Goal: Information Seeking & Learning: Find specific page/section

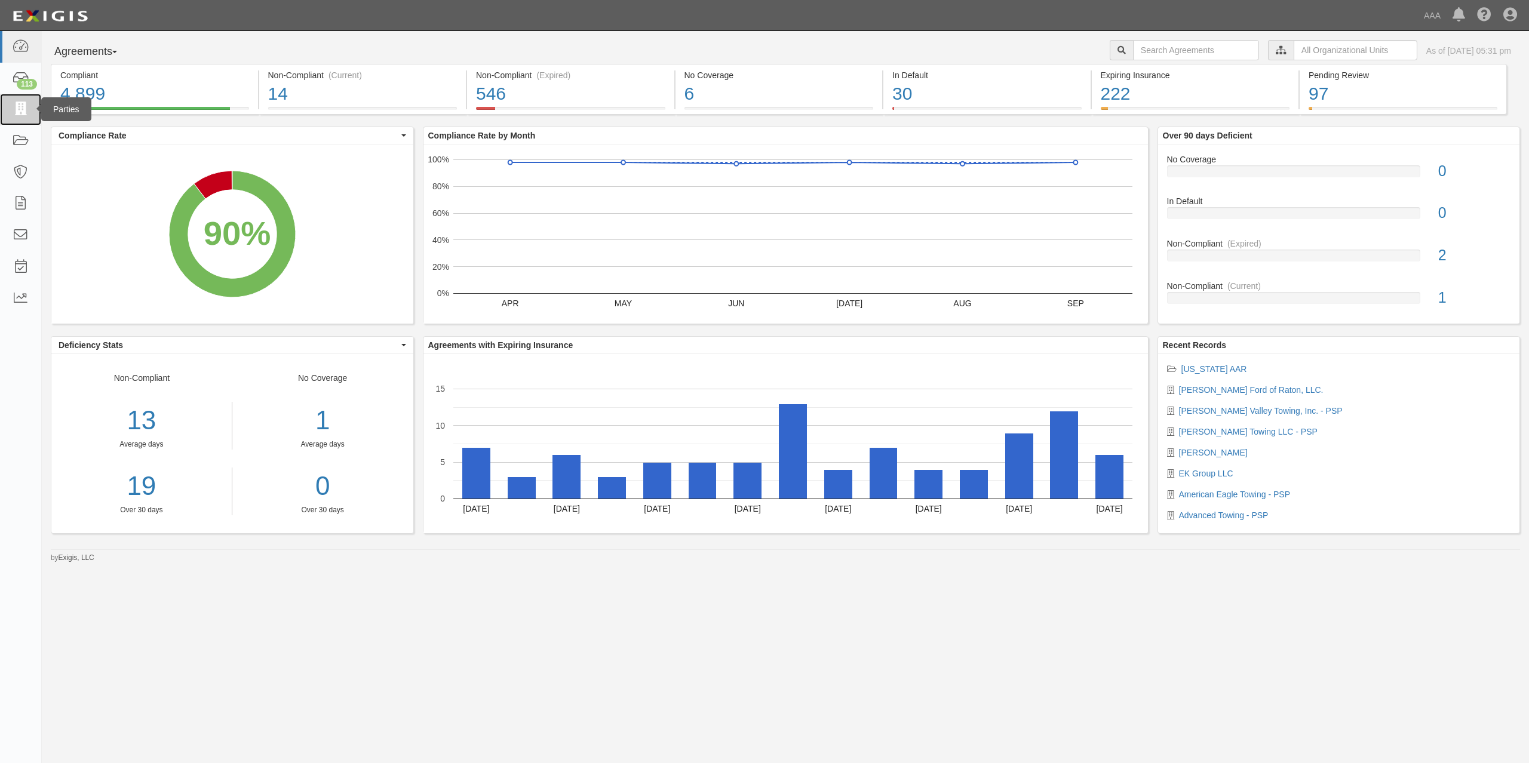
click at [25, 113] on icon at bounding box center [20, 110] width 17 height 14
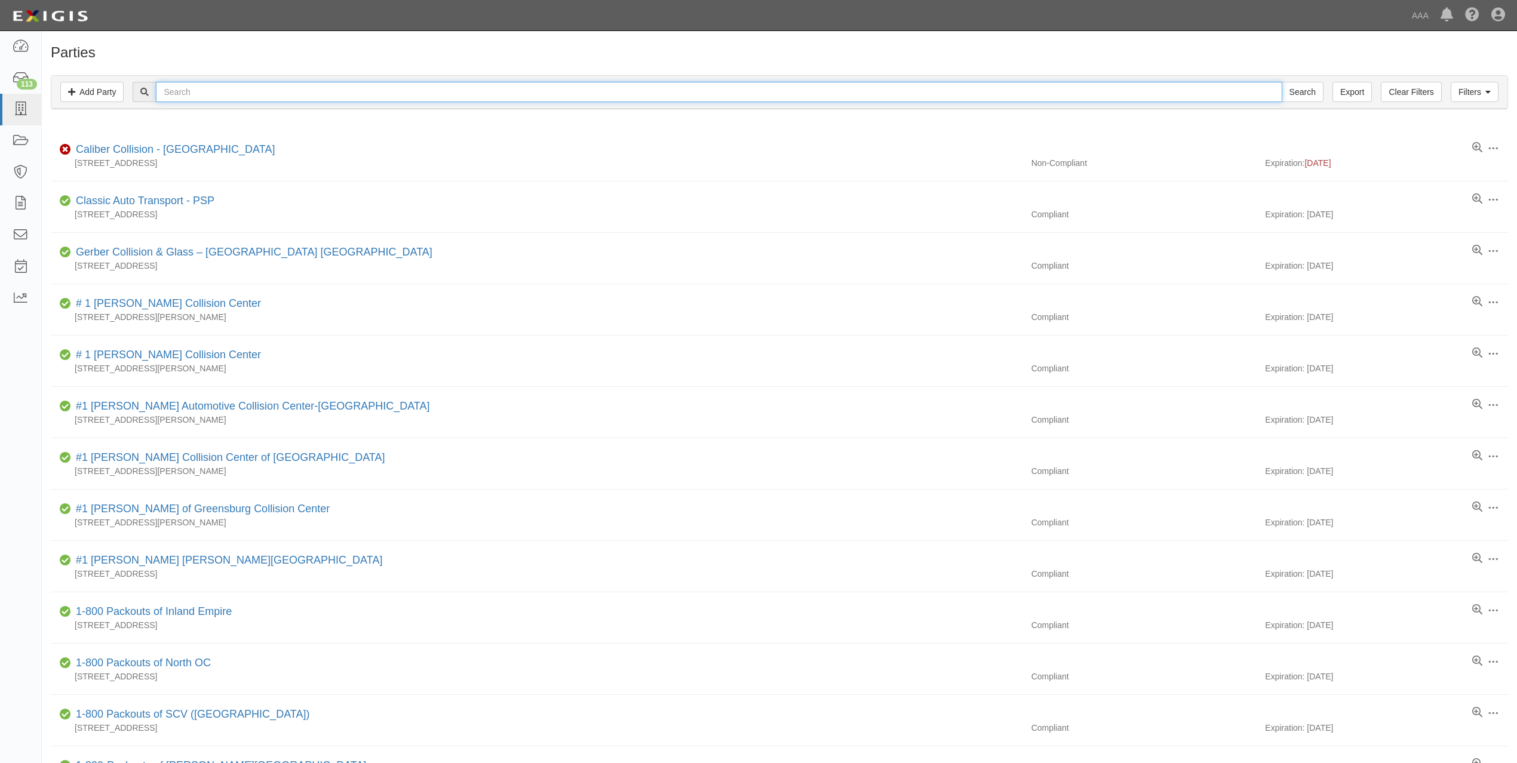
drag, startPoint x: 433, startPoint y: 82, endPoint x: 433, endPoint y: 90, distance: 7.2
click at [433, 84] on input "text" at bounding box center [719, 92] width 1126 height 20
paste input "VICTOR VALLEY TOWING, INC."
type input "VICTOR VALLEY TOWING"
click at [1281, 82] on input "Search" at bounding box center [1302, 92] width 42 height 20
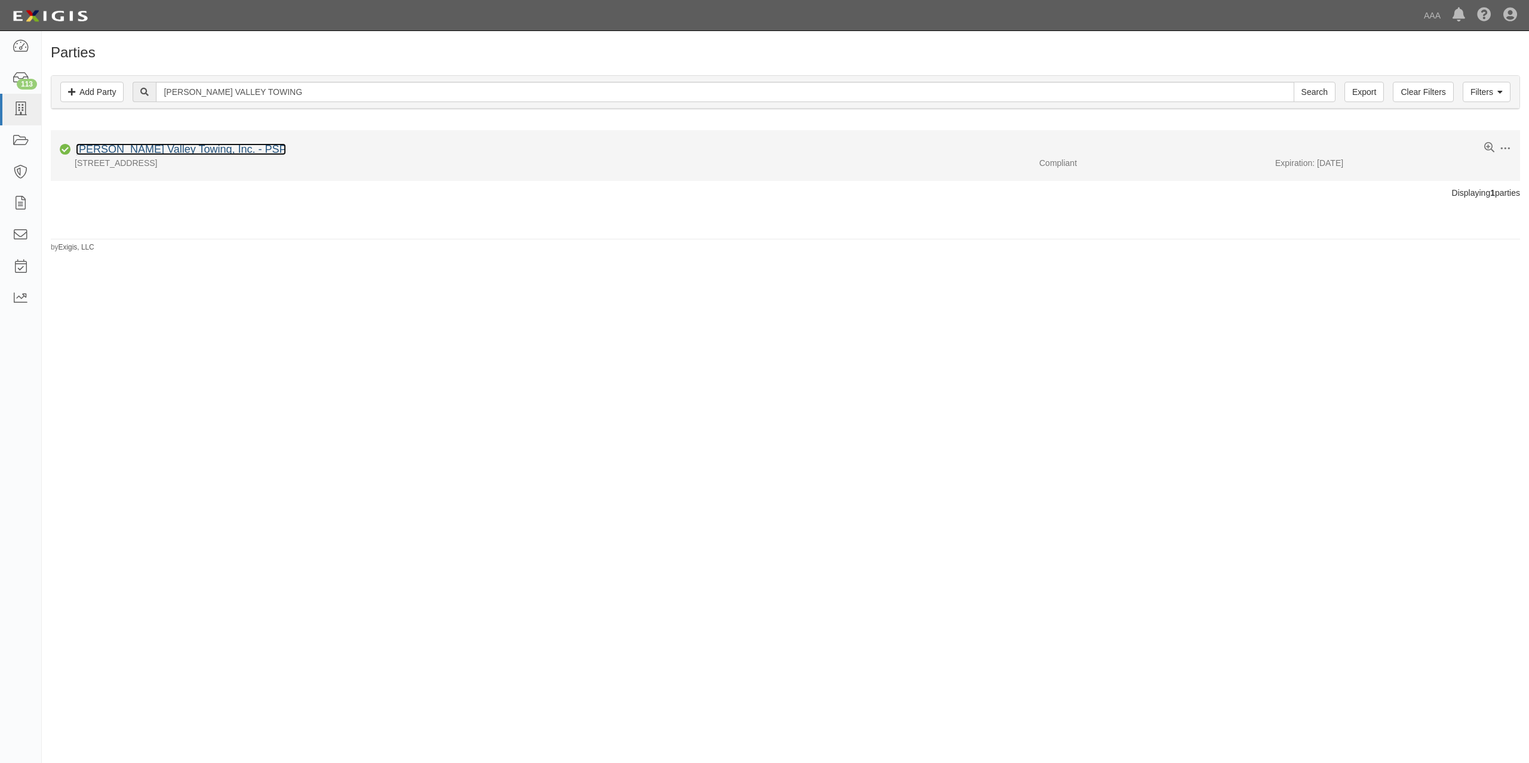
click at [201, 151] on link "[PERSON_NAME] Valley Towing, Inc. - PSP" at bounding box center [181, 149] width 210 height 12
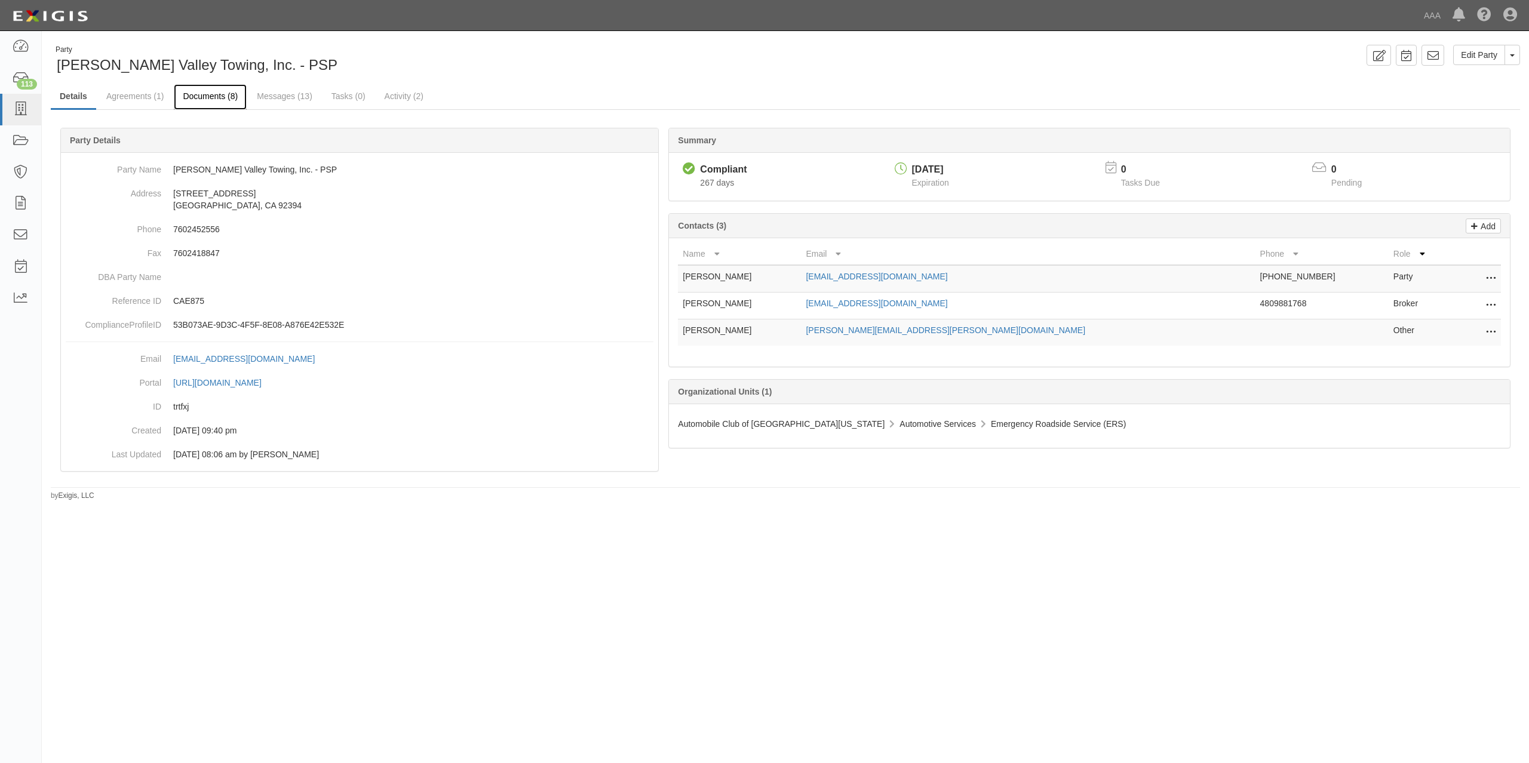
click at [203, 93] on link "Documents (8)" at bounding box center [210, 97] width 73 height 26
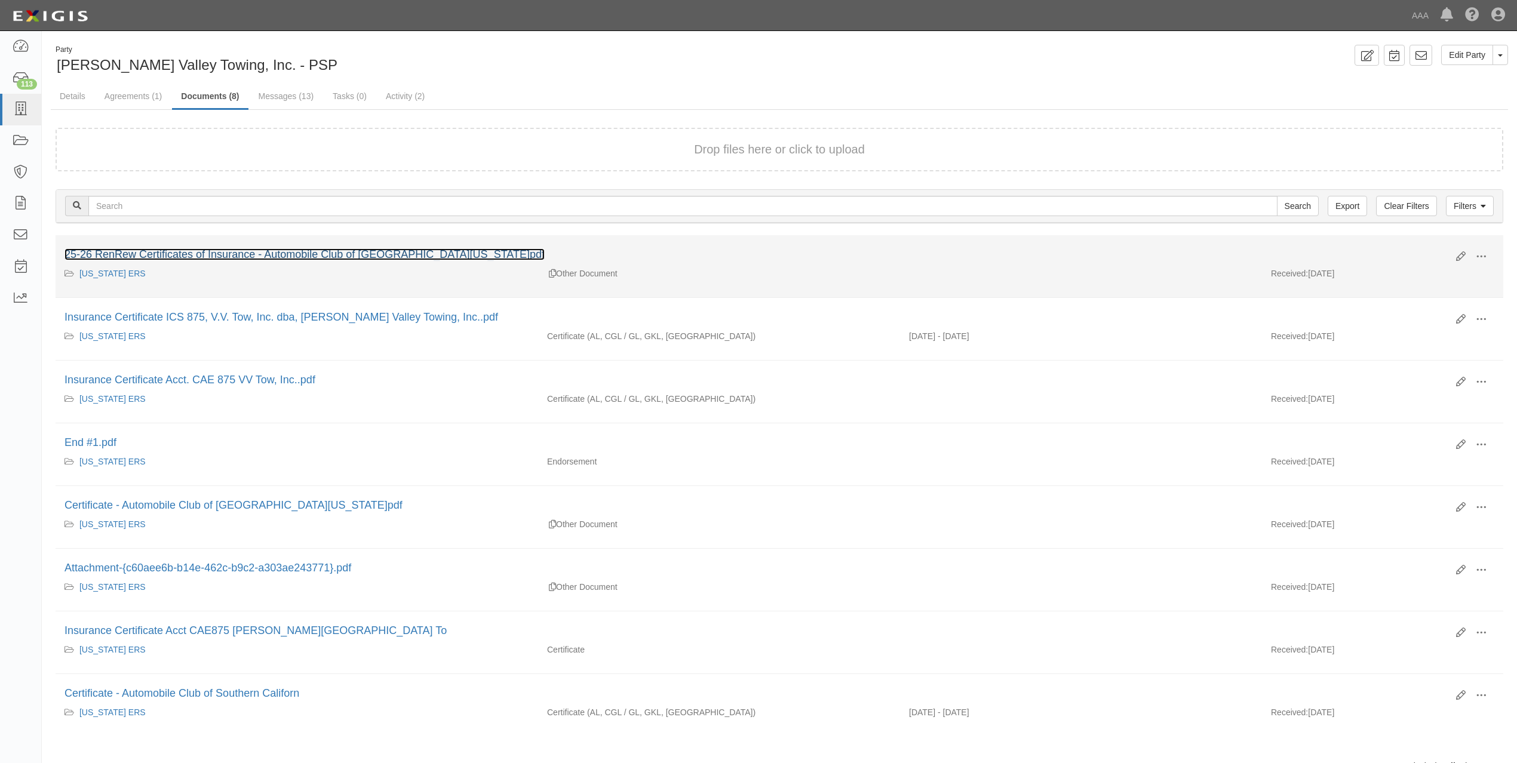
click at [252, 259] on link "25-26 RenRew Certificates of Insurance - Automobile Club of Southern California…" at bounding box center [304, 254] width 480 height 12
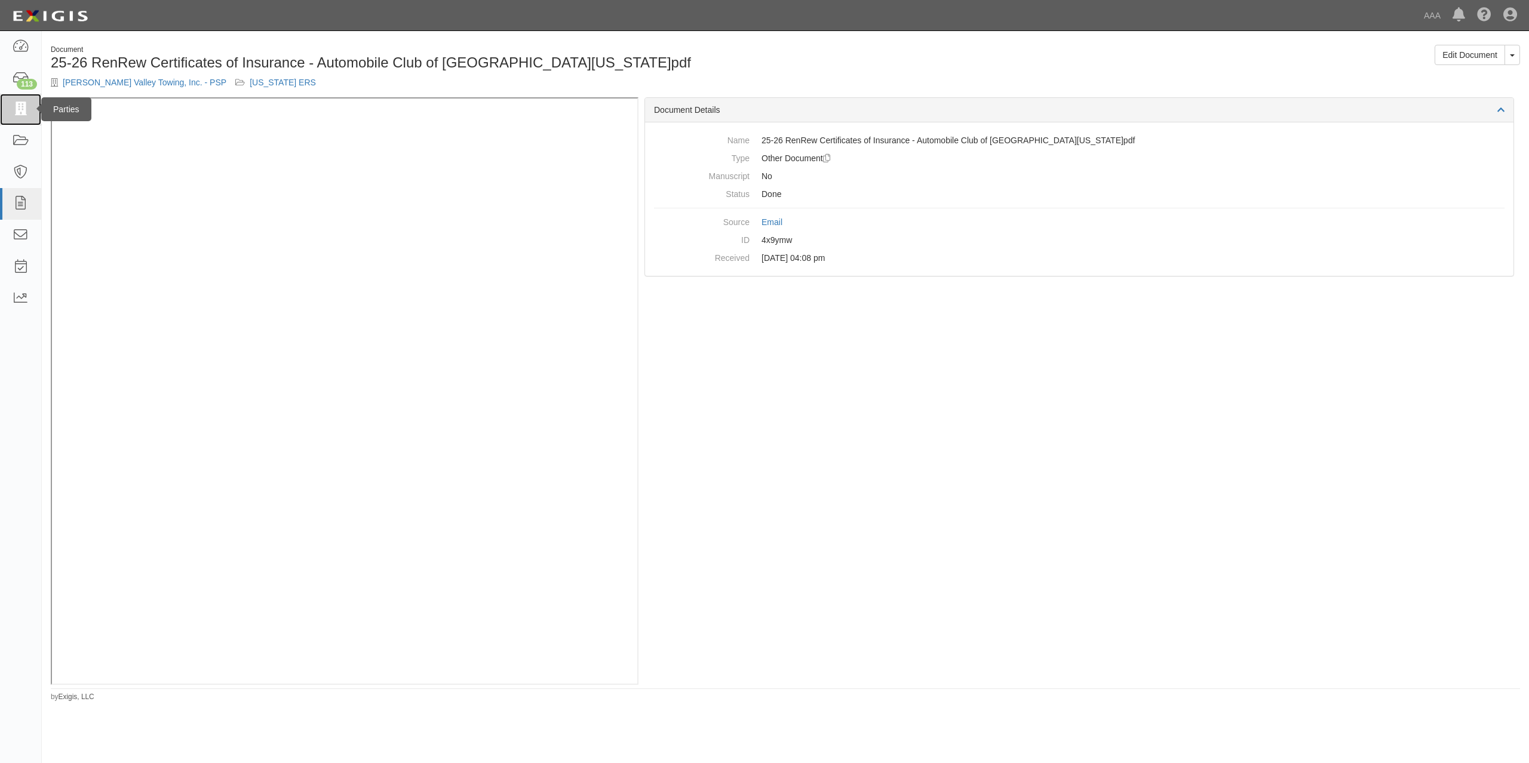
click at [20, 108] on icon at bounding box center [20, 110] width 17 height 14
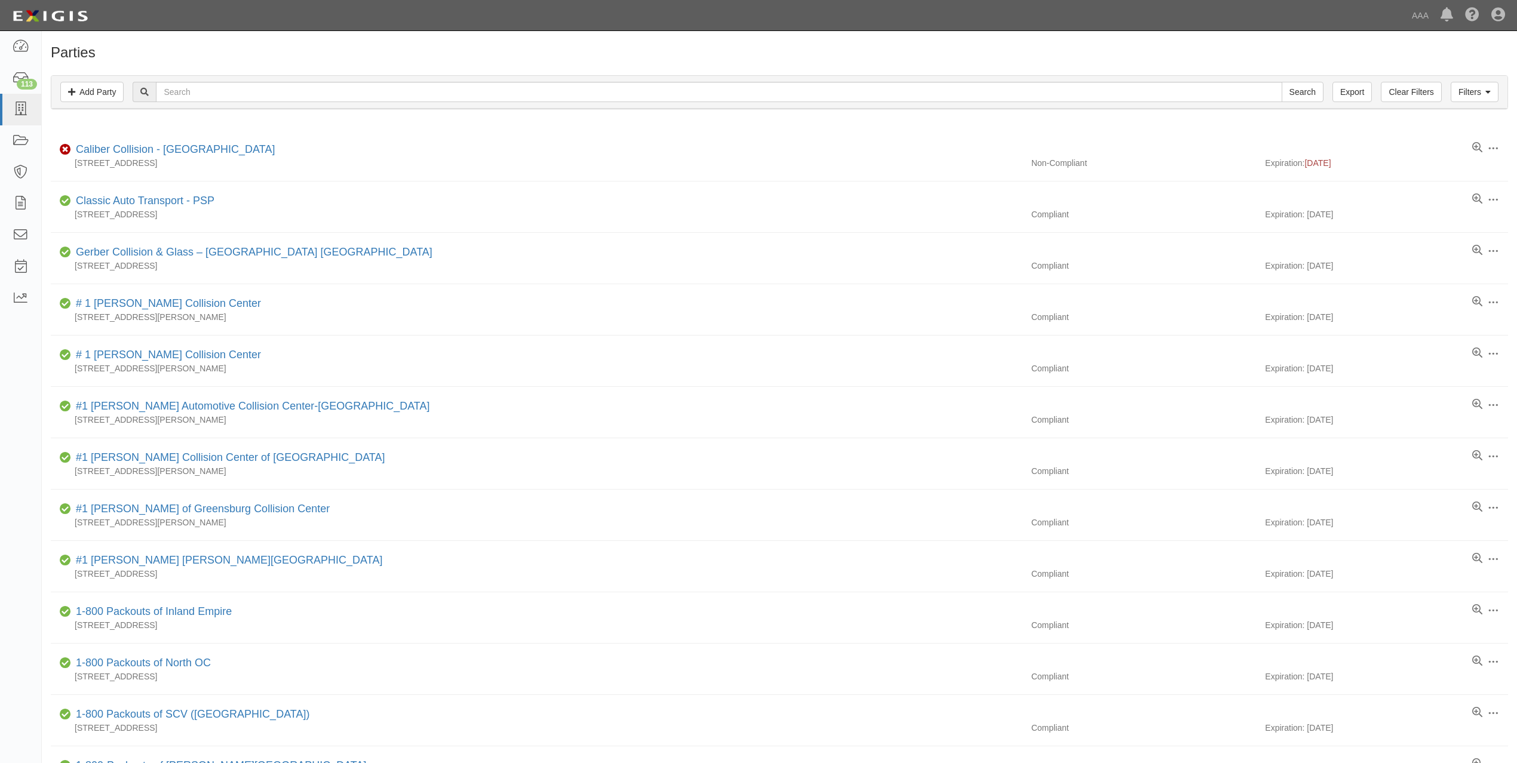
click at [342, 76] on div "Filters Add Party Clear Filters Export Search Filters" at bounding box center [779, 92] width 1456 height 33
click at [342, 88] on input "text" at bounding box center [719, 92] width 1126 height 20
paste input "[PERSON_NAME] TOW"
type input "[PERSON_NAME] TOW"
click at [1281, 82] on input "Search" at bounding box center [1302, 92] width 42 height 20
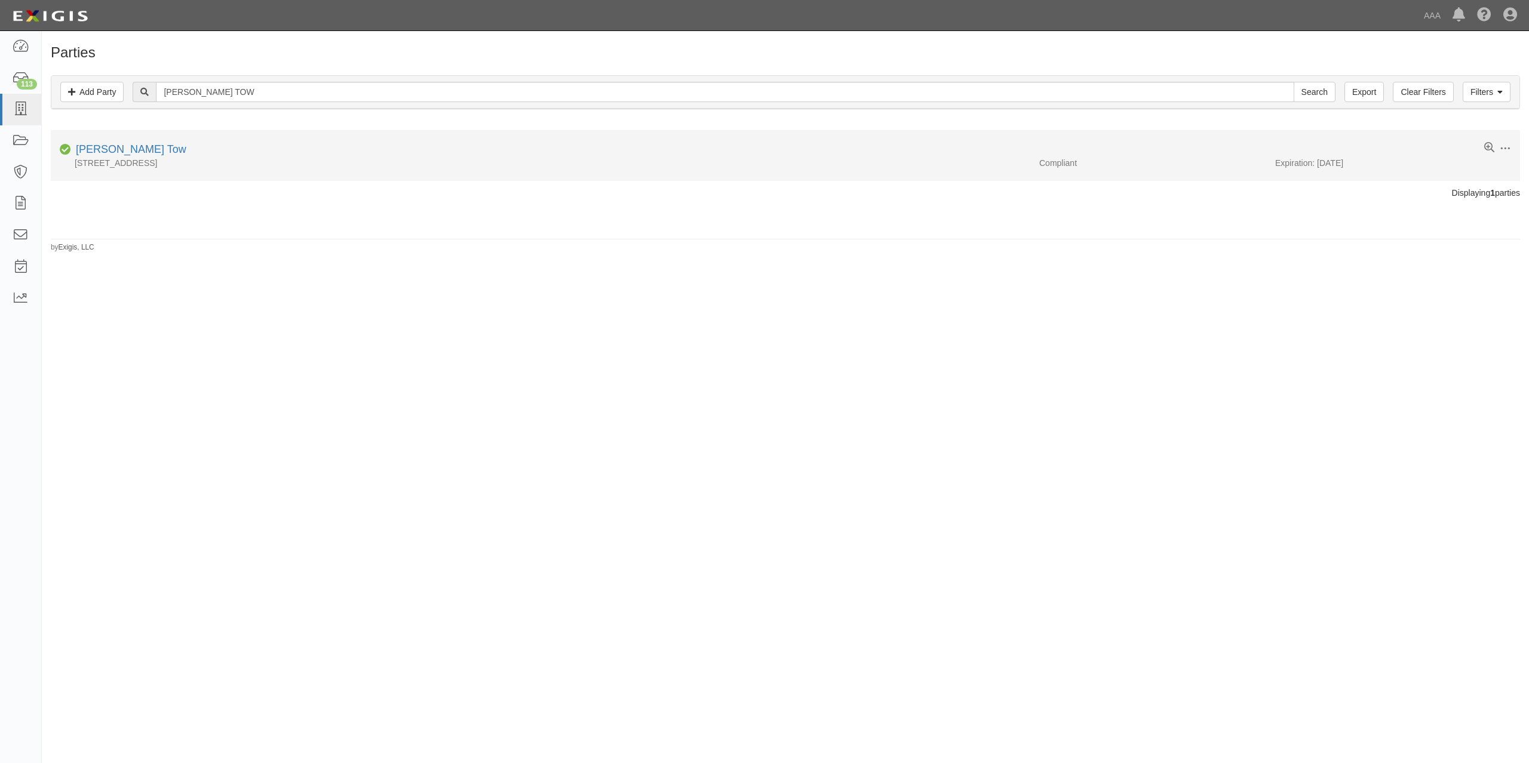
click at [111, 142] on li "Edit Log activity Add task Send message Archive Compliant [PERSON_NAME] Tow [ST…" at bounding box center [785, 155] width 1469 height 51
click at [111, 148] on link "[PERSON_NAME] Tow" at bounding box center [131, 149] width 110 height 12
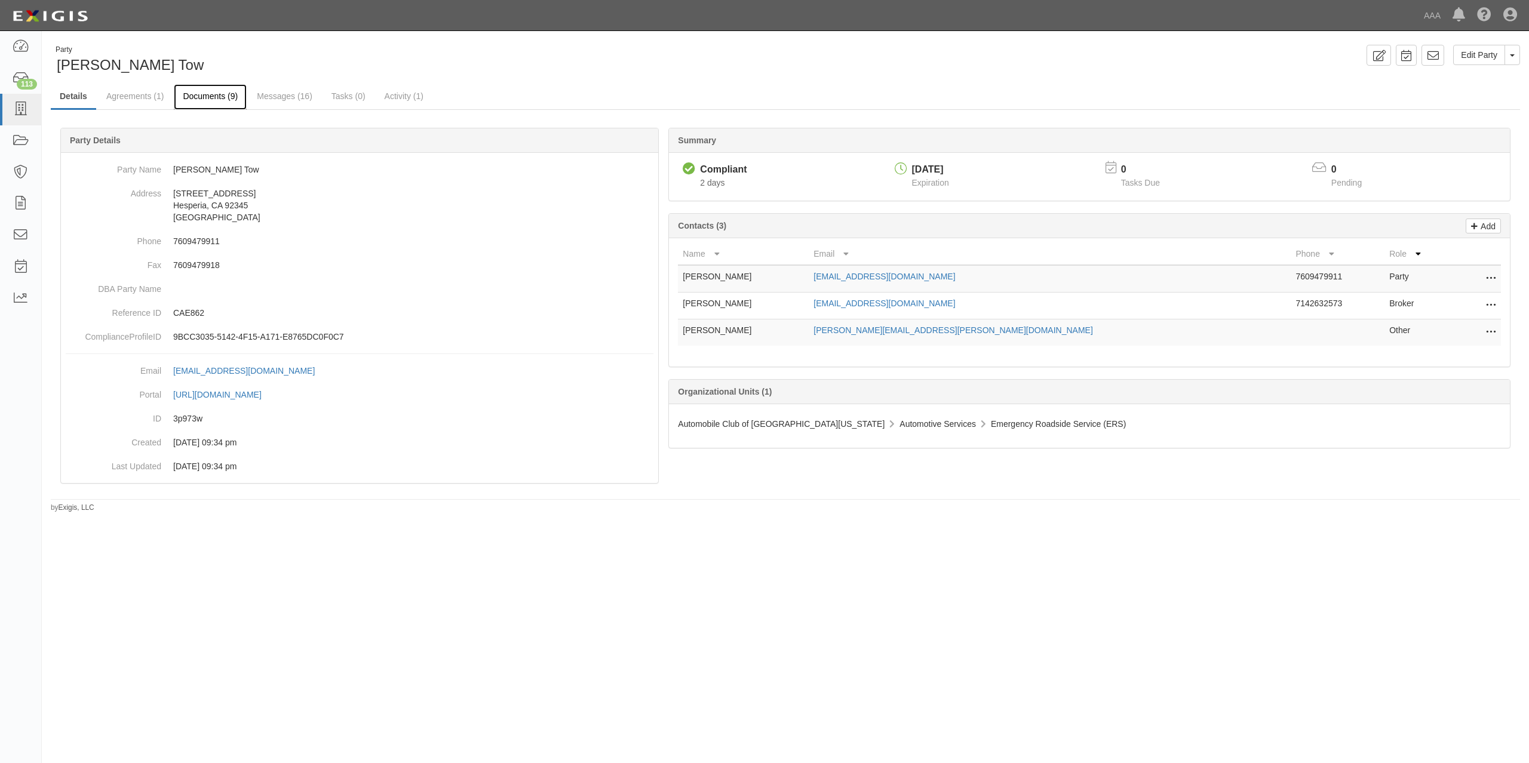
click at [216, 97] on link "Documents (9)" at bounding box center [210, 97] width 73 height 26
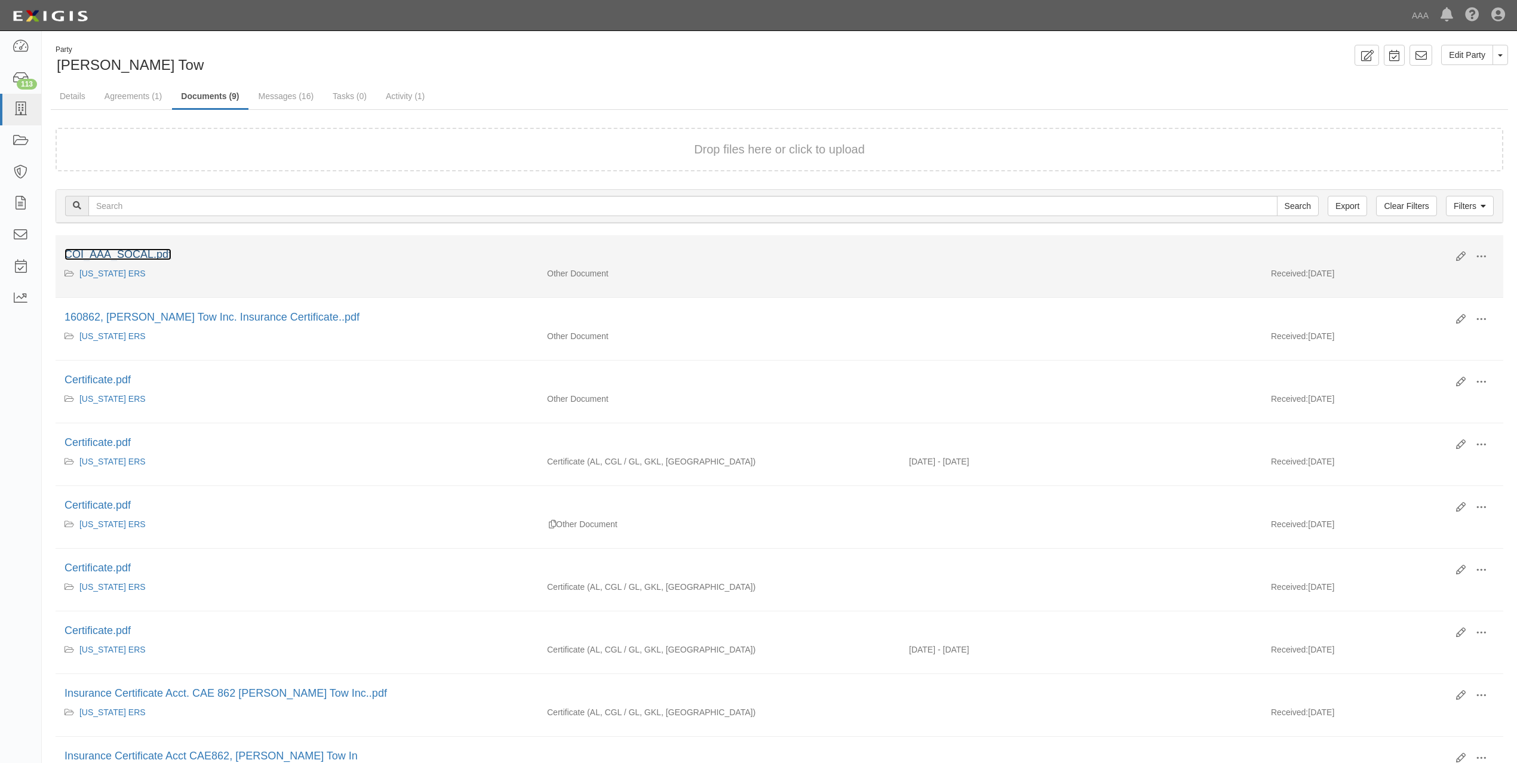
click at [137, 251] on link "COI_AAA_SOCAL.pdf" at bounding box center [117, 254] width 107 height 12
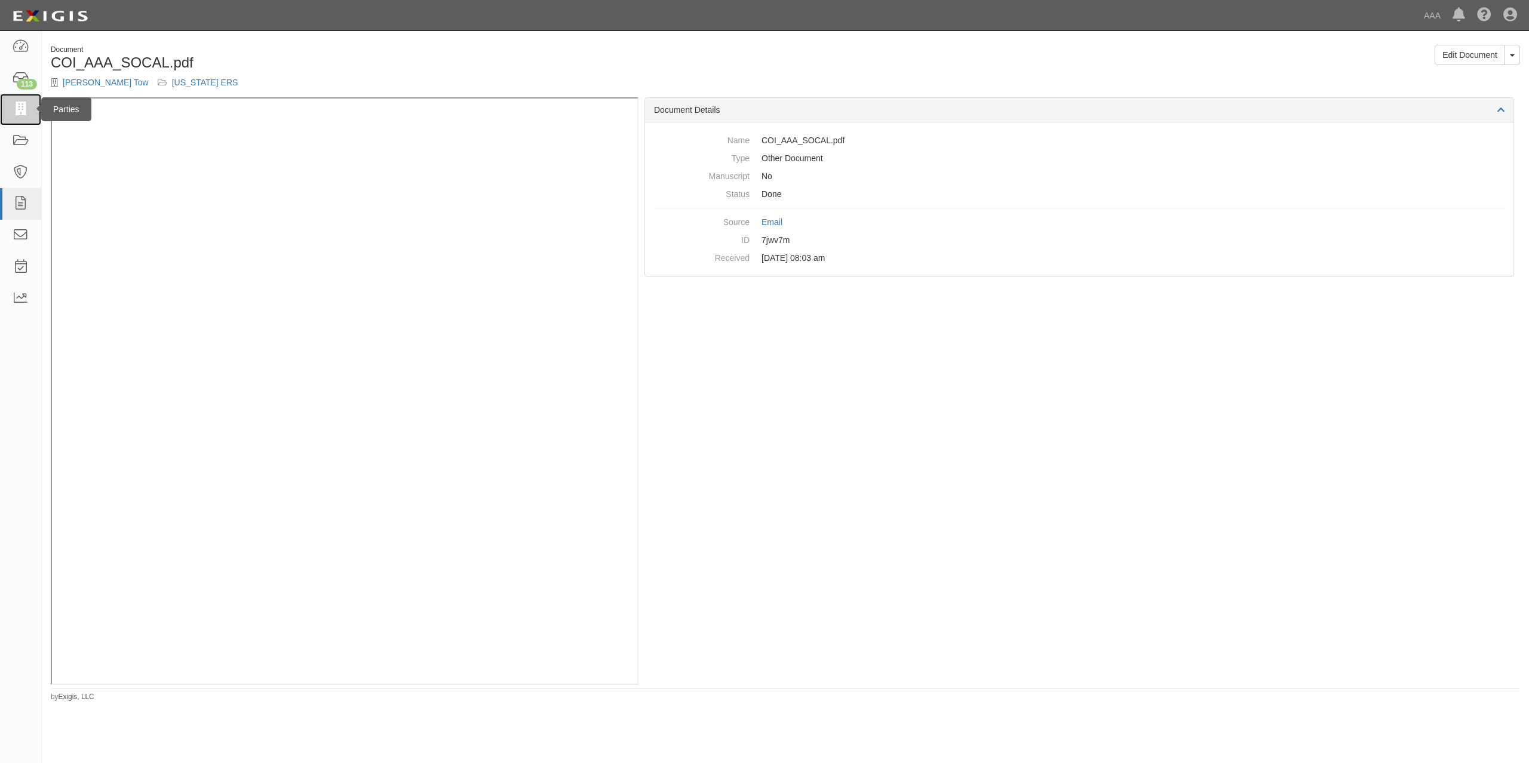
click at [26, 108] on icon at bounding box center [20, 110] width 17 height 14
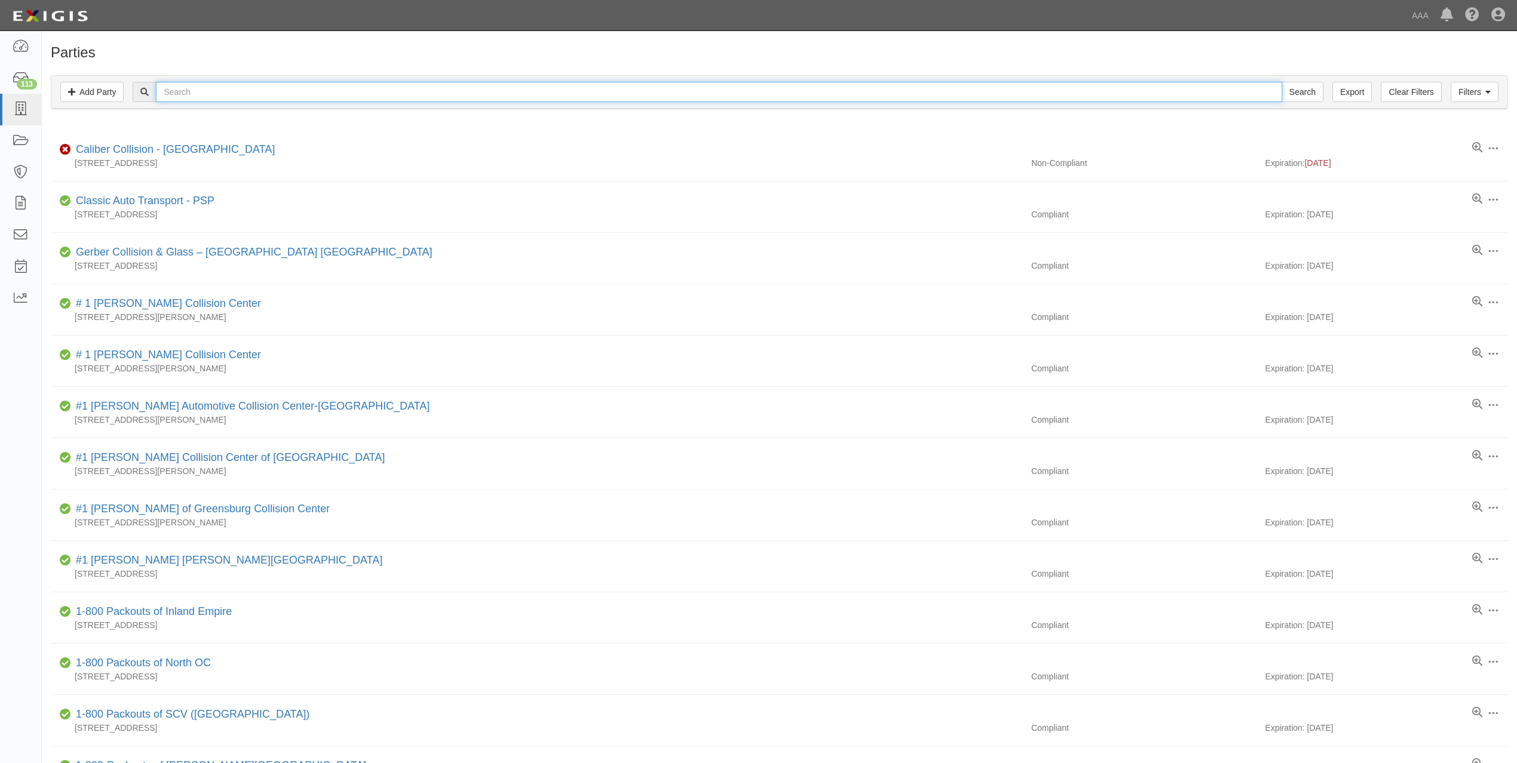
click at [387, 96] on input "text" at bounding box center [719, 92] width 1126 height 20
paste input "MOUNTAIN AUTO SERVICE & TOWING, INC."
type input "MOUNTAIN AUTO SERVICE & TOWING, INC."
click at [1281, 82] on input "Search" at bounding box center [1302, 92] width 42 height 20
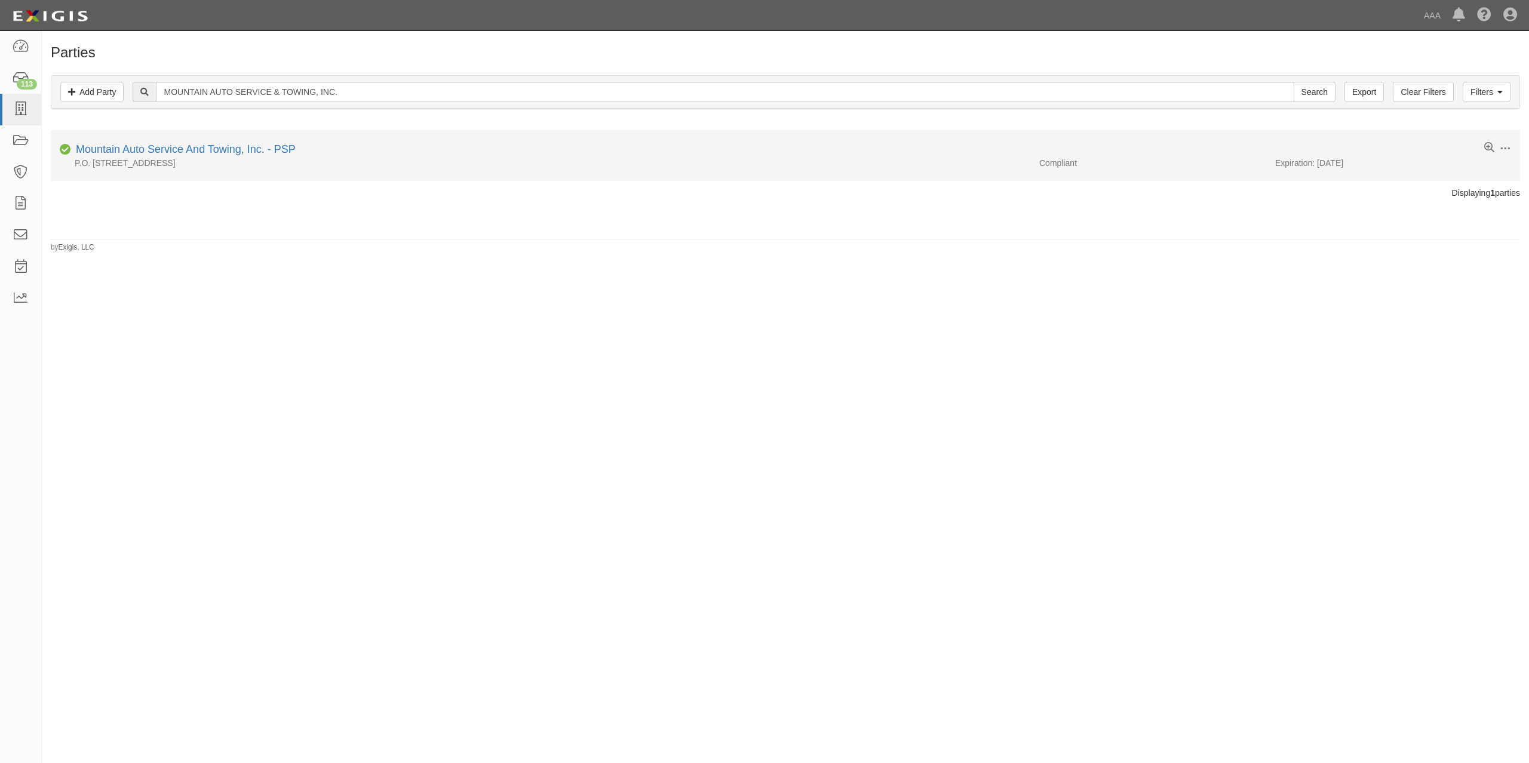
drag, startPoint x: 300, startPoint y: 147, endPoint x: 290, endPoint y: 149, distance: 9.7
click at [294, 148] on div "Compliant Mountain Auto Service And Towing, Inc. - PSP" at bounding box center [790, 149] width 1460 height 15
click at [290, 149] on link "Mountain Auto Service And Towing, Inc. - PSP" at bounding box center [186, 149] width 220 height 12
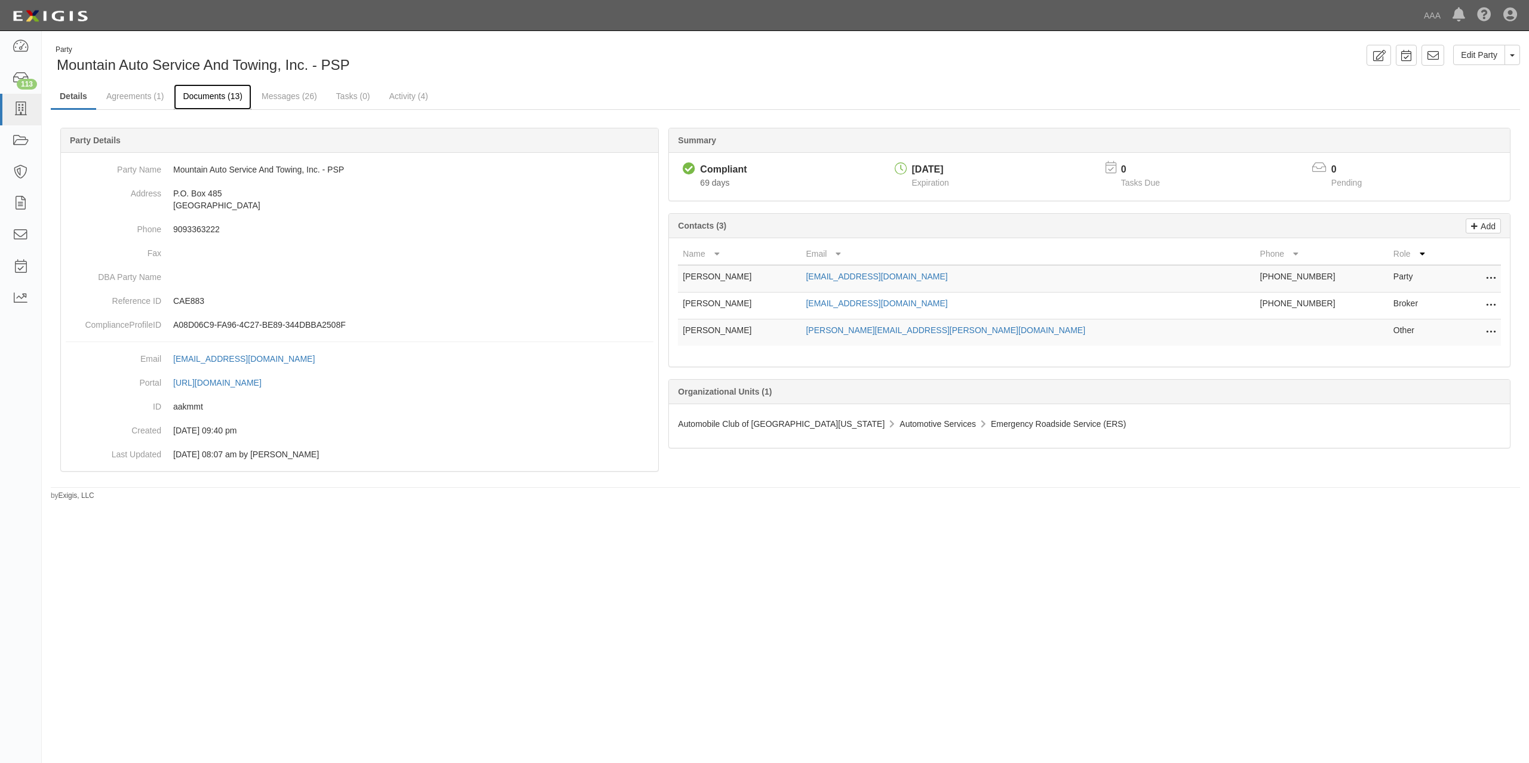
click at [196, 101] on link "Documents (13)" at bounding box center [213, 97] width 78 height 26
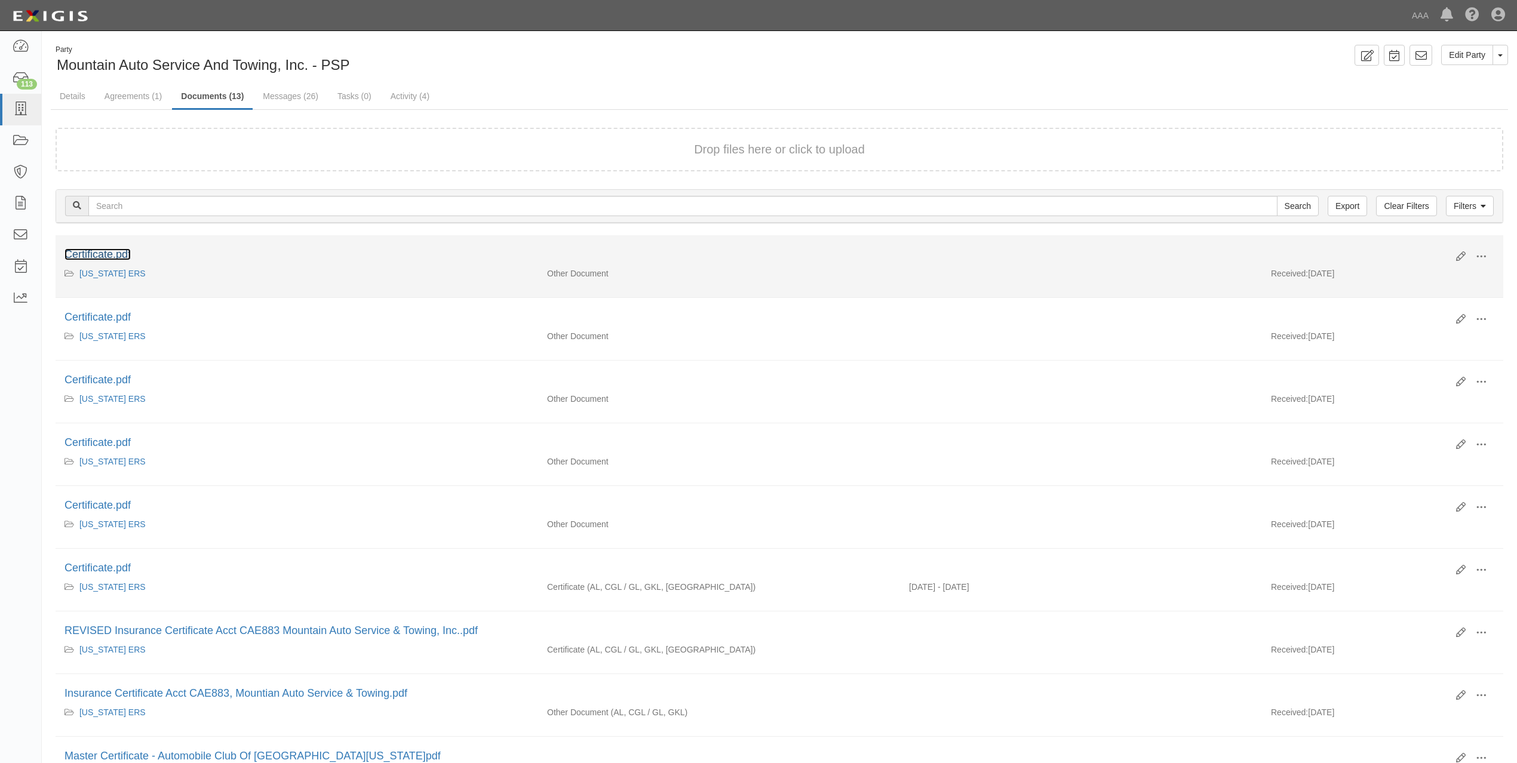
click at [119, 251] on link "Certificate.pdf" at bounding box center [97, 254] width 66 height 12
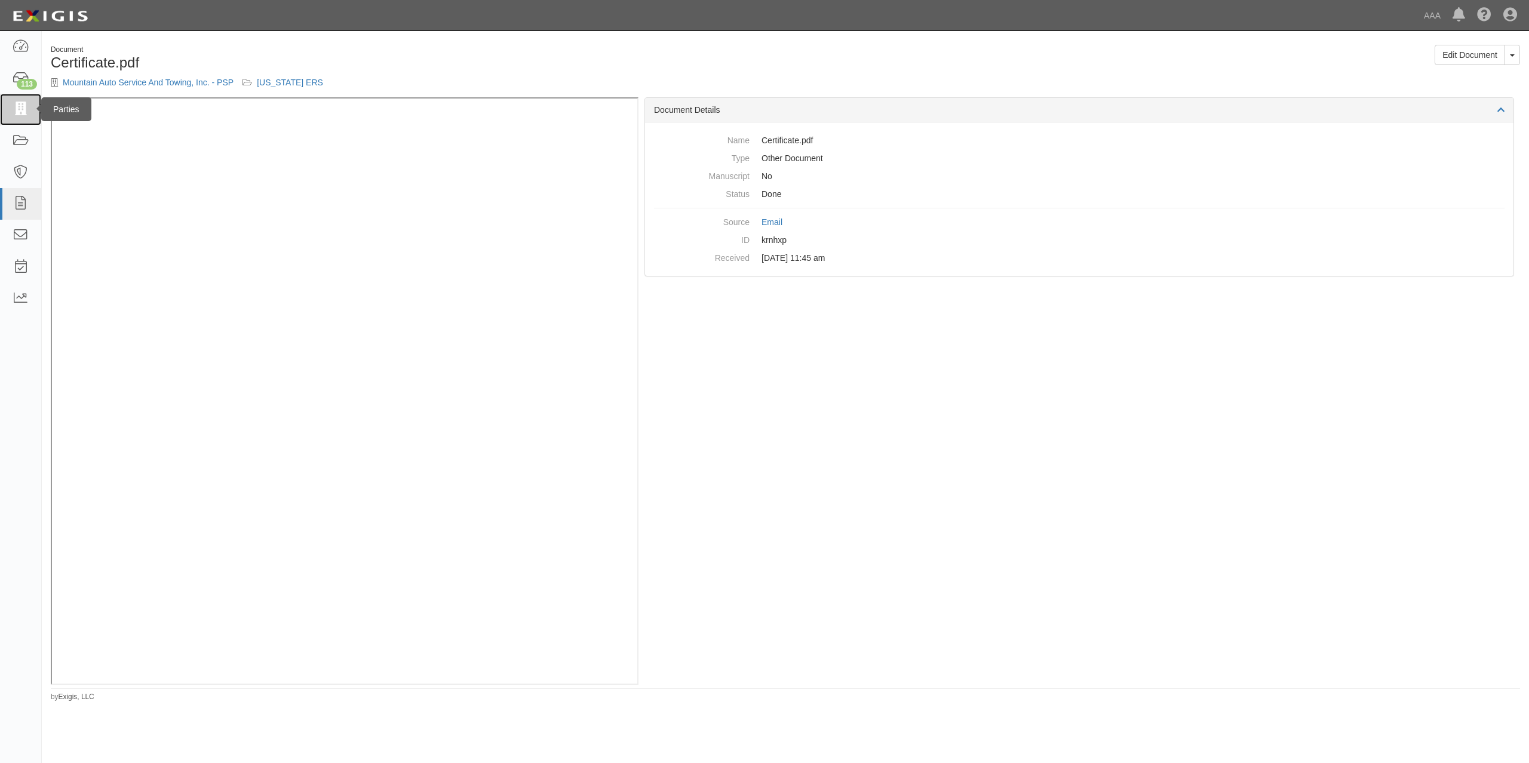
click at [27, 107] on icon at bounding box center [20, 110] width 17 height 14
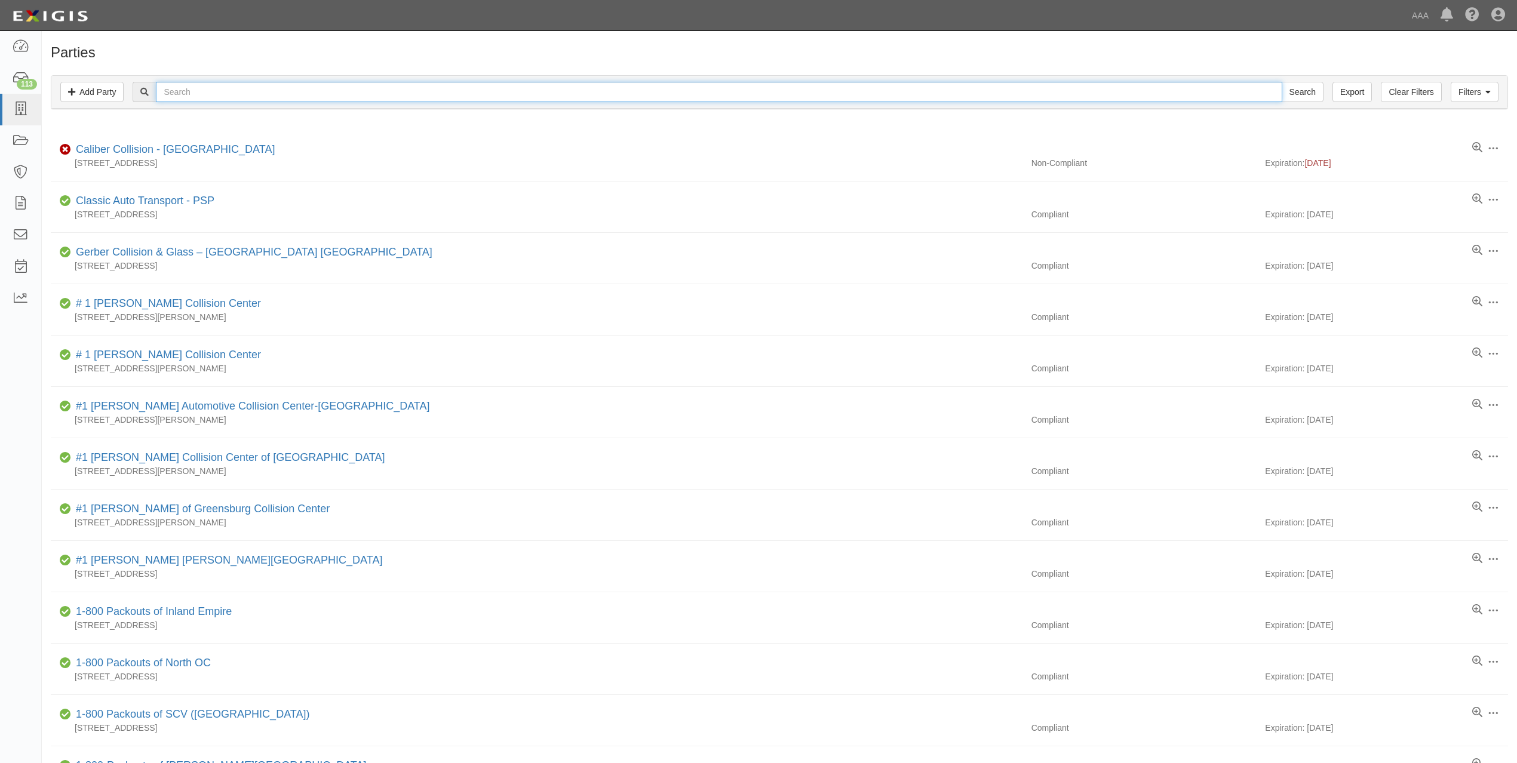
click at [235, 97] on input "text" at bounding box center [719, 92] width 1126 height 20
paste input "B & D TOWING & STORAGE, INC."
type input "B & D TOWING & STORAGE, INC."
click at [1281, 82] on input "Search" at bounding box center [1302, 92] width 42 height 20
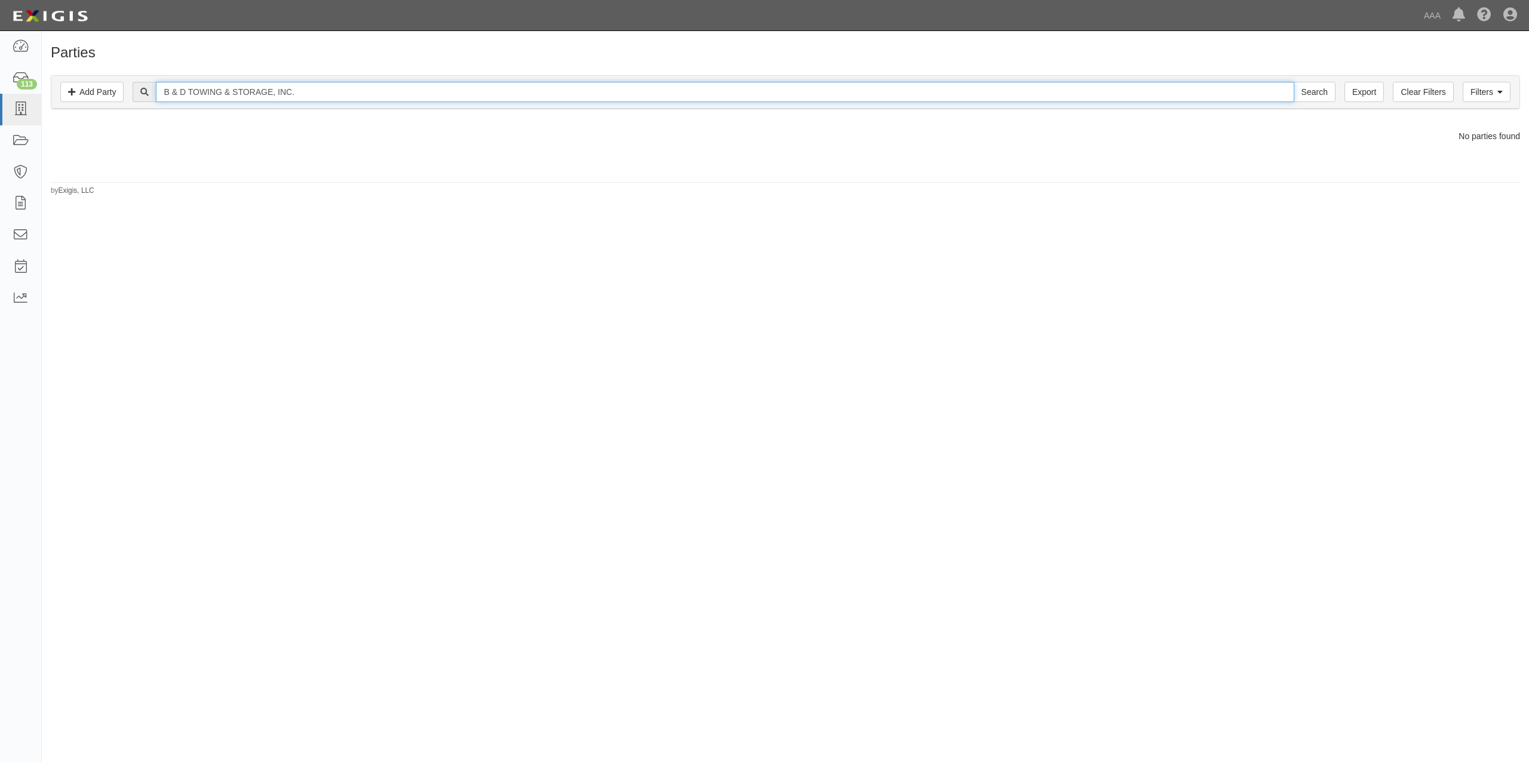
click at [238, 92] on input "B & D TOWING & STORAGE, INC." at bounding box center [724, 92] width 1137 height 20
drag, startPoint x: 276, startPoint y: 92, endPoint x: 469, endPoint y: 88, distance: 193.5
click at [443, 90] on input "B & D TOWING & STORAGE, INC." at bounding box center [724, 92] width 1137 height 20
click at [1293, 82] on input "Search" at bounding box center [1314, 92] width 42 height 20
click at [302, 94] on input "B & D TOWING & STORAGE" at bounding box center [724, 92] width 1137 height 20
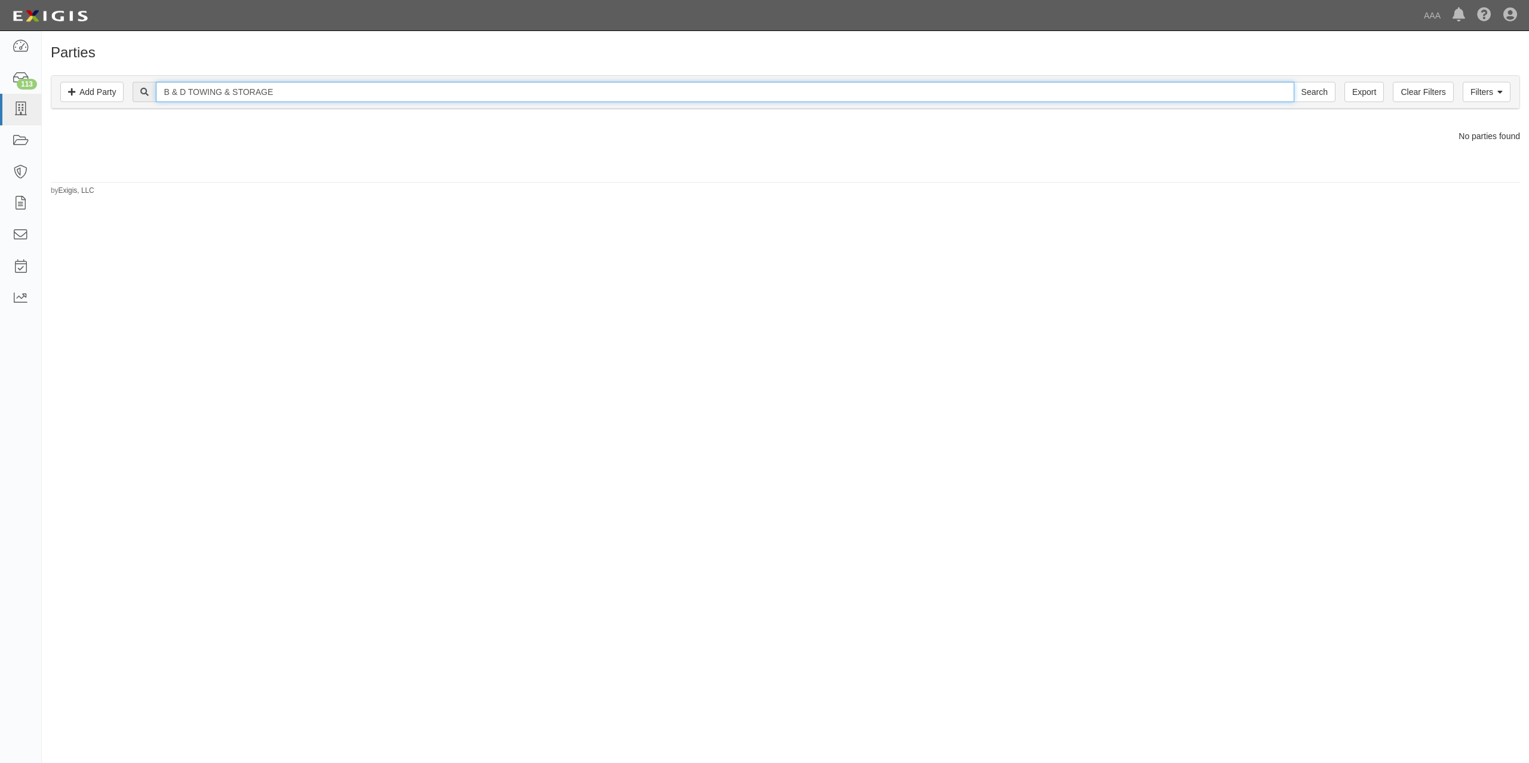
click at [172, 96] on input "B & D TOWING & STORAGE" at bounding box center [724, 92] width 1137 height 20
type input "B&D TOWING & STORAGE"
click at [1293, 82] on input "Search" at bounding box center [1314, 92] width 42 height 20
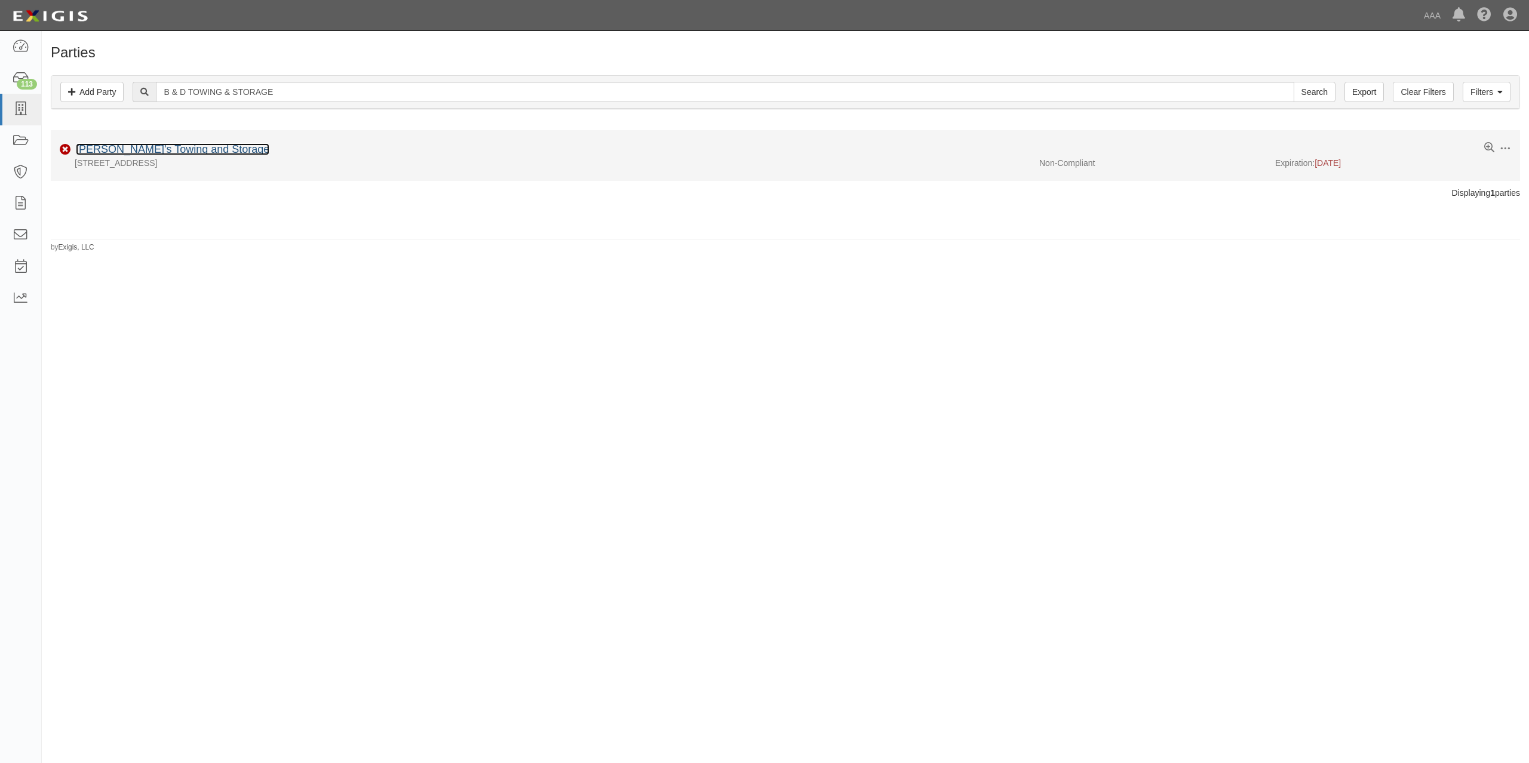
click at [186, 147] on link "[PERSON_NAME]'s Towing and Storage" at bounding box center [172, 149] width 193 height 12
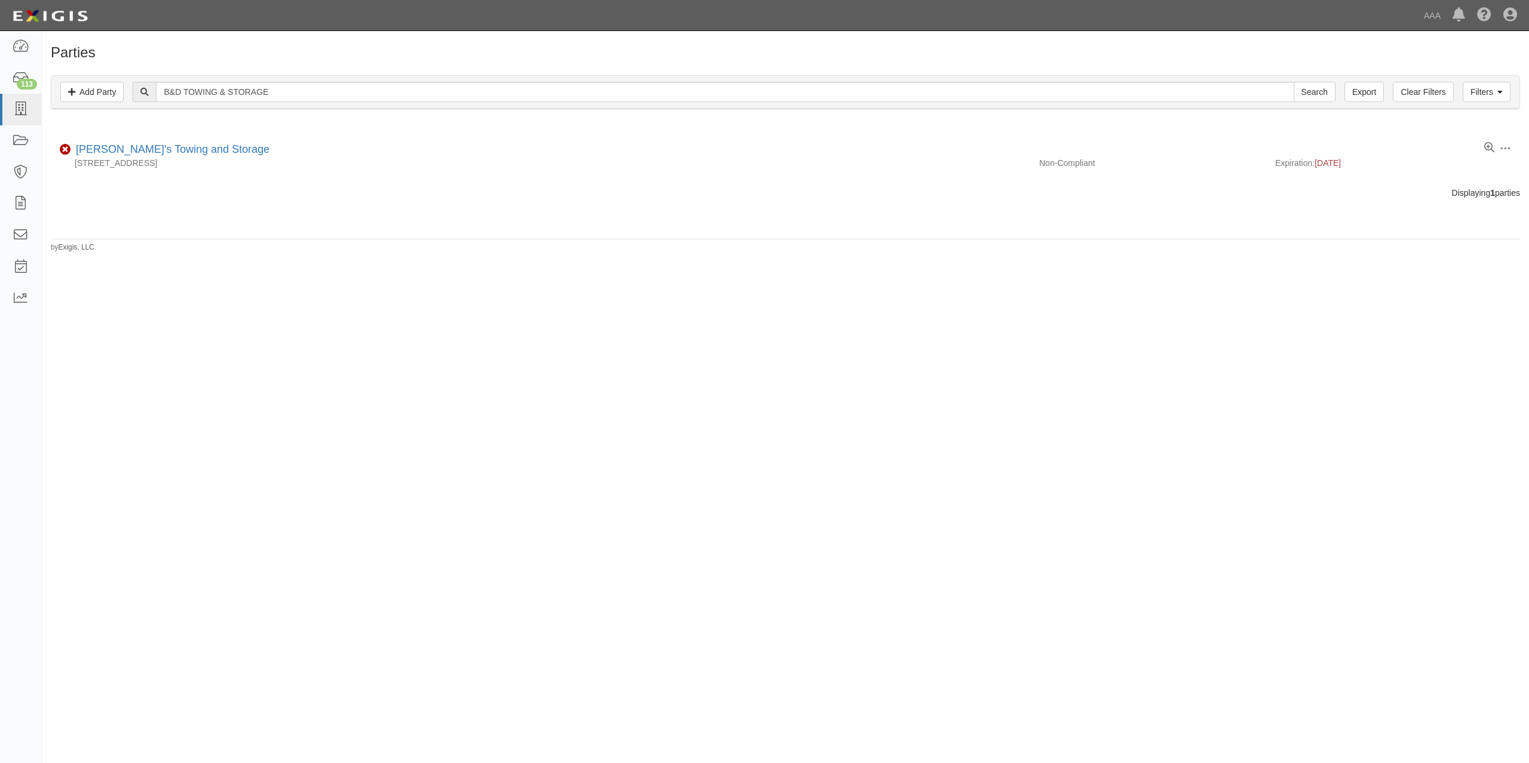
click at [268, 79] on div "Filters Add Party Clear Filters Export B&D TOWING & STORAGE Search Filters" at bounding box center [785, 92] width 1468 height 33
click at [1498, 89] on icon at bounding box center [1499, 92] width 5 height 8
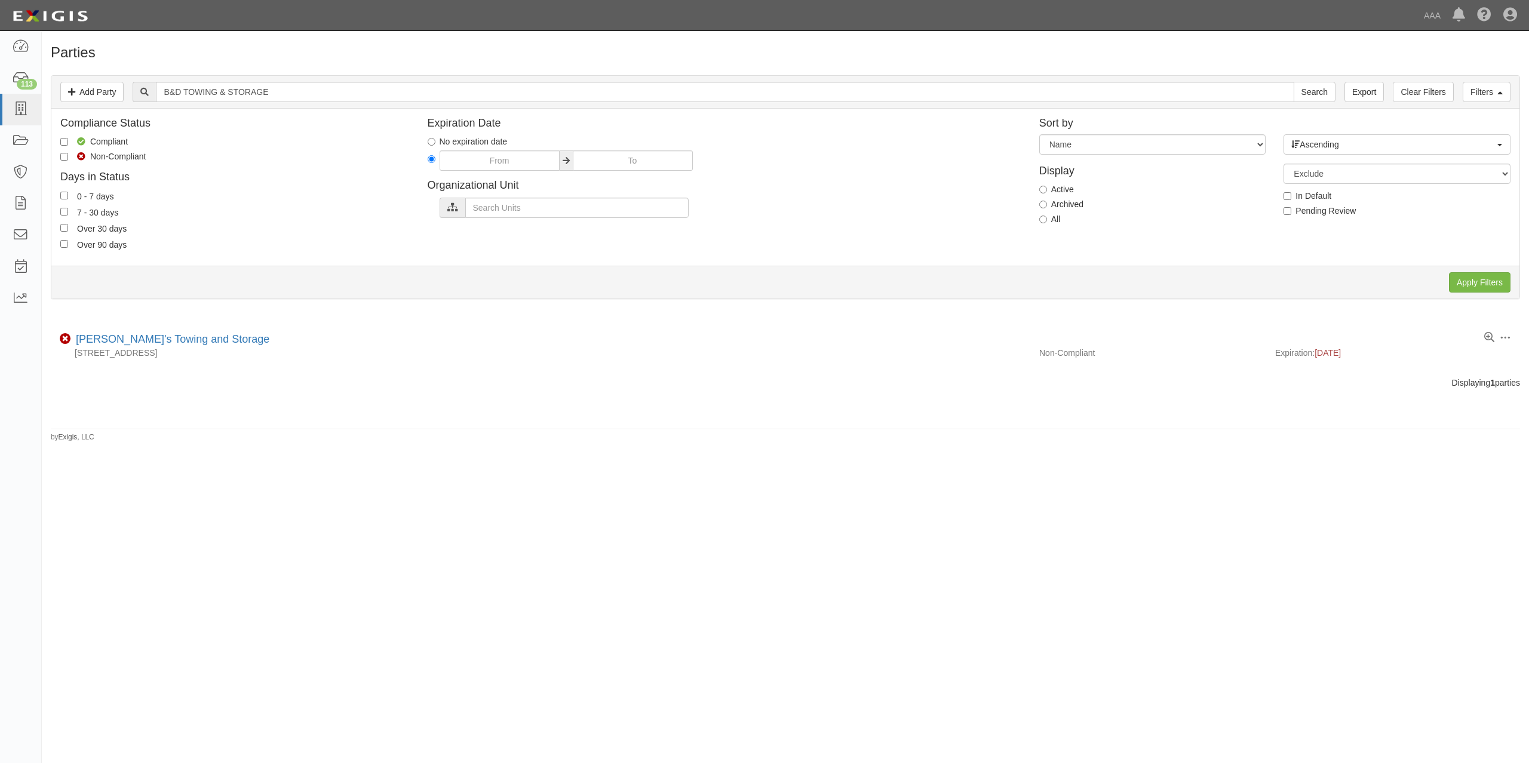
click at [1051, 220] on label "All" at bounding box center [1049, 219] width 21 height 12
click at [1047, 220] on input "All" at bounding box center [1043, 220] width 8 height 8
radio input "true"
click at [1495, 288] on input "Apply Filters" at bounding box center [1480, 282] width 62 height 20
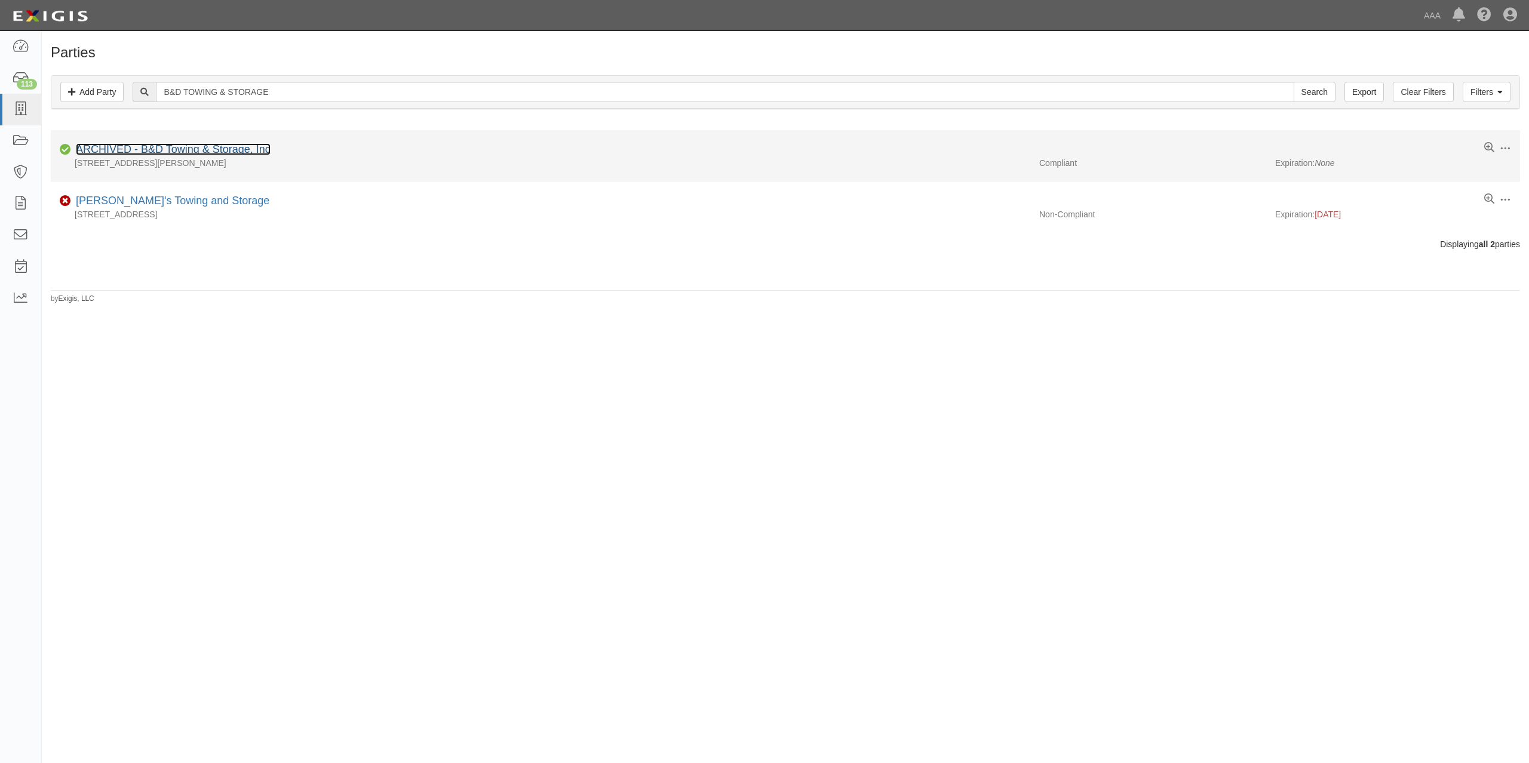
click at [237, 146] on link "ARCHIVED - B&D Towing & Storage, Inc" at bounding box center [173, 149] width 195 height 12
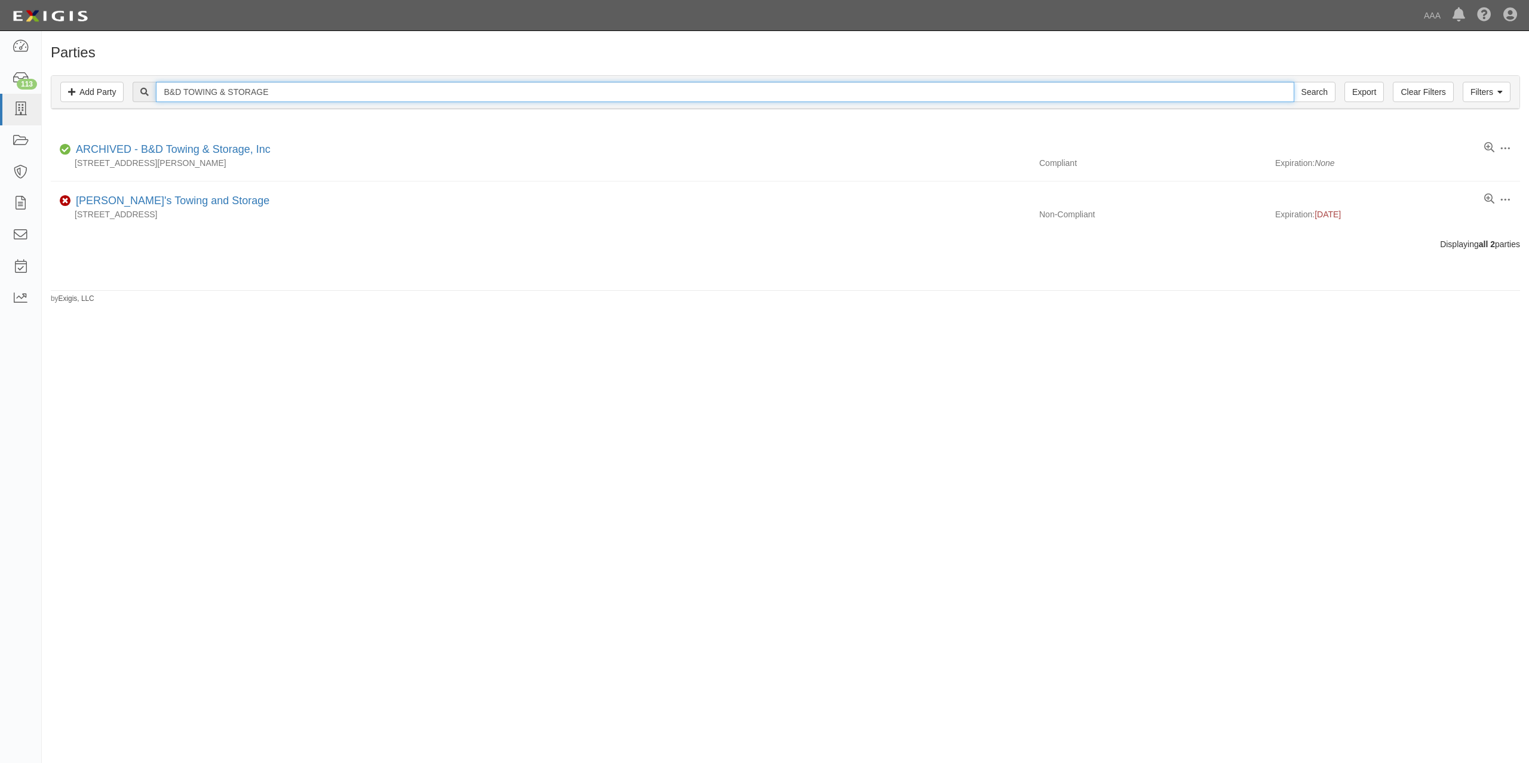
click at [321, 93] on input "B&D TOWING & STORAGE" at bounding box center [724, 92] width 1137 height 20
drag, startPoint x: 186, startPoint y: 92, endPoint x: 122, endPoint y: 90, distance: 63.9
click at [122, 90] on div "Filters Add Party Clear Filters Export B&D TOWING & STORAGE Search Filters" at bounding box center [785, 92] width 1468 height 33
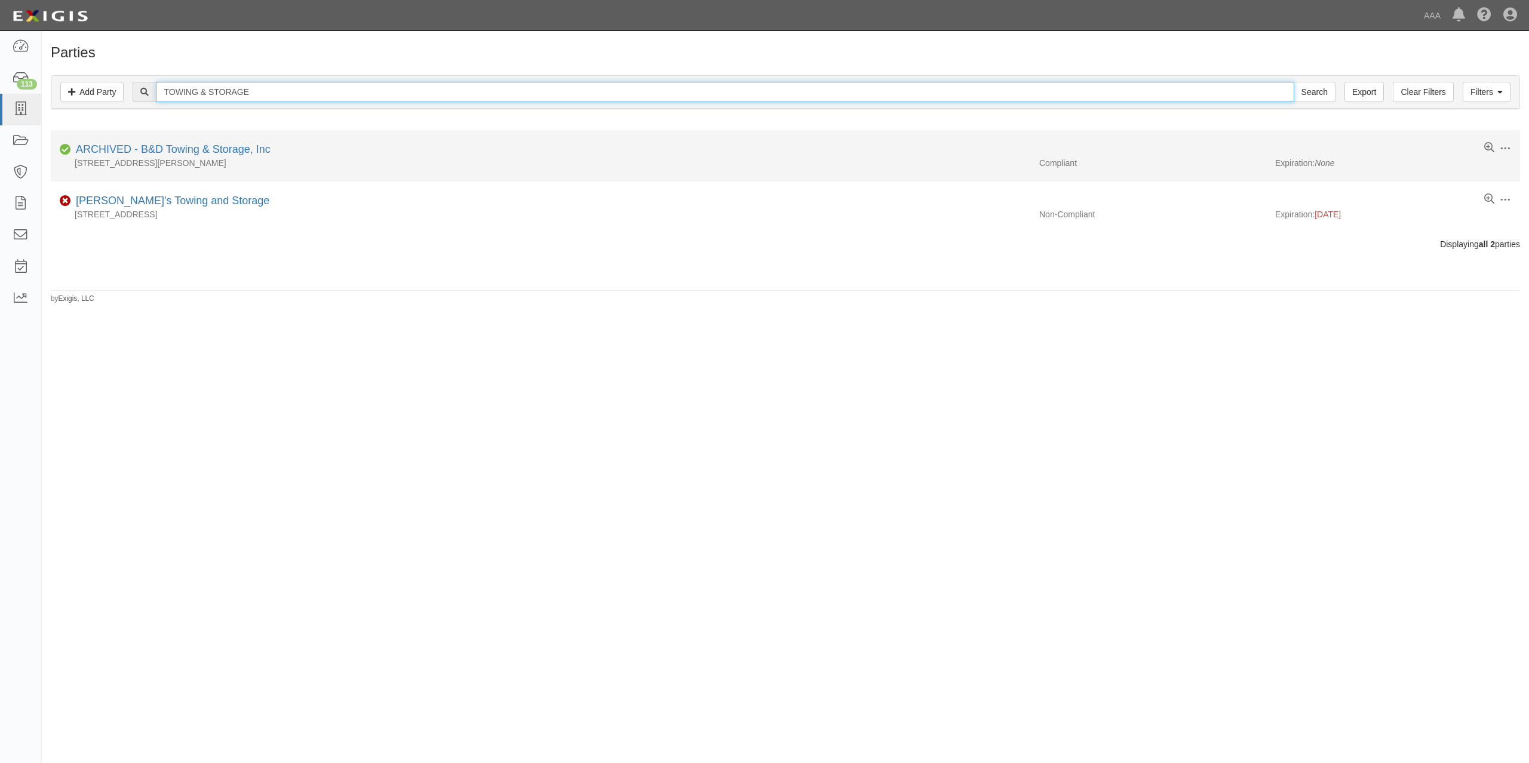
type input "TOWING & STORAGE"
click at [1293, 82] on input "Search" at bounding box center [1314, 92] width 42 height 20
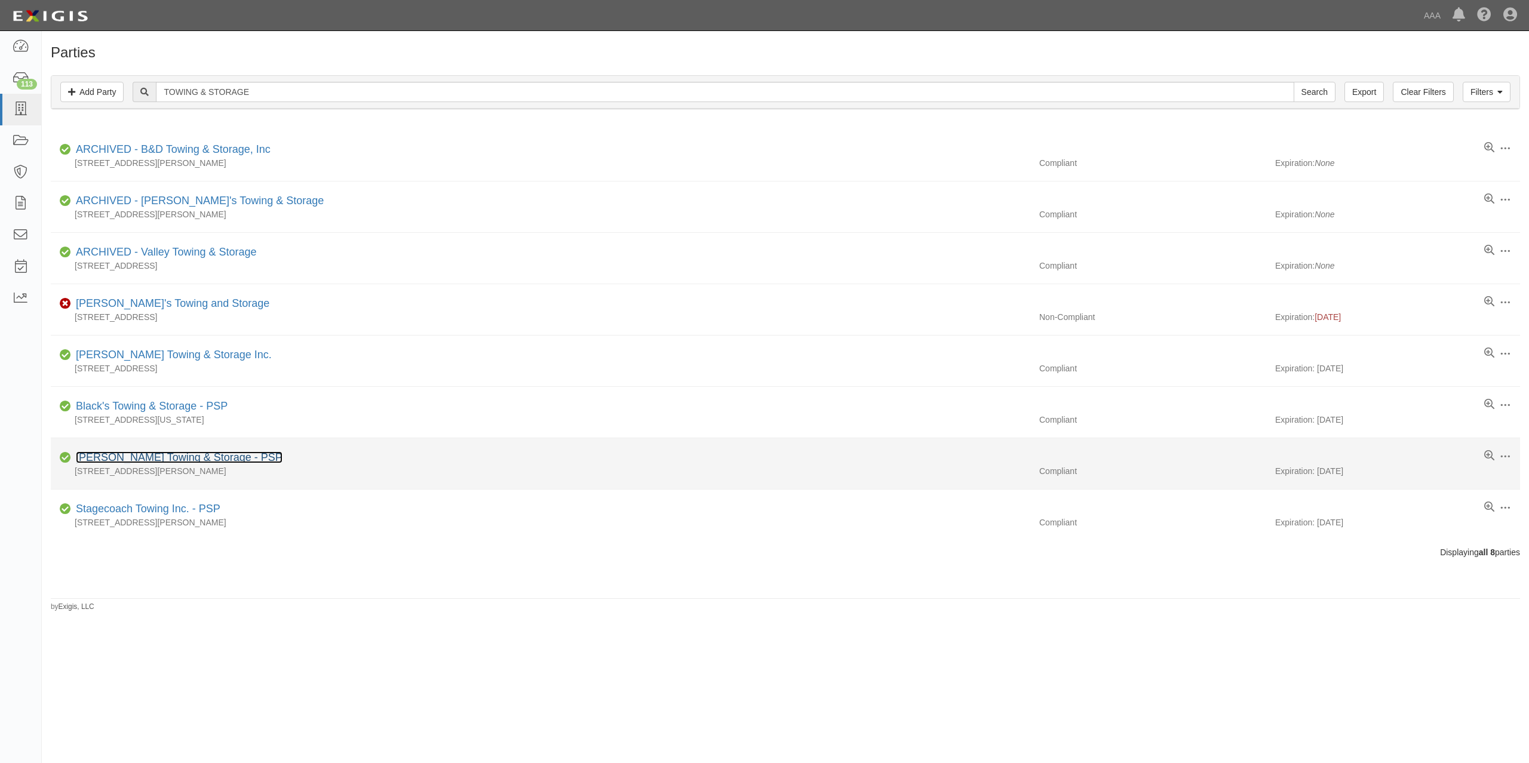
click at [211, 457] on link "[PERSON_NAME] Towing & Storage - PSP" at bounding box center [179, 457] width 207 height 12
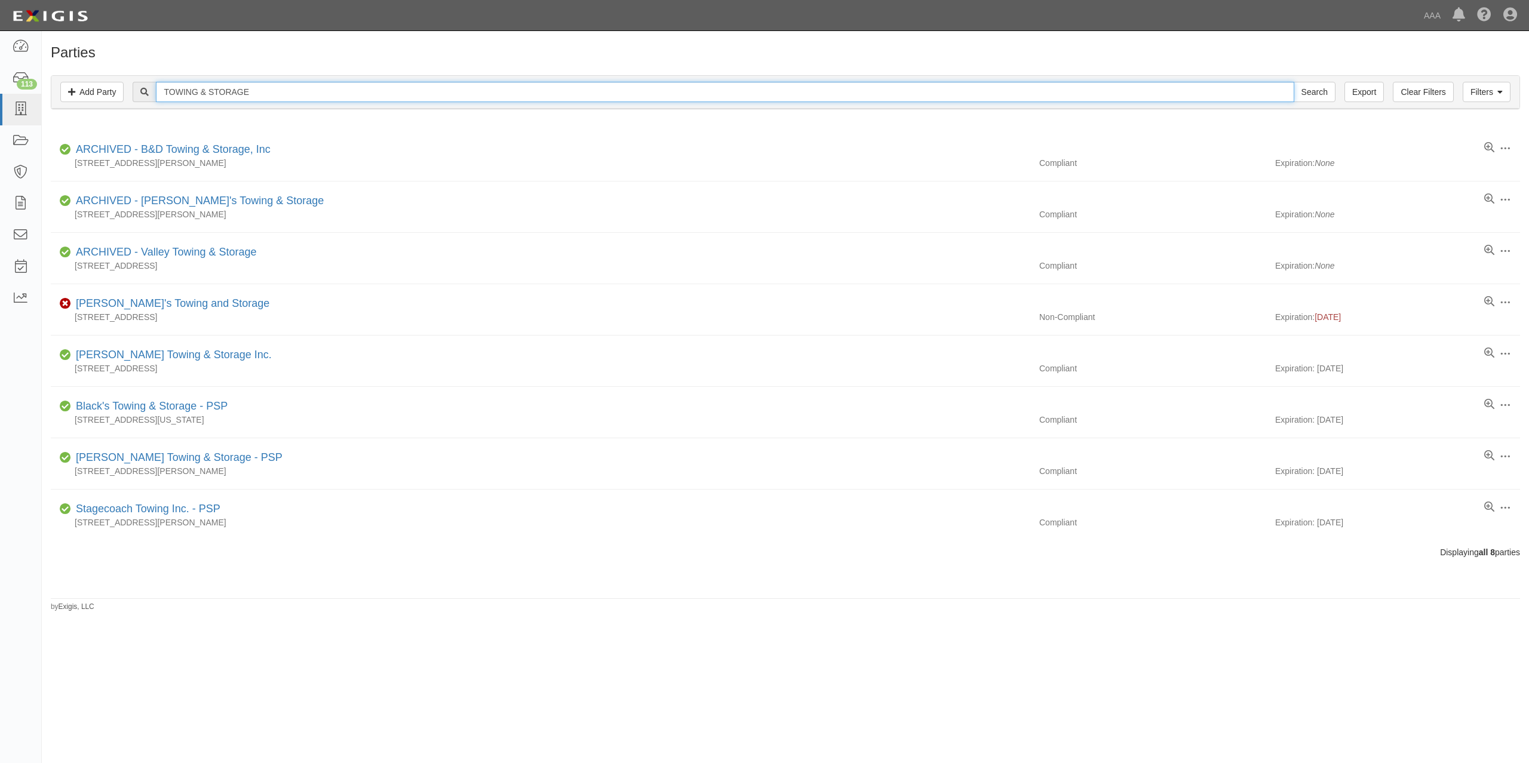
click at [241, 94] on input "TOWING & STORAGE" at bounding box center [724, 92] width 1137 height 20
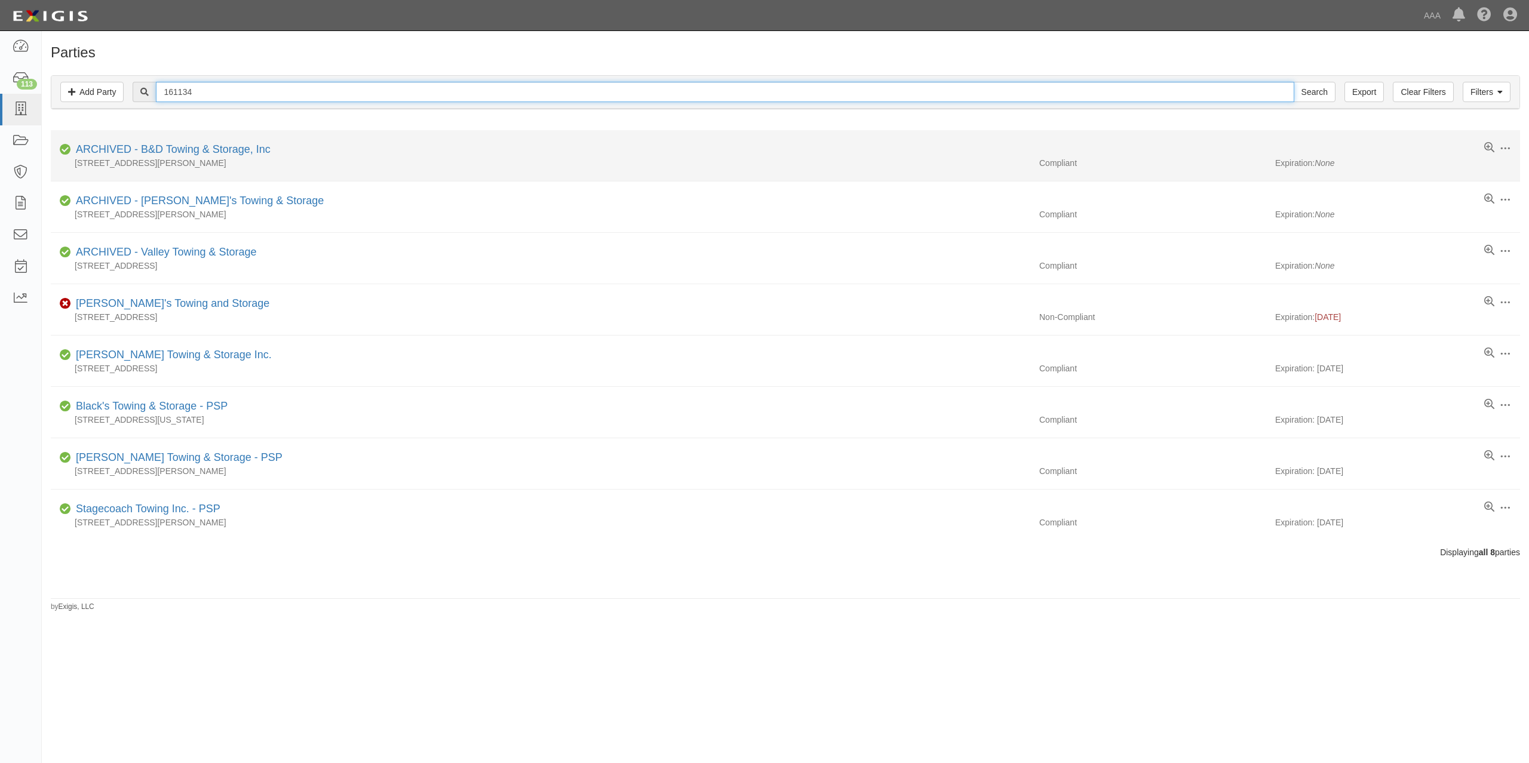
type input "161134"
click at [1293, 82] on input "Search" at bounding box center [1314, 92] width 42 height 20
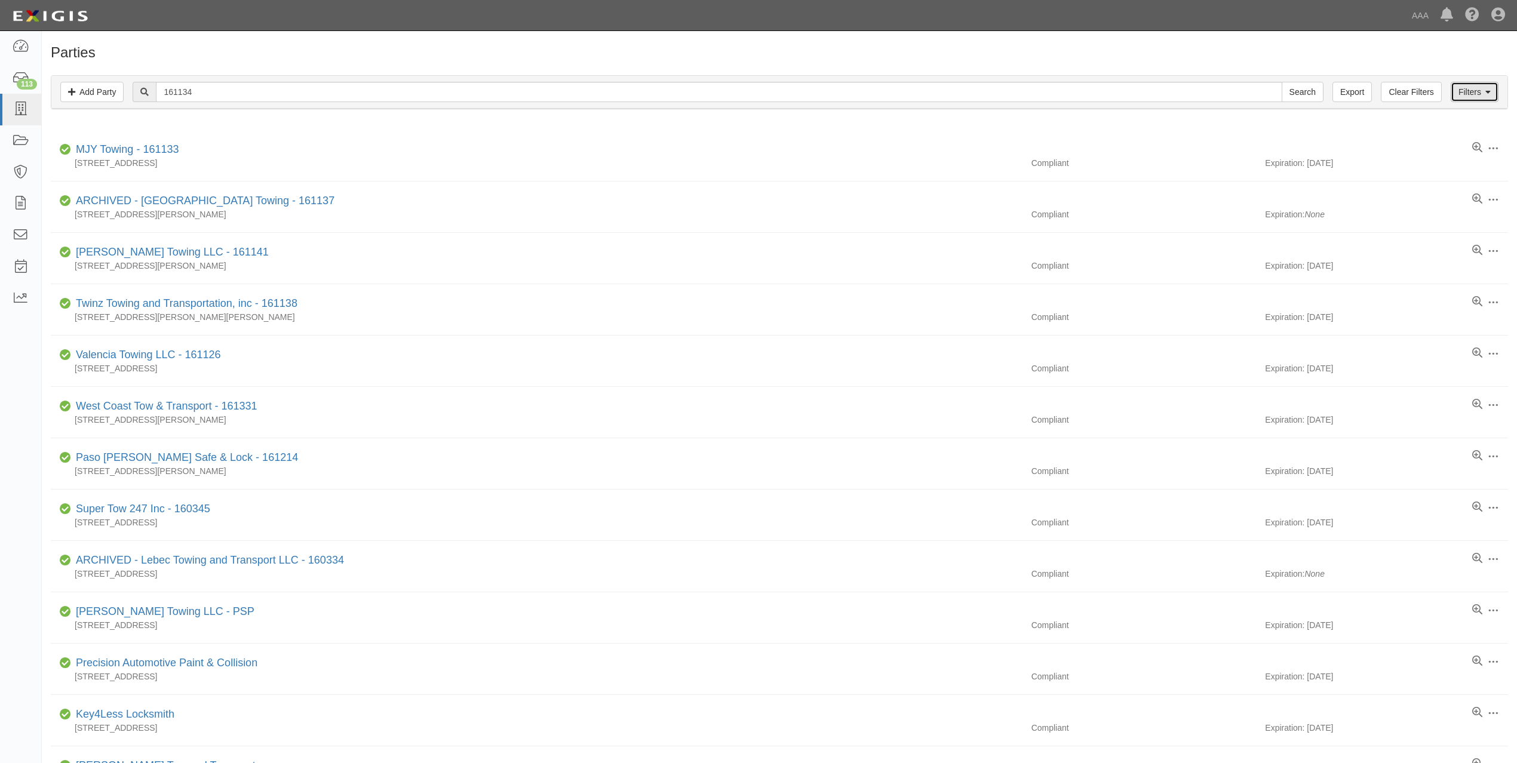
click at [1472, 89] on link "Filters" at bounding box center [1474, 92] width 48 height 20
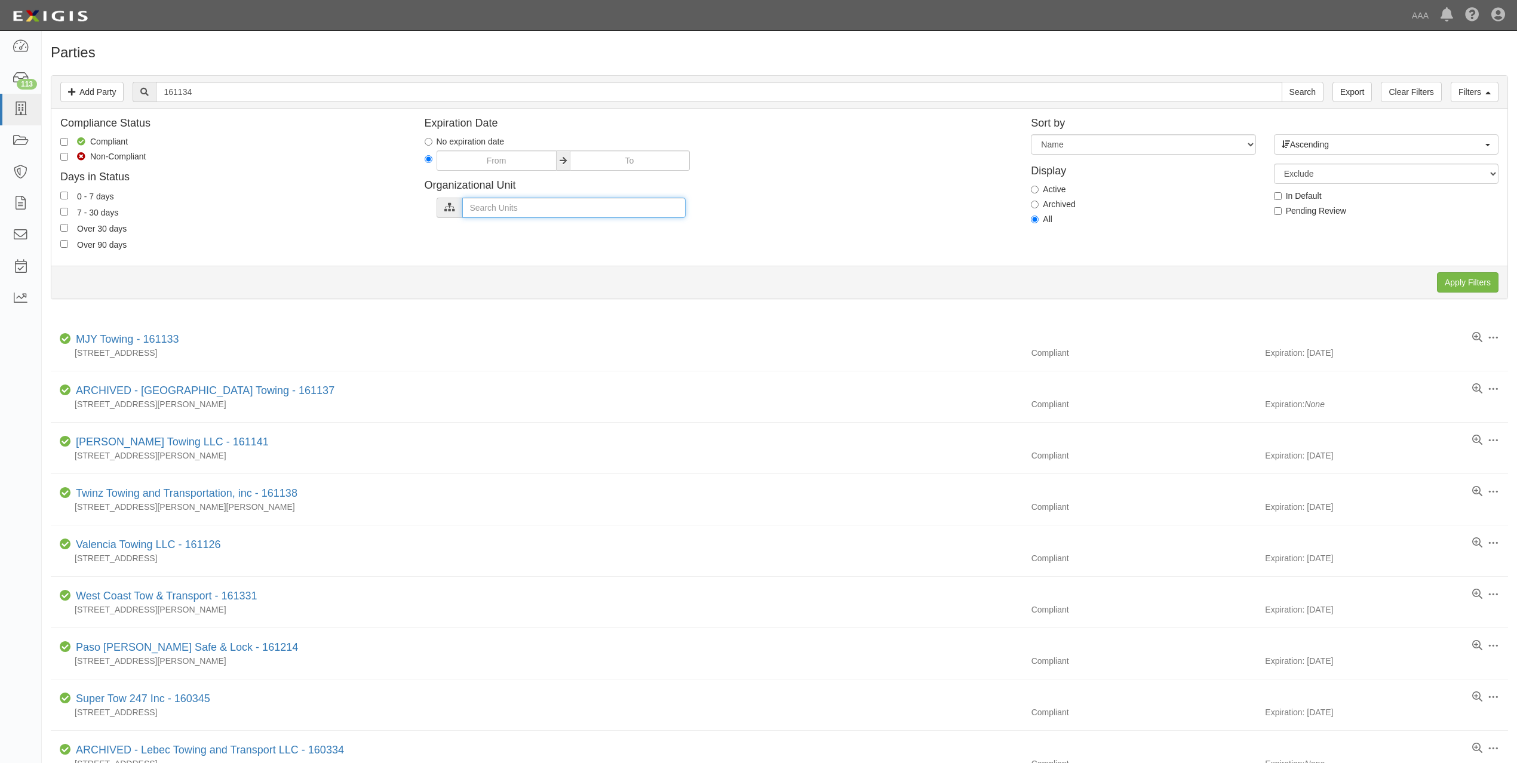
click at [609, 204] on input "text" at bounding box center [573, 208] width 223 height 20
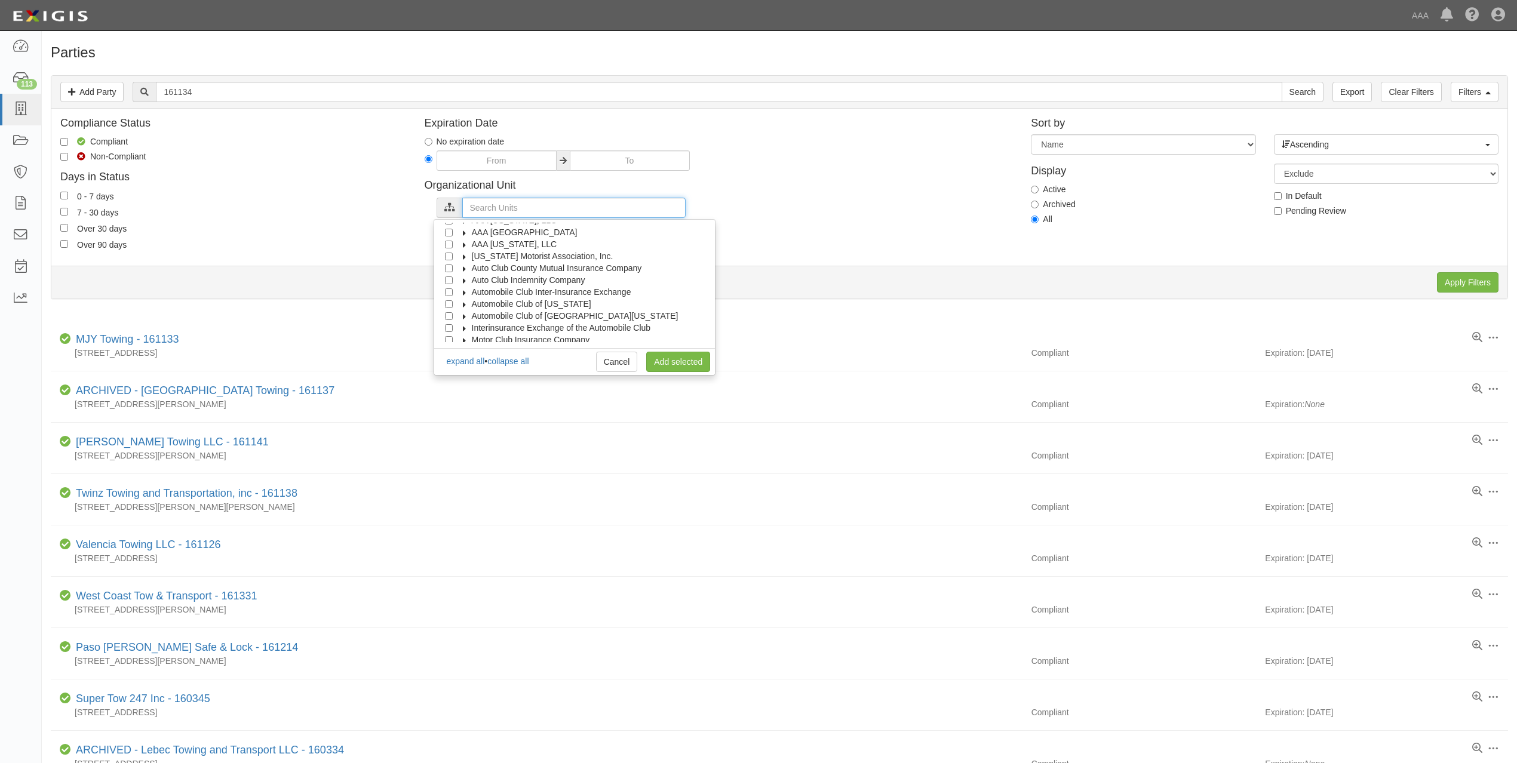
scroll to position [48, 0]
click at [447, 301] on input "Automobile Club of [GEOGRAPHIC_DATA][US_STATE]" at bounding box center [449, 301] width 8 height 8
checkbox input "true"
click at [677, 365] on link "Add selected" at bounding box center [678, 362] width 64 height 20
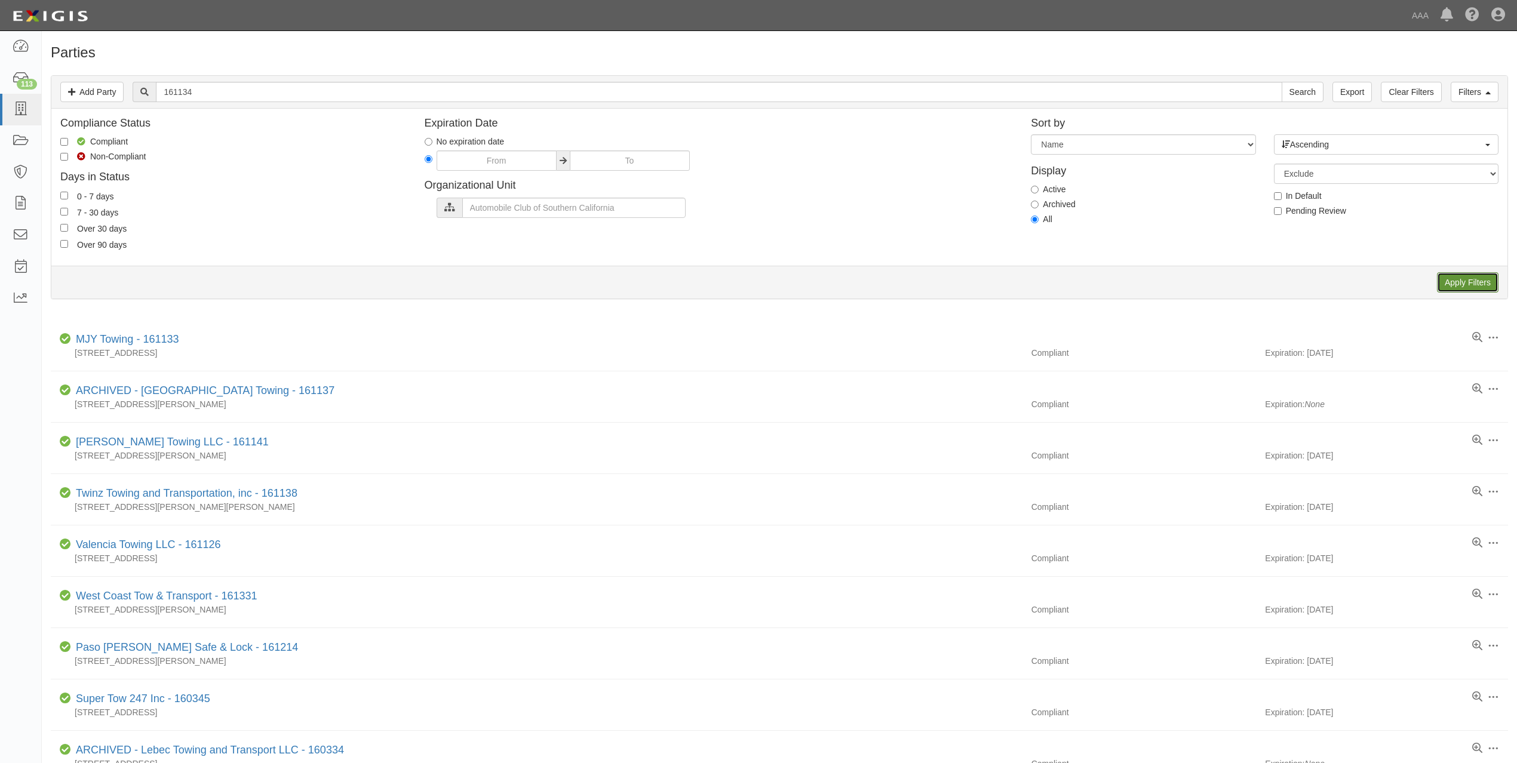
click at [1455, 277] on input "Apply Filters" at bounding box center [1468, 282] width 62 height 20
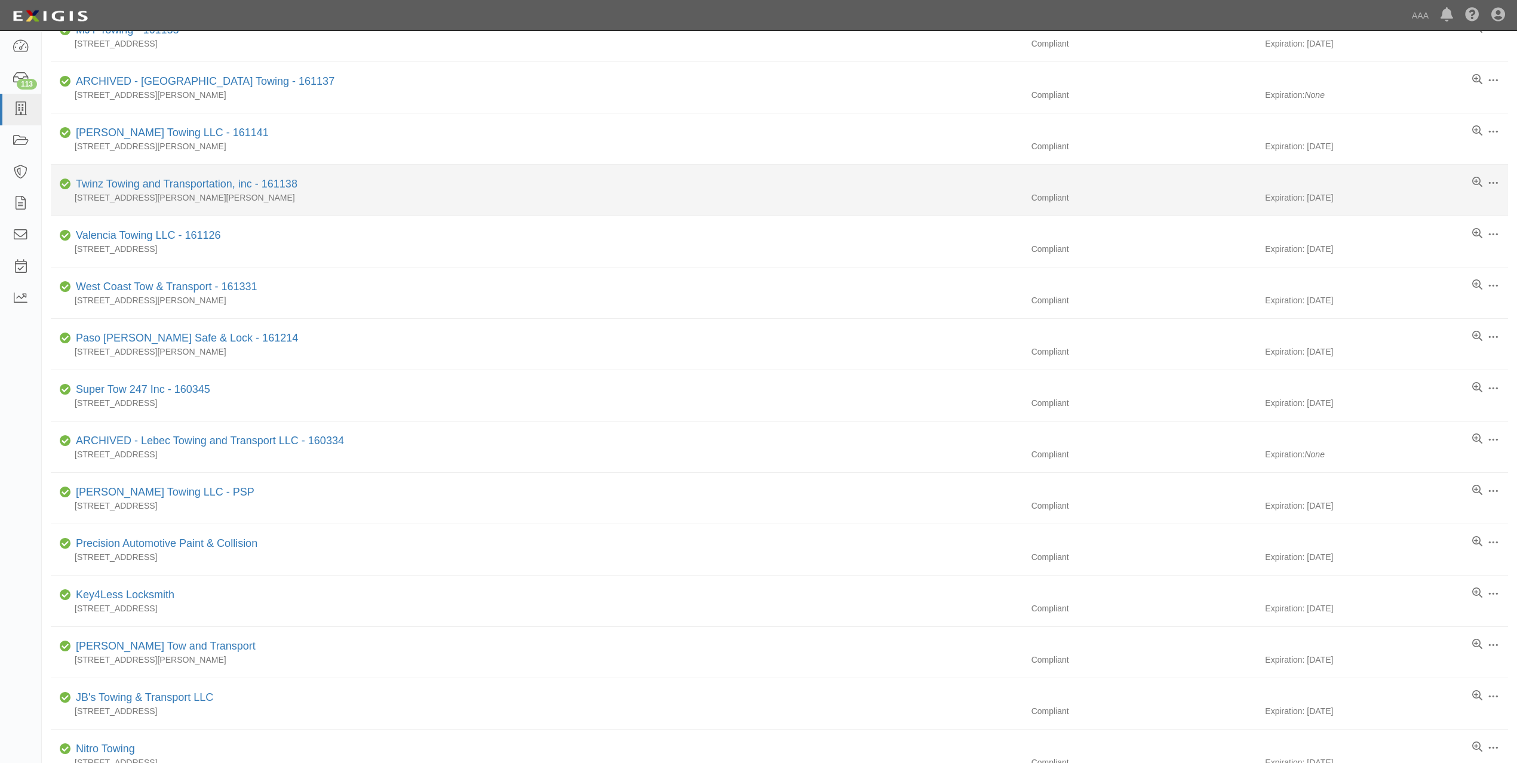
scroll to position [505, 0]
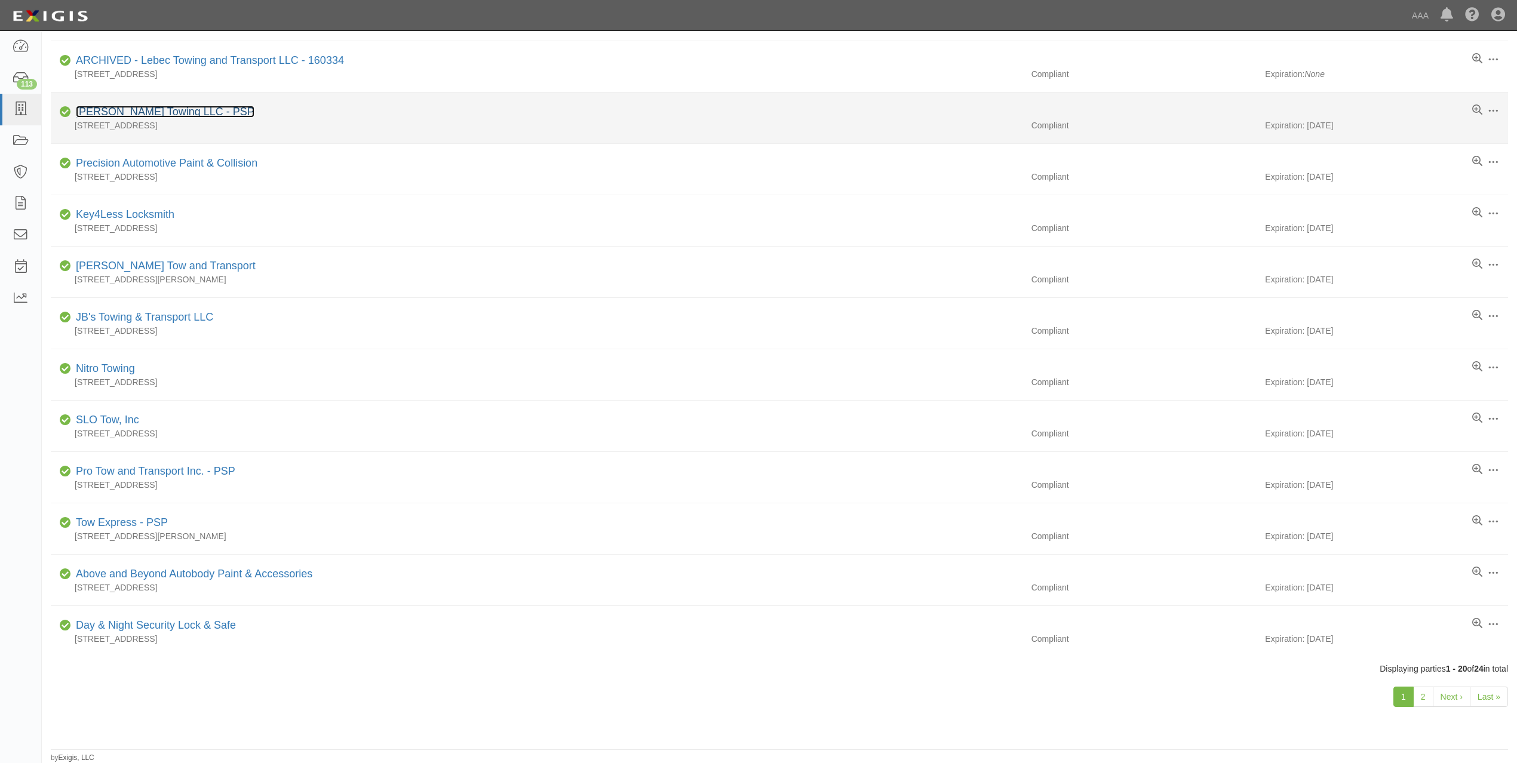
click at [167, 110] on link "[PERSON_NAME] Towing LLC - PSP" at bounding box center [165, 112] width 179 height 12
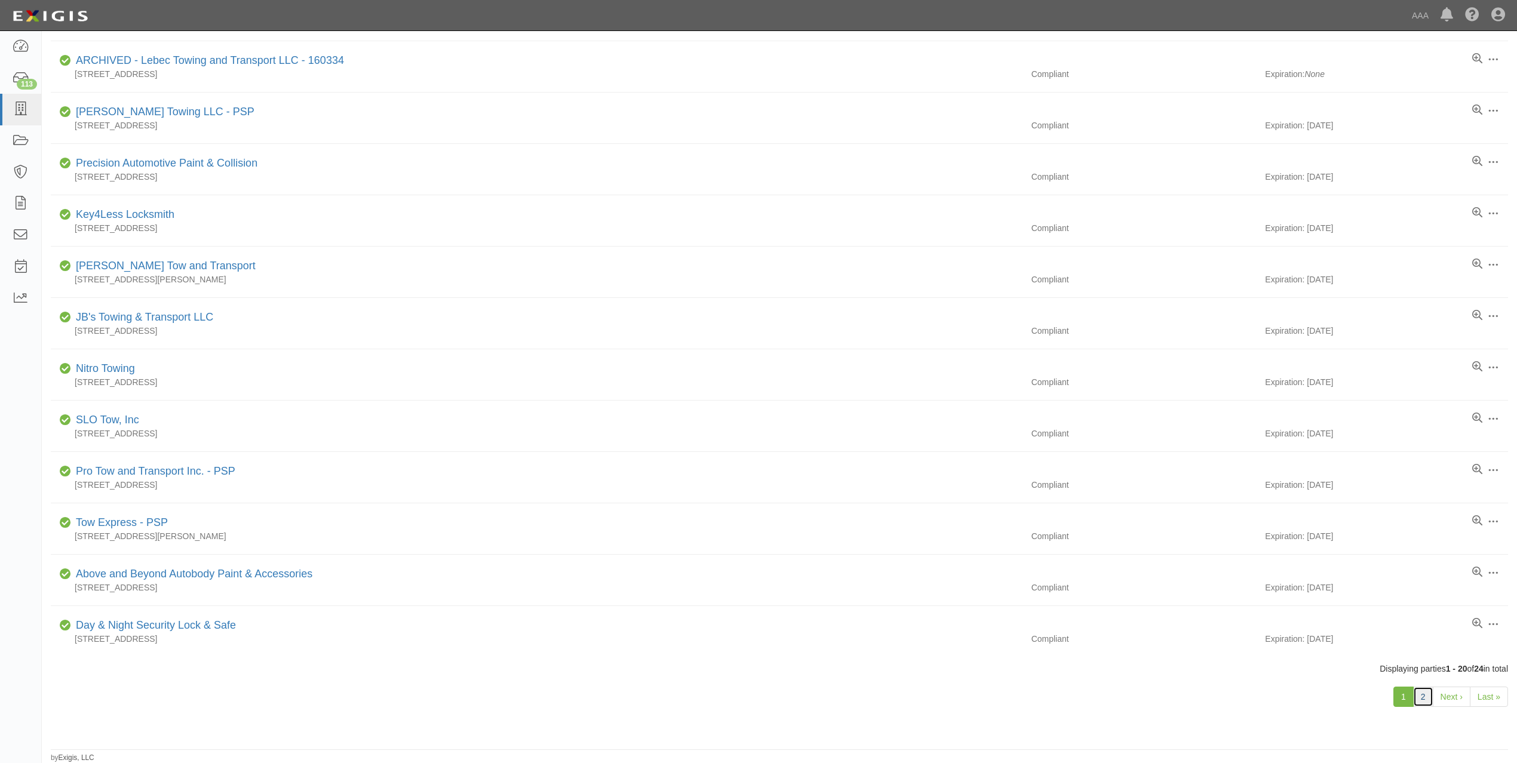
click at [1425, 696] on link "2" at bounding box center [1423, 697] width 20 height 20
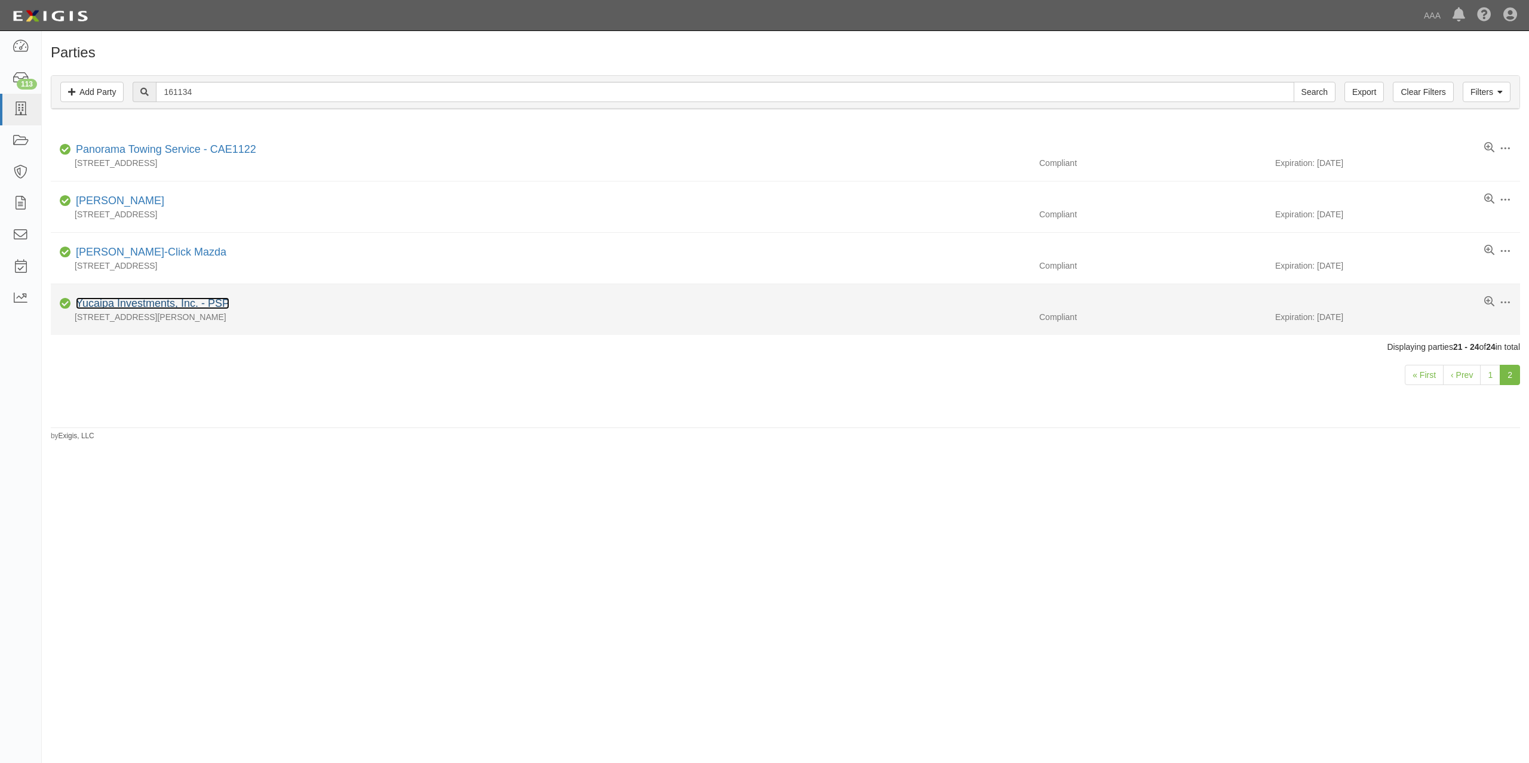
click at [196, 305] on link "Yucaipa Investments, Inc. - PSP" at bounding box center [152, 303] width 153 height 12
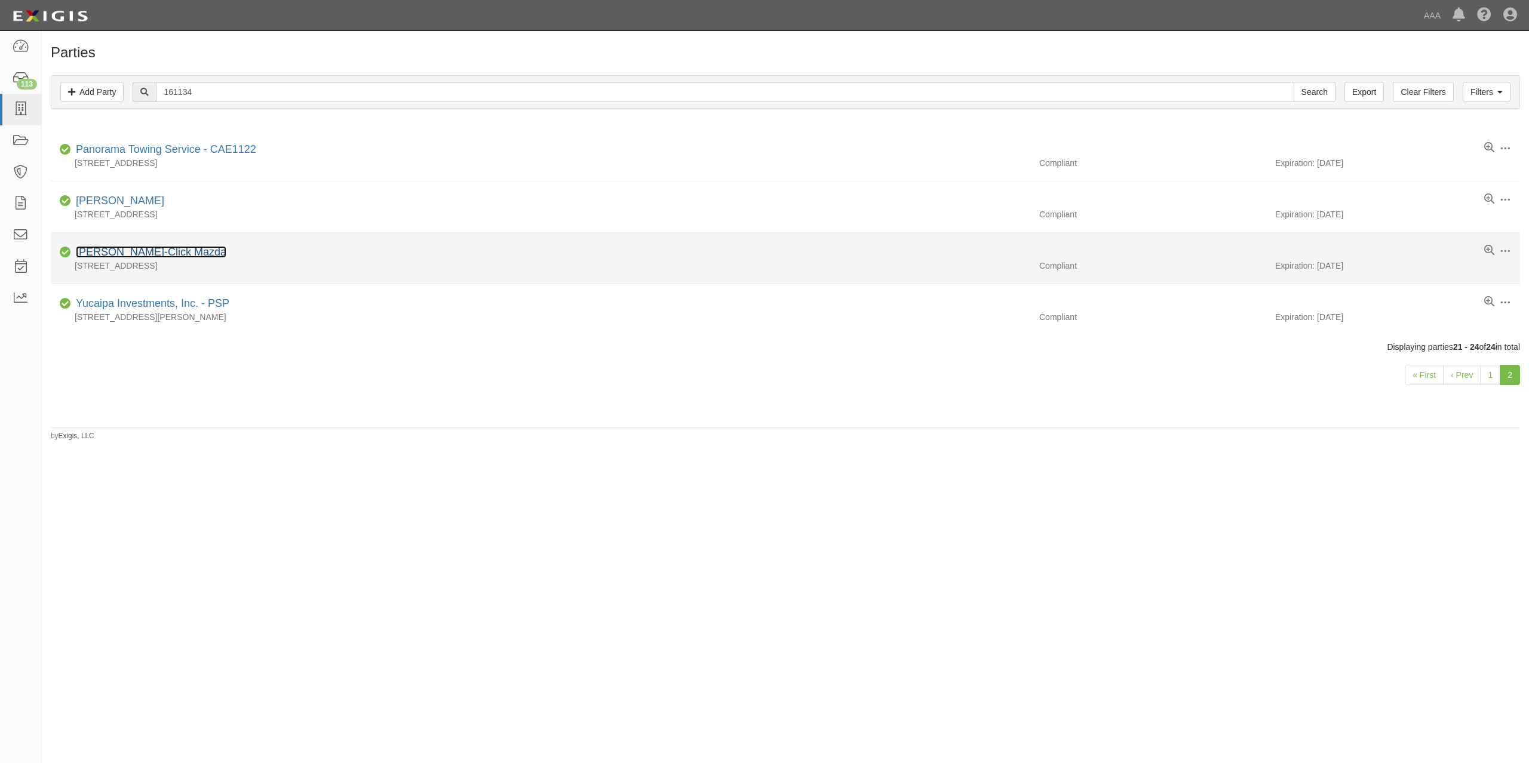
click at [106, 254] on link "Tuttle-Click Mazda" at bounding box center [151, 252] width 150 height 12
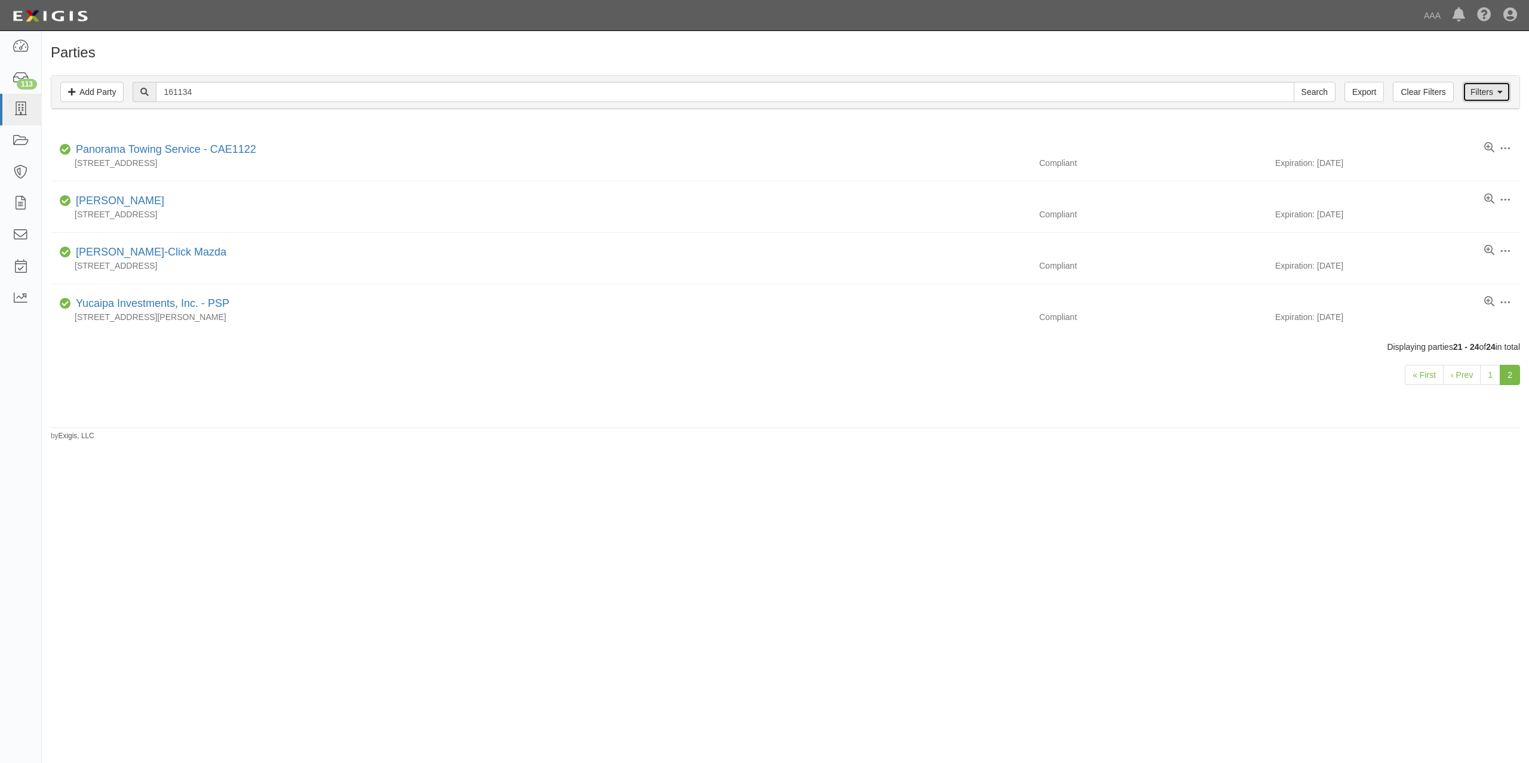
click at [1495, 90] on link "Filters" at bounding box center [1486, 92] width 48 height 20
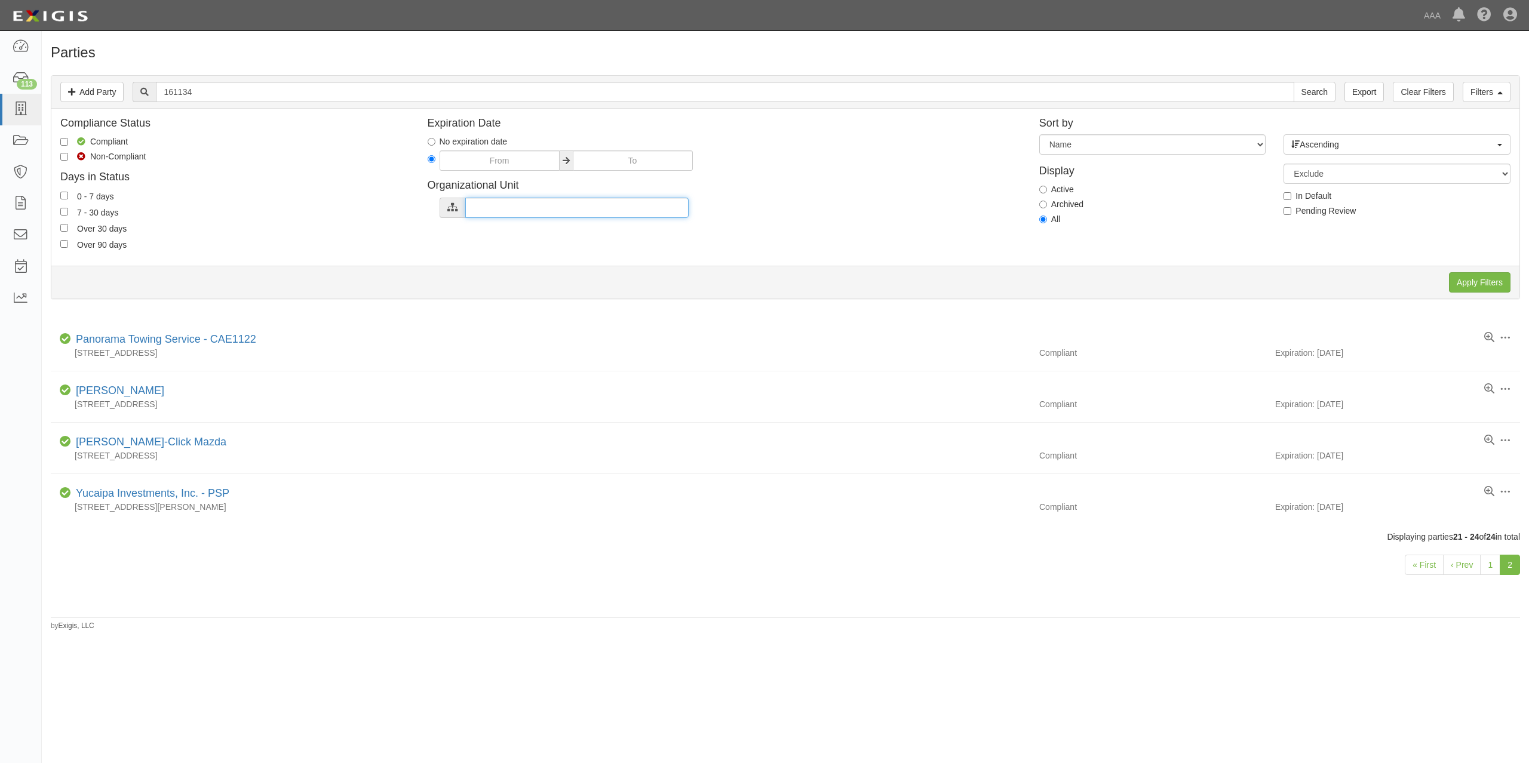
click at [595, 214] on input "text" at bounding box center [576, 208] width 223 height 20
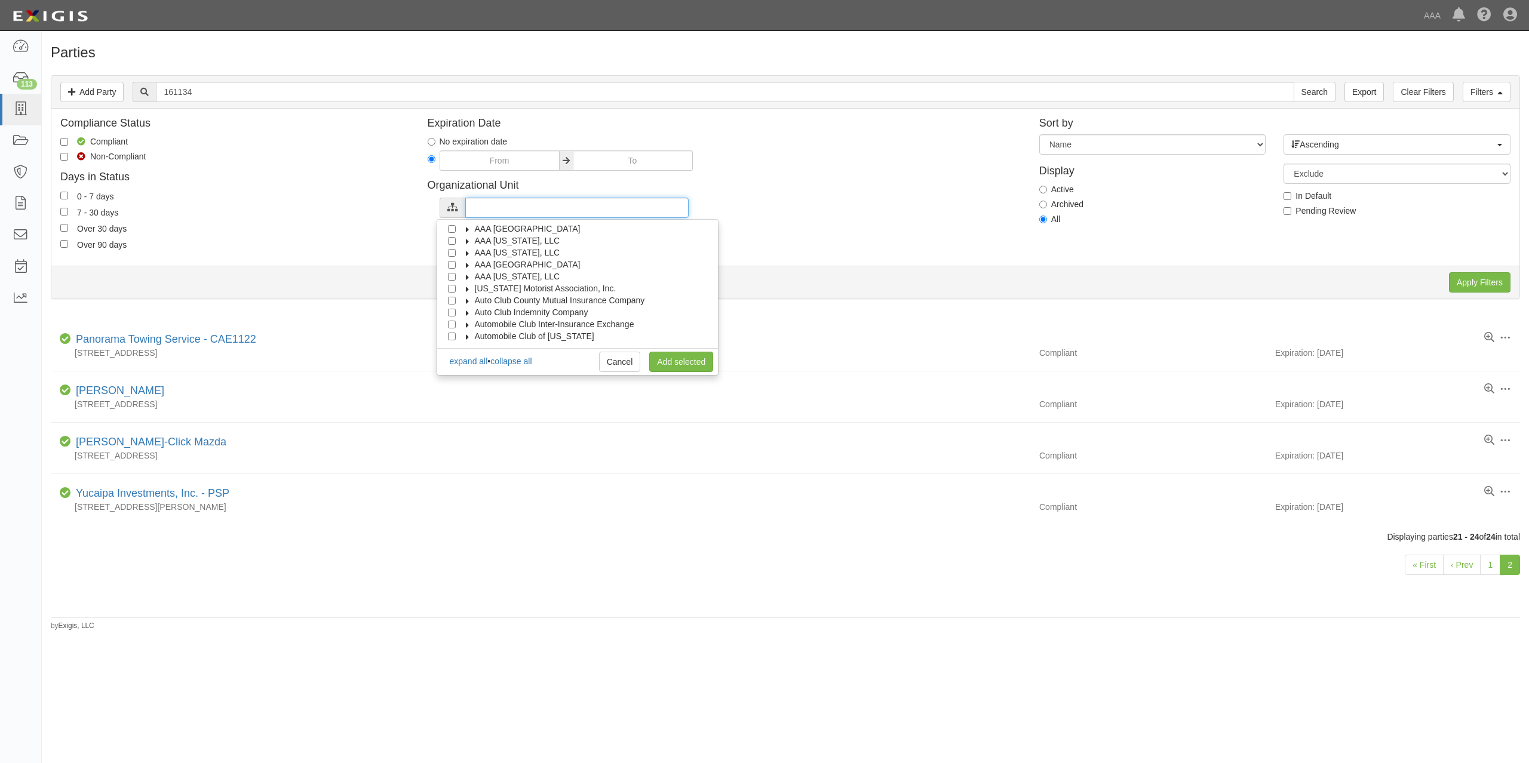
scroll to position [48, 0]
click at [465, 303] on icon at bounding box center [467, 300] width 8 height 5
click at [480, 310] on icon at bounding box center [478, 312] width 8 height 5
click at [472, 302] on input "Emergency Roadside Service (ERS)" at bounding box center [473, 301] width 8 height 8
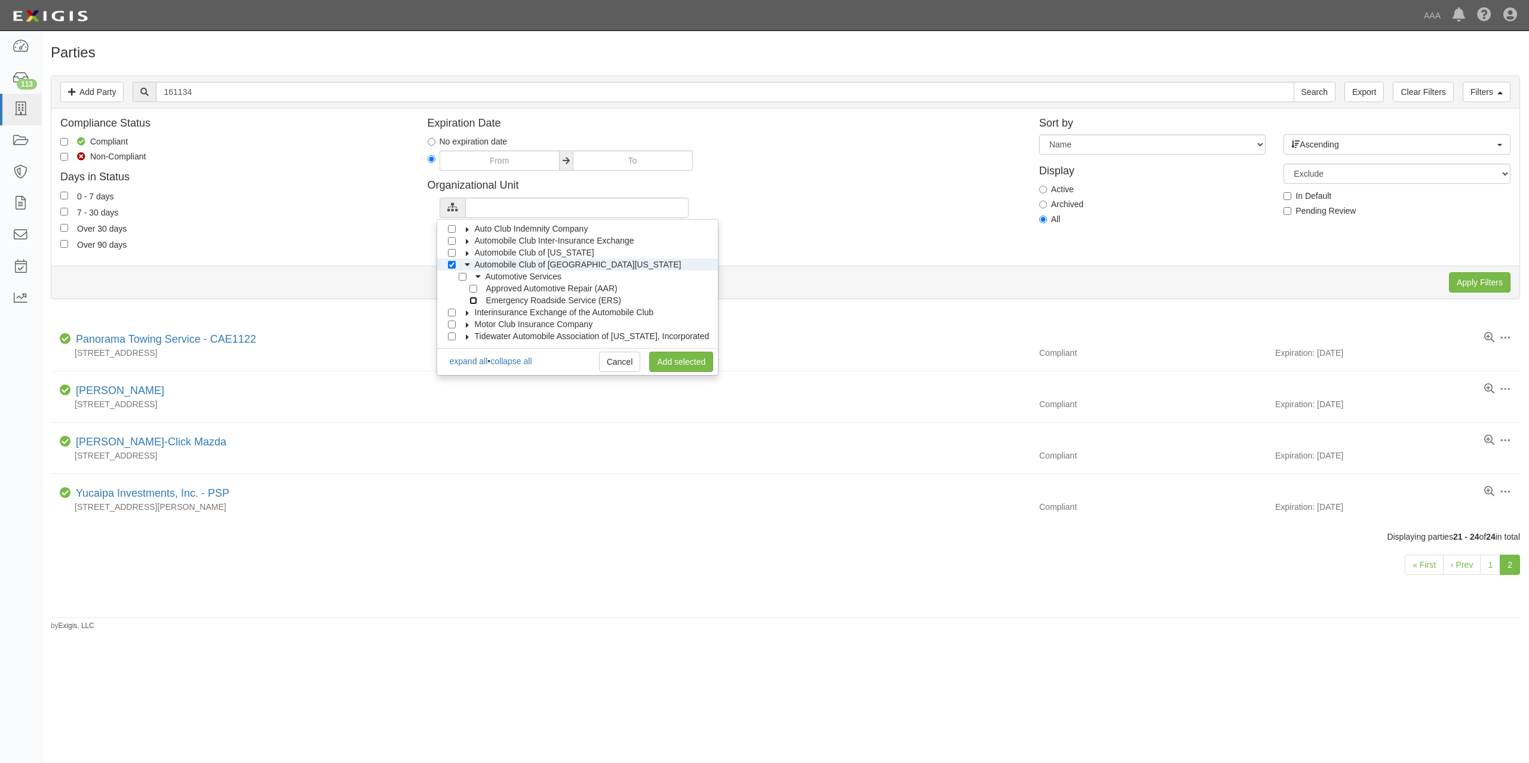
checkbox input "true"
click at [672, 364] on link "Add selected" at bounding box center [681, 362] width 64 height 20
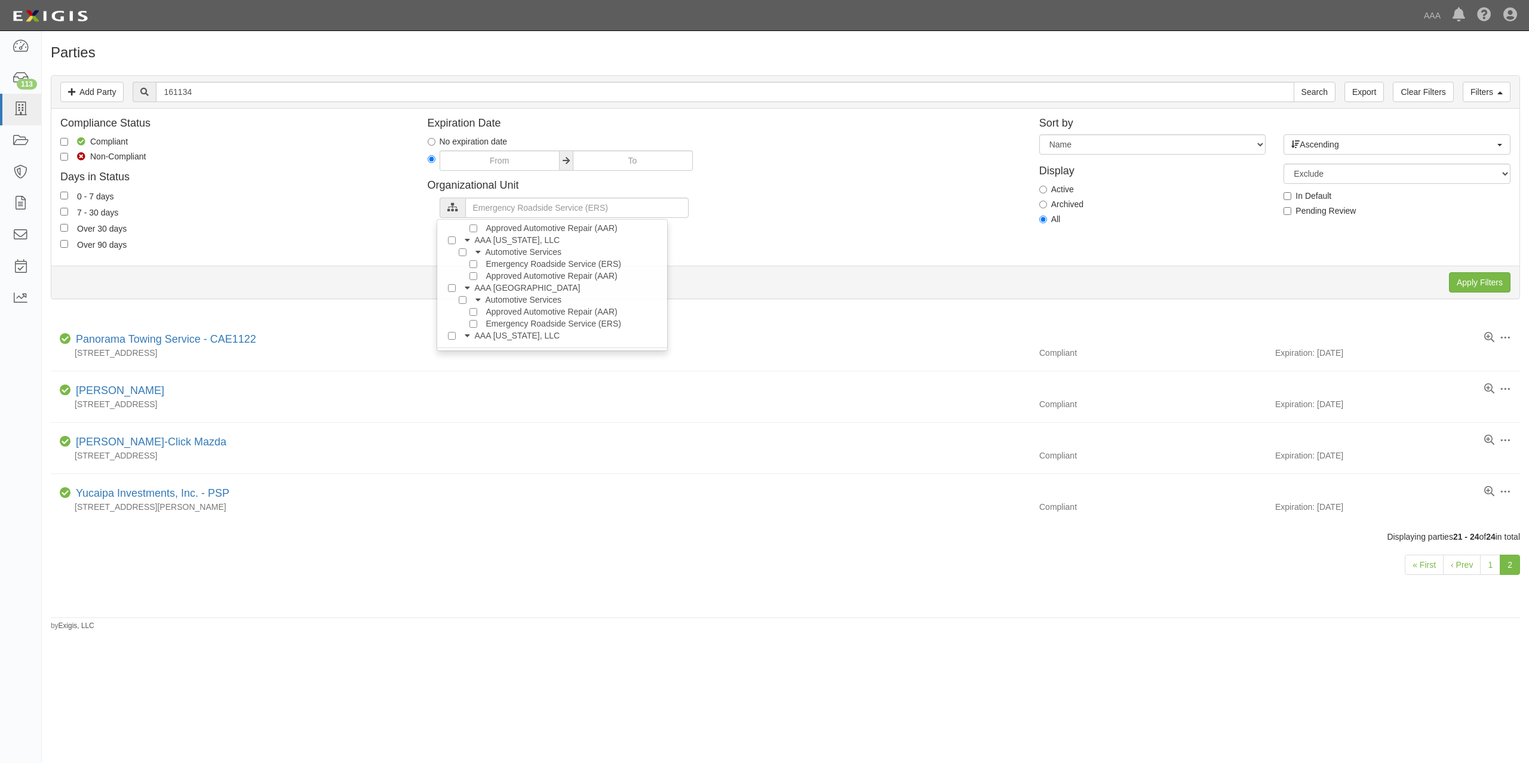
scroll to position [0, 0]
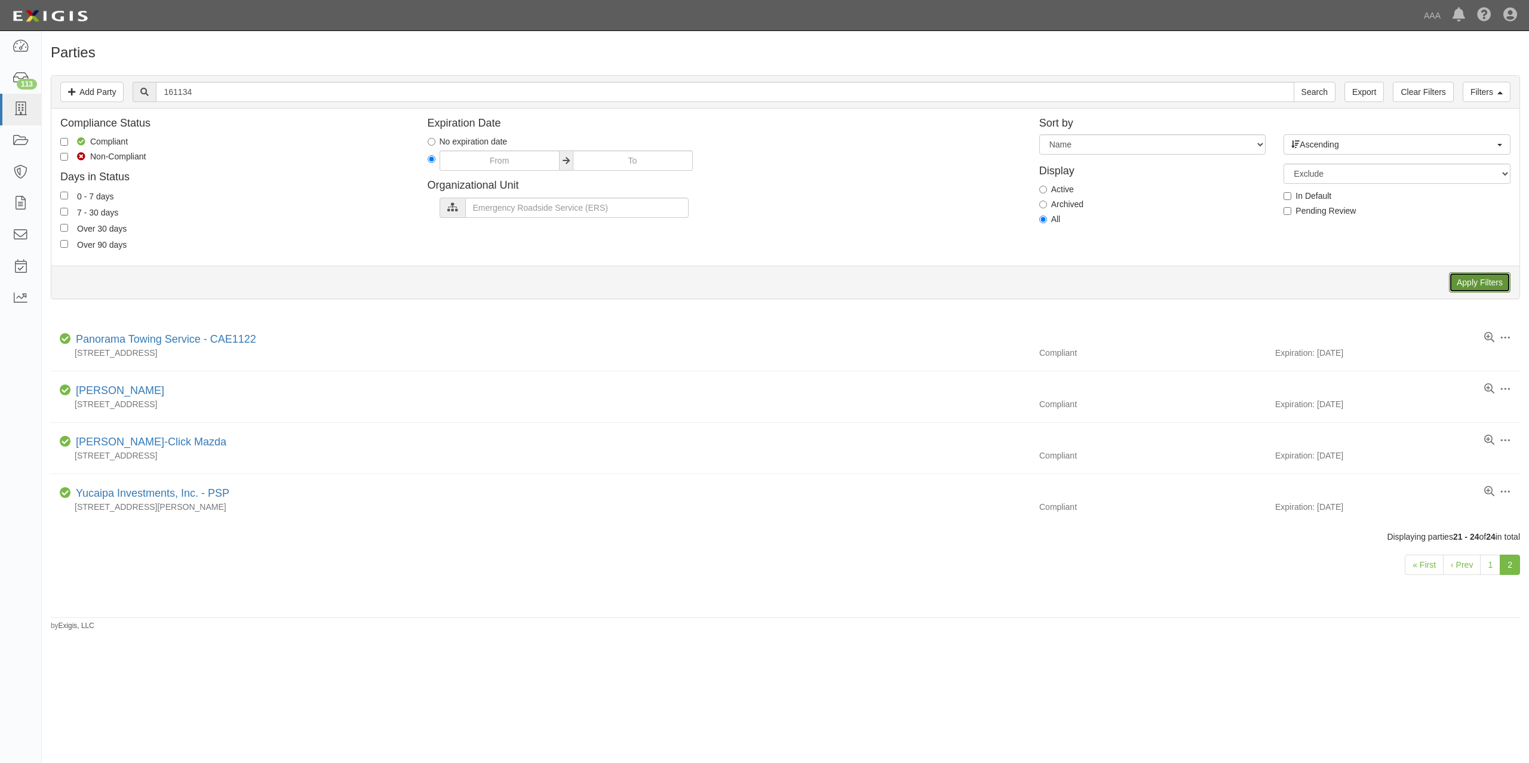
click at [1484, 285] on input "Apply Filters" at bounding box center [1480, 282] width 62 height 20
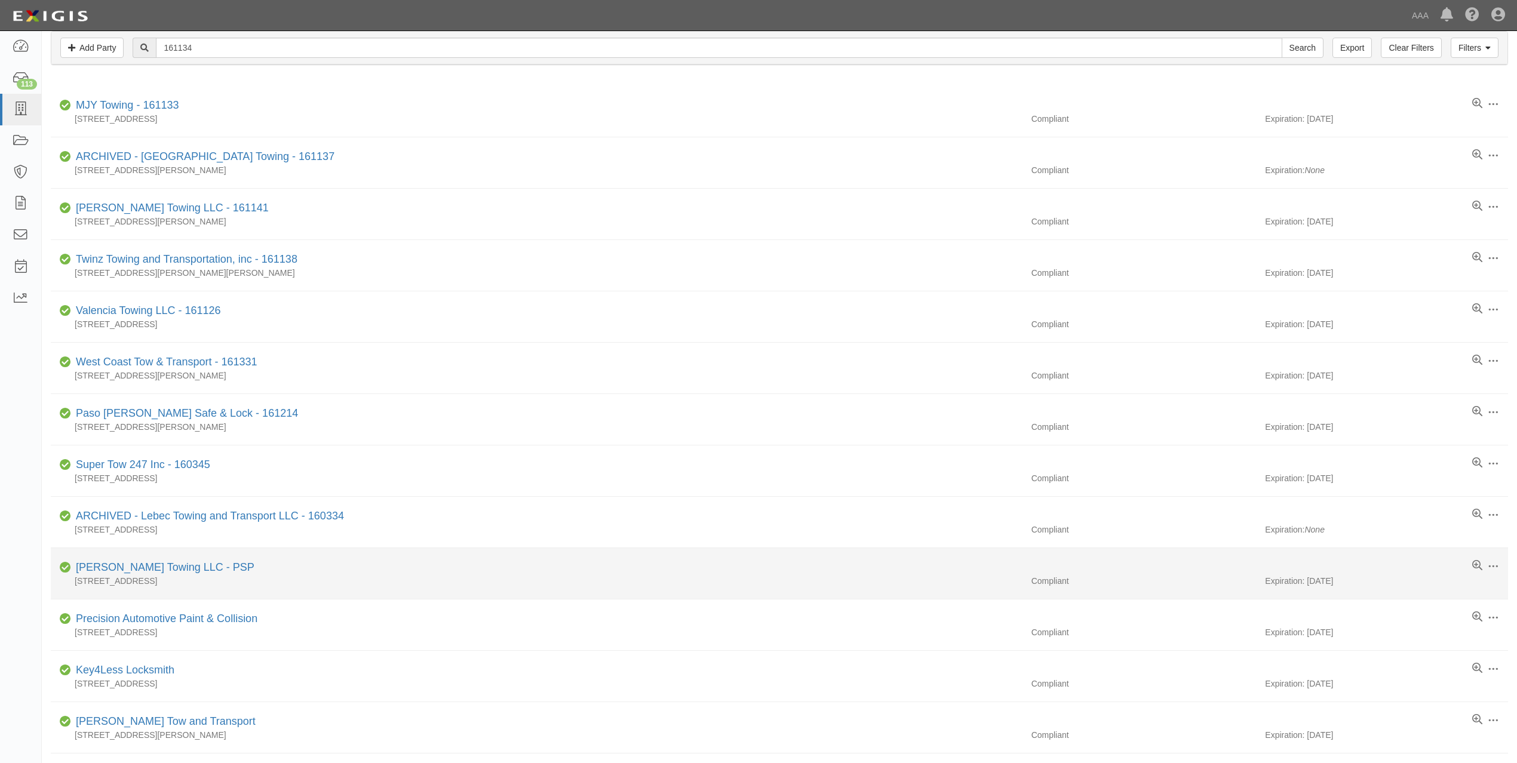
scroll to position [27, 0]
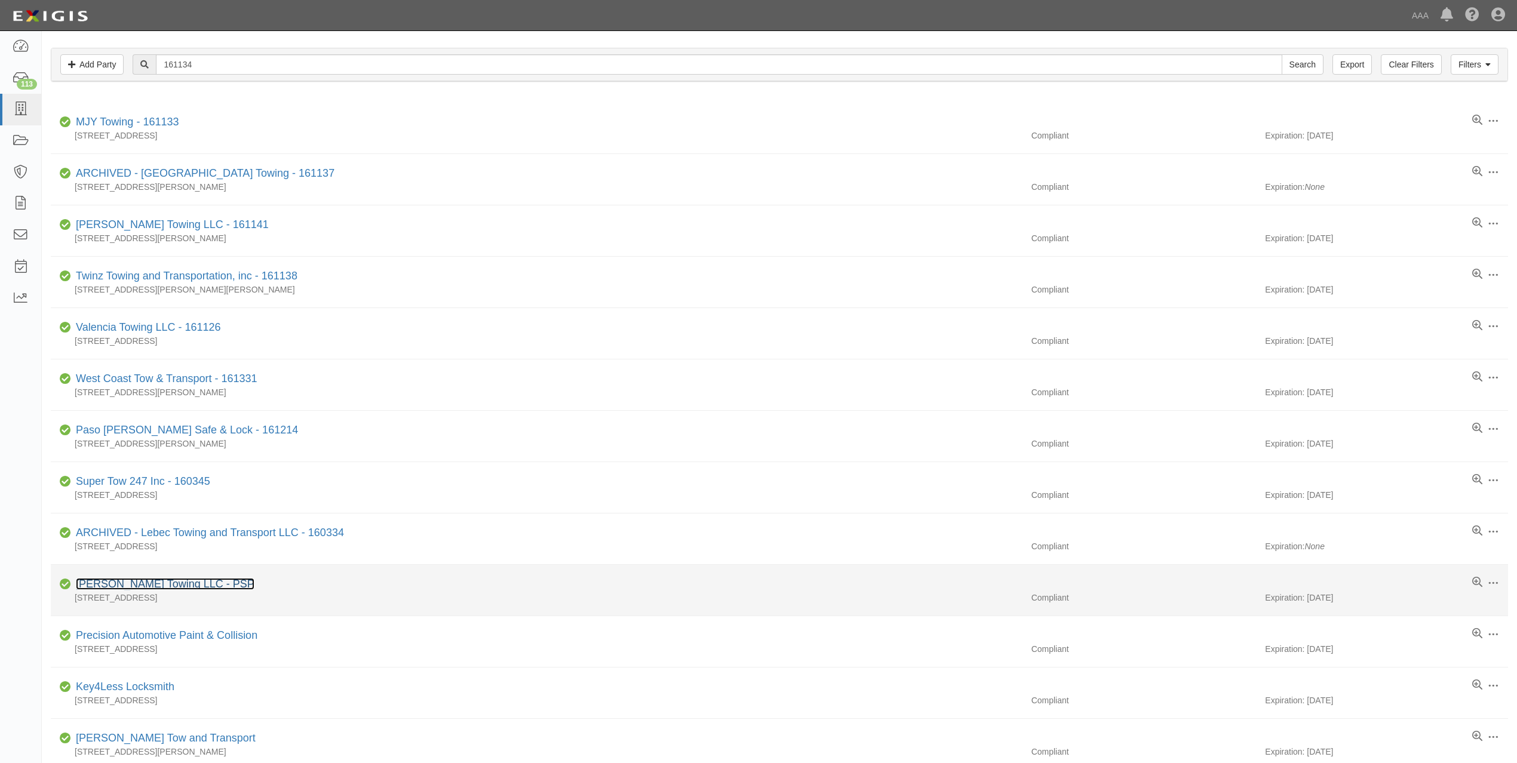
click at [184, 583] on link "[PERSON_NAME] Towing LLC - PSP" at bounding box center [165, 584] width 179 height 12
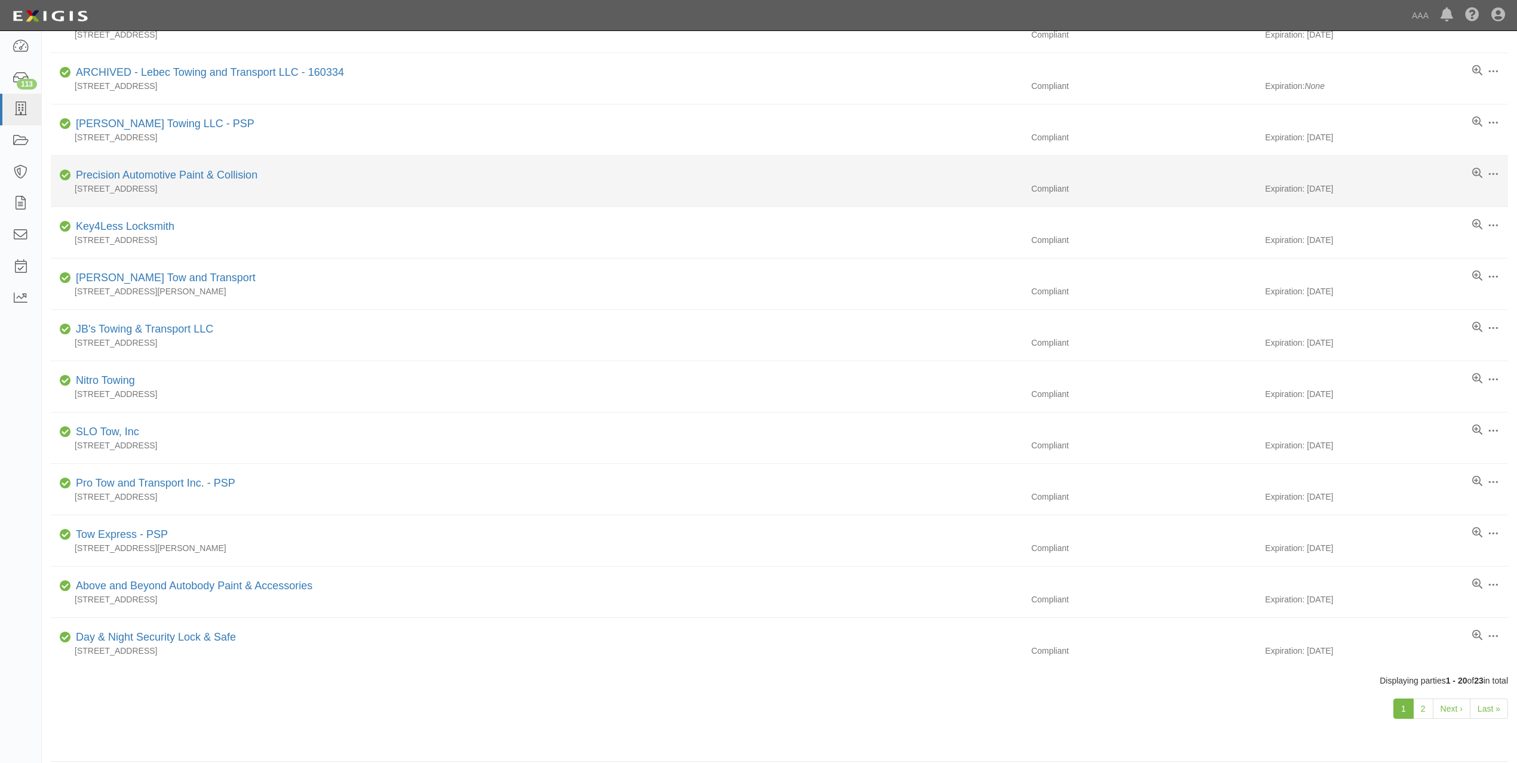
scroll to position [505, 0]
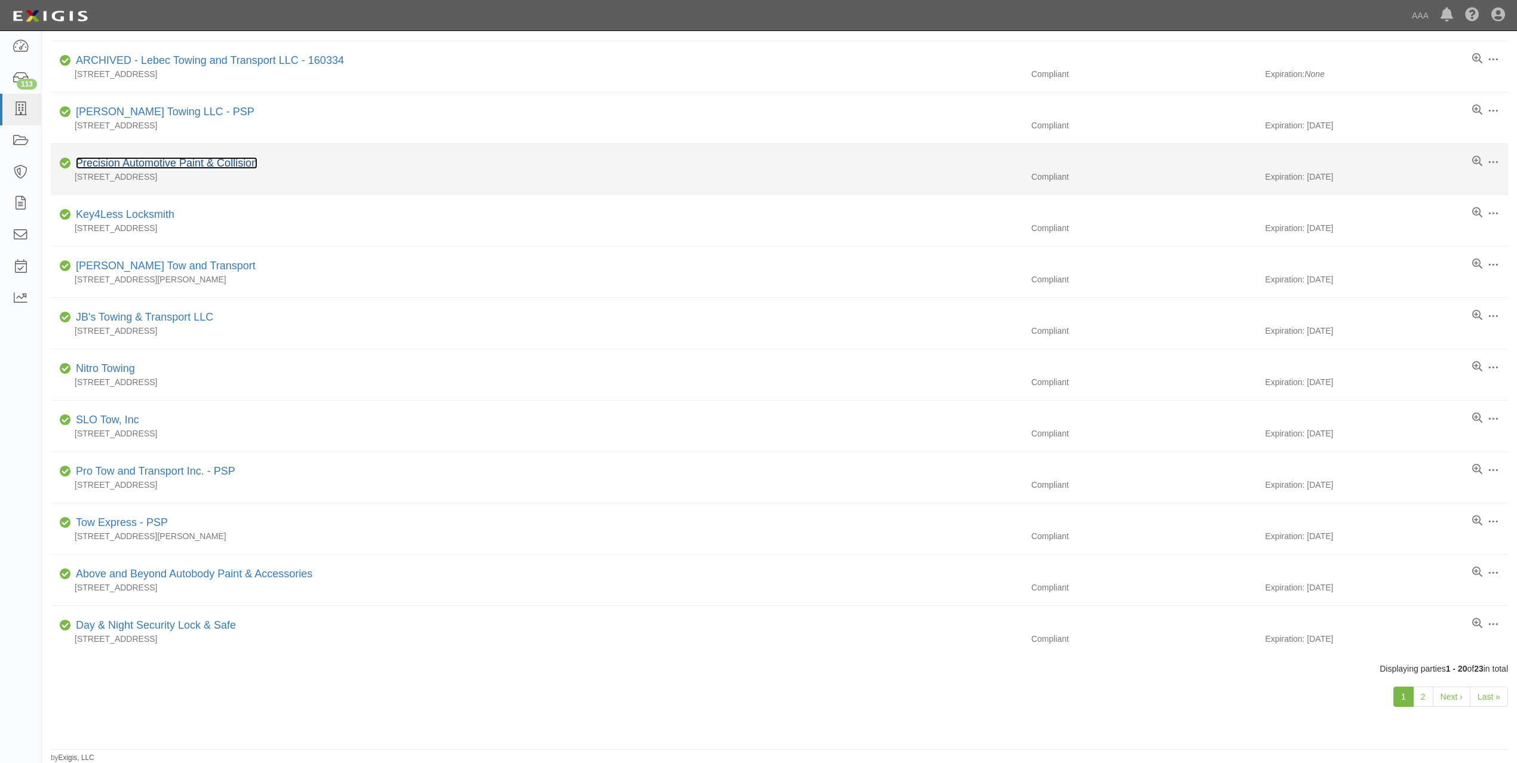
click at [236, 162] on link "Precision Automotive Paint & Collision" at bounding box center [167, 163] width 182 height 12
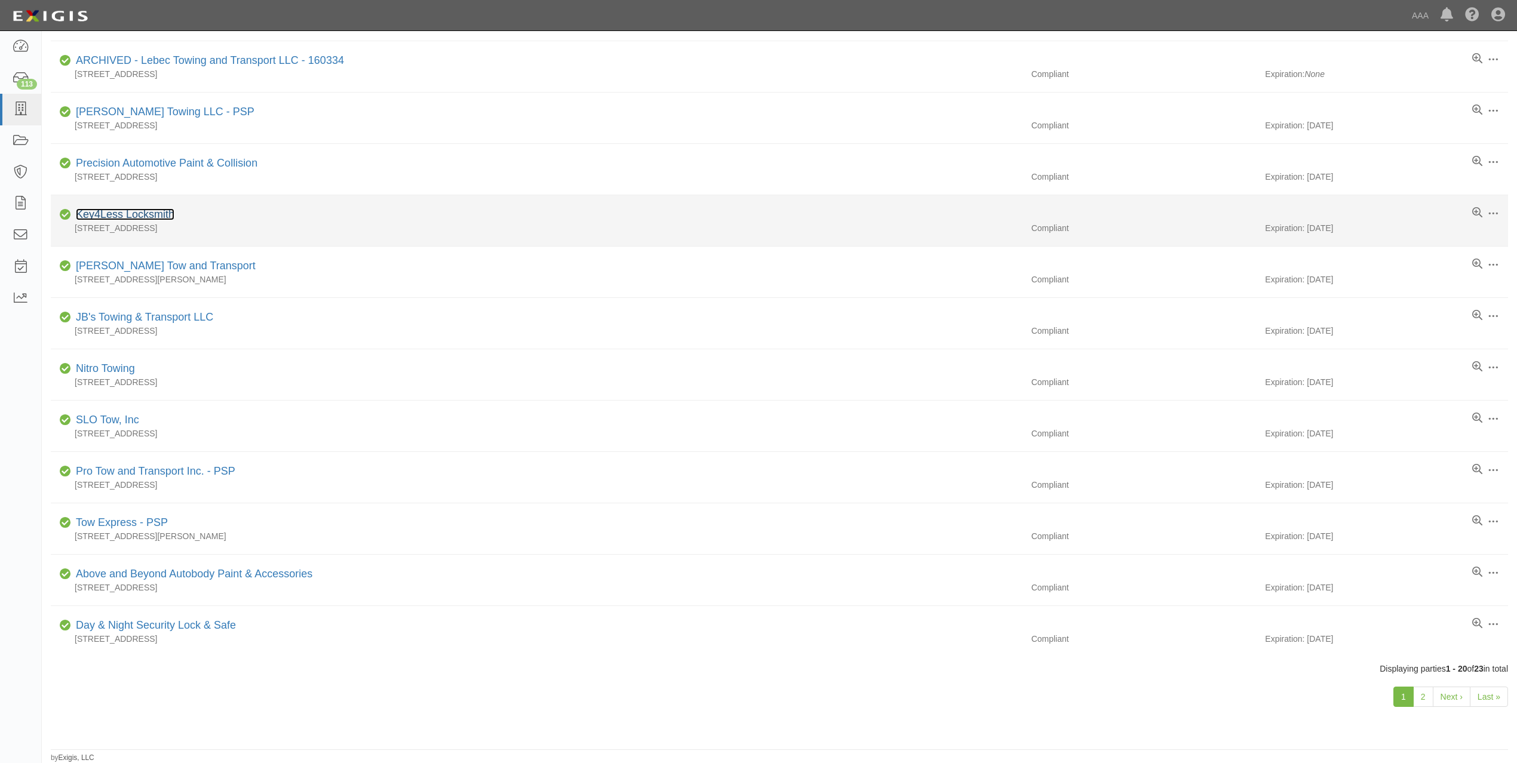
click at [151, 213] on link "Key4Less Locksmith" at bounding box center [125, 214] width 99 height 12
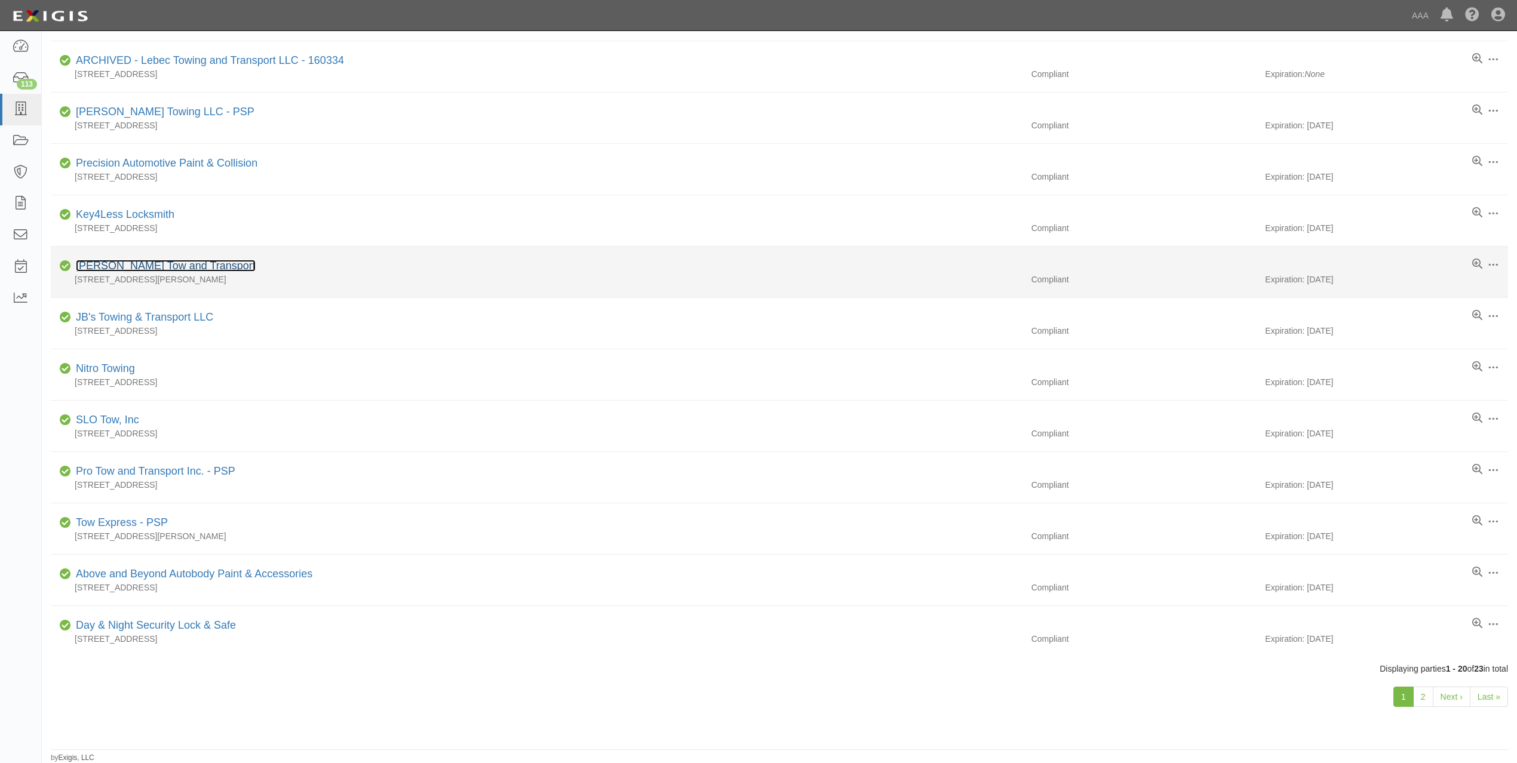
click at [164, 263] on link "[PERSON_NAME] Tow and Transport" at bounding box center [166, 266] width 180 height 12
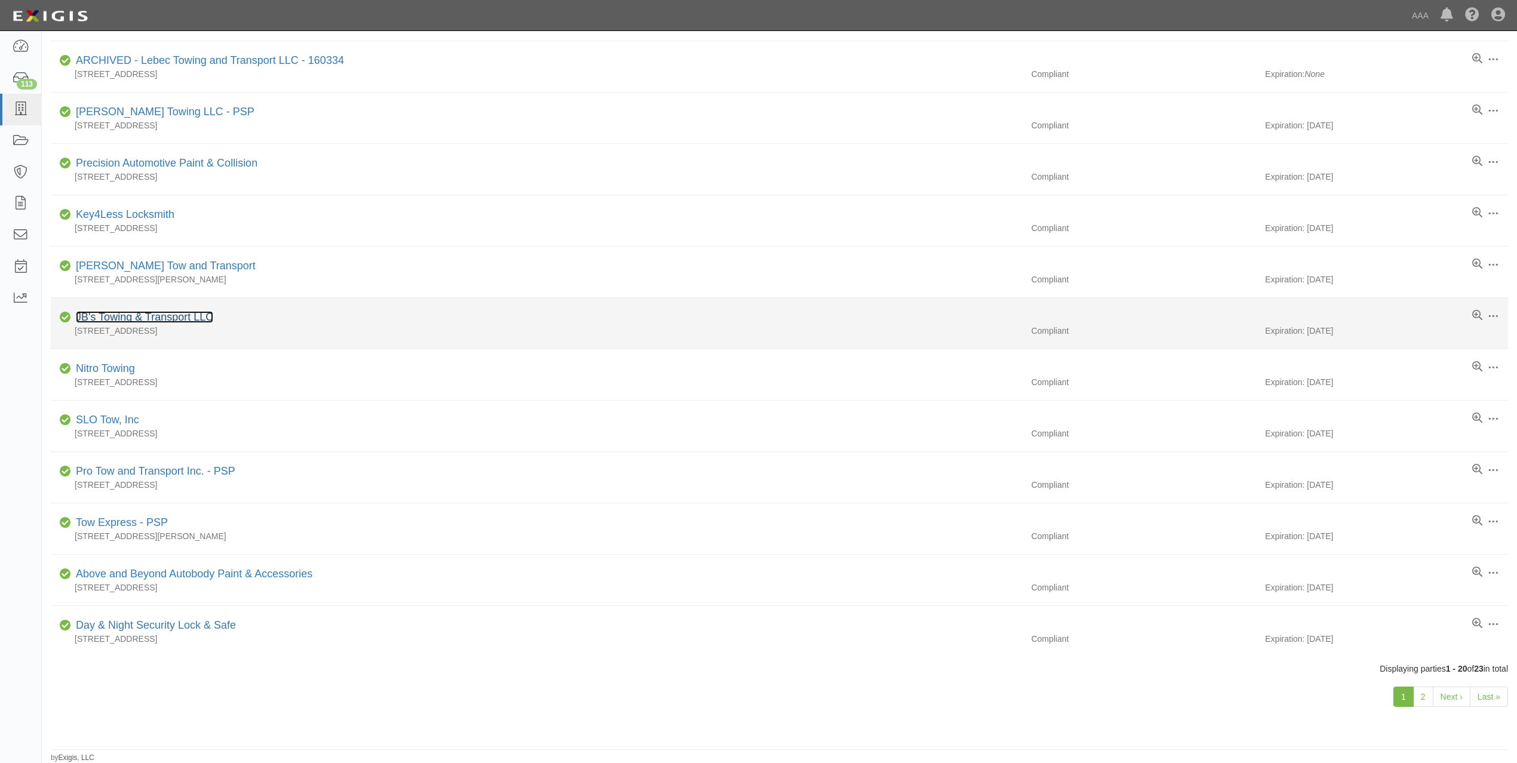
click at [170, 316] on link "JB's Towing & Transport LLC" at bounding box center [144, 317] width 137 height 12
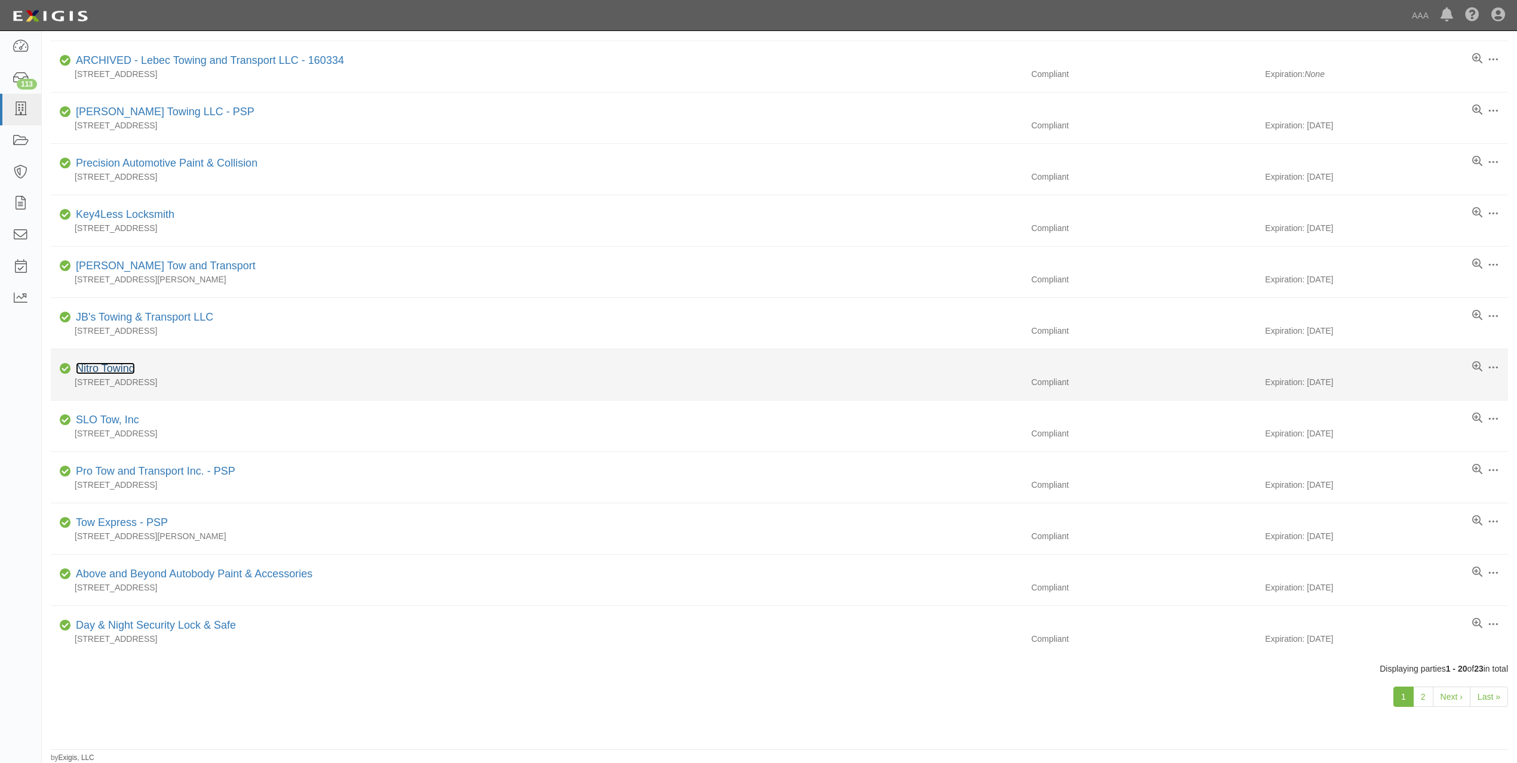
click at [106, 368] on link "Nitro Towing" at bounding box center [105, 368] width 59 height 12
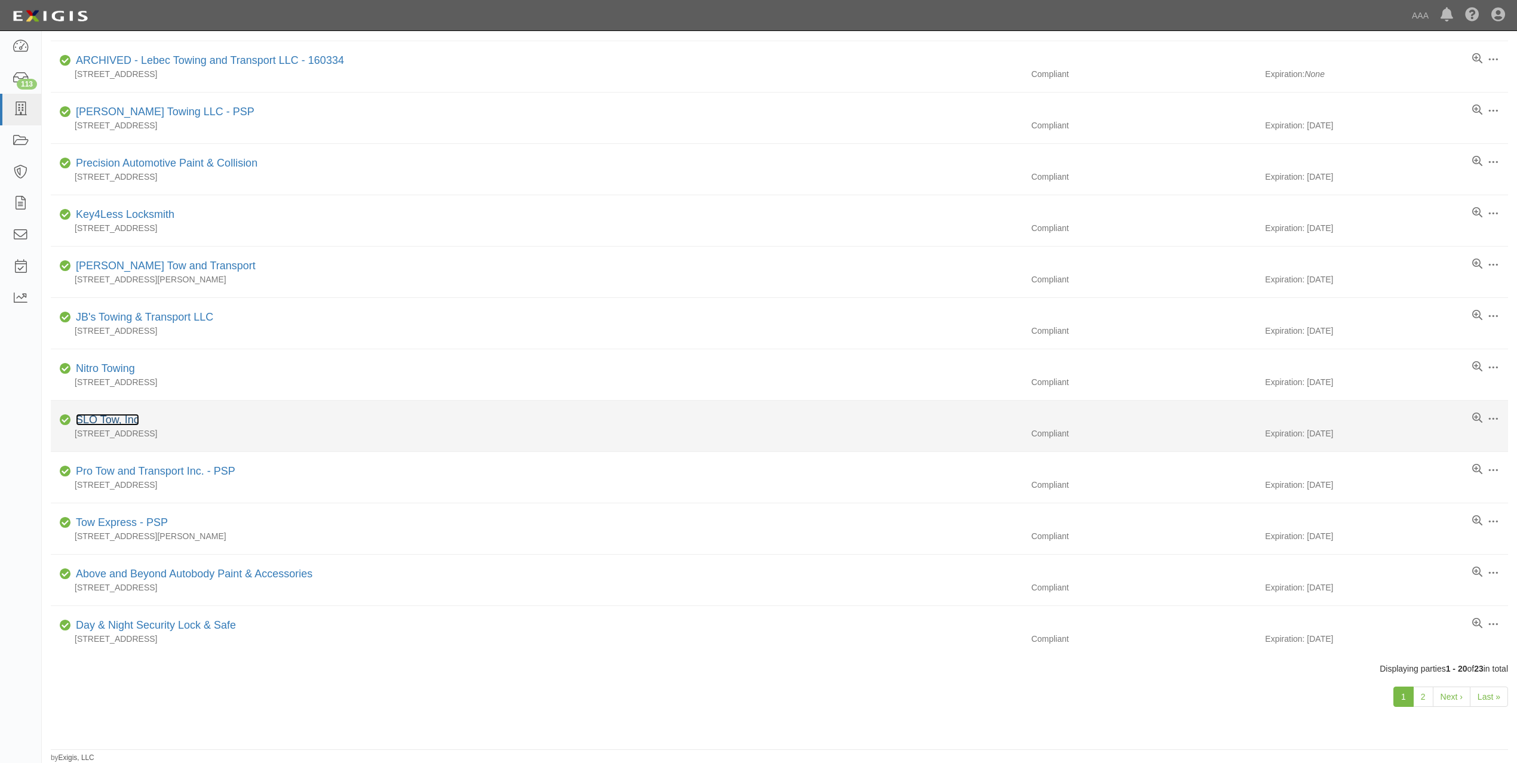
click at [112, 418] on link "SLO Tow, Inc" at bounding box center [107, 420] width 63 height 12
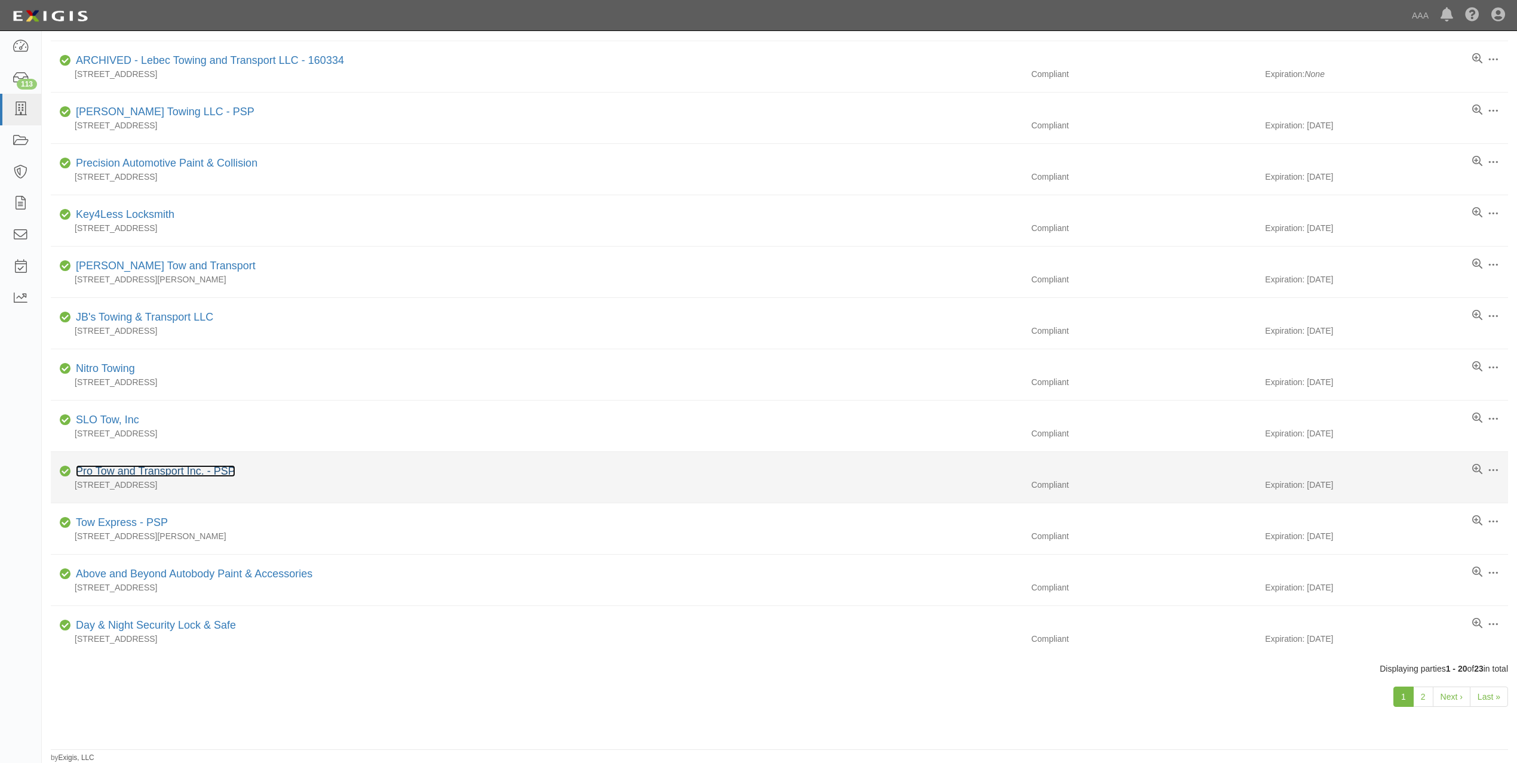
click at [187, 472] on link "Pro Tow and Transport Inc. - PSP" at bounding box center [155, 471] width 159 height 12
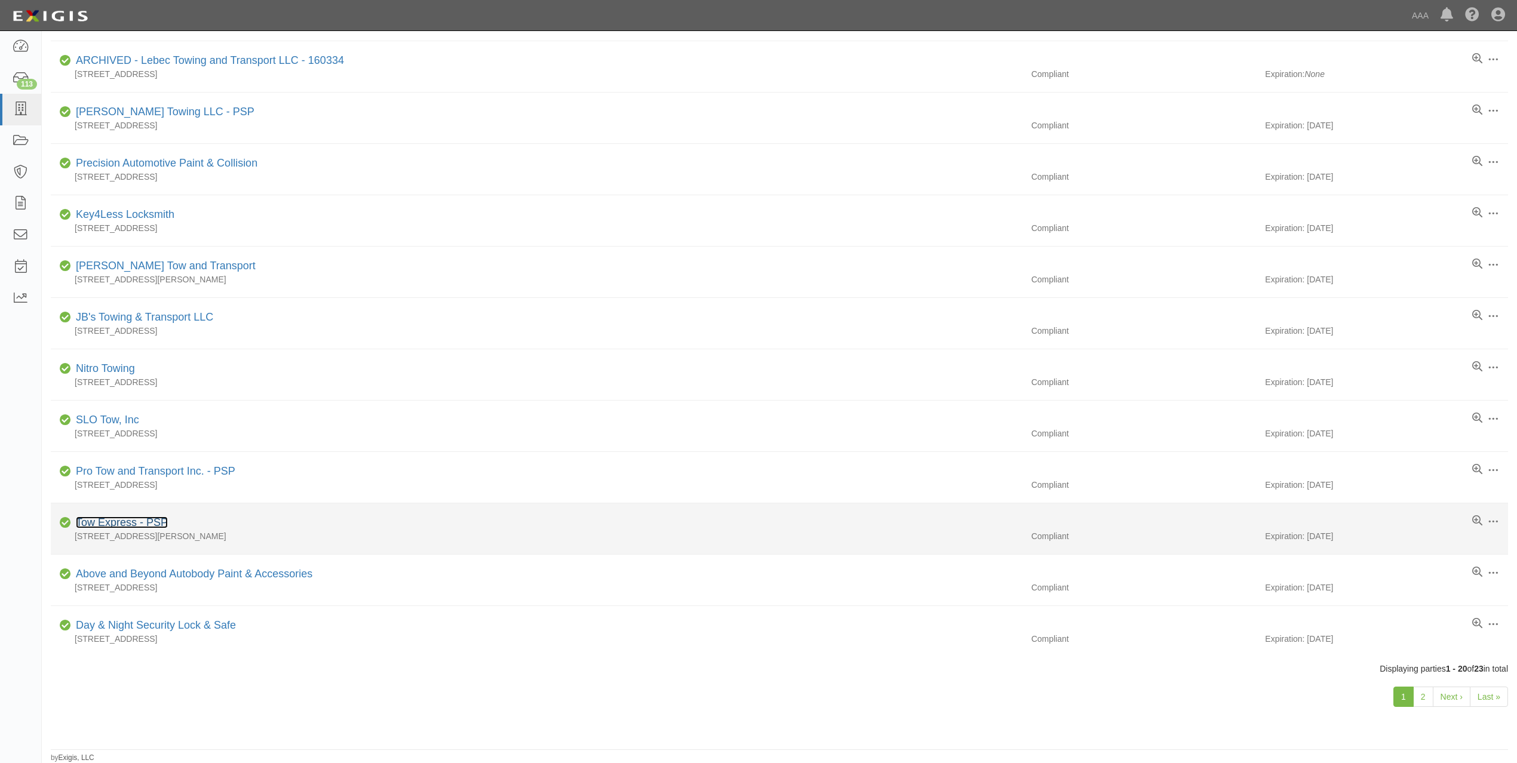
click at [146, 519] on link "Tow Express - PSP" at bounding box center [122, 522] width 92 height 12
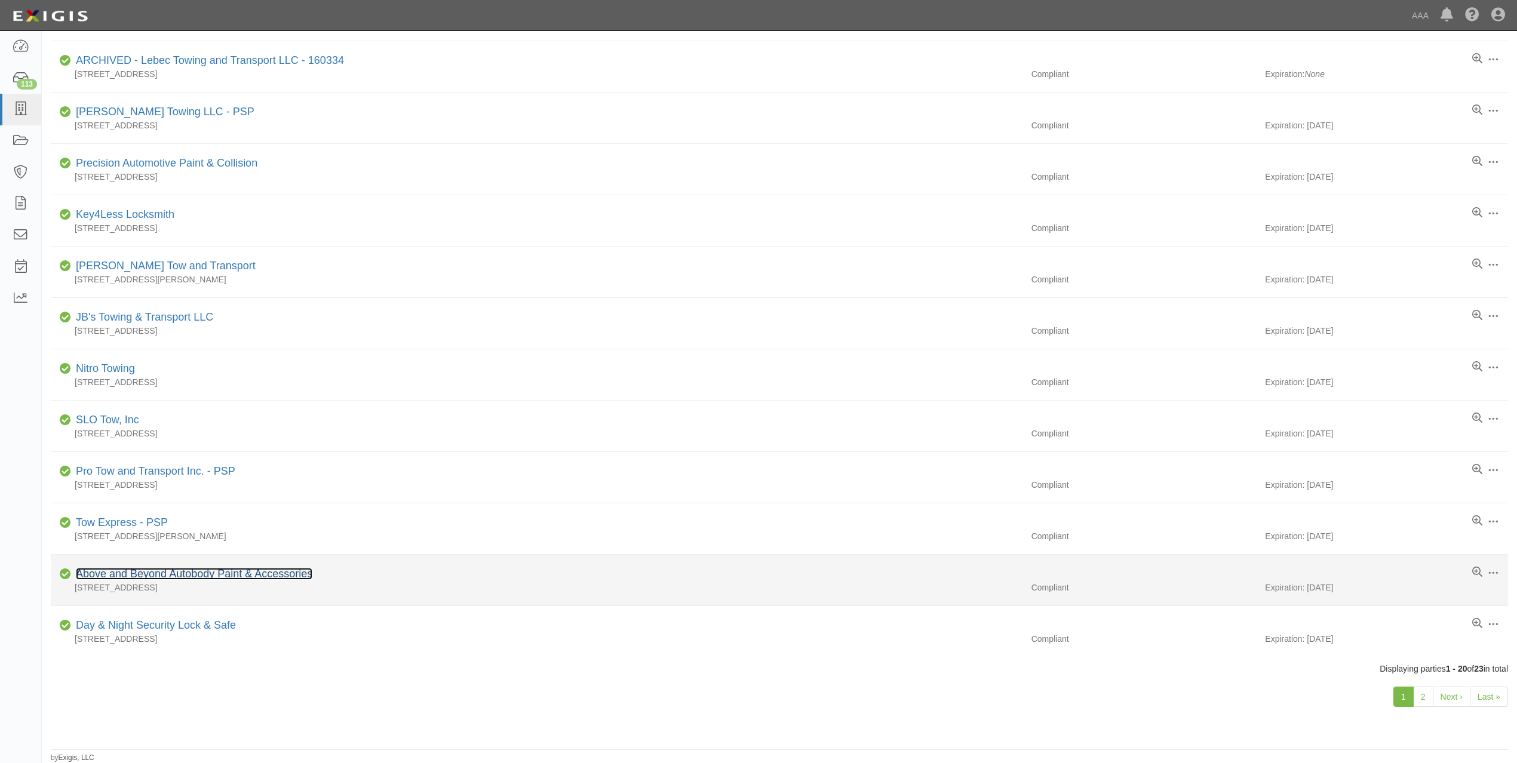
click at [158, 573] on link "Above and Beyond Autobody Paint & Accessories" at bounding box center [194, 574] width 236 height 12
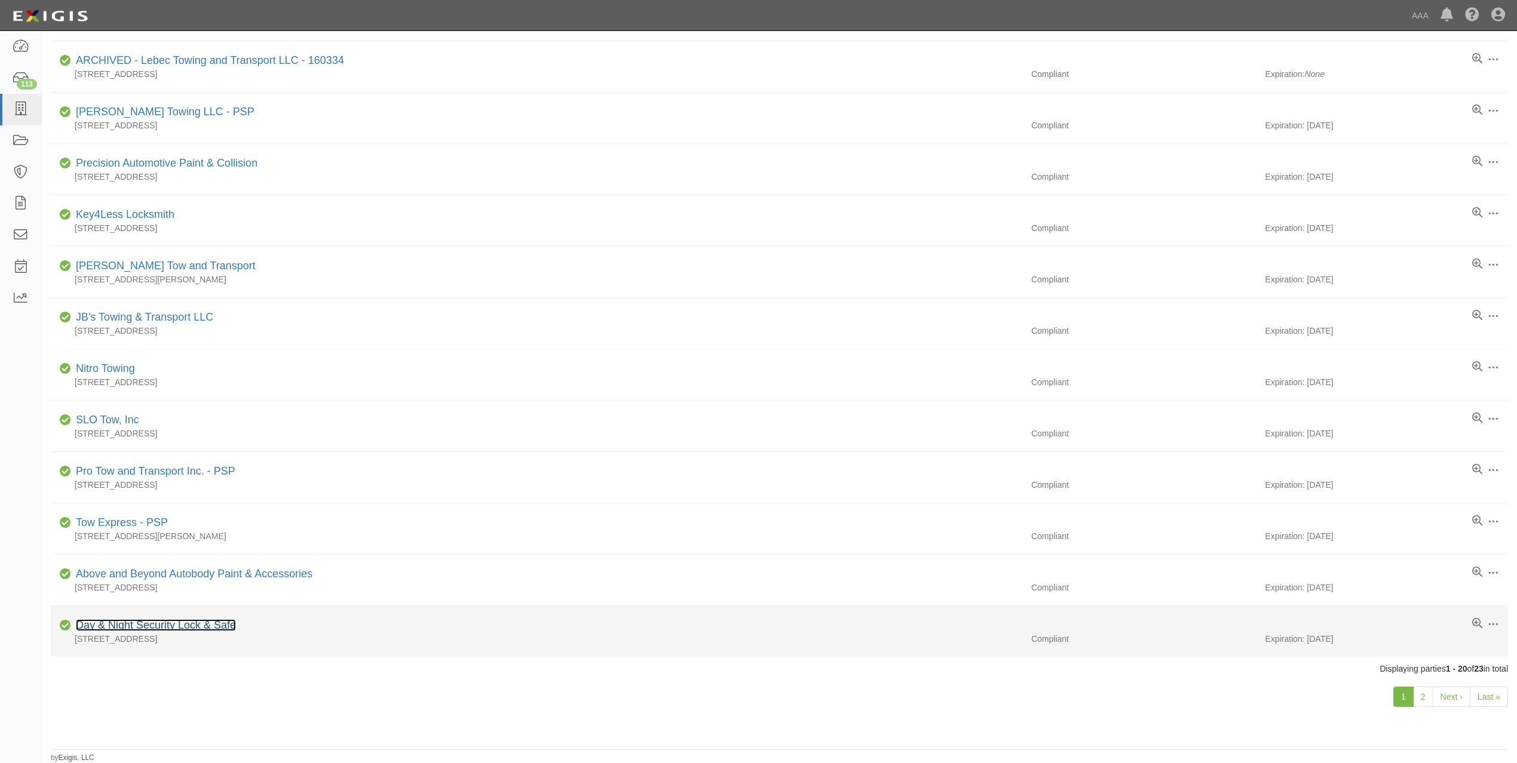
click at [199, 623] on link "Day & Night Security Lock & Safe" at bounding box center [156, 625] width 160 height 12
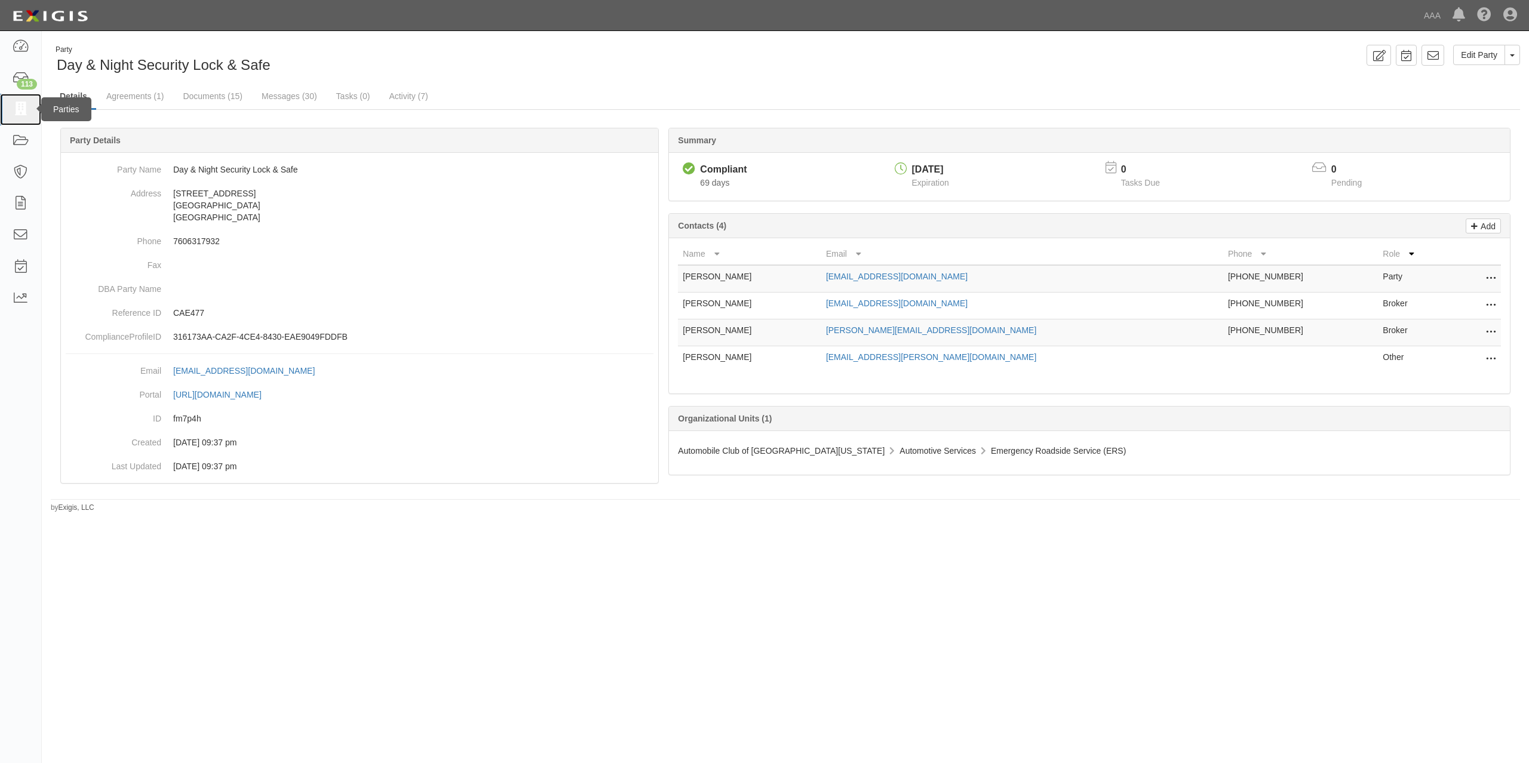
click at [25, 116] on icon at bounding box center [20, 110] width 17 height 14
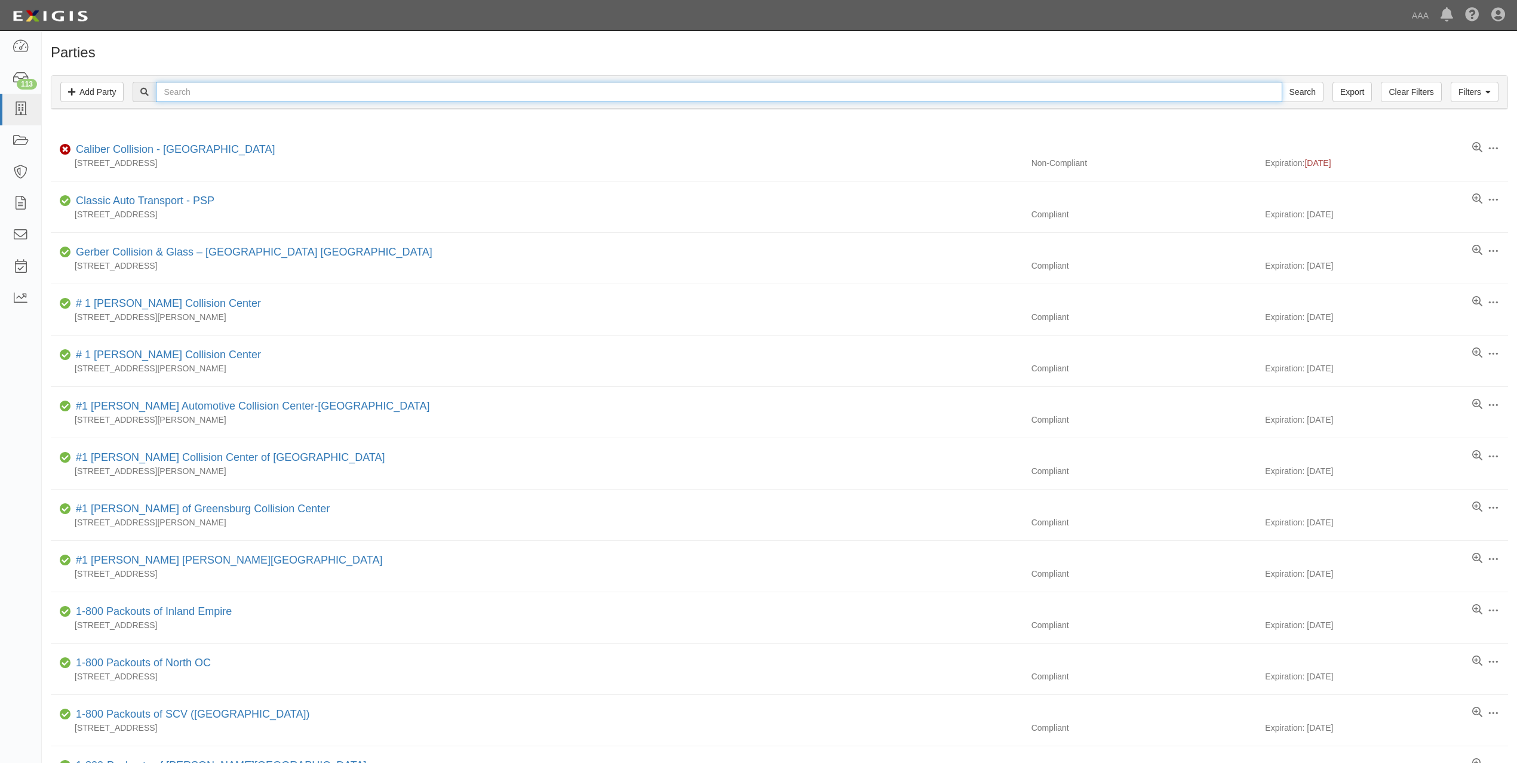
click at [373, 91] on input "text" at bounding box center [719, 92] width 1126 height 20
paste input "ALLIED TOWING, LLC"
type input "ALLIED TOWING, LLC"
click at [1281, 82] on input "Search" at bounding box center [1302, 92] width 42 height 20
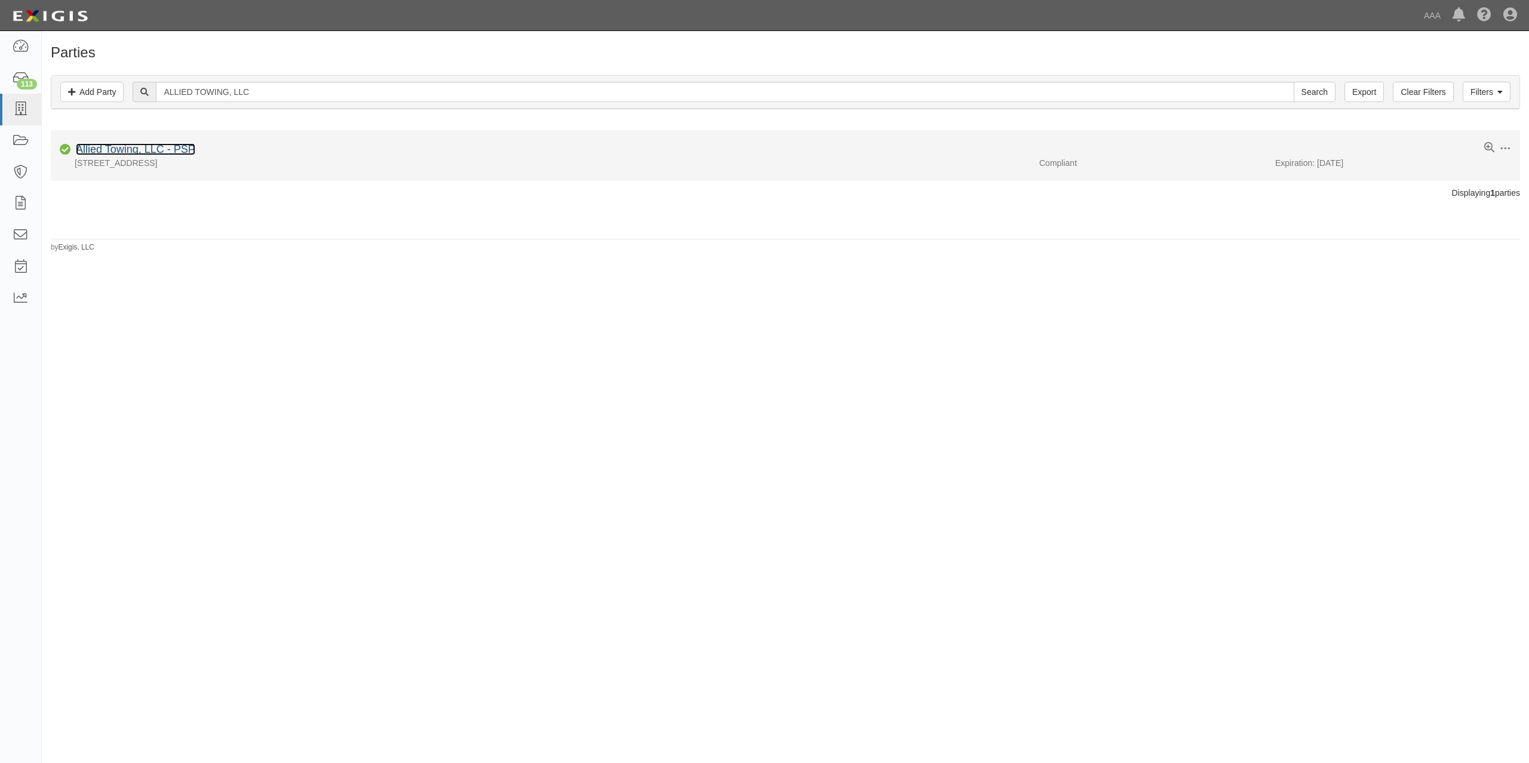
click at [162, 146] on link "Allied Towing, LLC - PSP" at bounding box center [135, 149] width 119 height 12
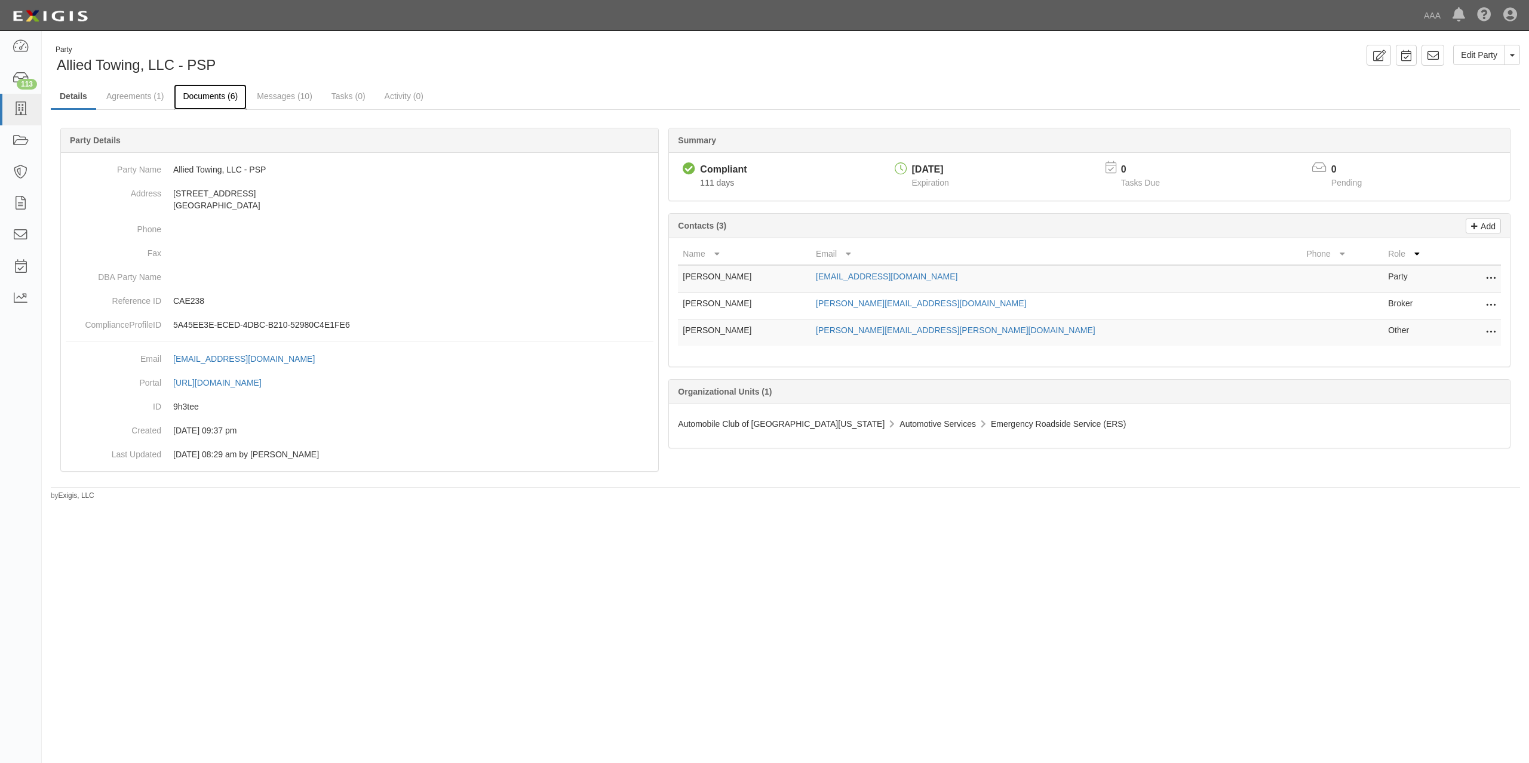
click at [235, 94] on link "Documents (6)" at bounding box center [210, 97] width 73 height 26
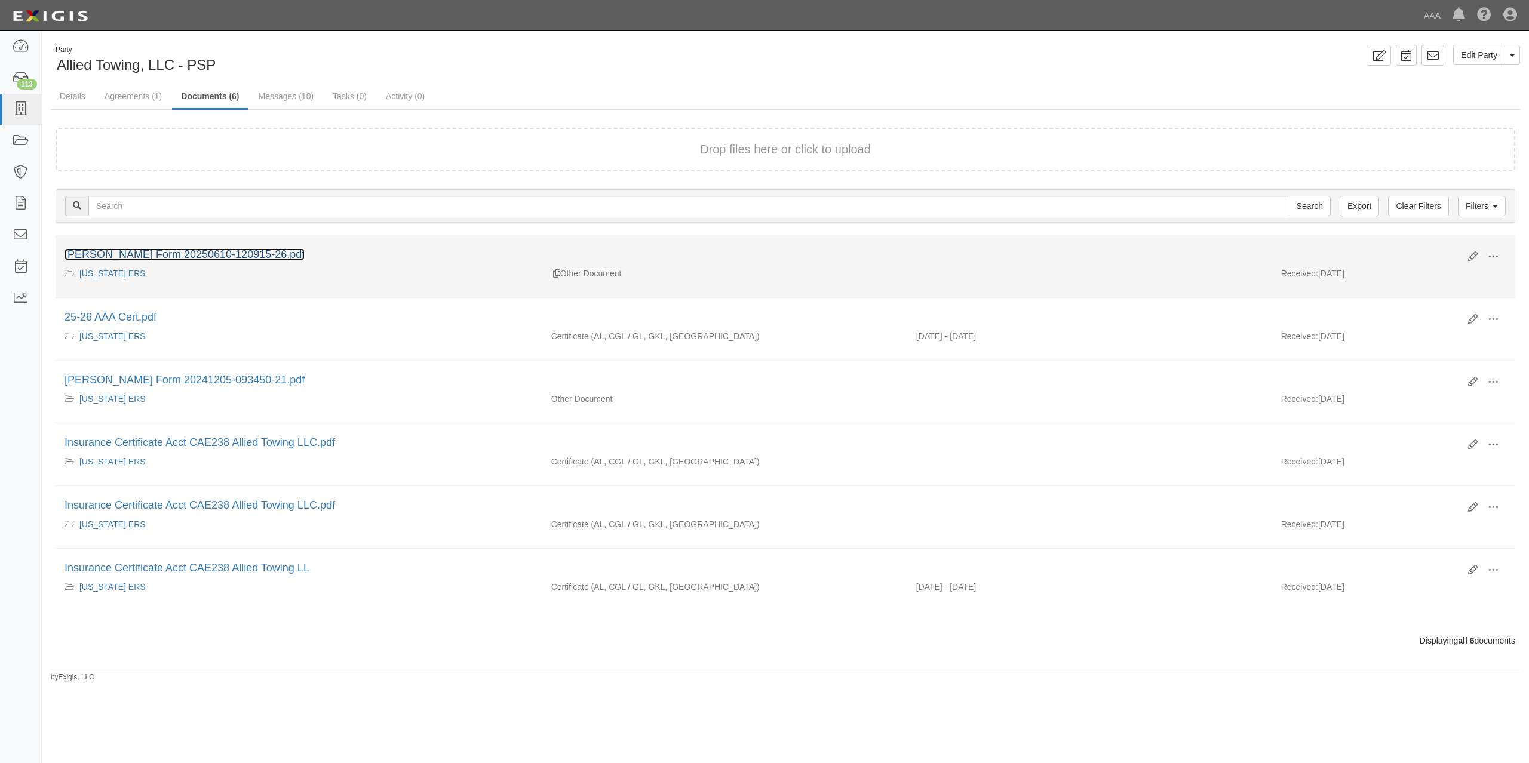
click at [168, 258] on link "[PERSON_NAME] Form 20250610-120915-26.pdf" at bounding box center [184, 254] width 240 height 12
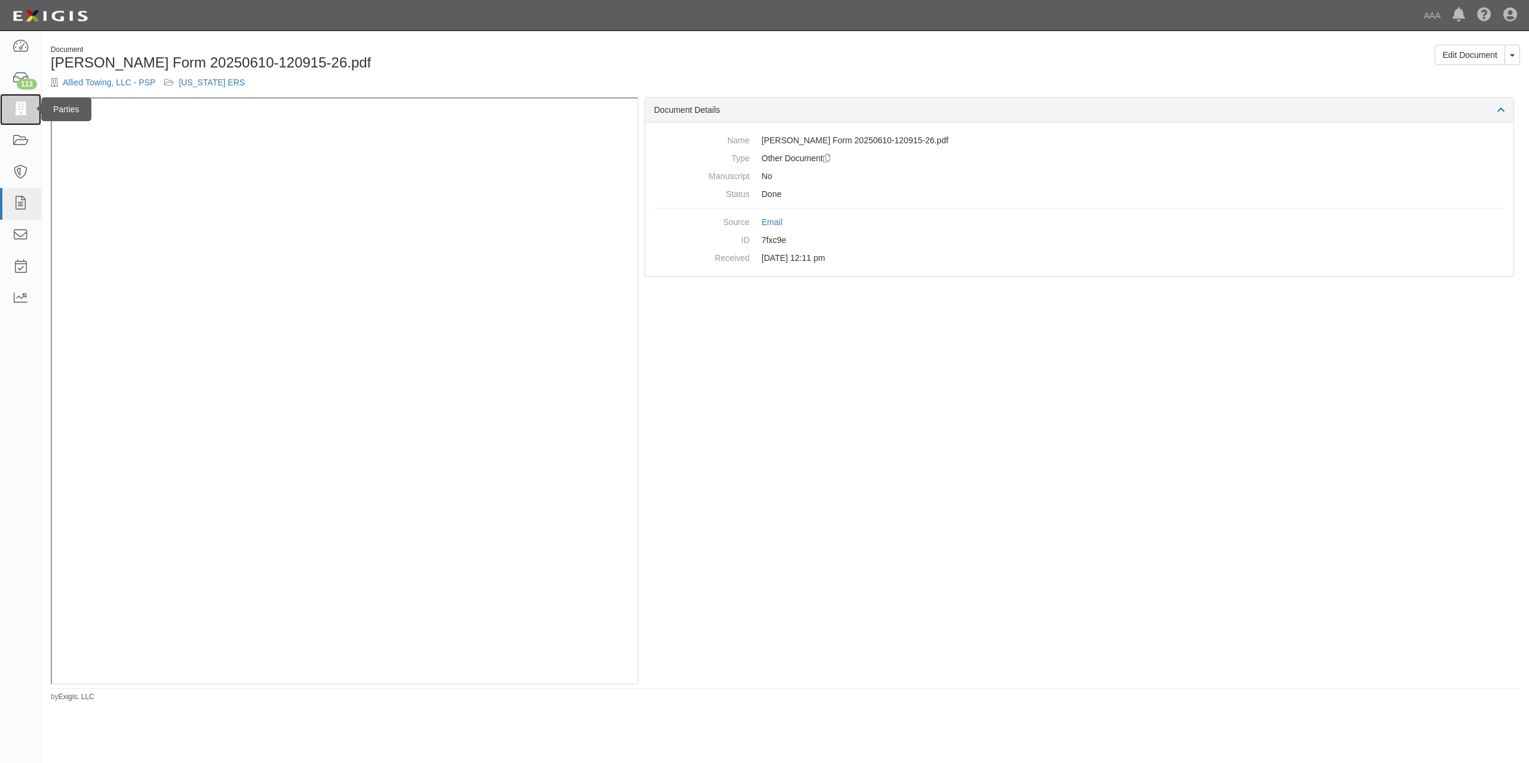
click at [7, 105] on link at bounding box center [20, 110] width 41 height 32
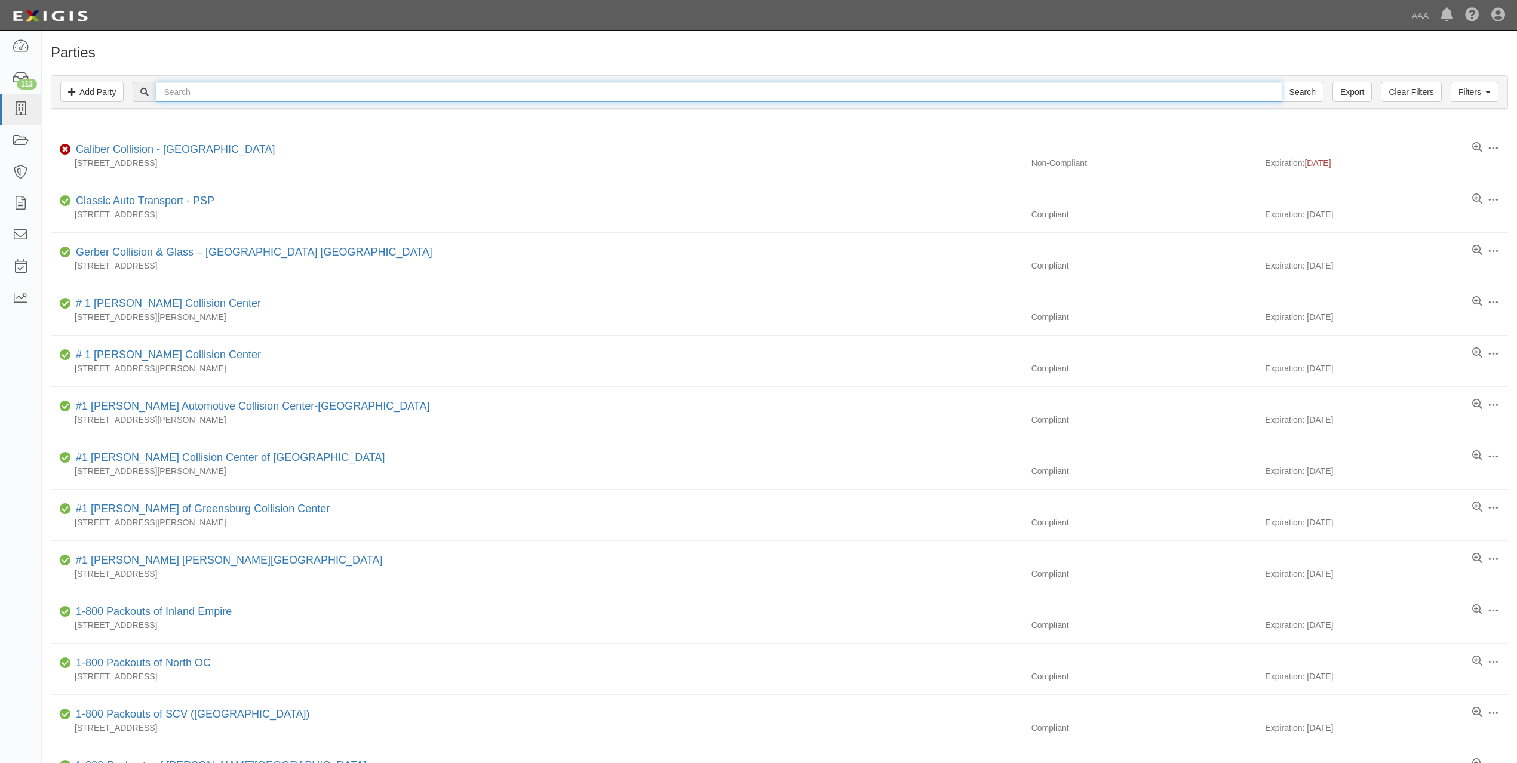
click at [343, 89] on input "text" at bounding box center [719, 92] width 1126 height 20
type input "B & D"
click at [1281, 82] on input "Search" at bounding box center [1302, 92] width 42 height 20
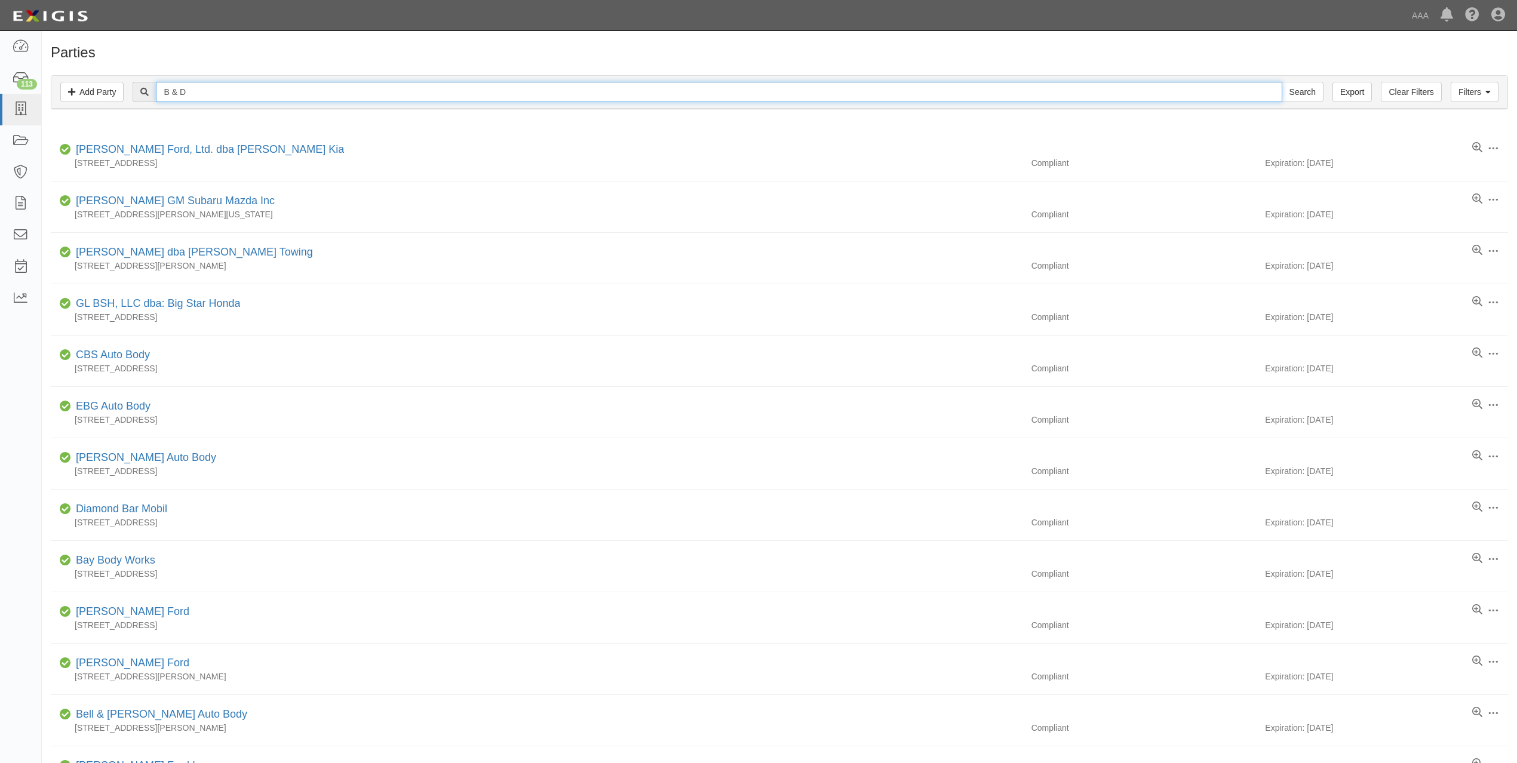
click at [273, 96] on input "B & D" at bounding box center [719, 92] width 1126 height 20
paste input "R & J TOWING & RECOVERY, INC."
type input "R & J TOWING & RECOVERY, INC."
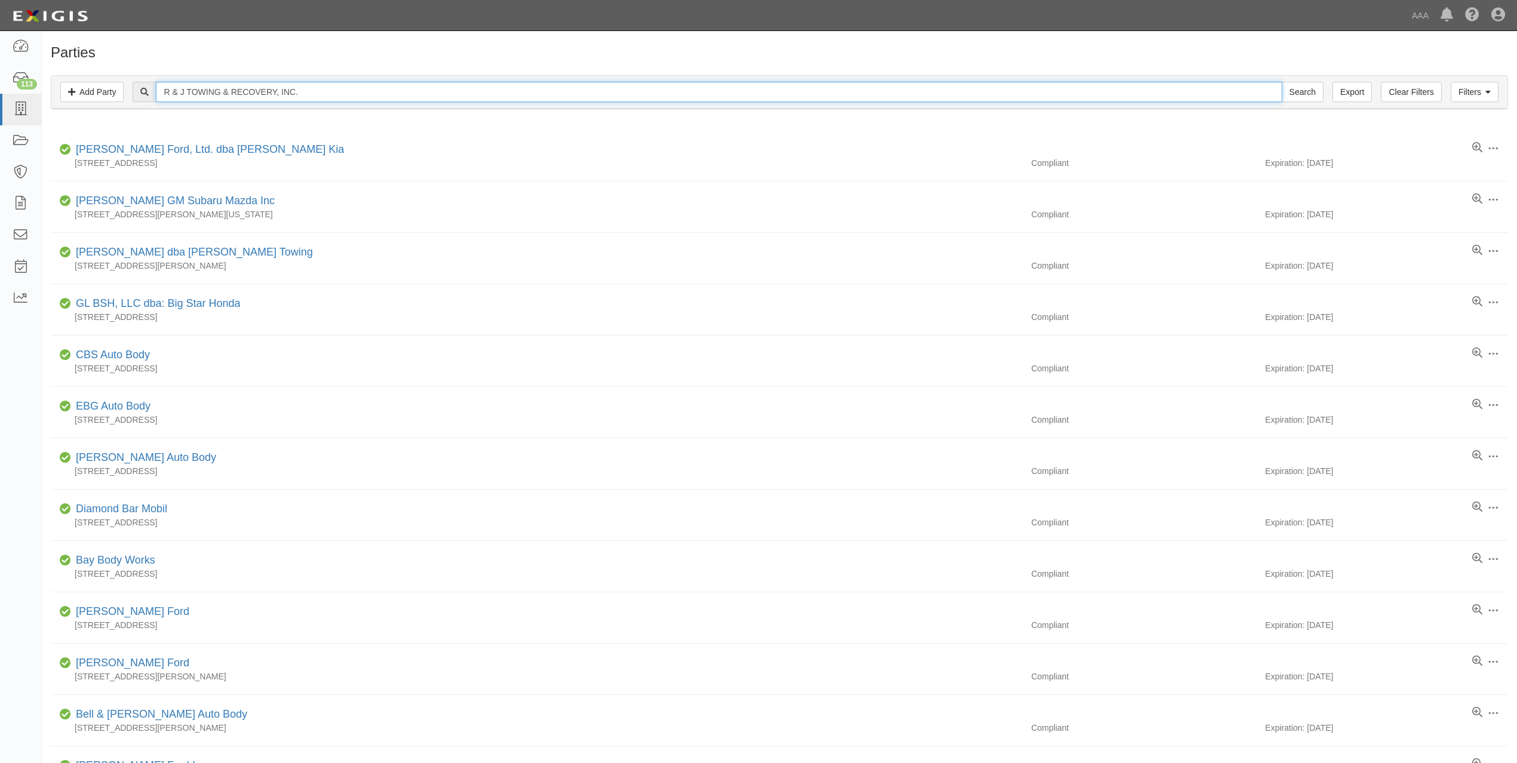
click at [1281, 82] on input "Search" at bounding box center [1302, 92] width 42 height 20
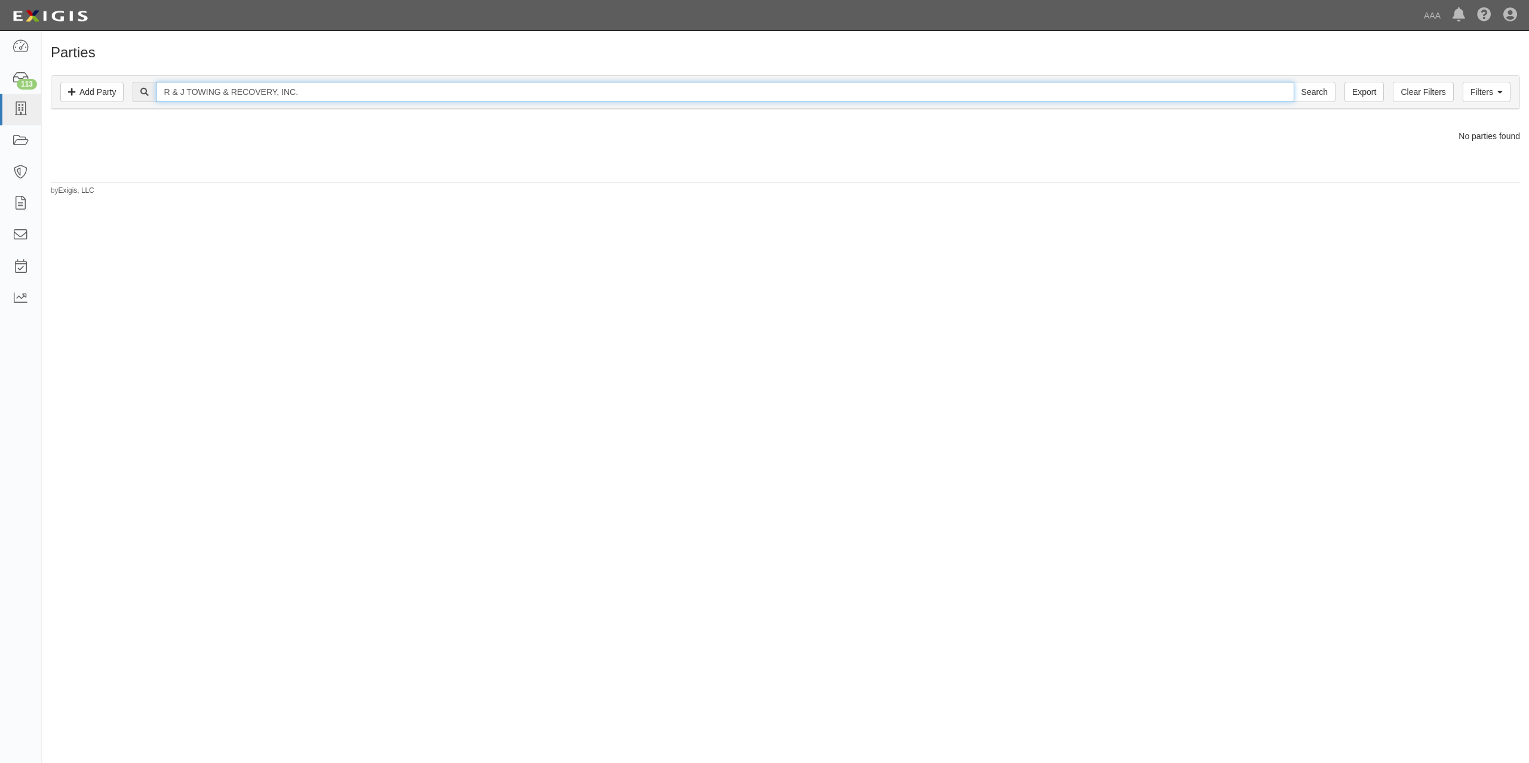
click at [313, 88] on input "R & J TOWING & RECOVERY, INC." at bounding box center [724, 92] width 1137 height 20
drag, startPoint x: 278, startPoint y: 91, endPoint x: 469, endPoint y: 86, distance: 191.7
click at [447, 87] on input "R & J TOWING & RECOVERY, INC." at bounding box center [724, 92] width 1137 height 20
type input "R & J TOWING & RECOVERY"
click at [1293, 82] on input "Search" at bounding box center [1314, 92] width 42 height 20
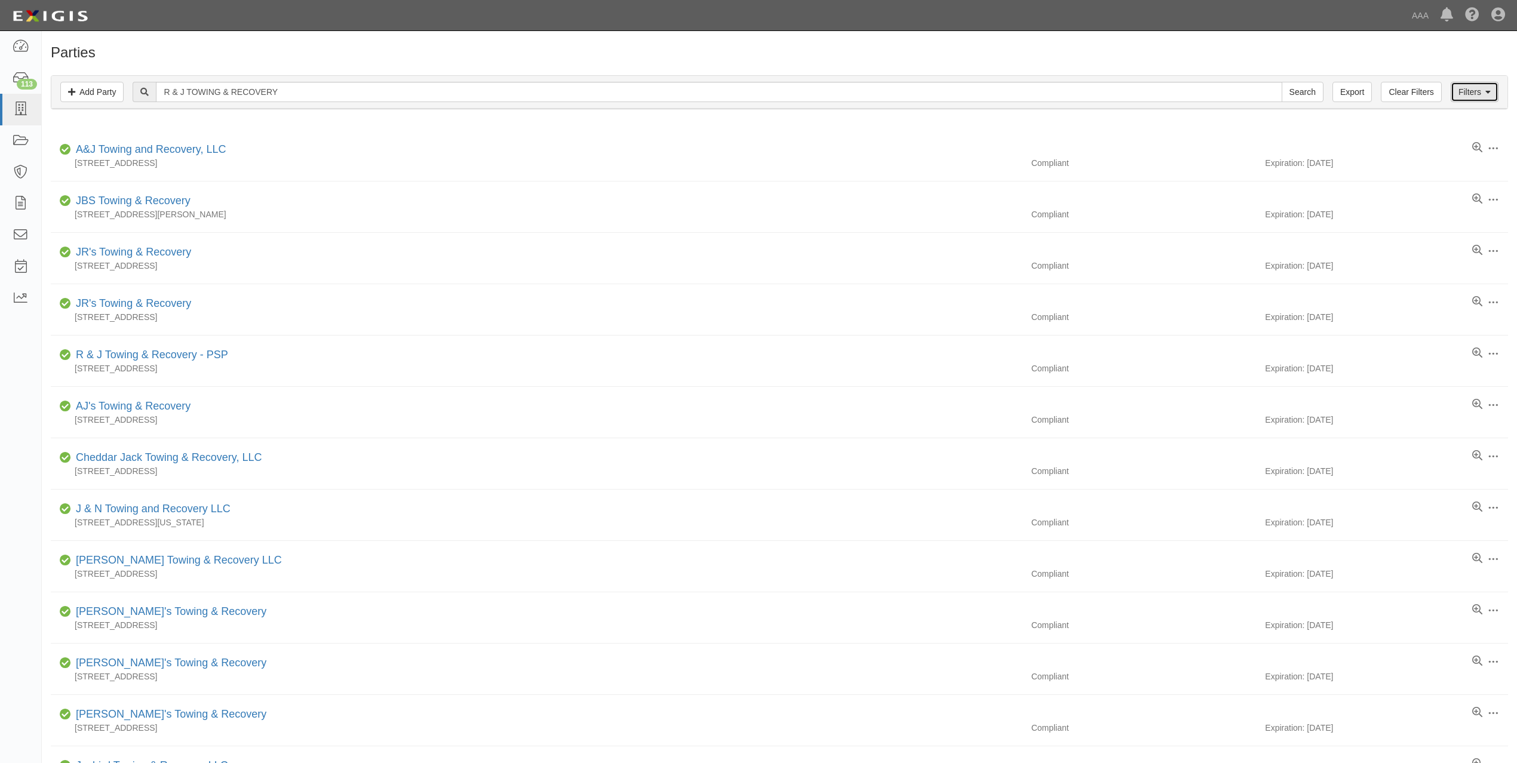
click at [1481, 93] on link "Filters" at bounding box center [1474, 92] width 48 height 20
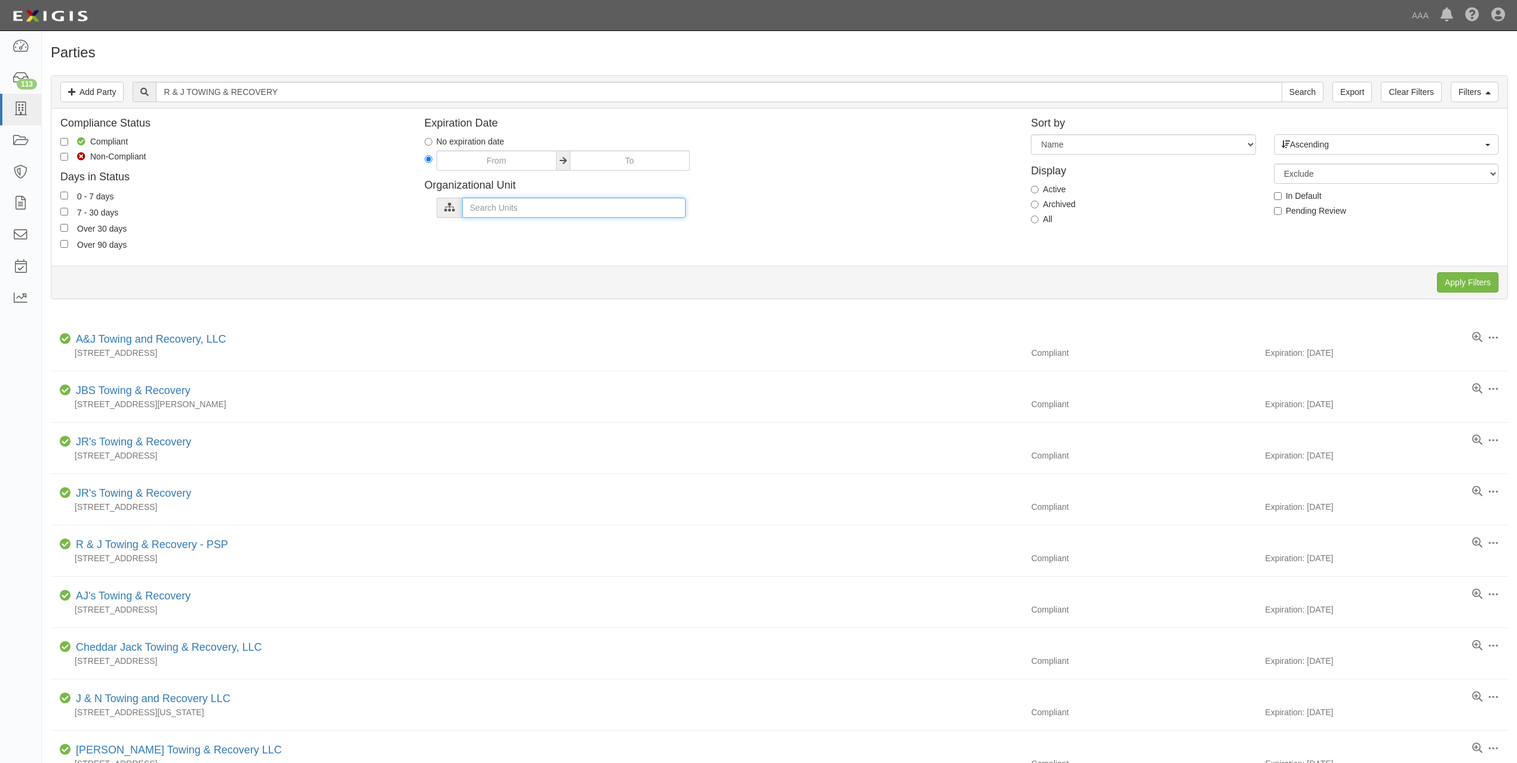
click at [481, 202] on input "text" at bounding box center [573, 208] width 223 height 20
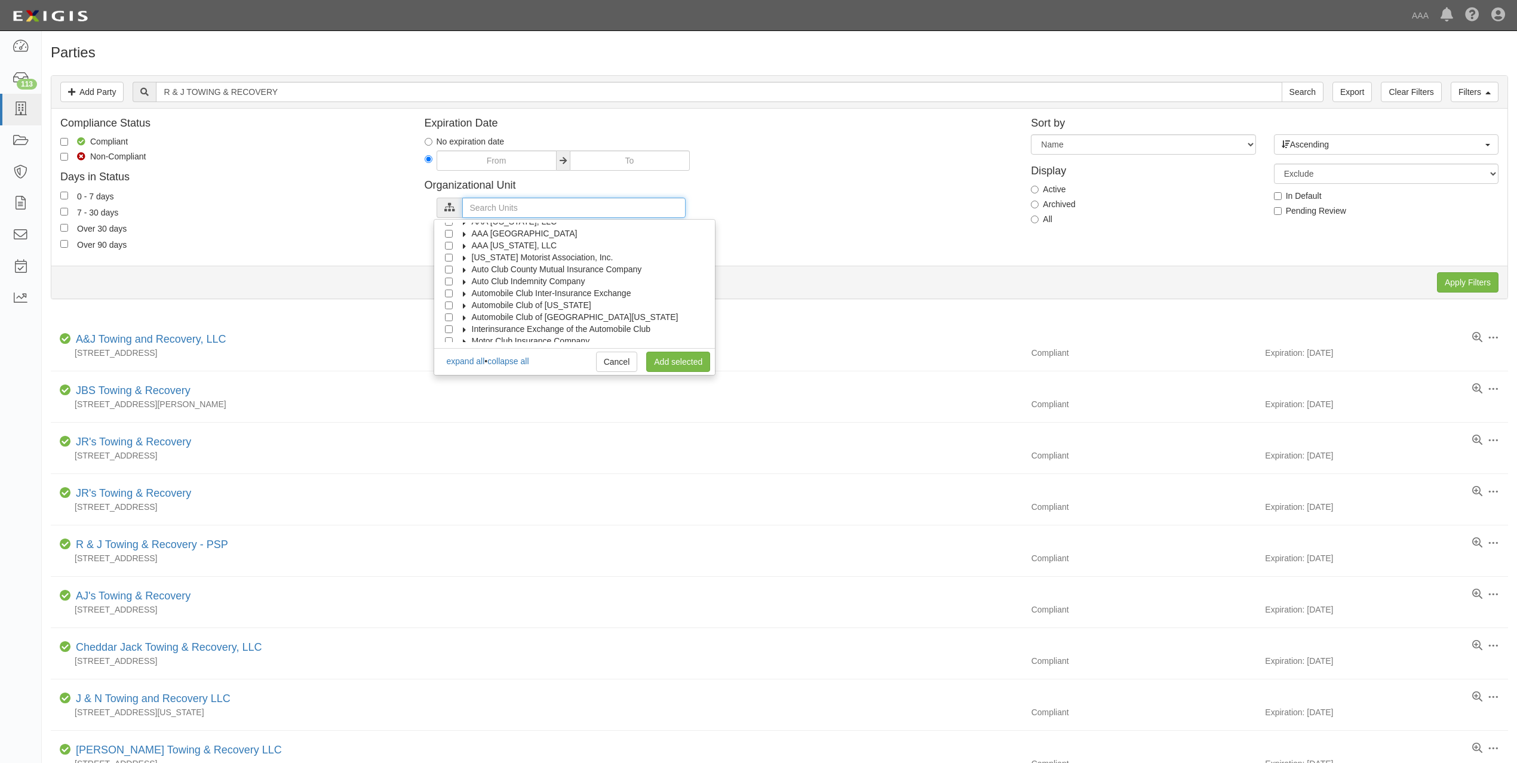
scroll to position [48, 0]
click at [449, 302] on input "Automobile Club of [GEOGRAPHIC_DATA][US_STATE]" at bounding box center [449, 301] width 8 height 8
checkbox input "true"
click at [689, 357] on link "Add selected" at bounding box center [678, 362] width 64 height 20
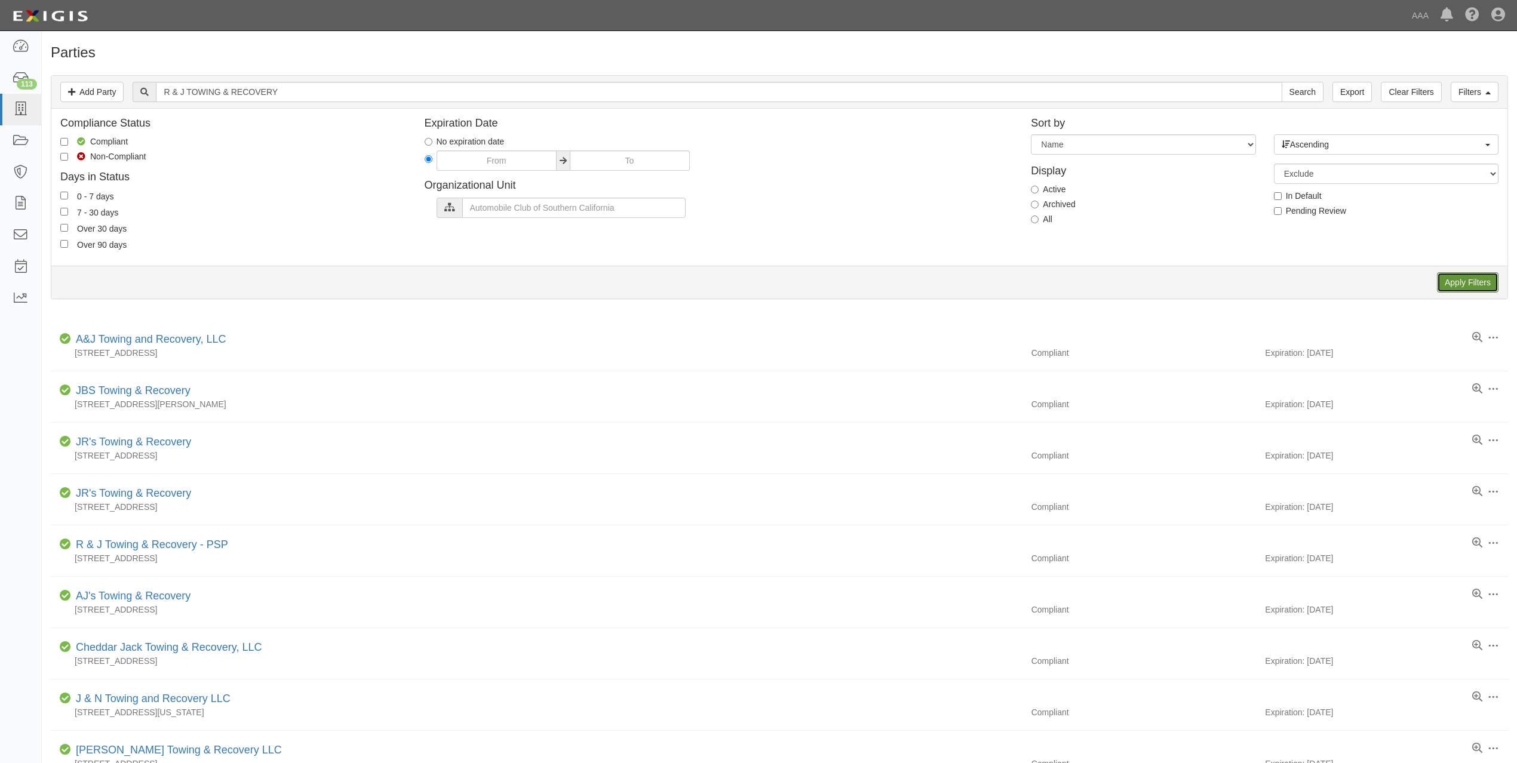
click at [1463, 284] on input "Apply Filters" at bounding box center [1468, 282] width 62 height 20
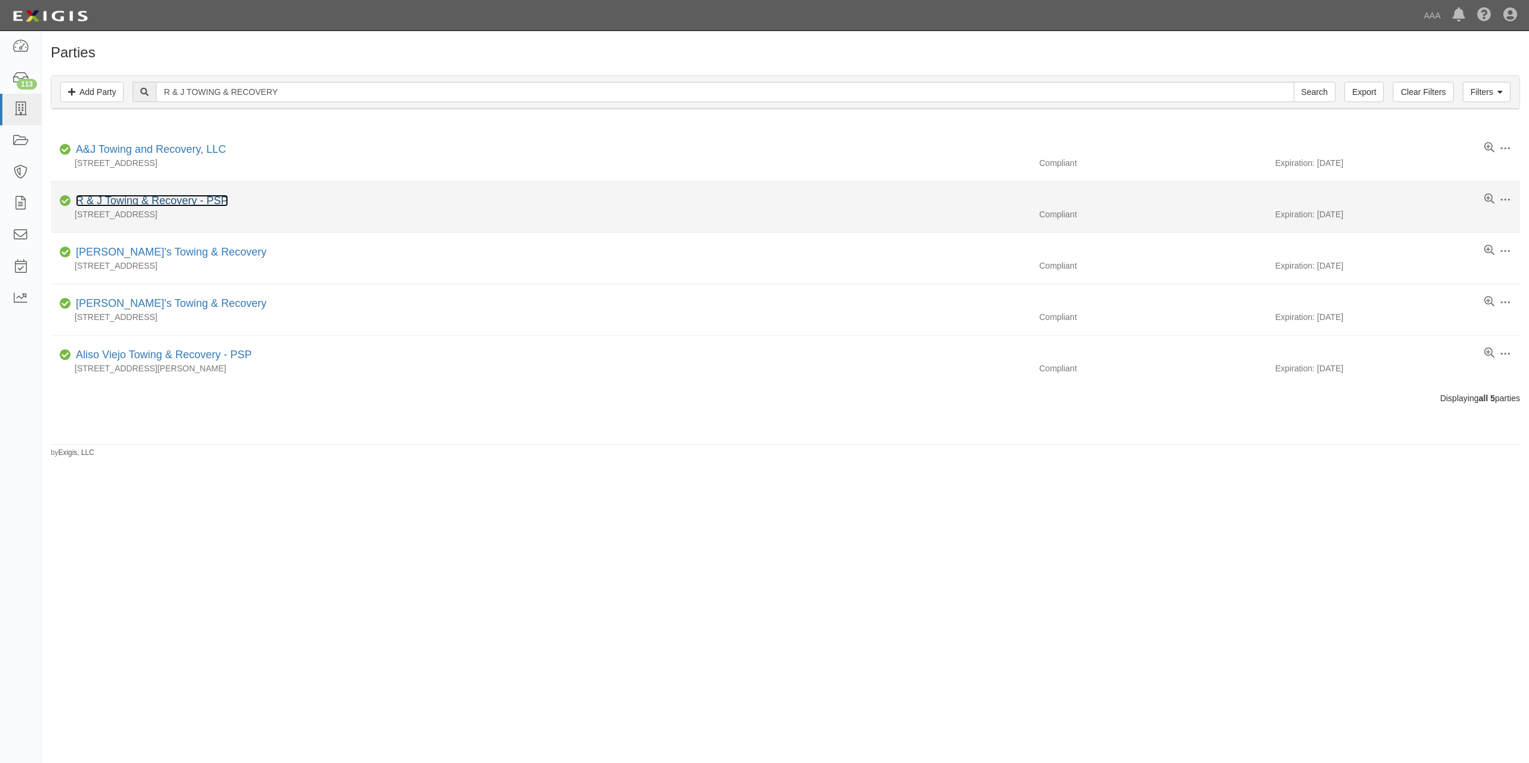
click at [164, 198] on link "R & J Towing & Recovery - PSP" at bounding box center [152, 201] width 152 height 12
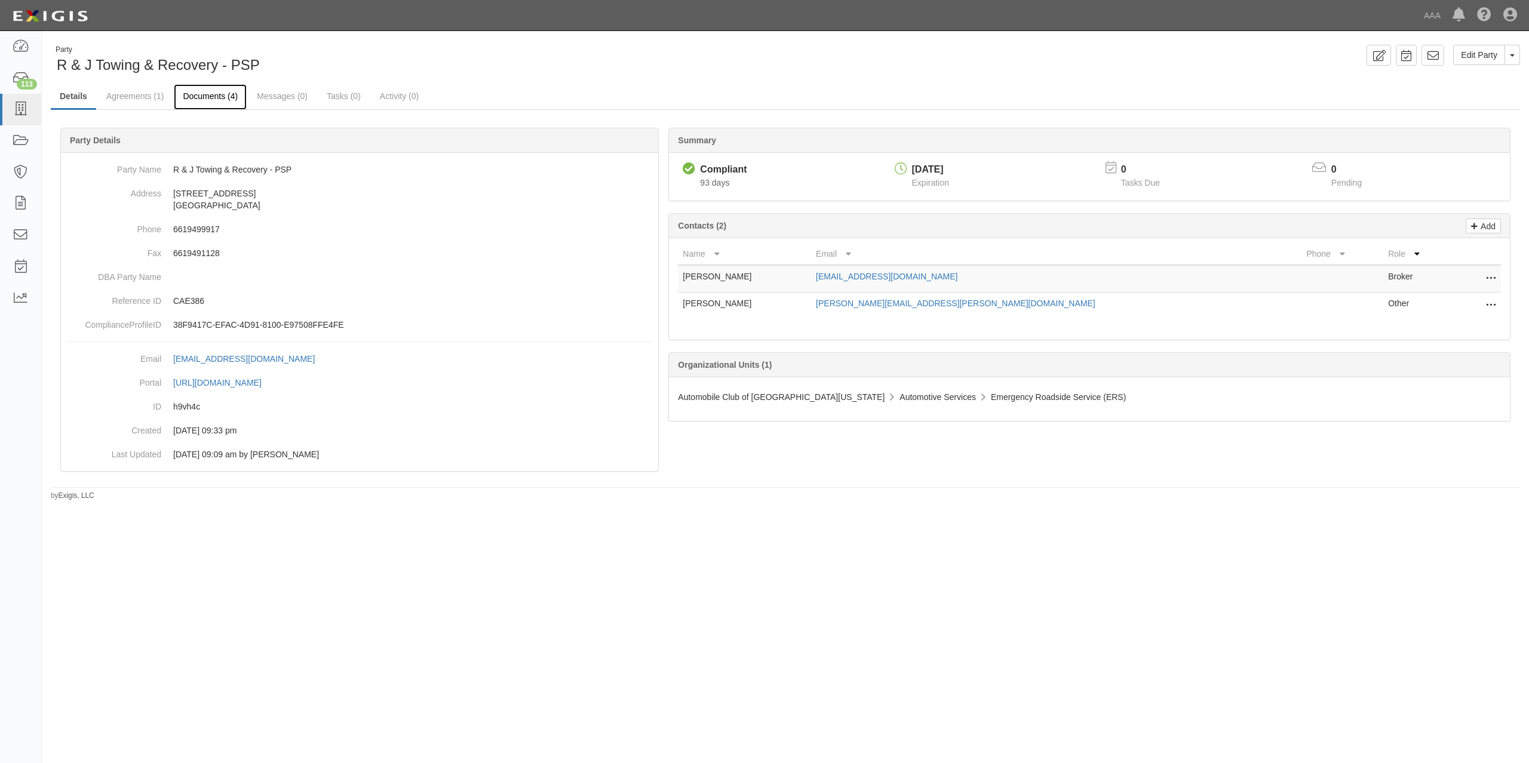
click at [199, 98] on link "Documents (4)" at bounding box center [210, 97] width 73 height 26
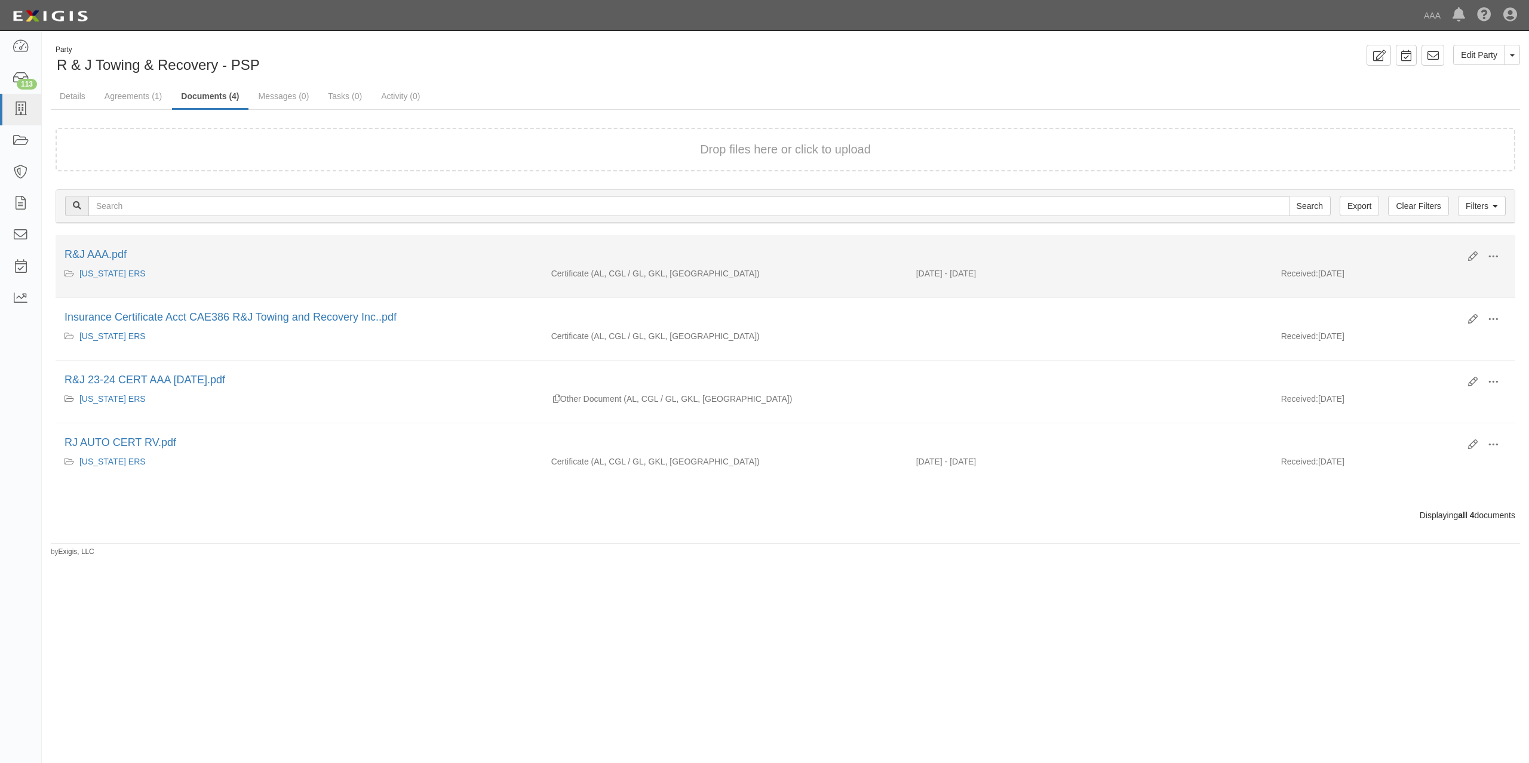
click at [88, 247] on div "R&J AAA.pdf" at bounding box center [761, 255] width 1394 height 16
click at [90, 254] on link "R&J AAA.pdf" at bounding box center [95, 254] width 62 height 12
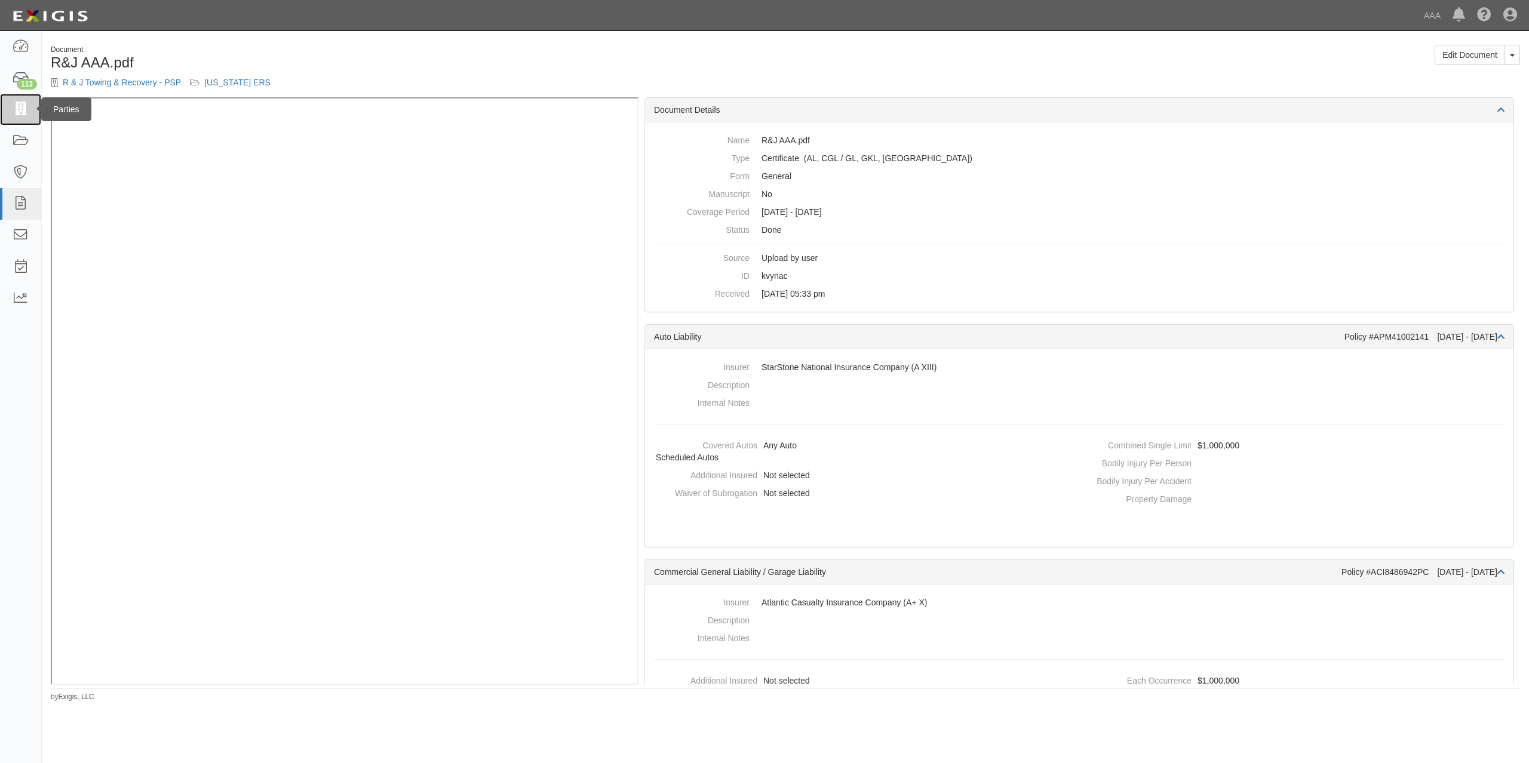
click at [20, 107] on icon at bounding box center [20, 110] width 17 height 14
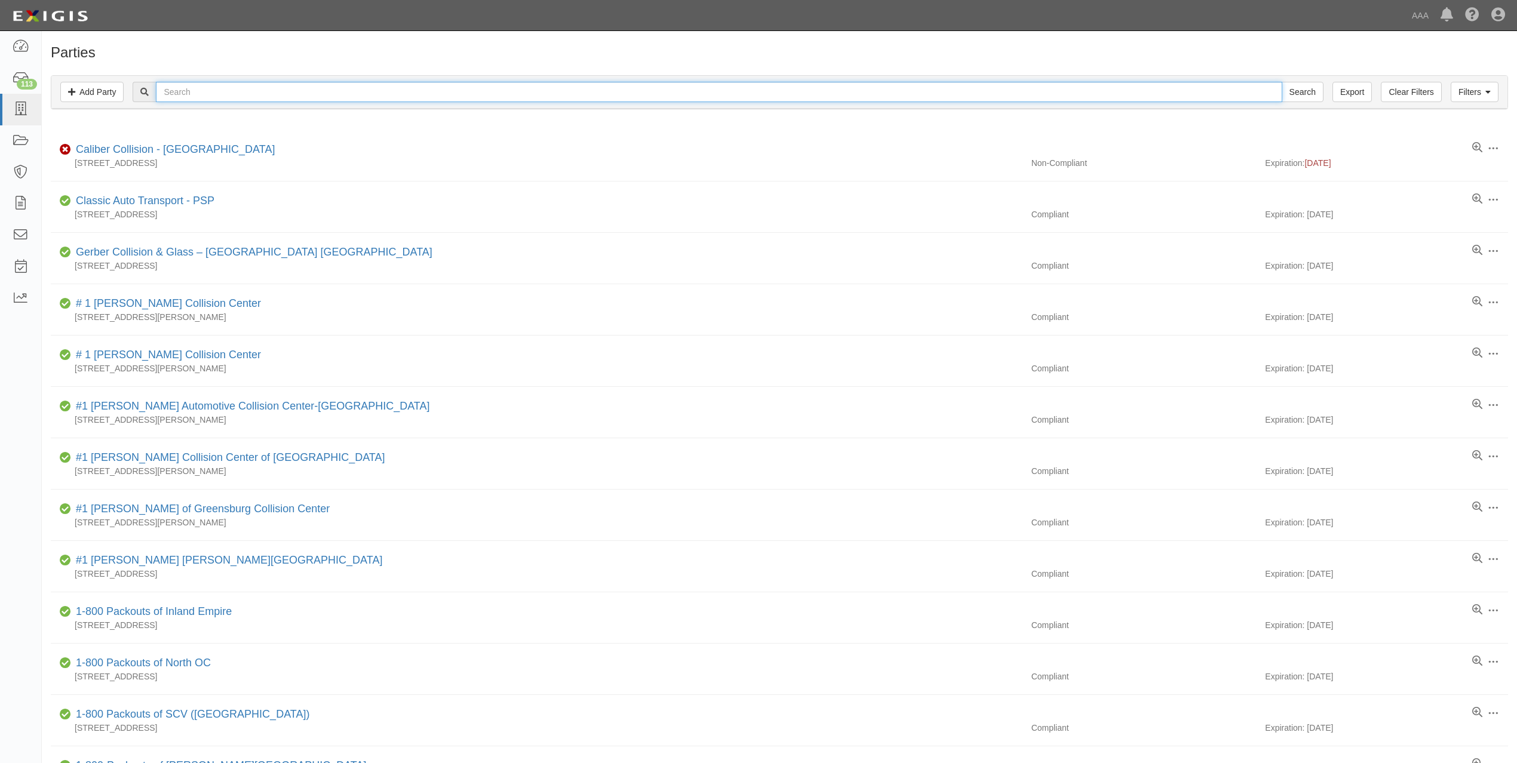
click at [337, 94] on input "text" at bounding box center [719, 92] width 1126 height 20
paste input "[PERSON_NAME]'S TOWING & RECOVERY"
type input "[PERSON_NAME]'S TOWING & RECOVERY"
click at [1281, 82] on input "Search" at bounding box center [1302, 92] width 42 height 20
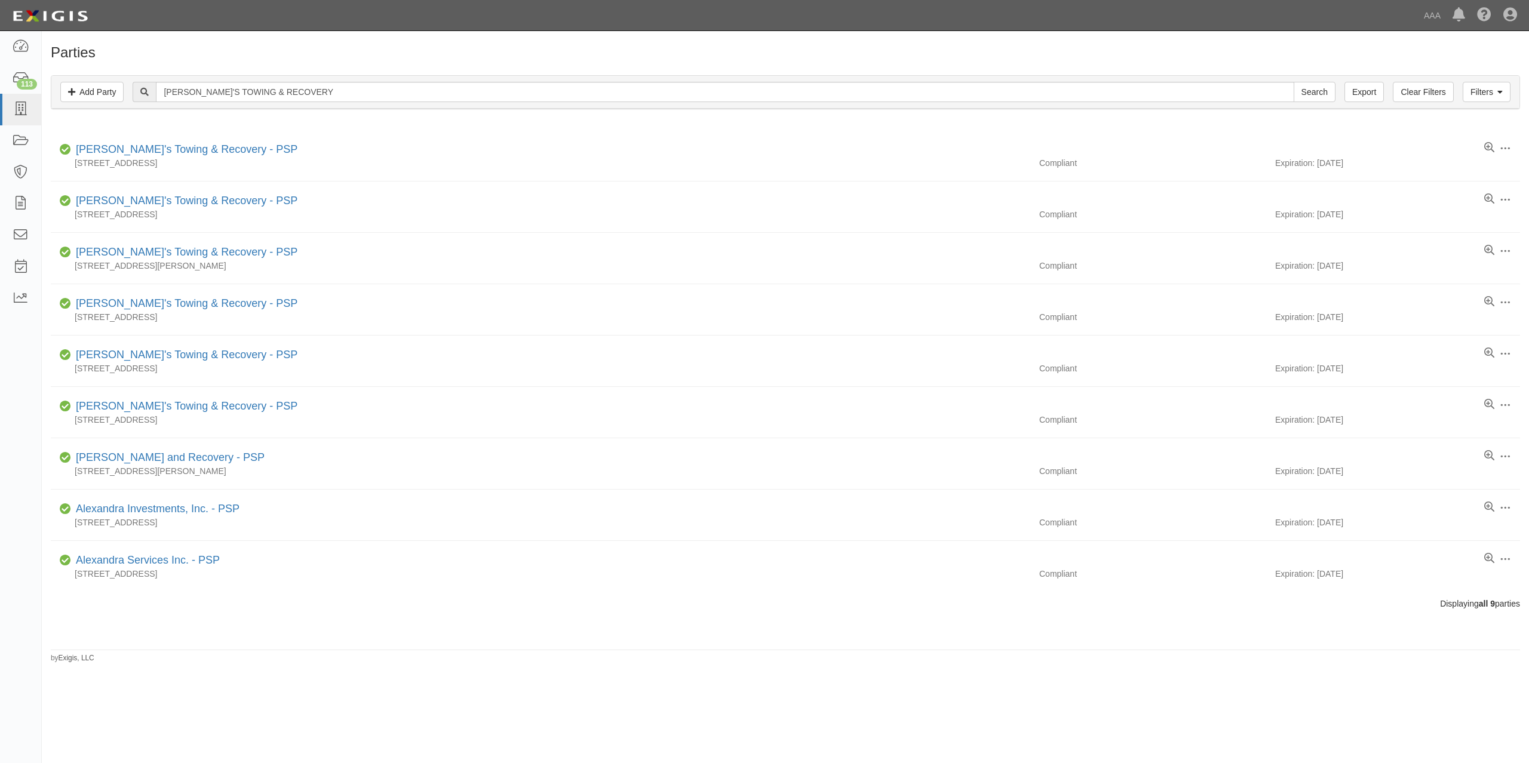
drag, startPoint x: 0, startPoint y: 0, endPoint x: 395, endPoint y: 44, distance: 397.7
click at [395, 45] on h1 "Parties" at bounding box center [785, 53] width 1469 height 16
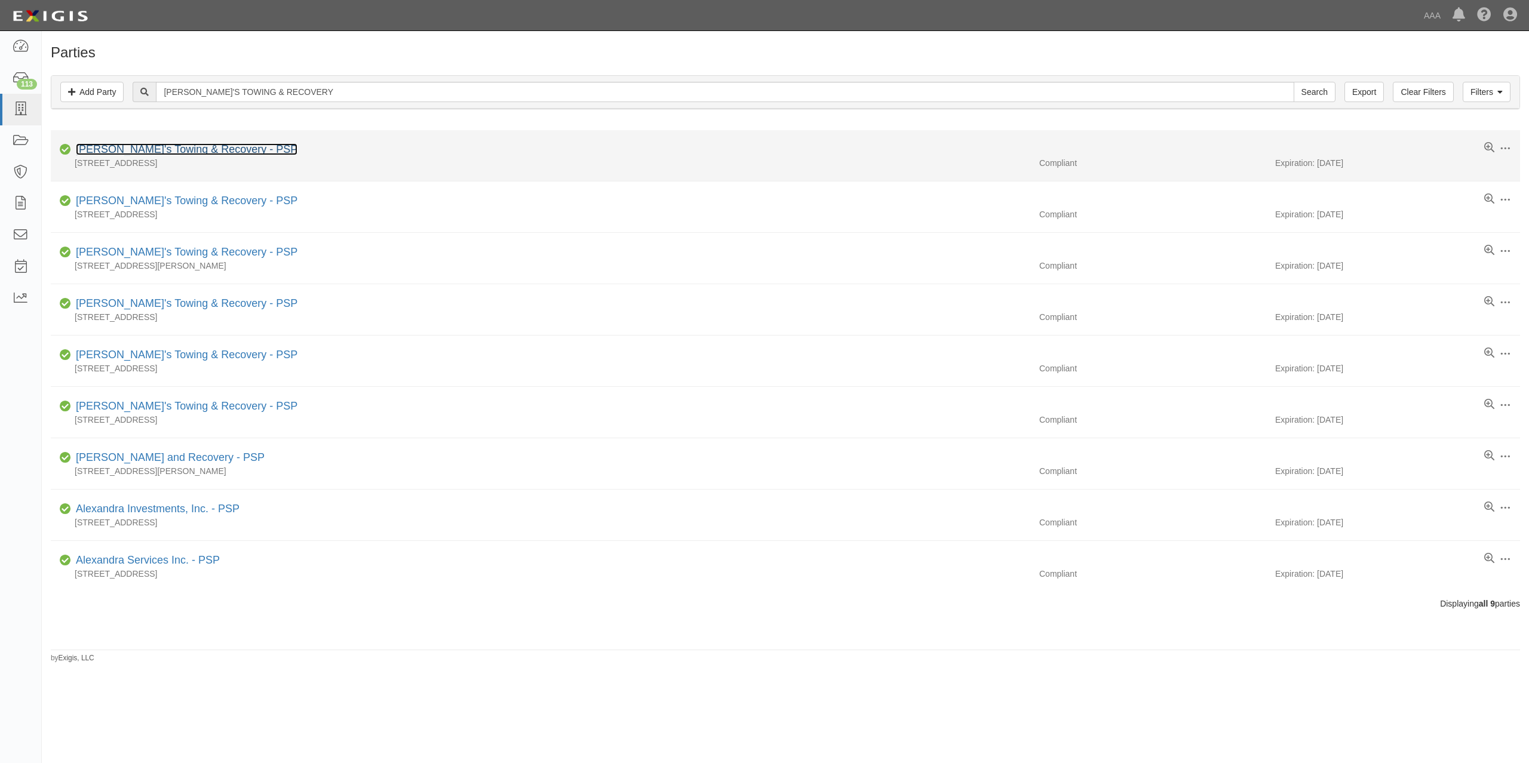
click at [199, 147] on link "[PERSON_NAME]'s Towing & Recovery - PSP" at bounding box center [187, 149] width 222 height 12
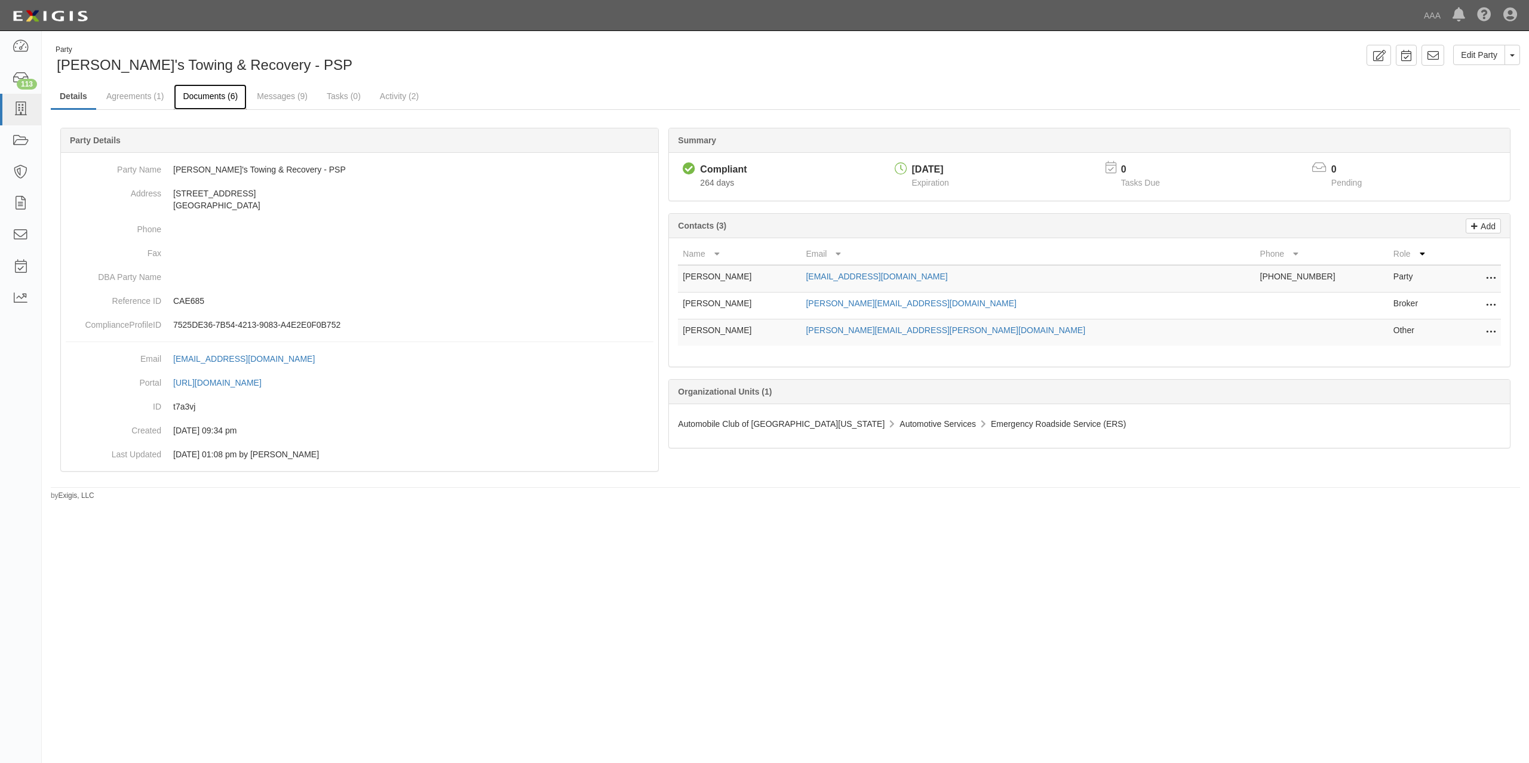
click at [226, 88] on link "Documents (6)" at bounding box center [210, 97] width 73 height 26
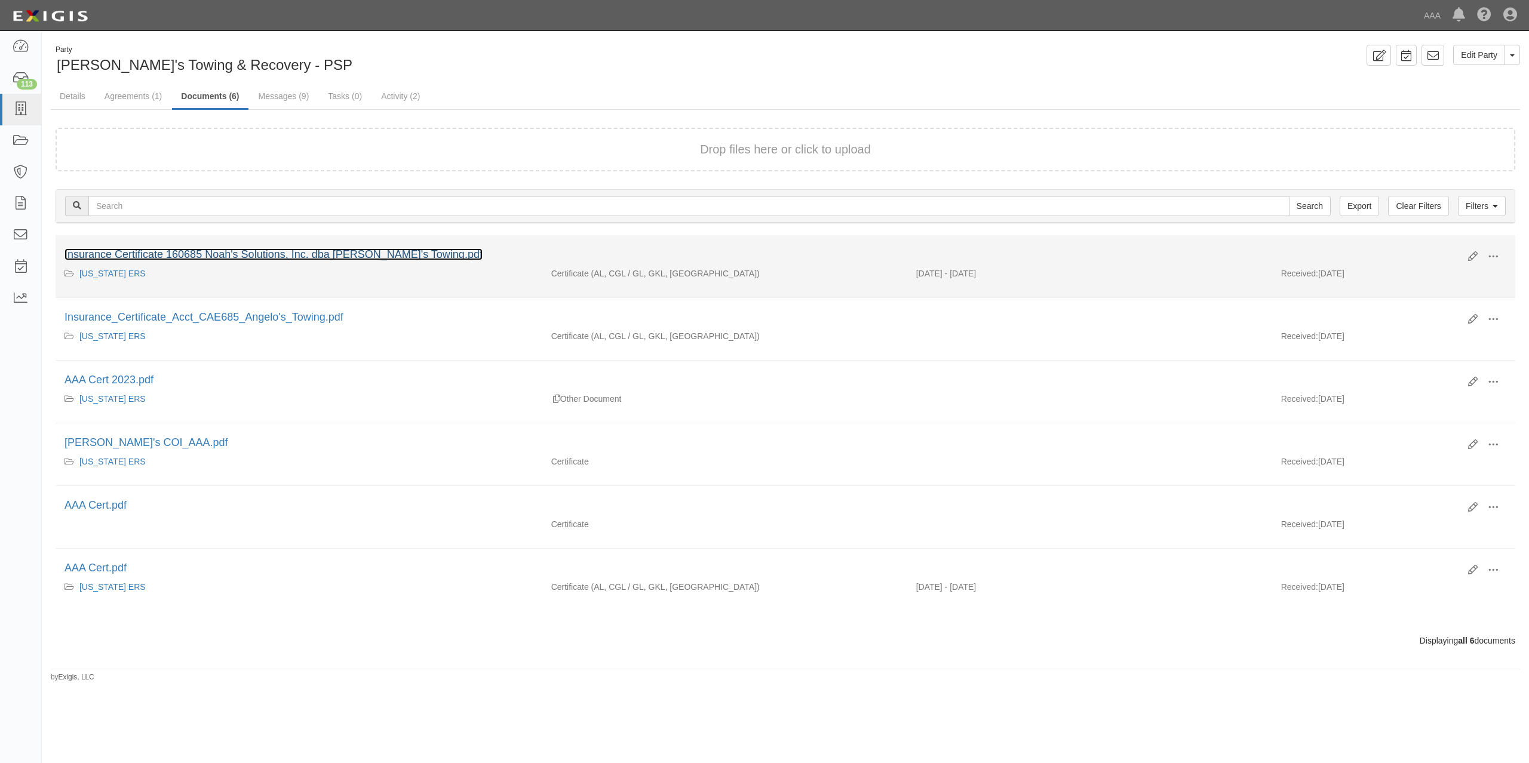
click at [373, 250] on link "Insurance Certificate 160685 Noah's Solutions, Inc. dba [PERSON_NAME]'s Towing.…" at bounding box center [273, 254] width 418 height 12
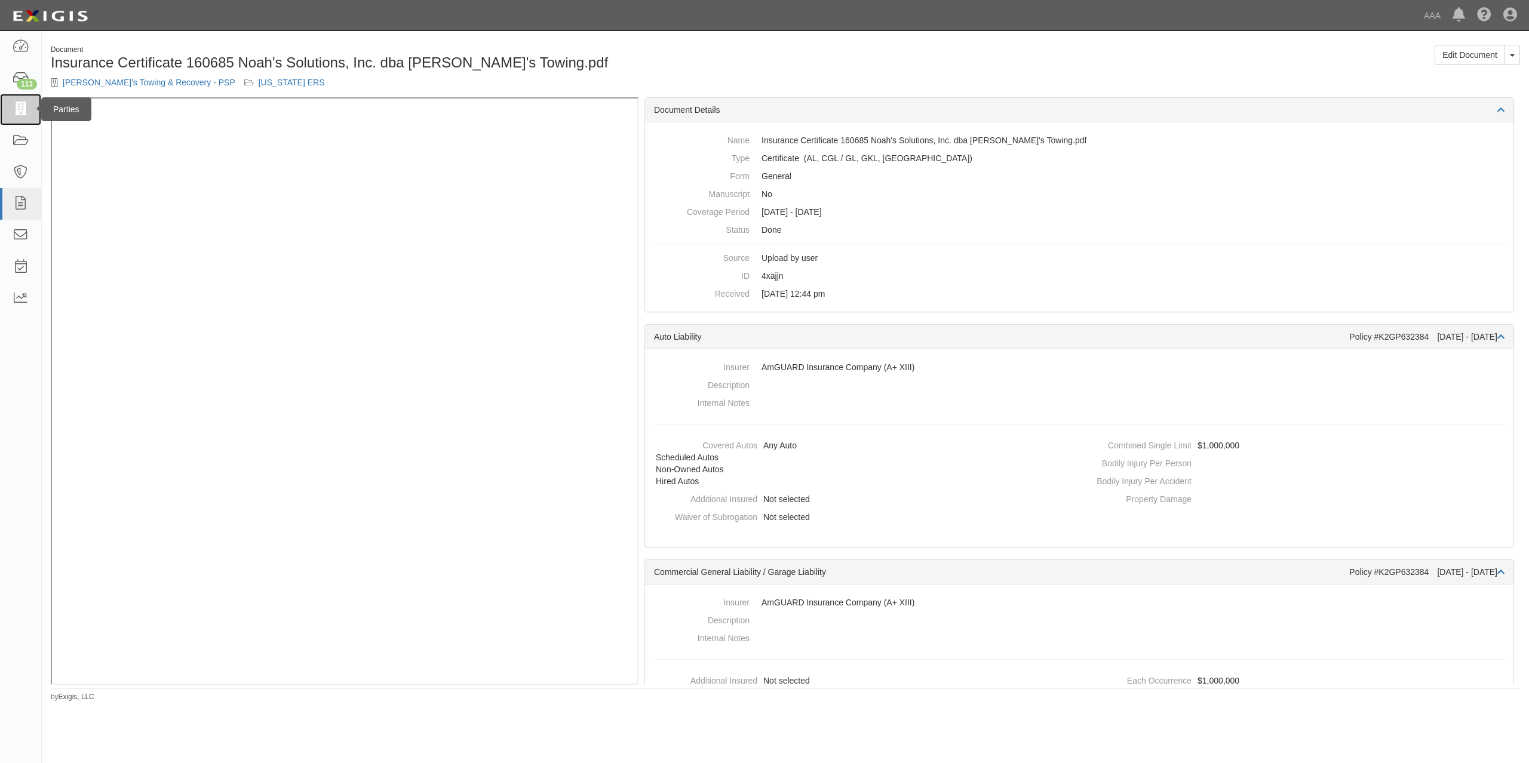
click at [25, 112] on icon at bounding box center [20, 110] width 17 height 14
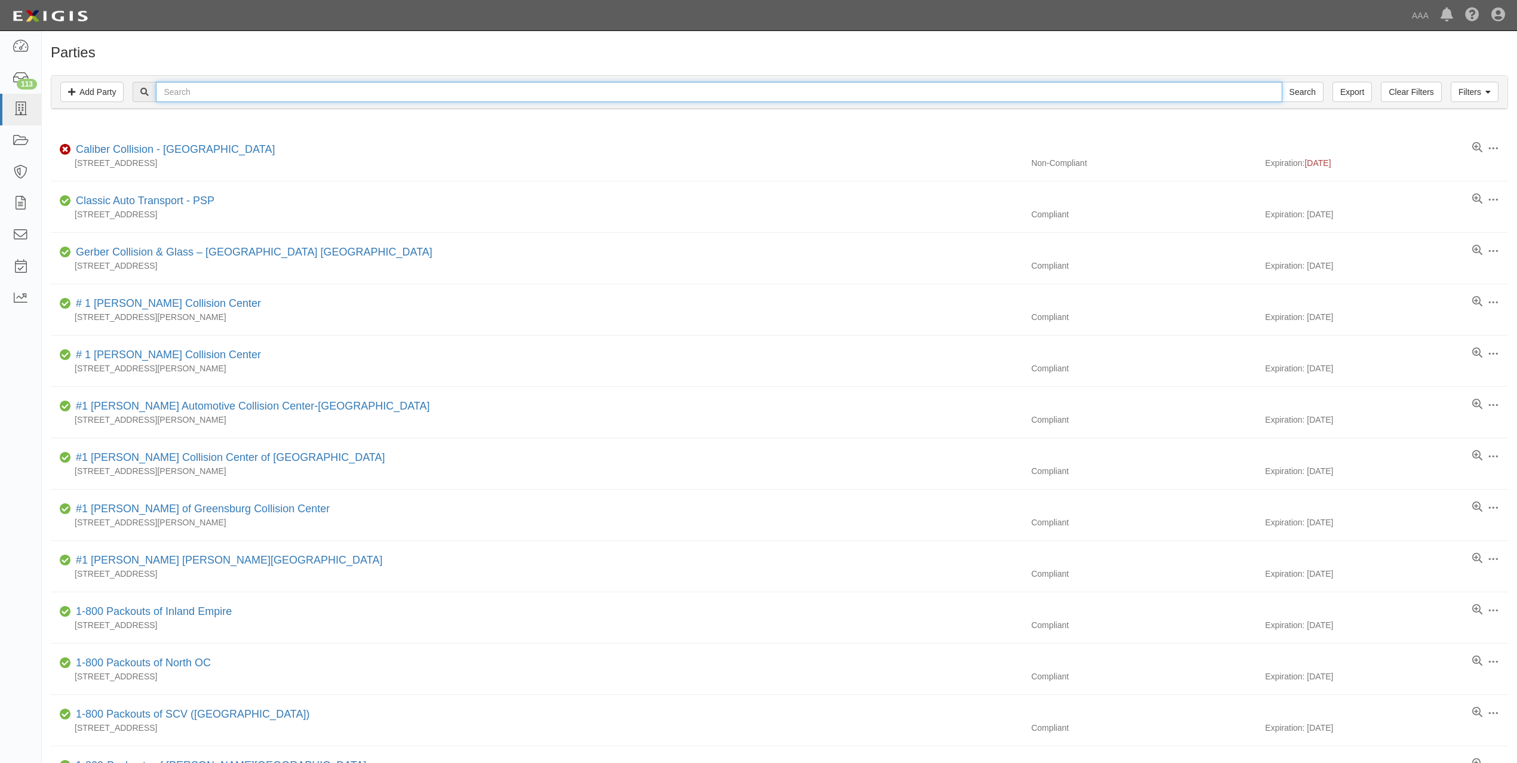
click at [227, 91] on input "text" at bounding box center [719, 92] width 1126 height 20
paste input "AGUIAR'S TOWING, INC."
type input "AGUIAR'S TOWING, INC."
click at [1281, 82] on input "Search" at bounding box center [1302, 92] width 42 height 20
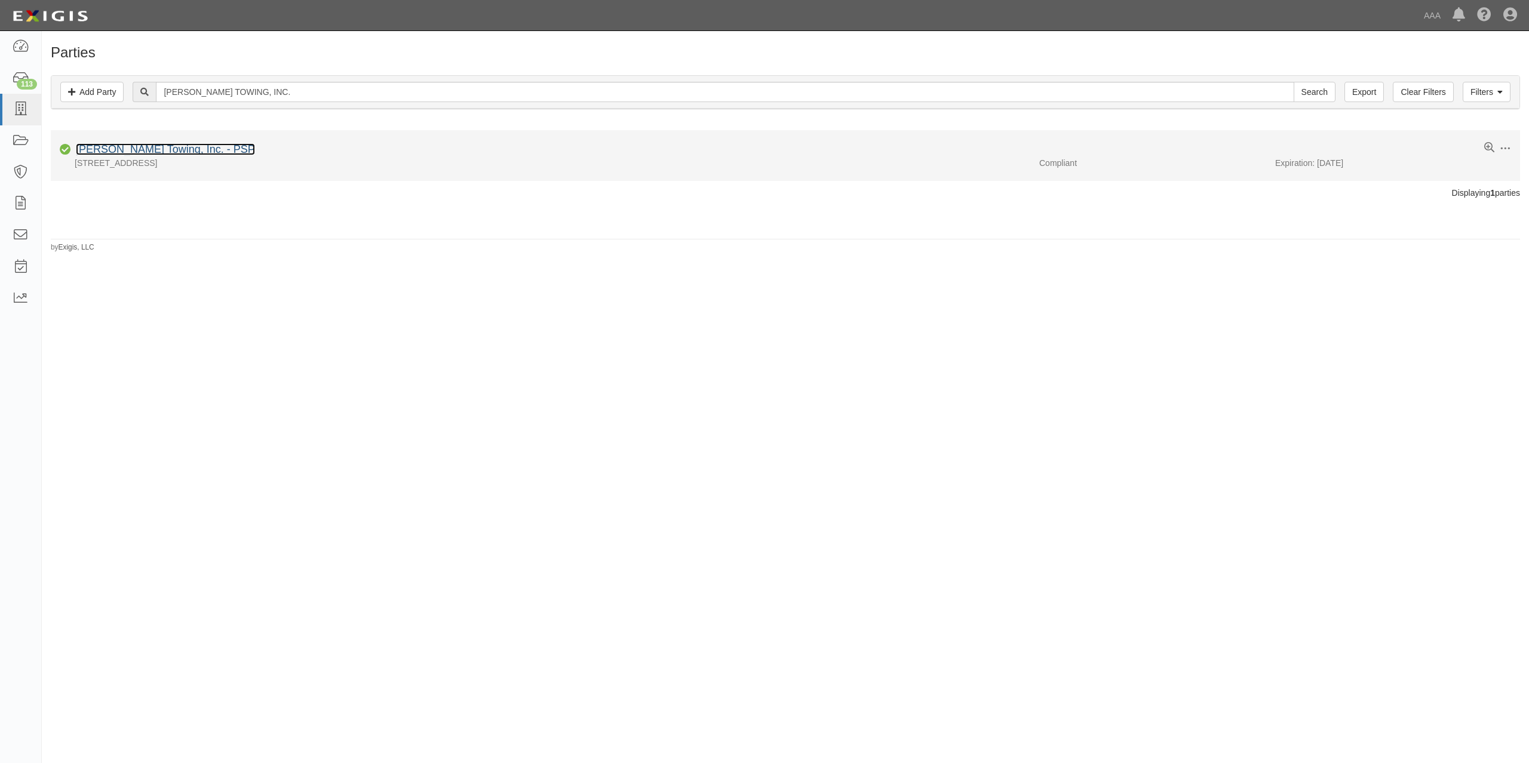
click at [177, 152] on link "[PERSON_NAME] Towing, Inc. - PSP" at bounding box center [165, 149] width 179 height 12
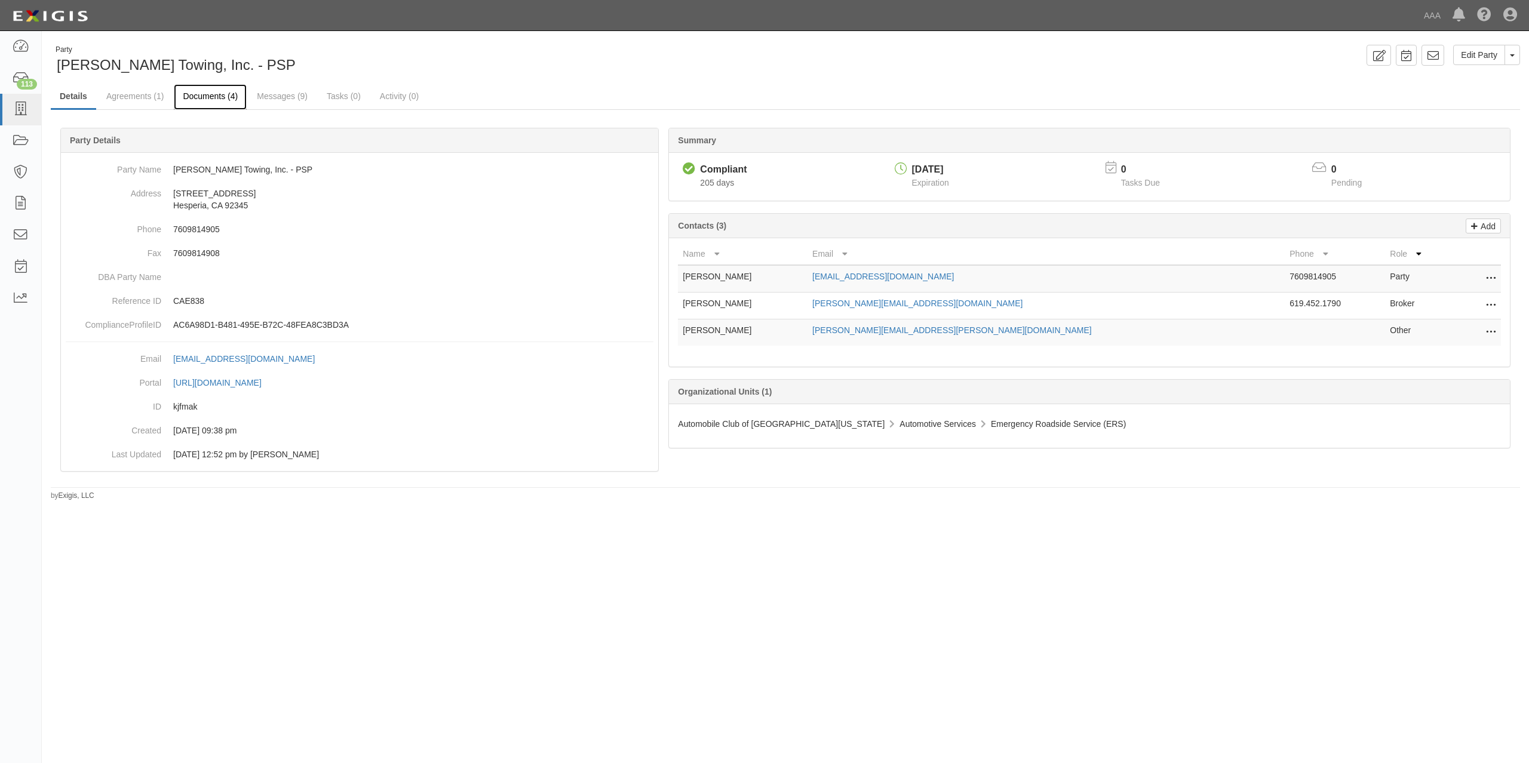
click at [211, 96] on link "Documents (4)" at bounding box center [210, 97] width 73 height 26
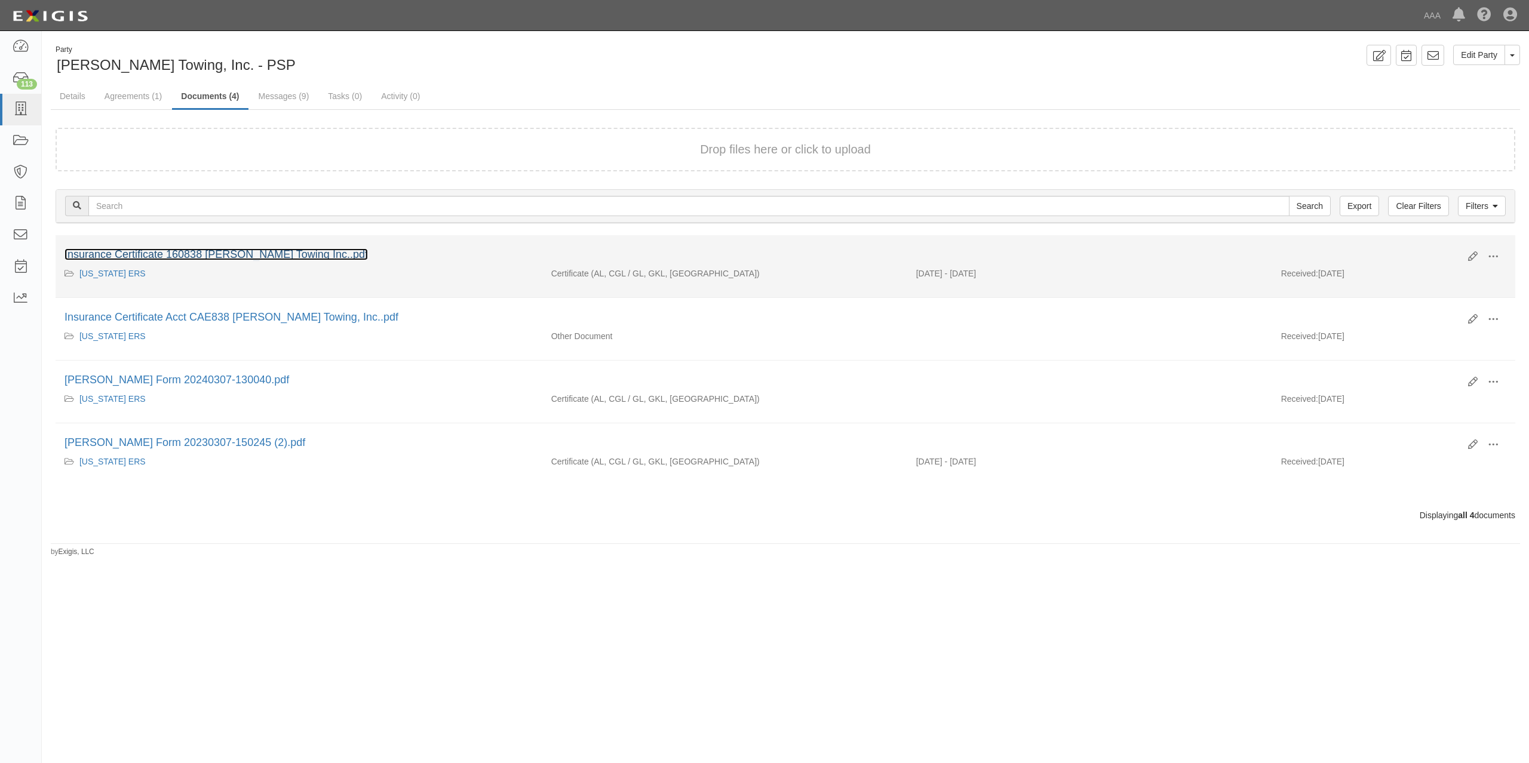
click at [258, 257] on link "Insurance Certificate 160838 [PERSON_NAME] Towing Inc..pdf" at bounding box center [215, 254] width 303 height 12
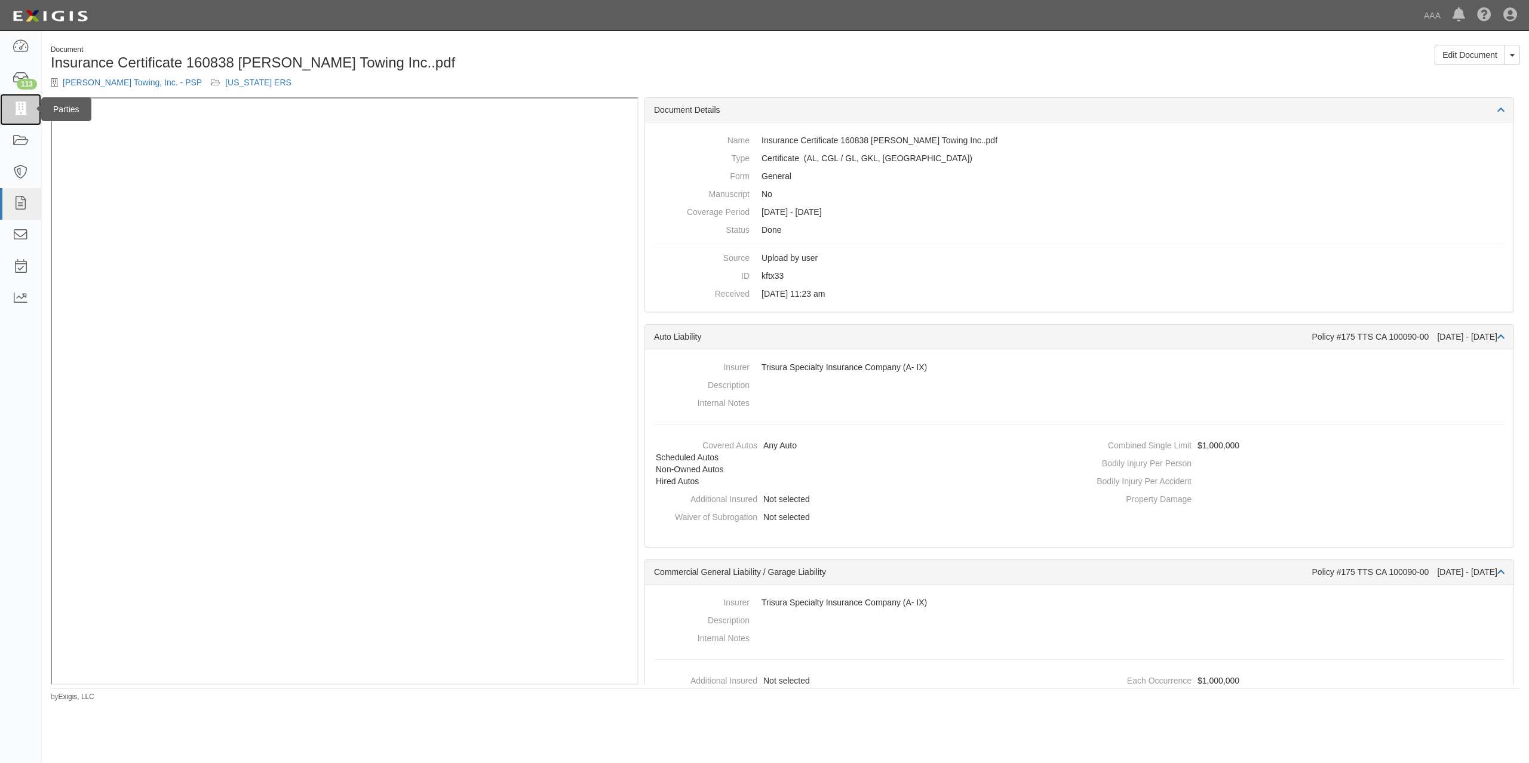
click at [20, 107] on icon at bounding box center [20, 110] width 17 height 14
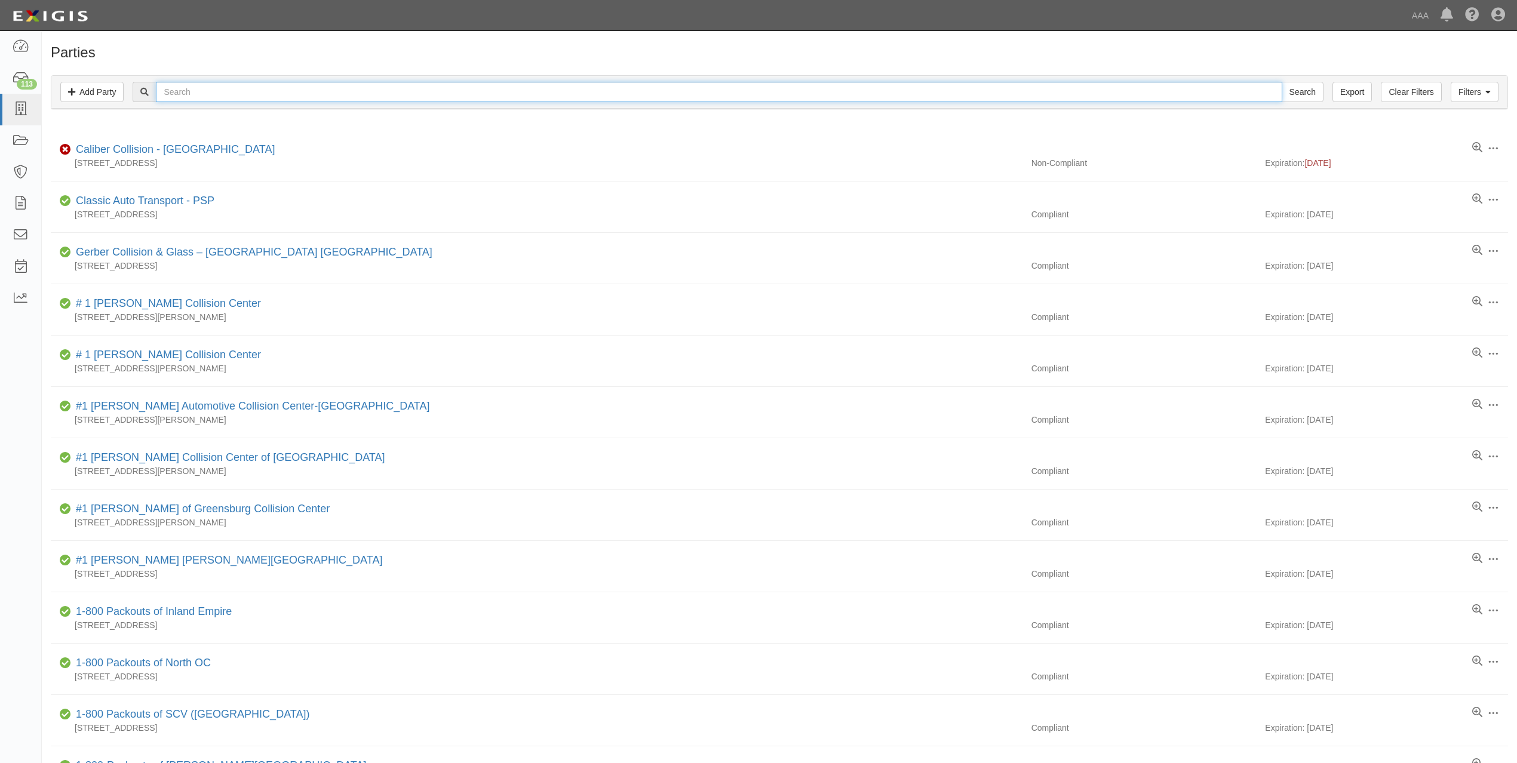
click at [299, 90] on input "text" at bounding box center [719, 92] width 1126 height 20
paste input "DESERT VALLEY TOWING"
type input "DESERT VALLEY TOWING"
click at [1281, 82] on input "Search" at bounding box center [1302, 92] width 42 height 20
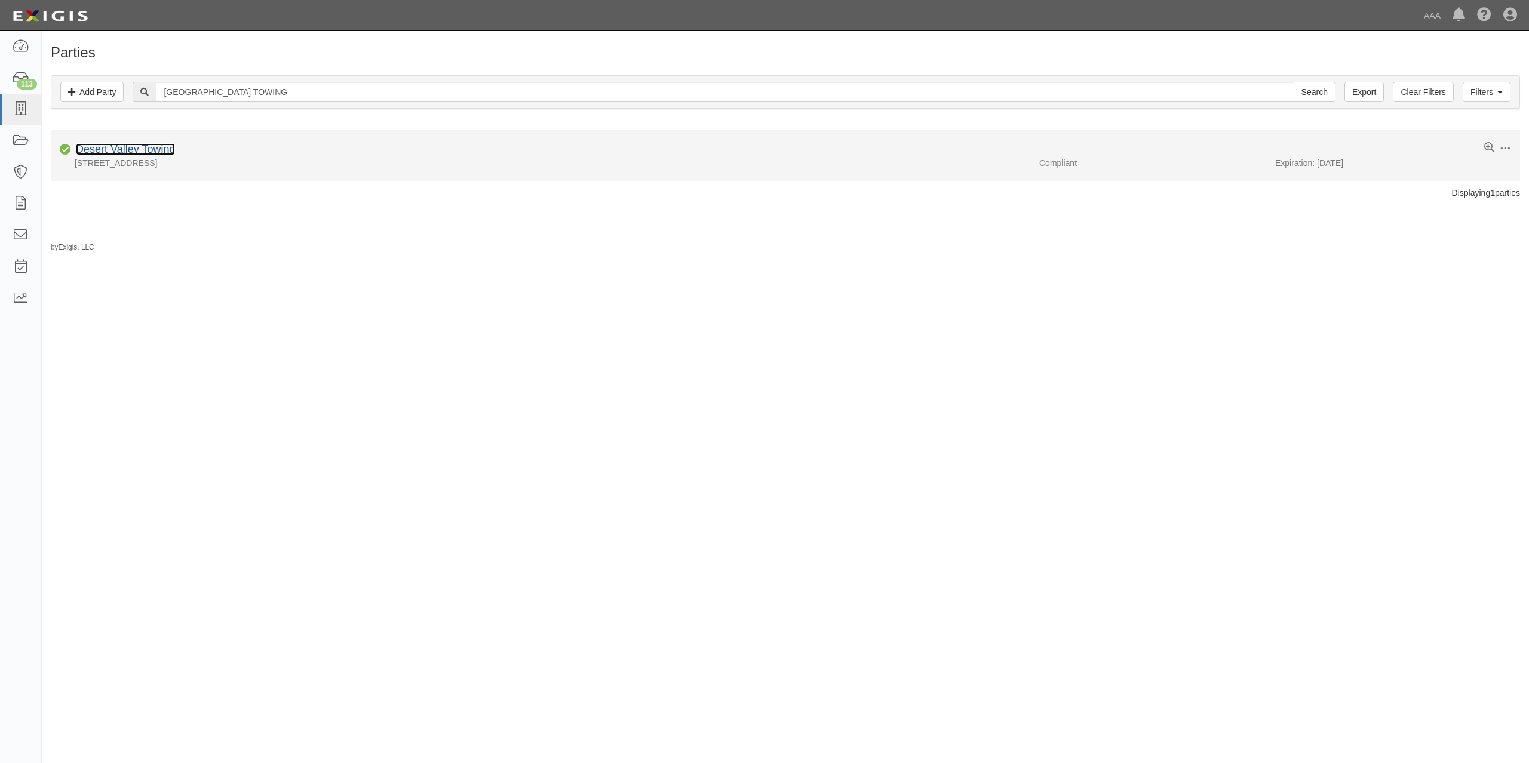
click at [153, 154] on link "Desert Valley Towing" at bounding box center [125, 149] width 99 height 12
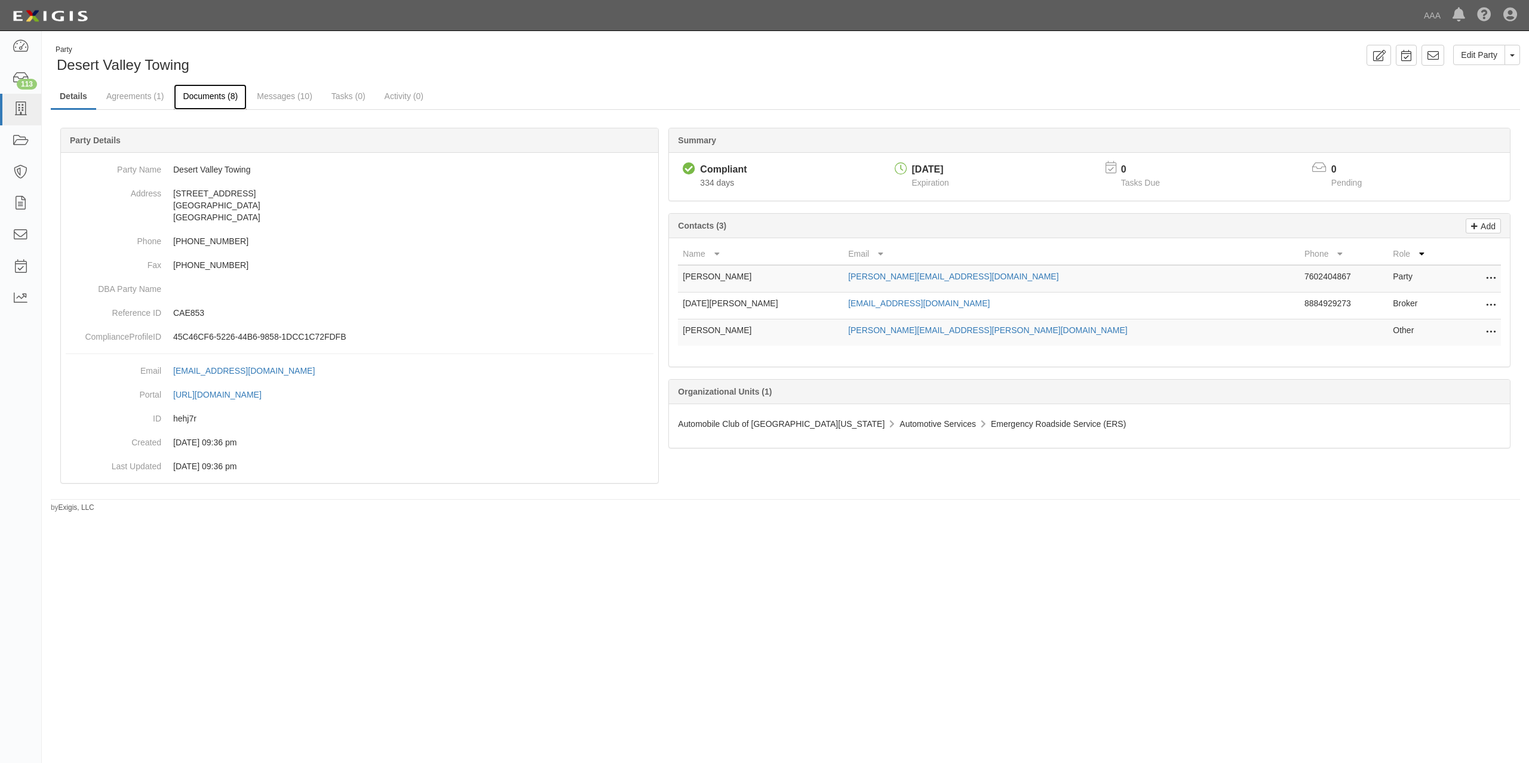
click at [222, 102] on link "Documents (8)" at bounding box center [210, 97] width 73 height 26
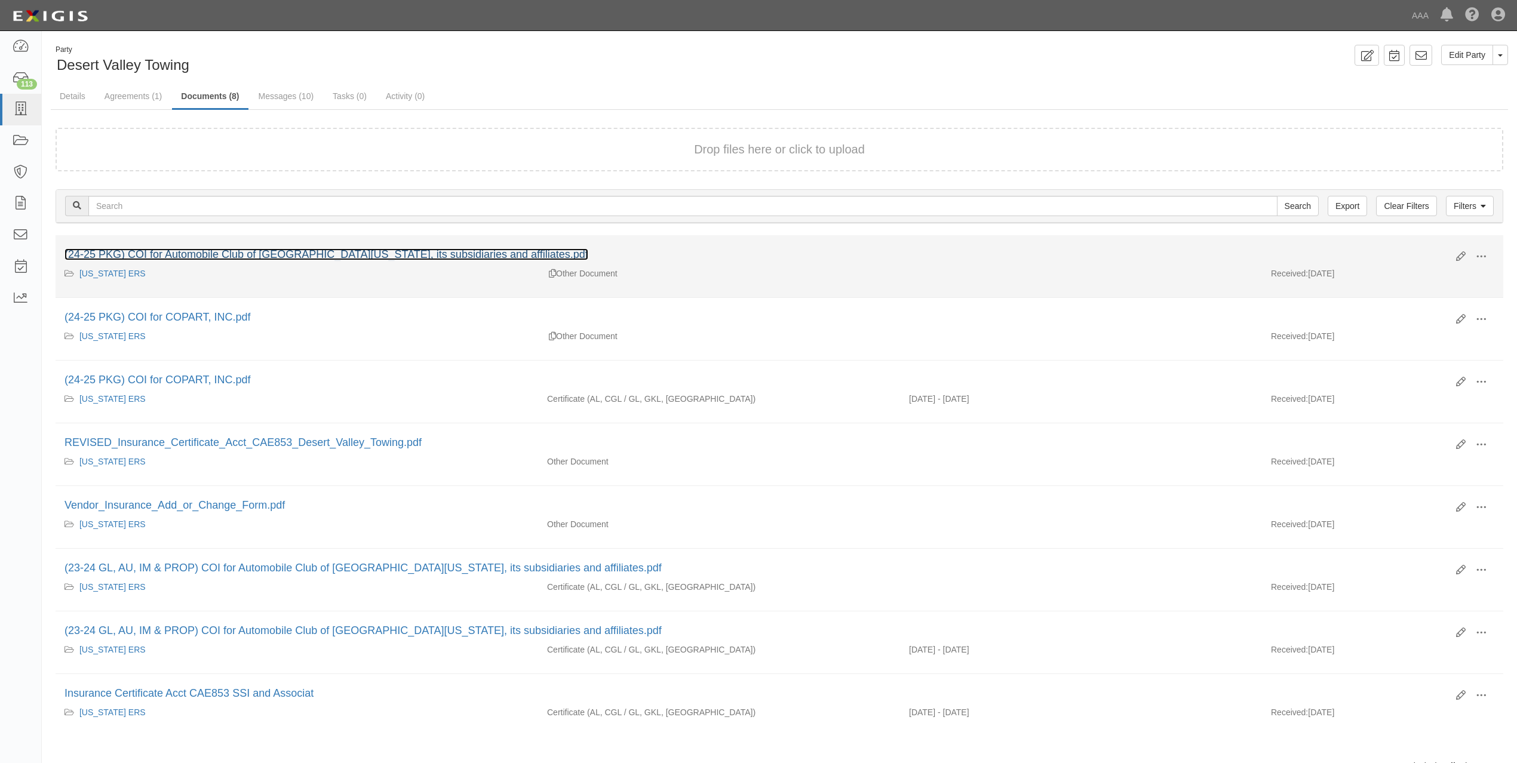
click at [478, 251] on link "(24-25 PKG) COI for Automobile Club of [GEOGRAPHIC_DATA][US_STATE], its subsidi…" at bounding box center [326, 254] width 524 height 12
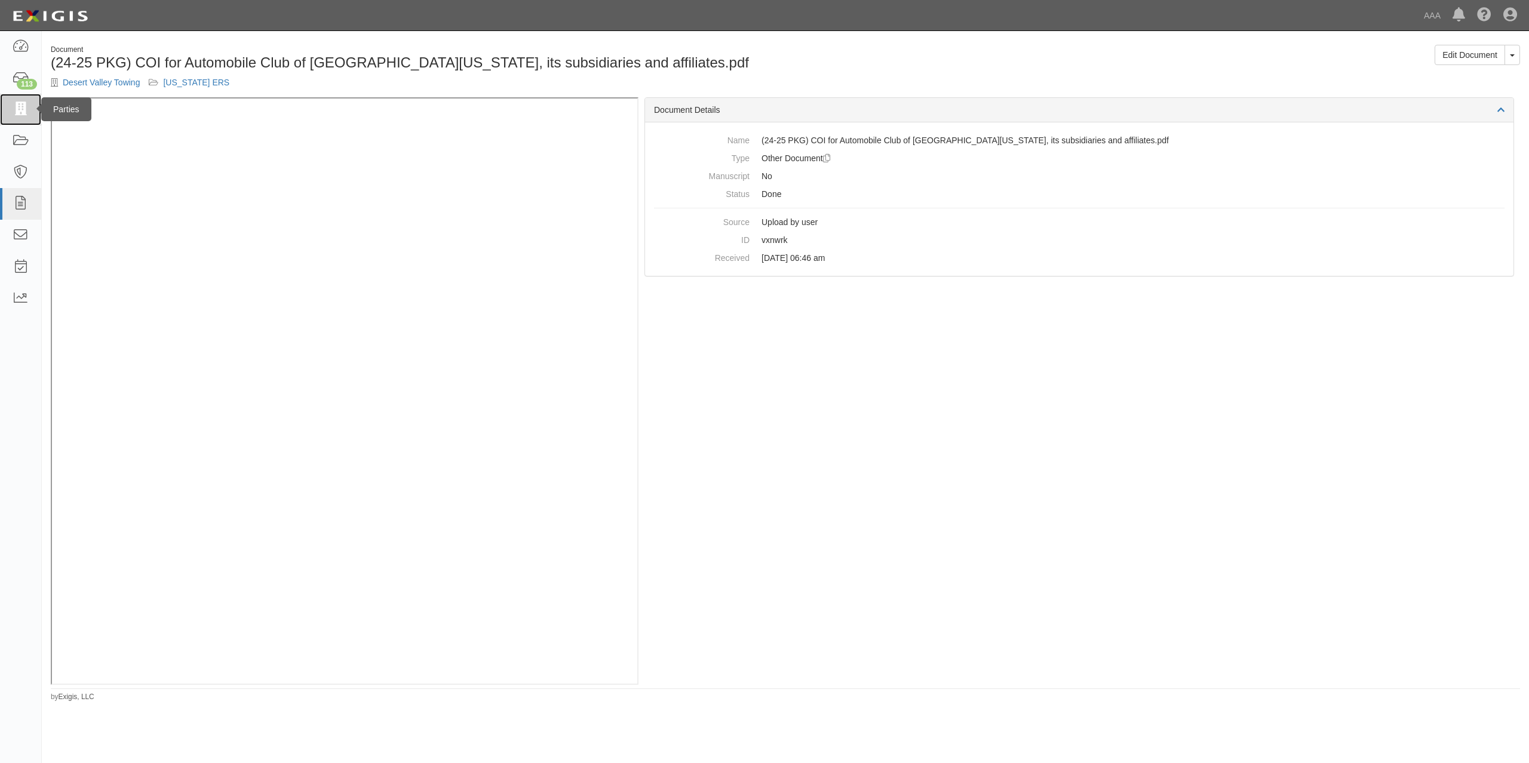
click at [23, 120] on link at bounding box center [20, 110] width 41 height 32
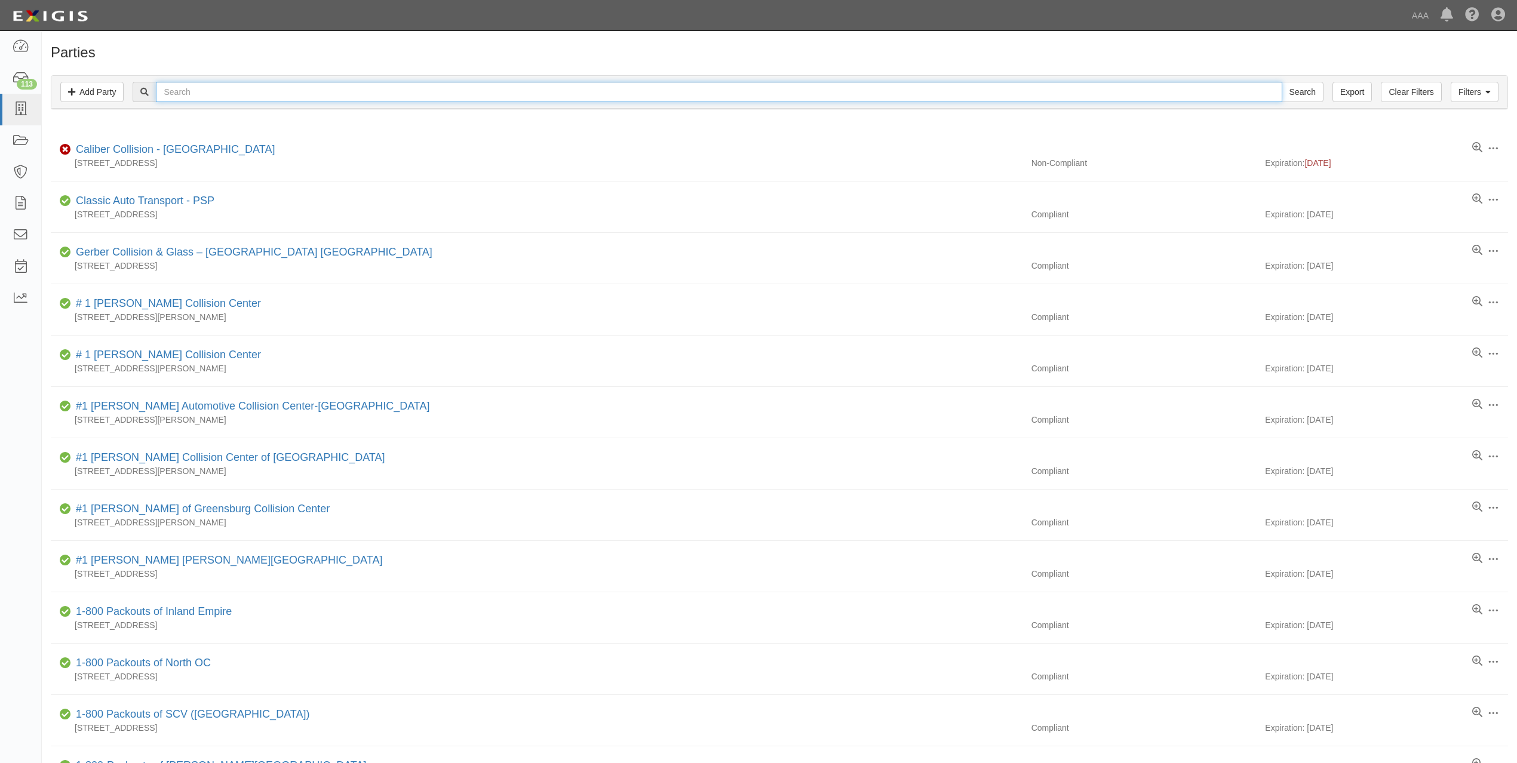
click at [290, 97] on input "text" at bounding box center [719, 92] width 1126 height 20
paste input "BEAR VALLEY LOCK AND KEY, INC."
type input "BEAR VALLEY LOCK AND KEY, INC."
click at [1281, 82] on input "Search" at bounding box center [1302, 92] width 42 height 20
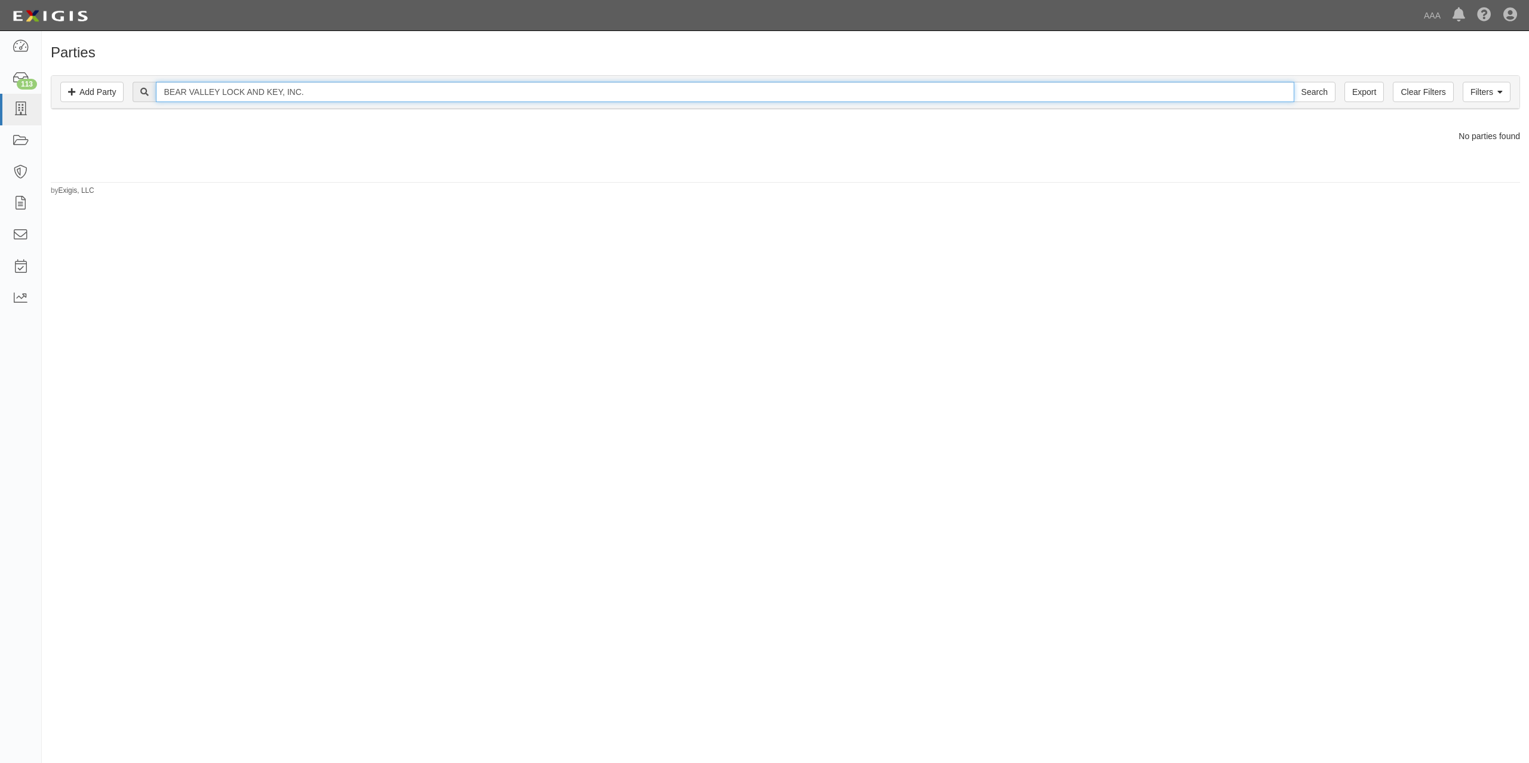
drag, startPoint x: 285, startPoint y: 93, endPoint x: 460, endPoint y: 84, distance: 175.2
click at [407, 82] on input "BEAR VALLEY LOCK AND KEY, INC." at bounding box center [724, 92] width 1137 height 20
type input "BEAR VALLEY LOCK AND KEY"
click at [1293, 82] on input "Search" at bounding box center [1314, 92] width 42 height 20
drag, startPoint x: 229, startPoint y: 91, endPoint x: 578, endPoint y: 76, distance: 349.0
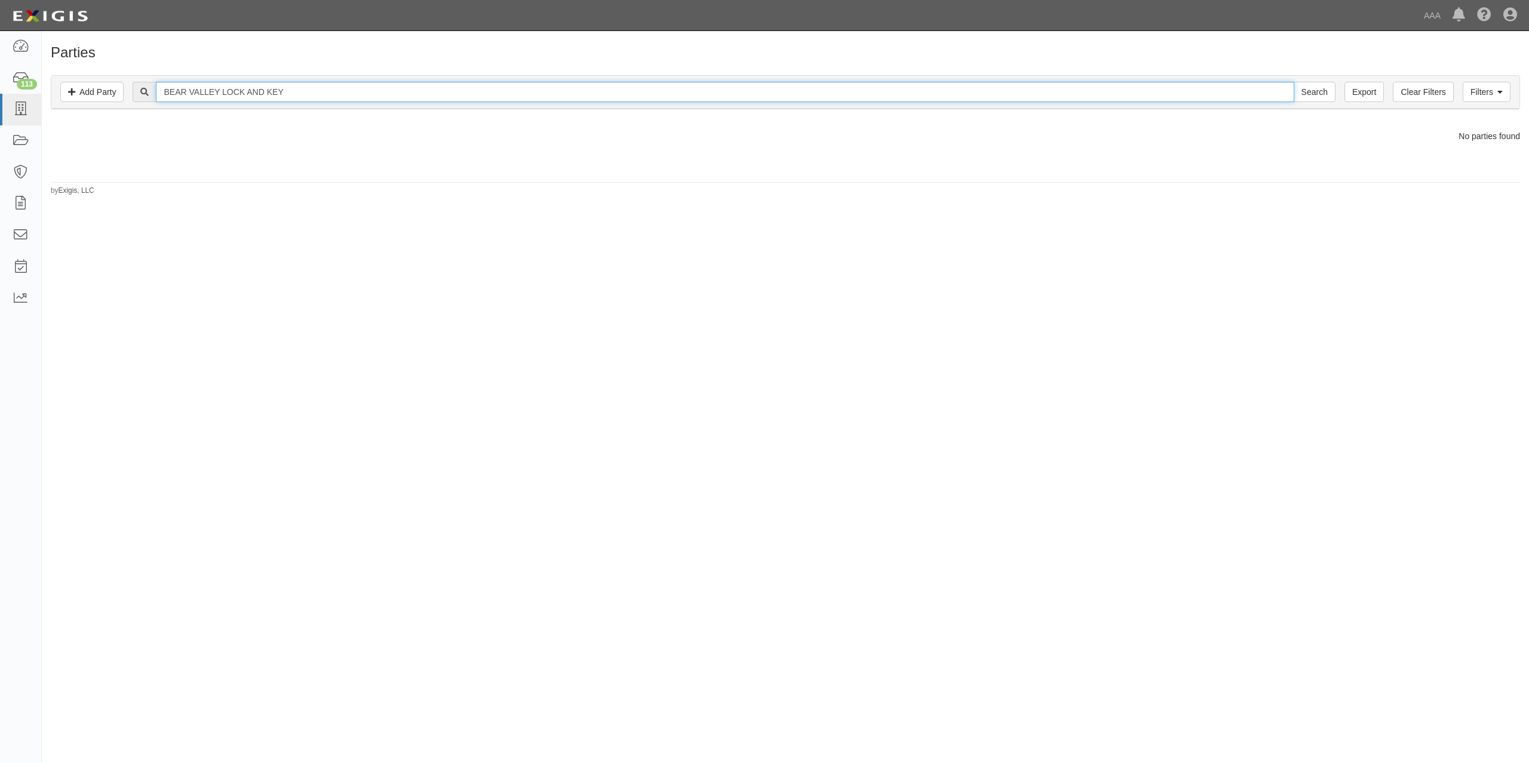
click at [551, 78] on div "Filters Add Party Clear Filters Export BEAR VALLEY LOCK AND KEY Search Filters" at bounding box center [785, 92] width 1468 height 33
type input "BEAR VALLEY"
click at [1293, 82] on input "Search" at bounding box center [1314, 92] width 42 height 20
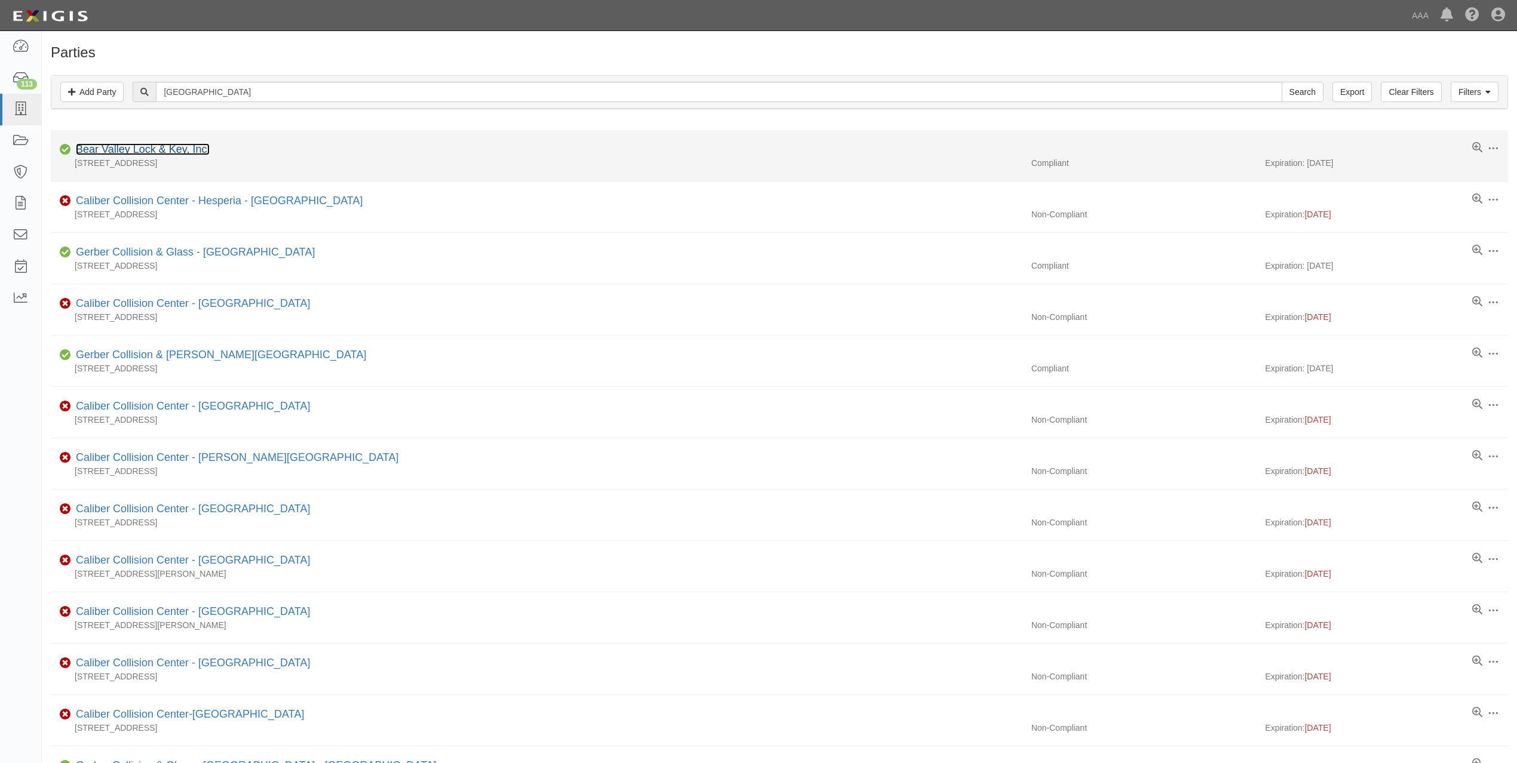
click at [163, 149] on link "Bear Valley Lock & Key, Inc." at bounding box center [143, 149] width 134 height 12
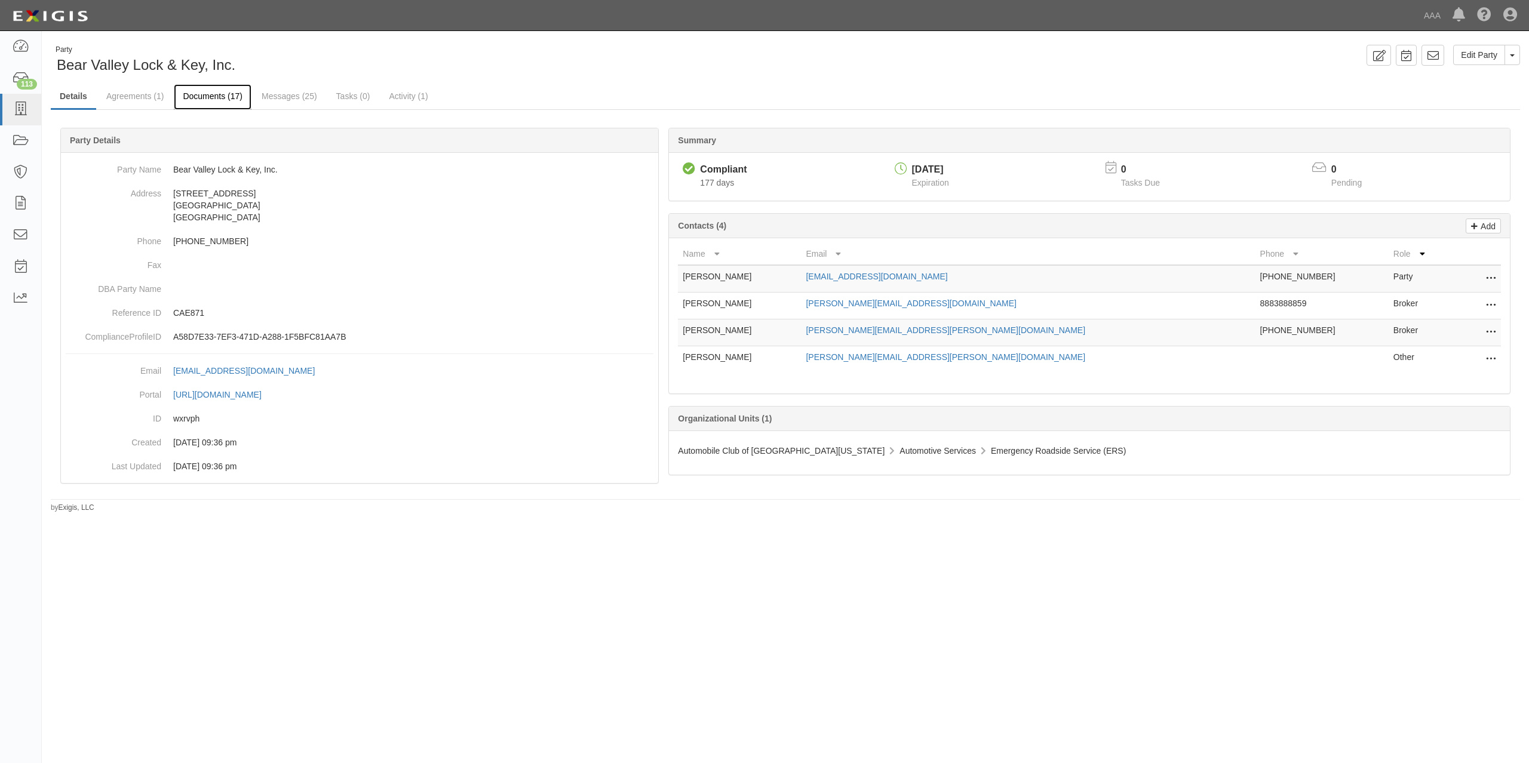
click at [207, 100] on link "Documents (17)" at bounding box center [213, 97] width 78 height 26
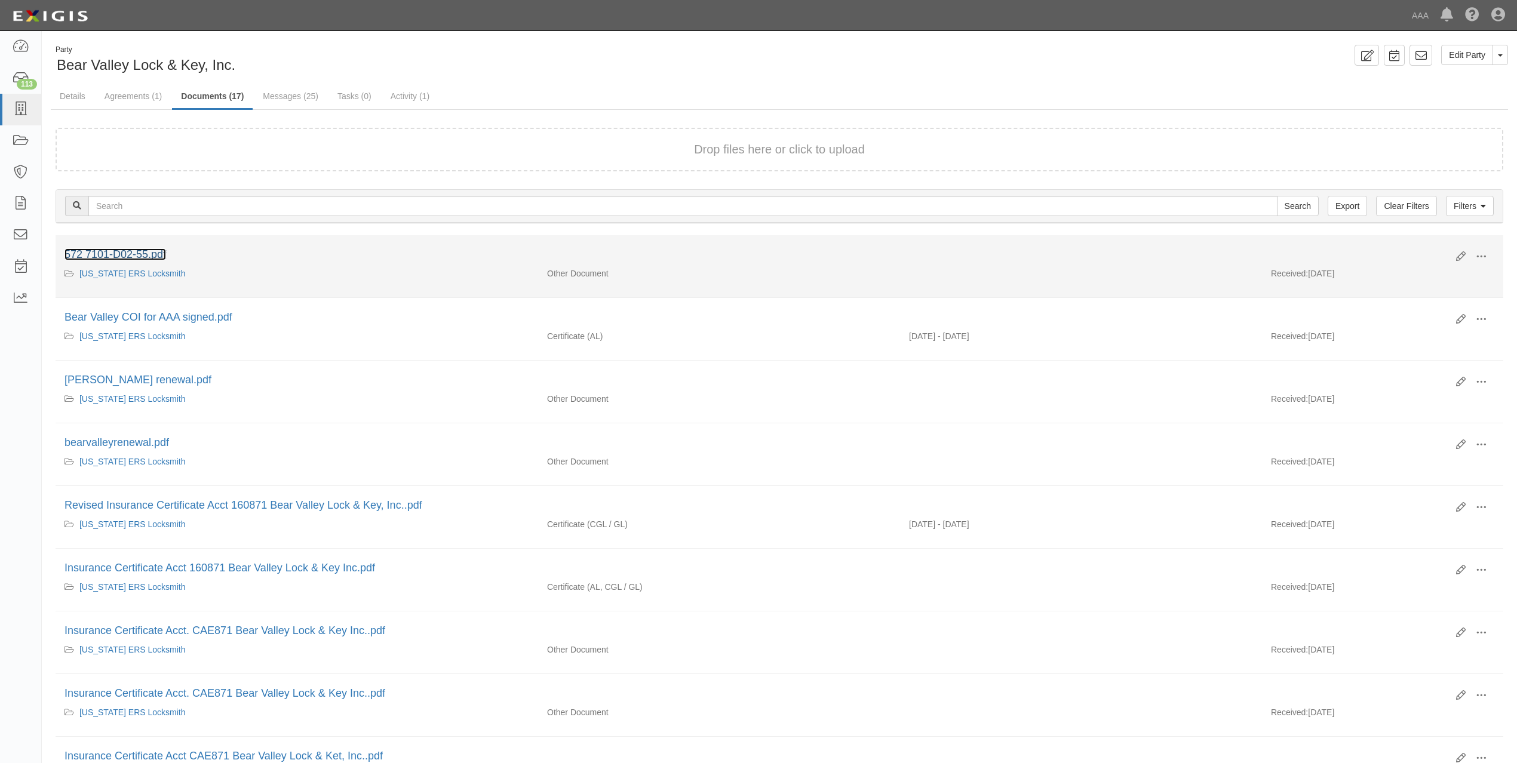
click at [144, 254] on link "572 7101-D02-55.pdf" at bounding box center [115, 254] width 102 height 12
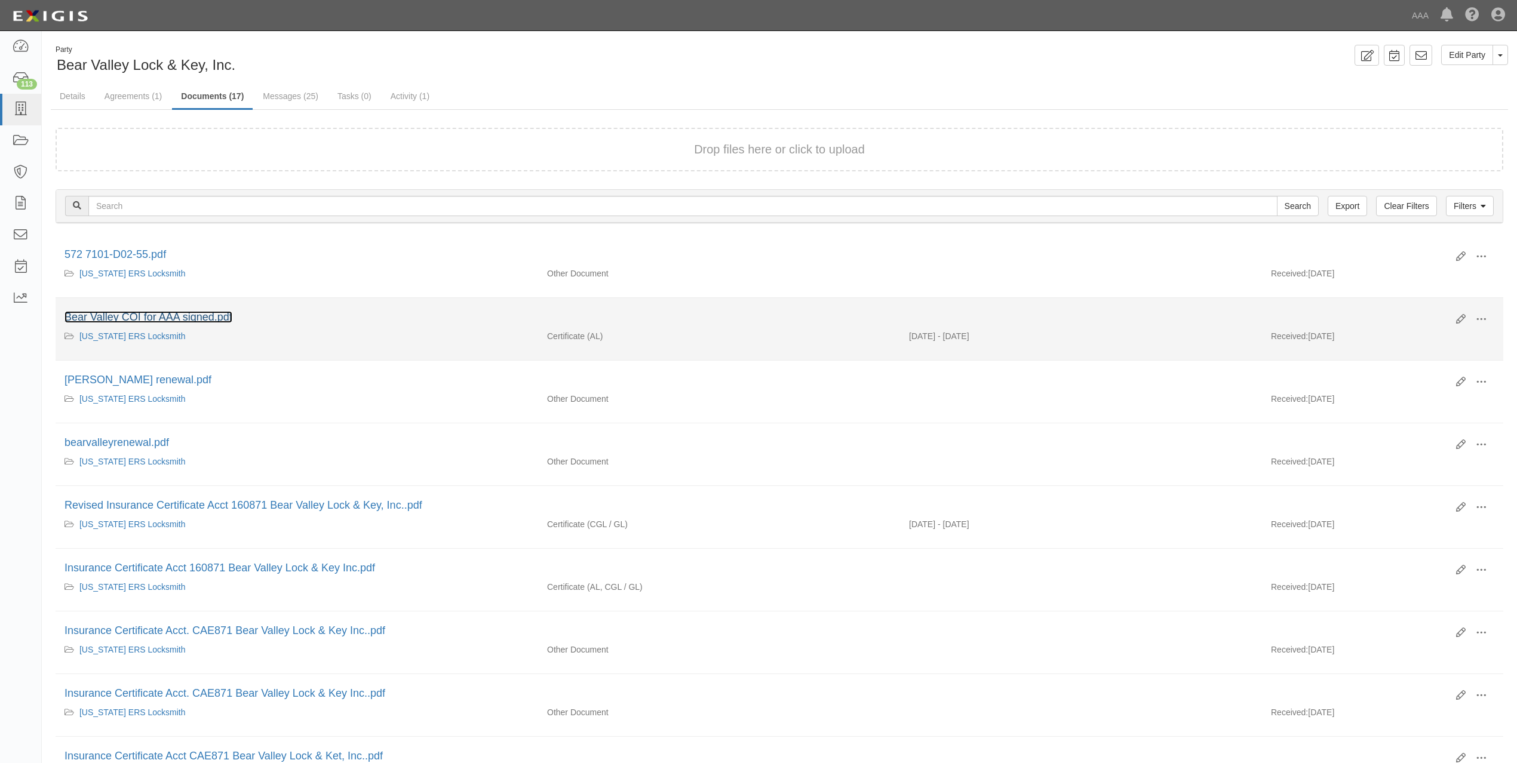
click at [198, 318] on link "Bear Valley COI for AAA signed.pdf" at bounding box center [148, 317] width 168 height 12
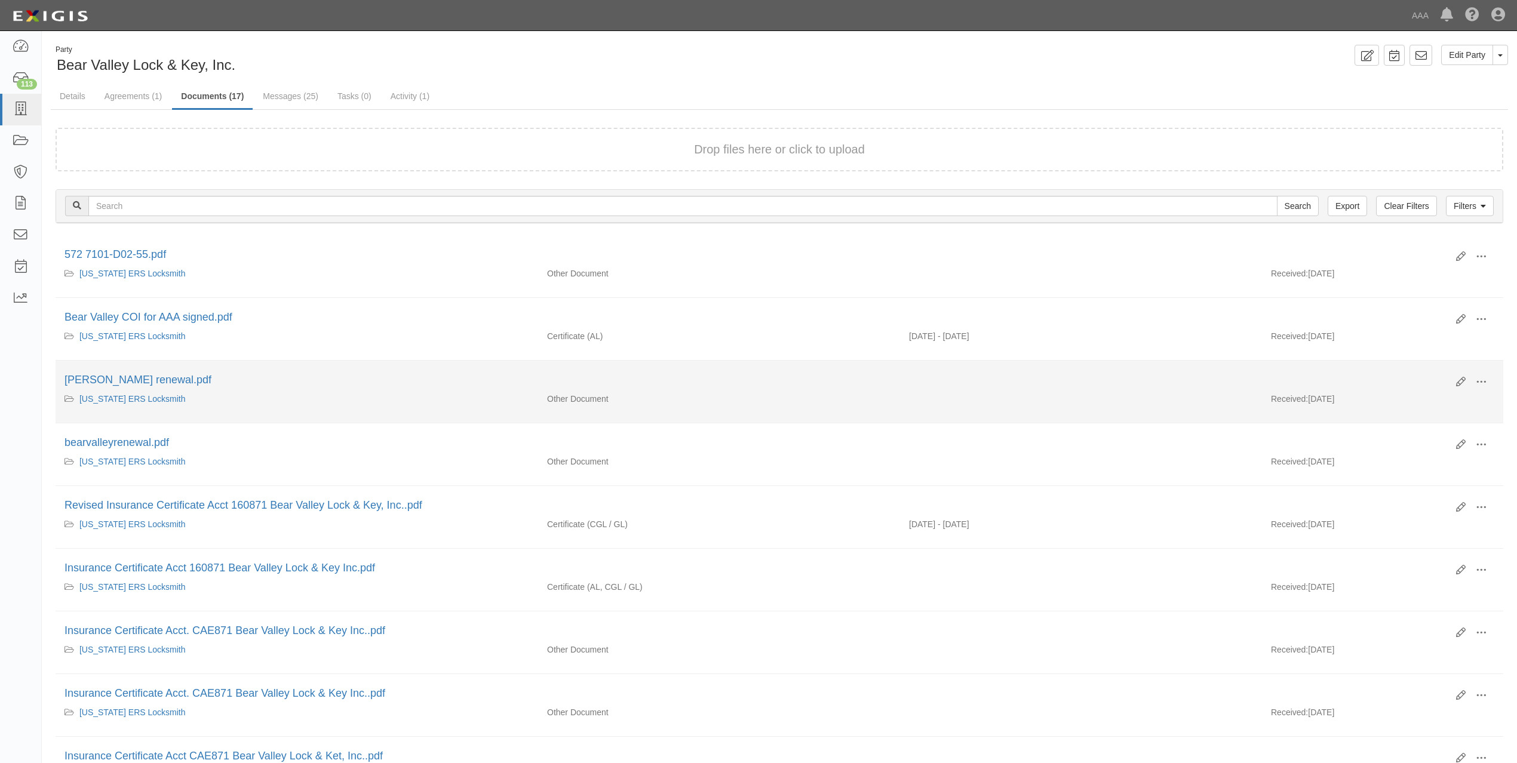
scroll to position [79, 0]
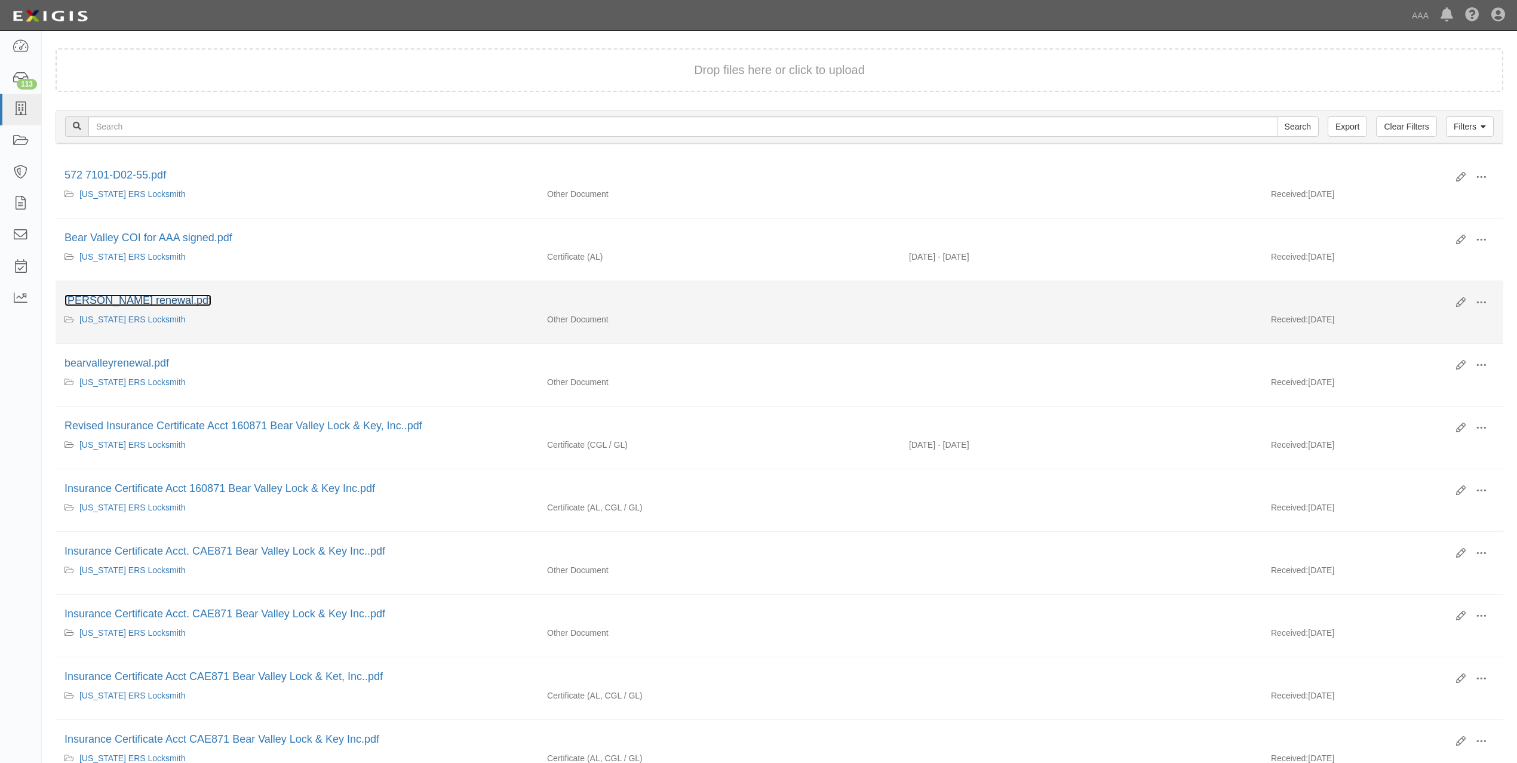
click at [156, 303] on link "ryan melloy renewal.pdf" at bounding box center [137, 300] width 147 height 12
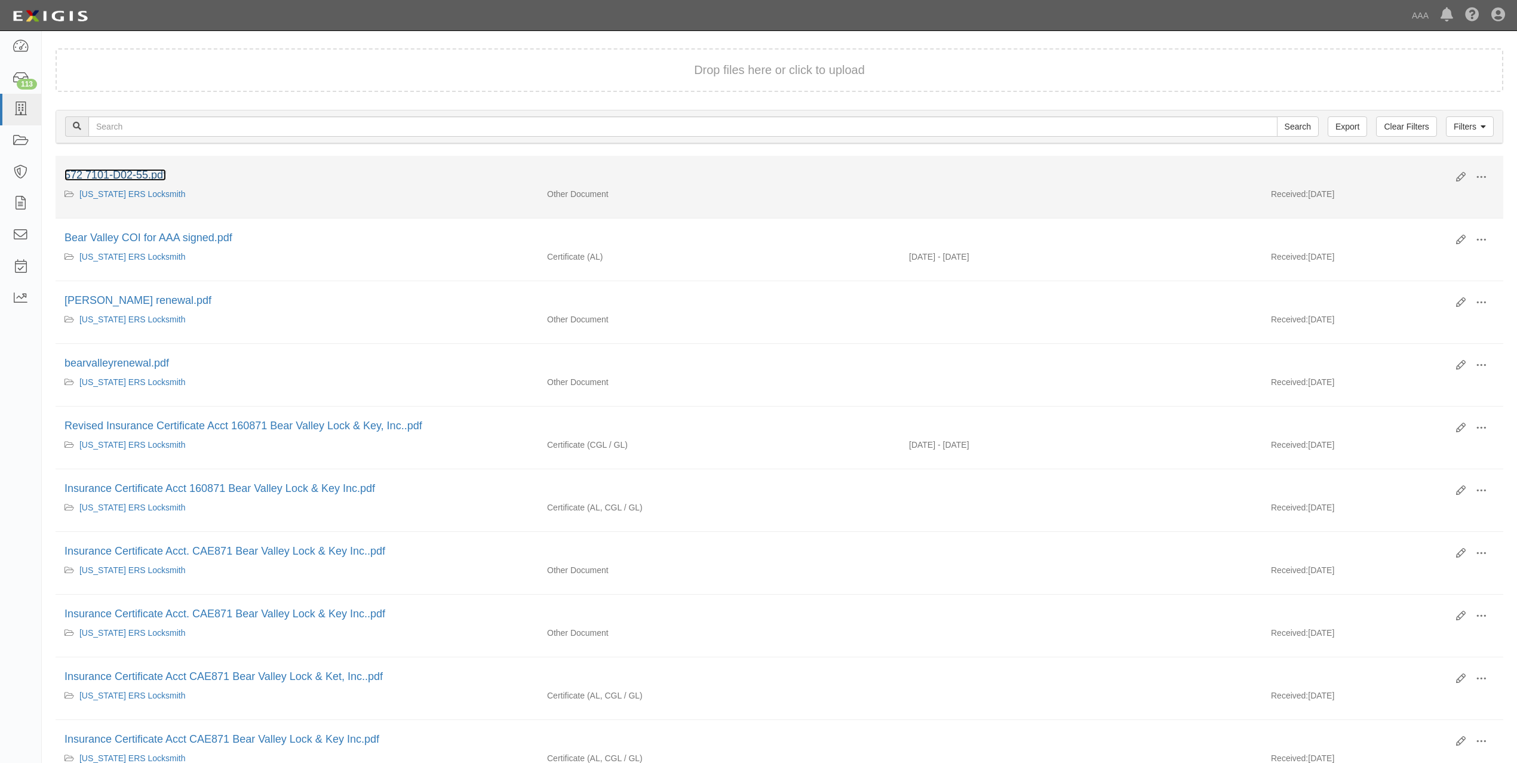
click at [155, 176] on link "572 7101-D02-55.pdf" at bounding box center [115, 175] width 102 height 12
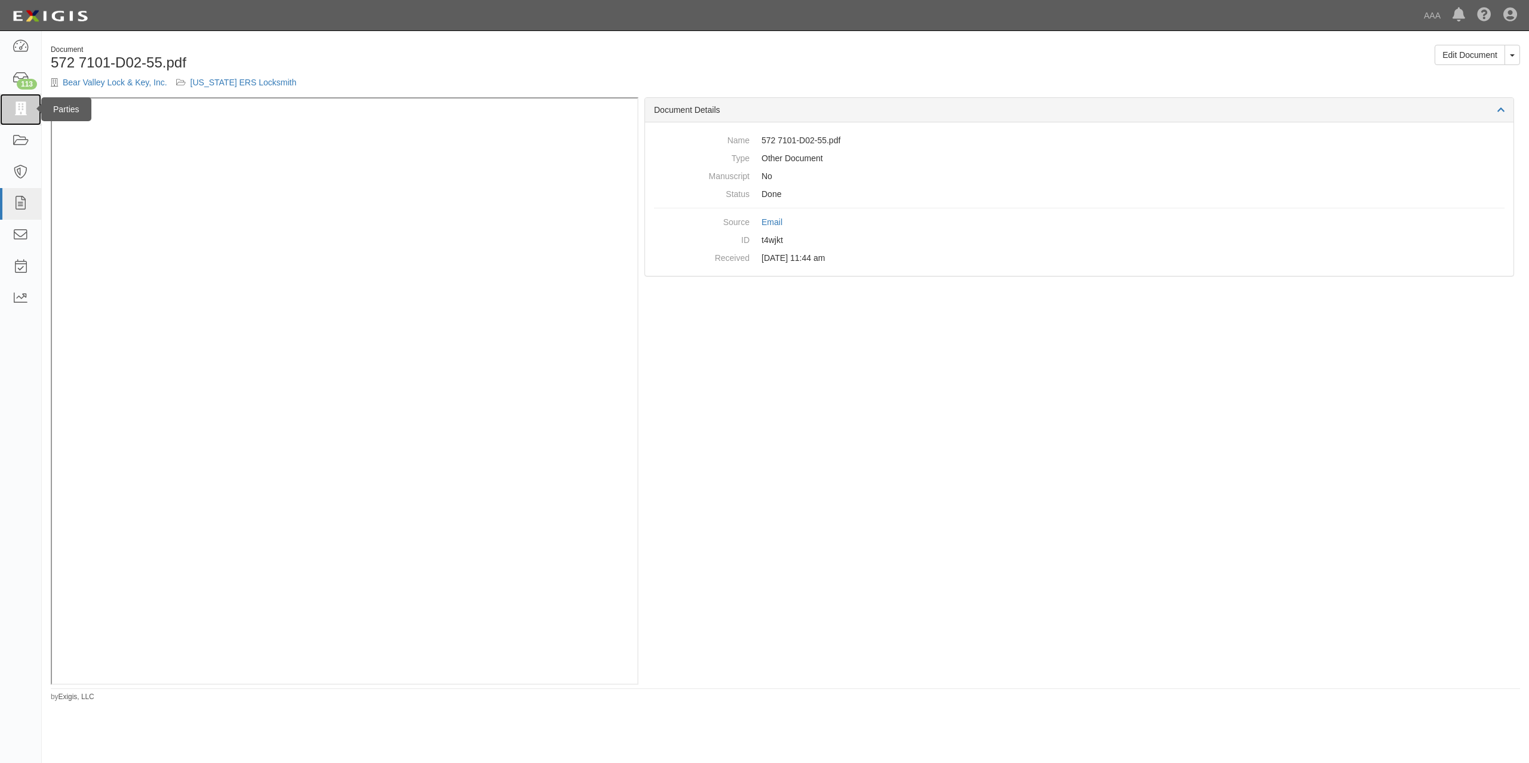
click at [26, 108] on icon at bounding box center [20, 110] width 17 height 14
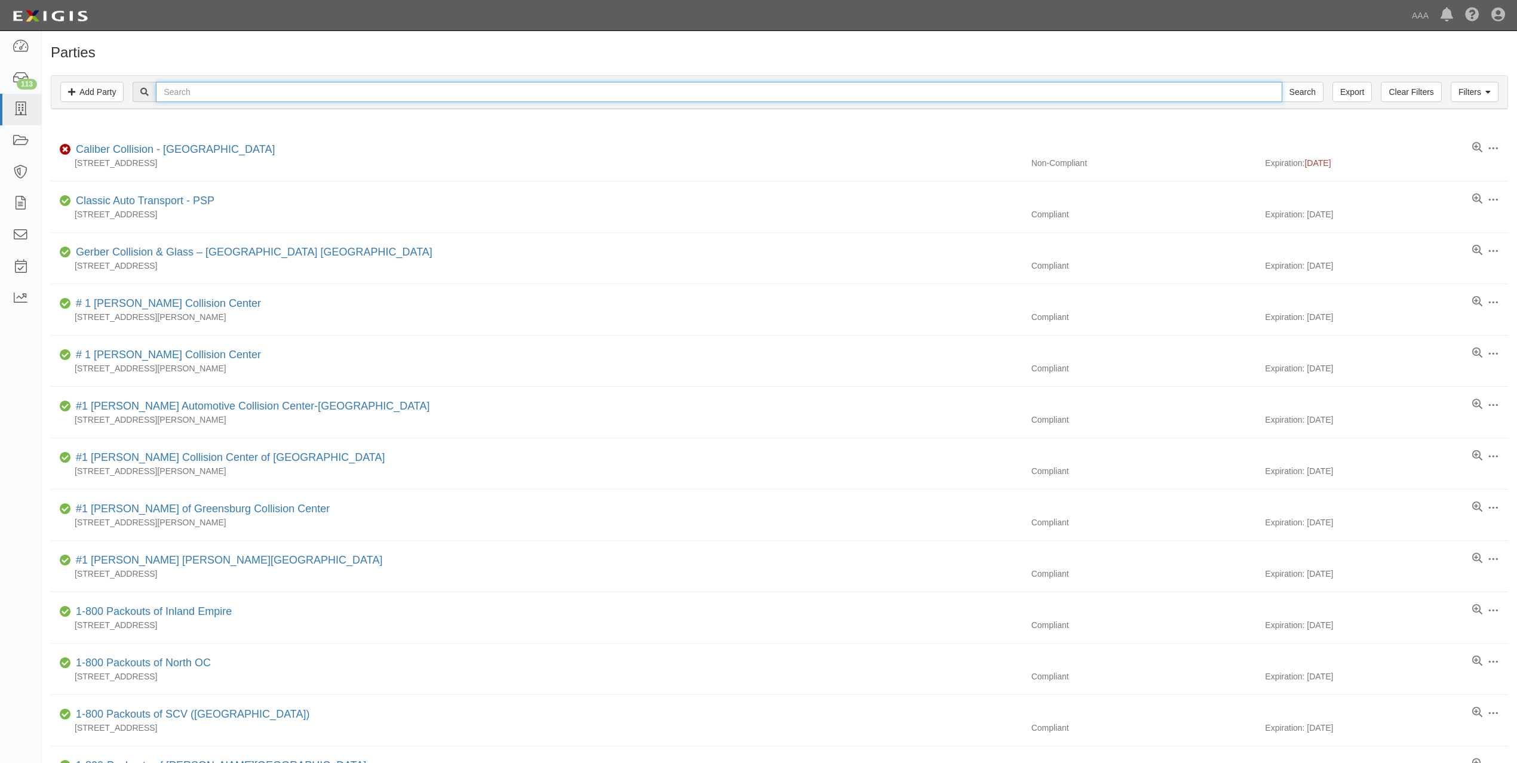
click at [368, 90] on input "text" at bounding box center [719, 92] width 1126 height 20
paste input "AAAA TWO STAR TOWING, INC."
type input "AAAA TWO STAR TOWING, INC."
click at [1281, 82] on input "Search" at bounding box center [1302, 92] width 42 height 20
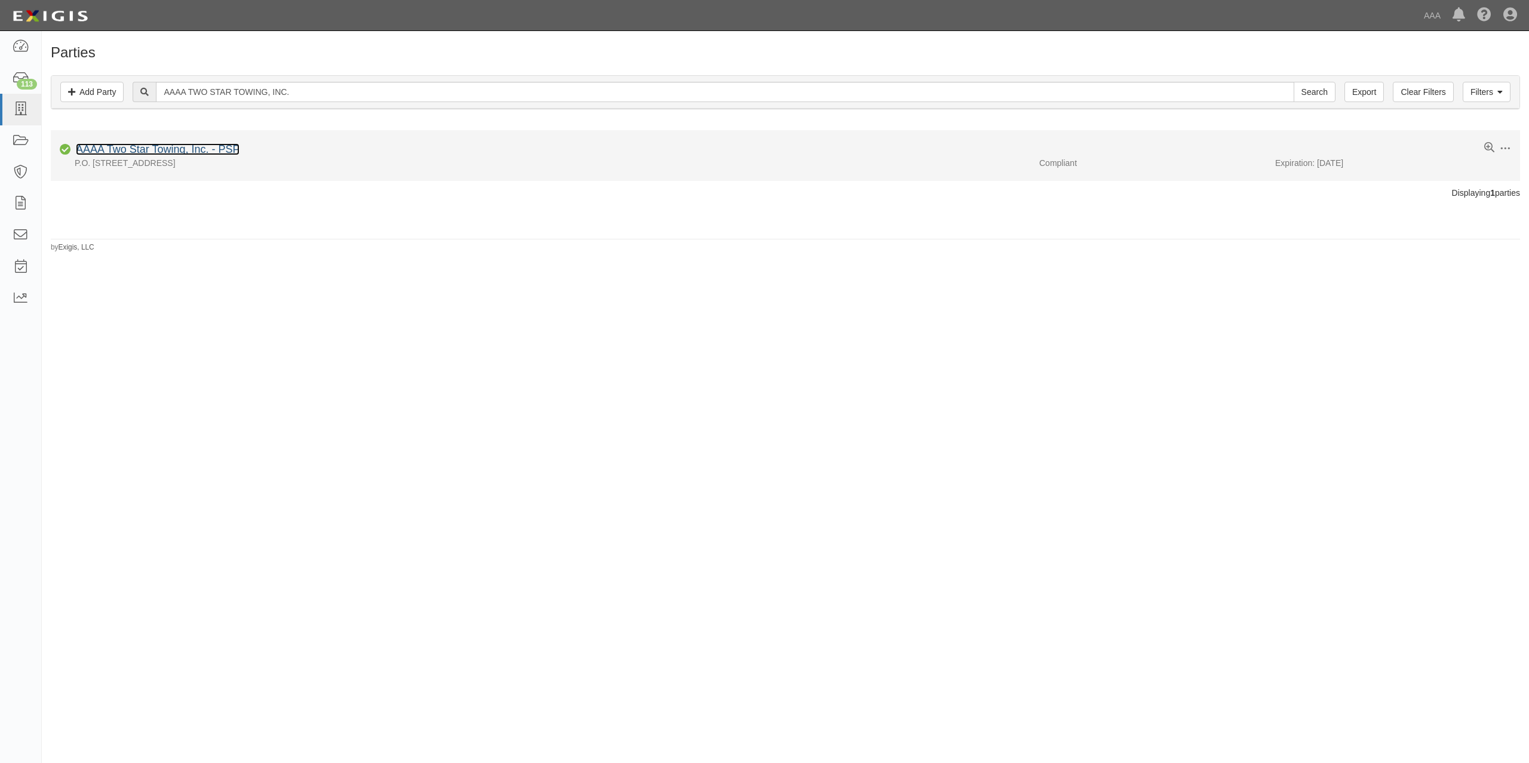
click at [202, 150] on link "AAAA Two Star Towing, Inc. - PSP" at bounding box center [158, 149] width 164 height 12
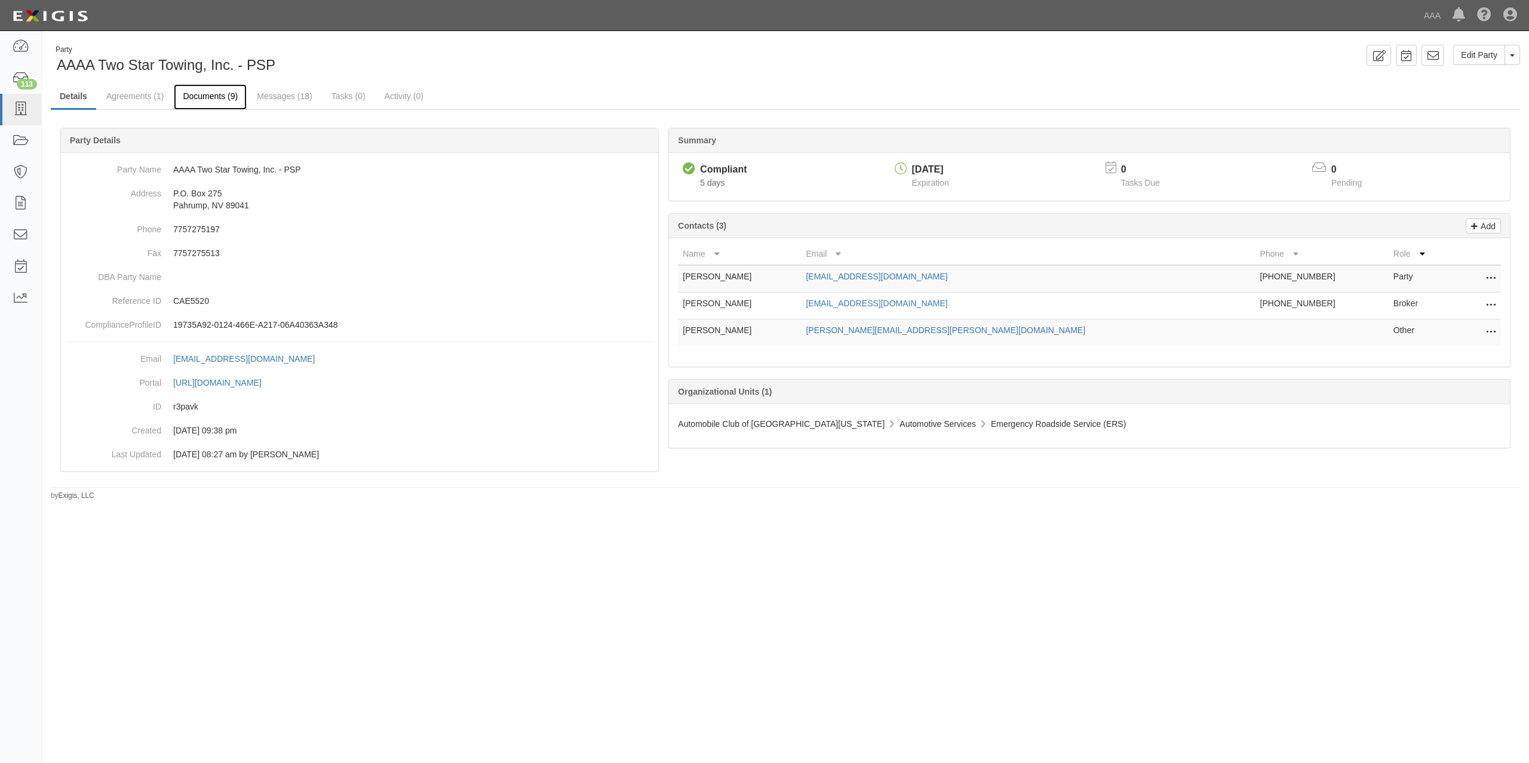
click at [220, 94] on link "Documents (9)" at bounding box center [210, 97] width 73 height 26
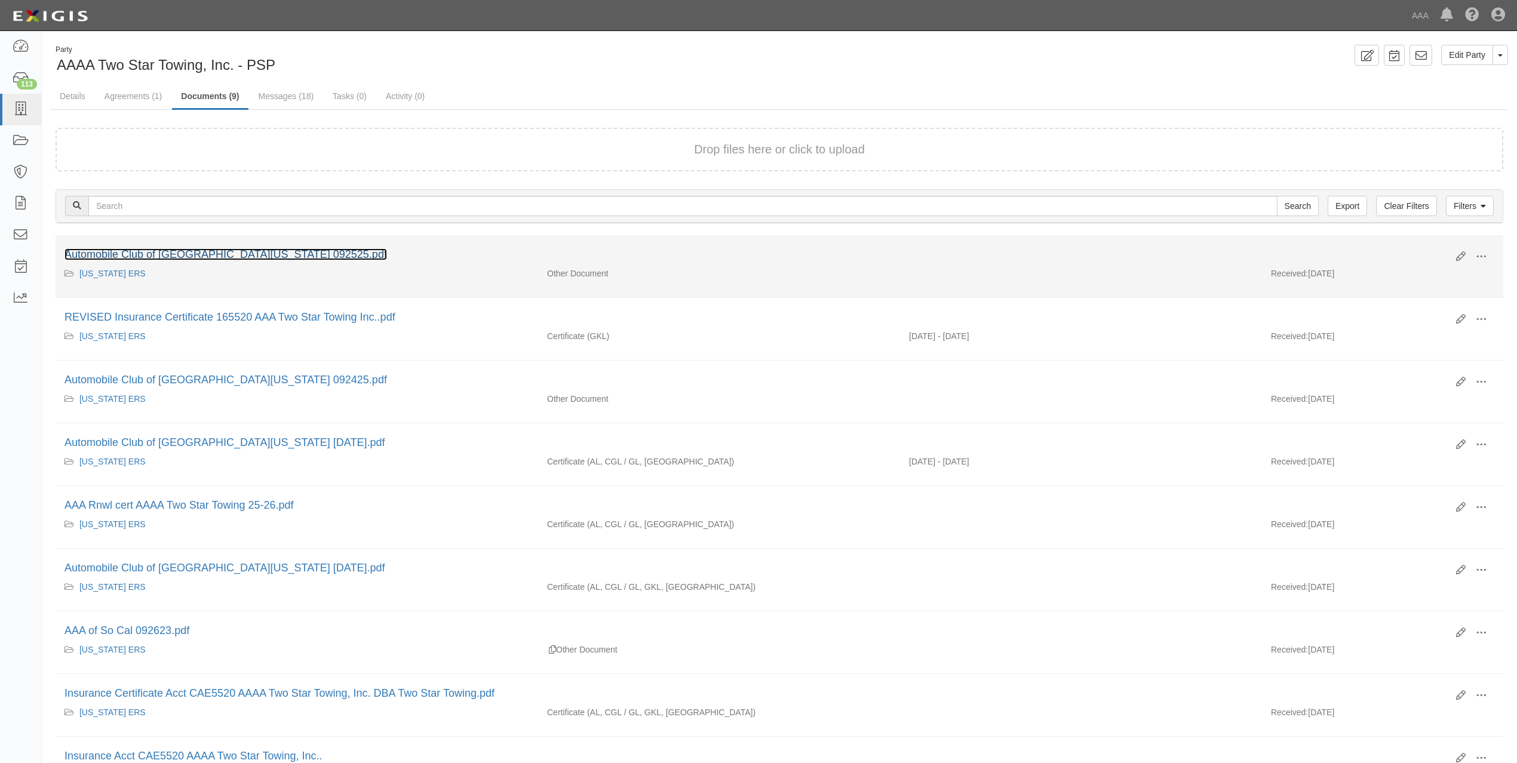
click at [247, 248] on link "Automobile Club of [GEOGRAPHIC_DATA][US_STATE] 092525.pdf" at bounding box center [225, 254] width 322 height 12
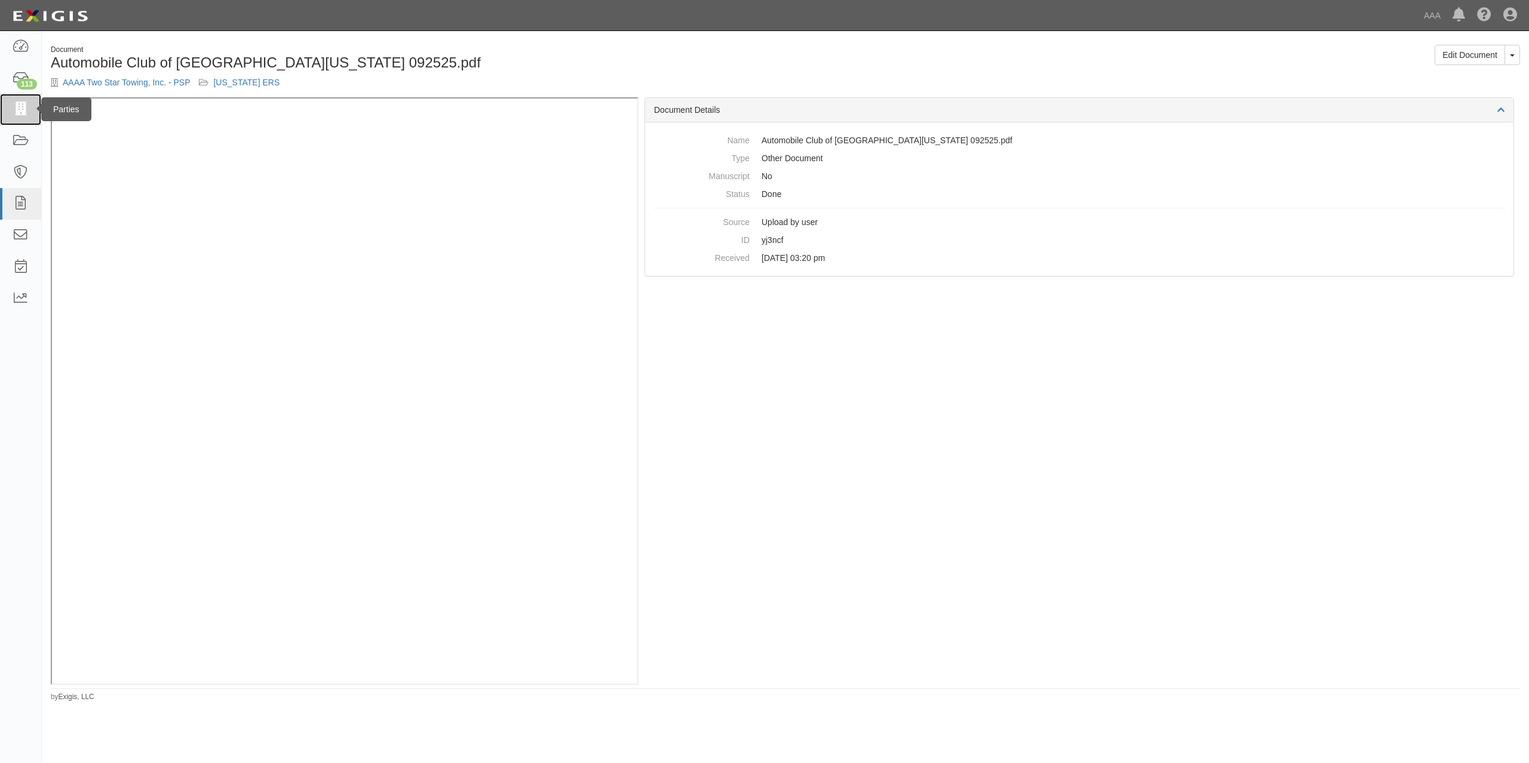
click at [27, 112] on icon at bounding box center [20, 110] width 17 height 14
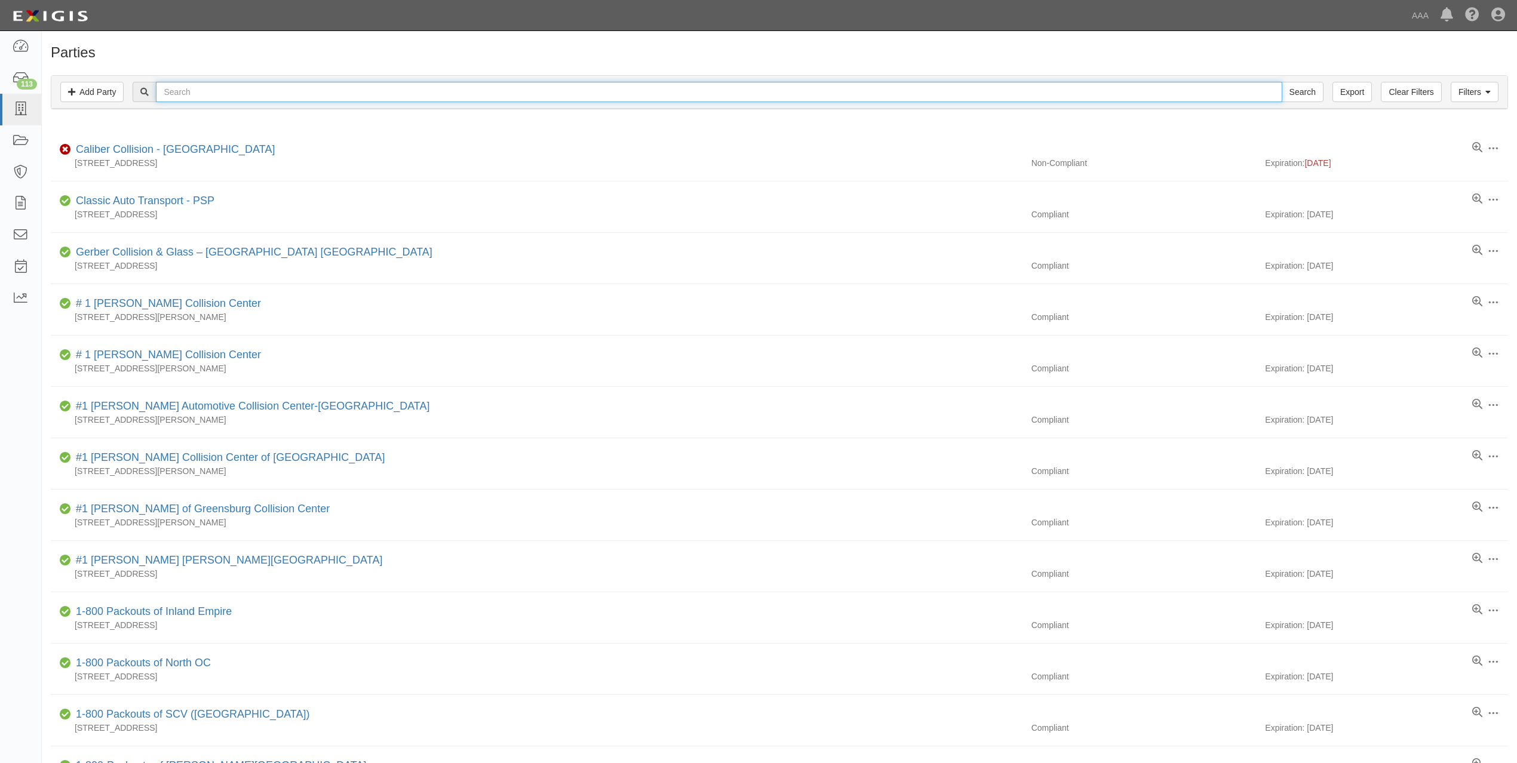
click at [236, 88] on input "text" at bounding box center [719, 92] width 1126 height 20
paste input "CHINO'S TOWING"
type input "CHINO'S TOWING"
click at [1281, 82] on input "Search" at bounding box center [1302, 92] width 42 height 20
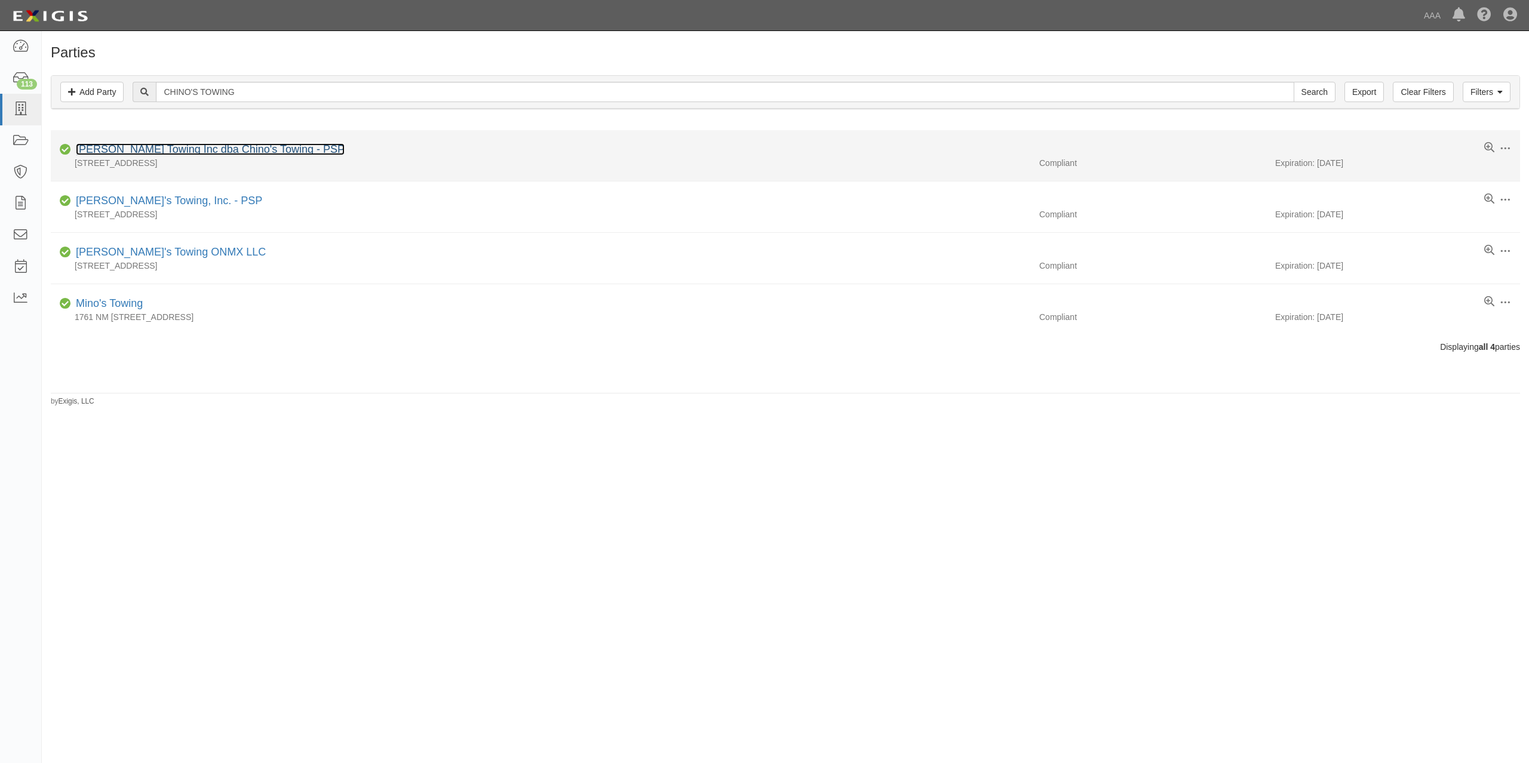
click at [278, 152] on link "[PERSON_NAME] Towing Inc dba Chino's Towing - PSP" at bounding box center [210, 149] width 269 height 12
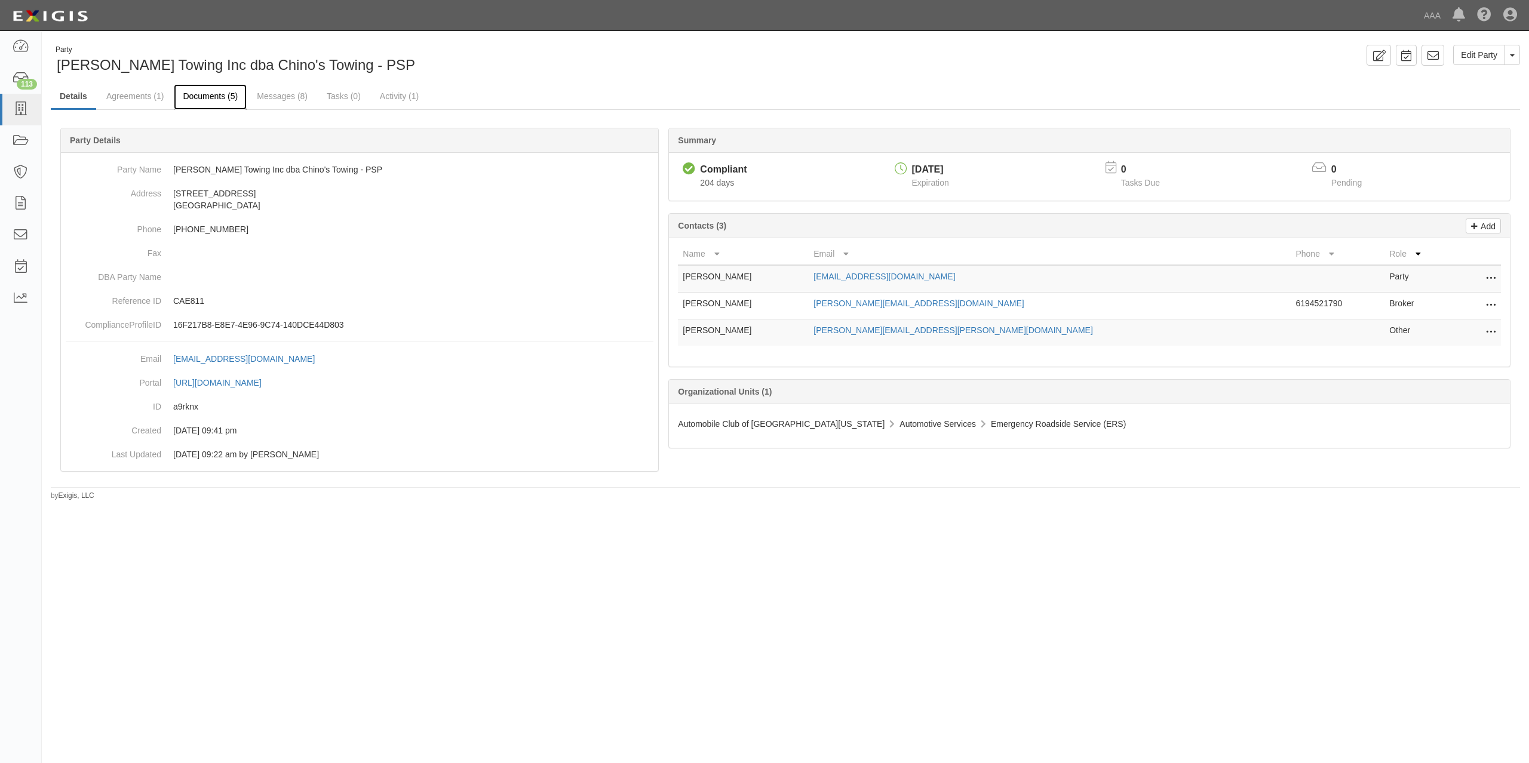
click at [221, 94] on link "Documents (5)" at bounding box center [210, 97] width 73 height 26
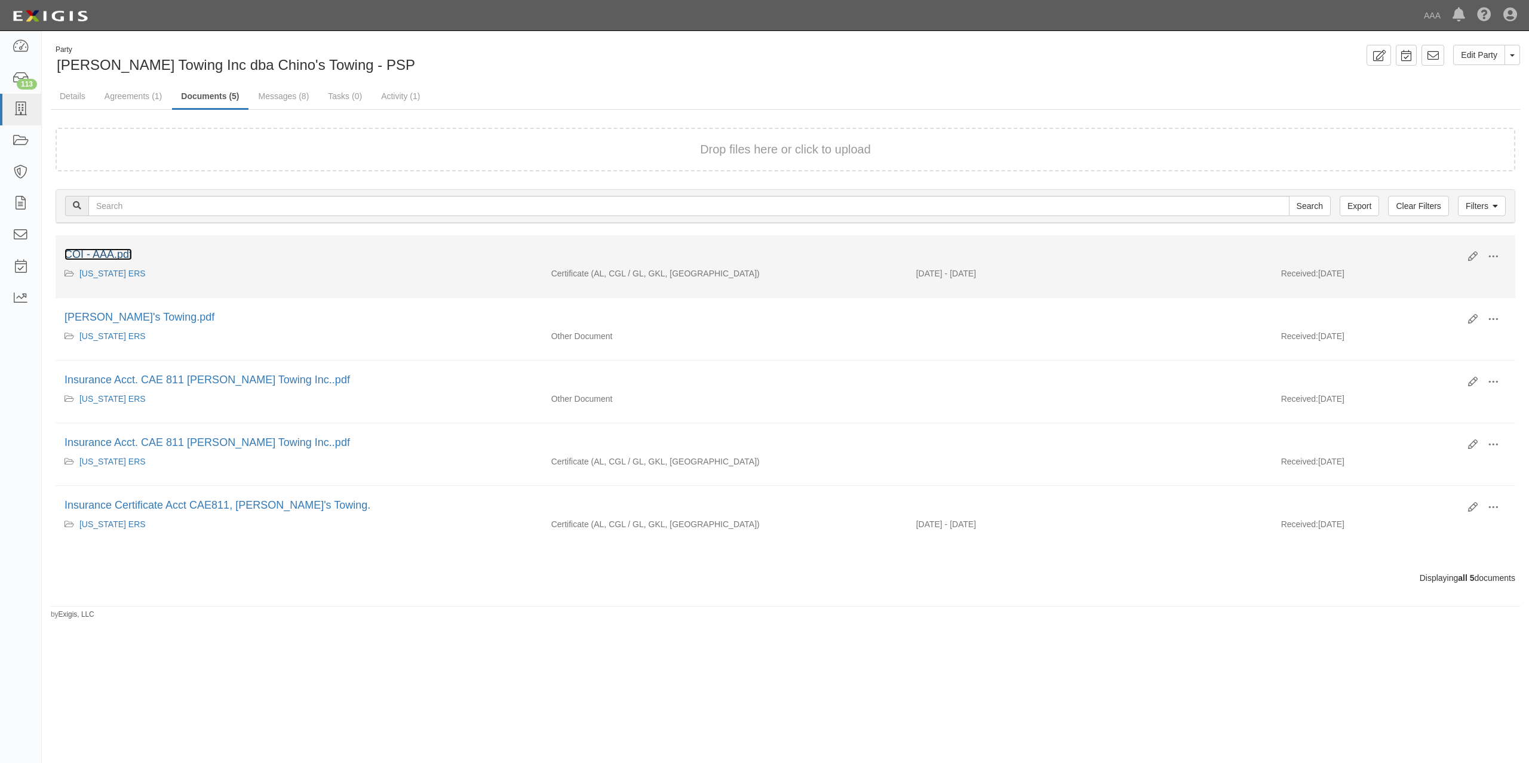
click at [111, 252] on link "COI - AAA.pdf" at bounding box center [97, 254] width 67 height 12
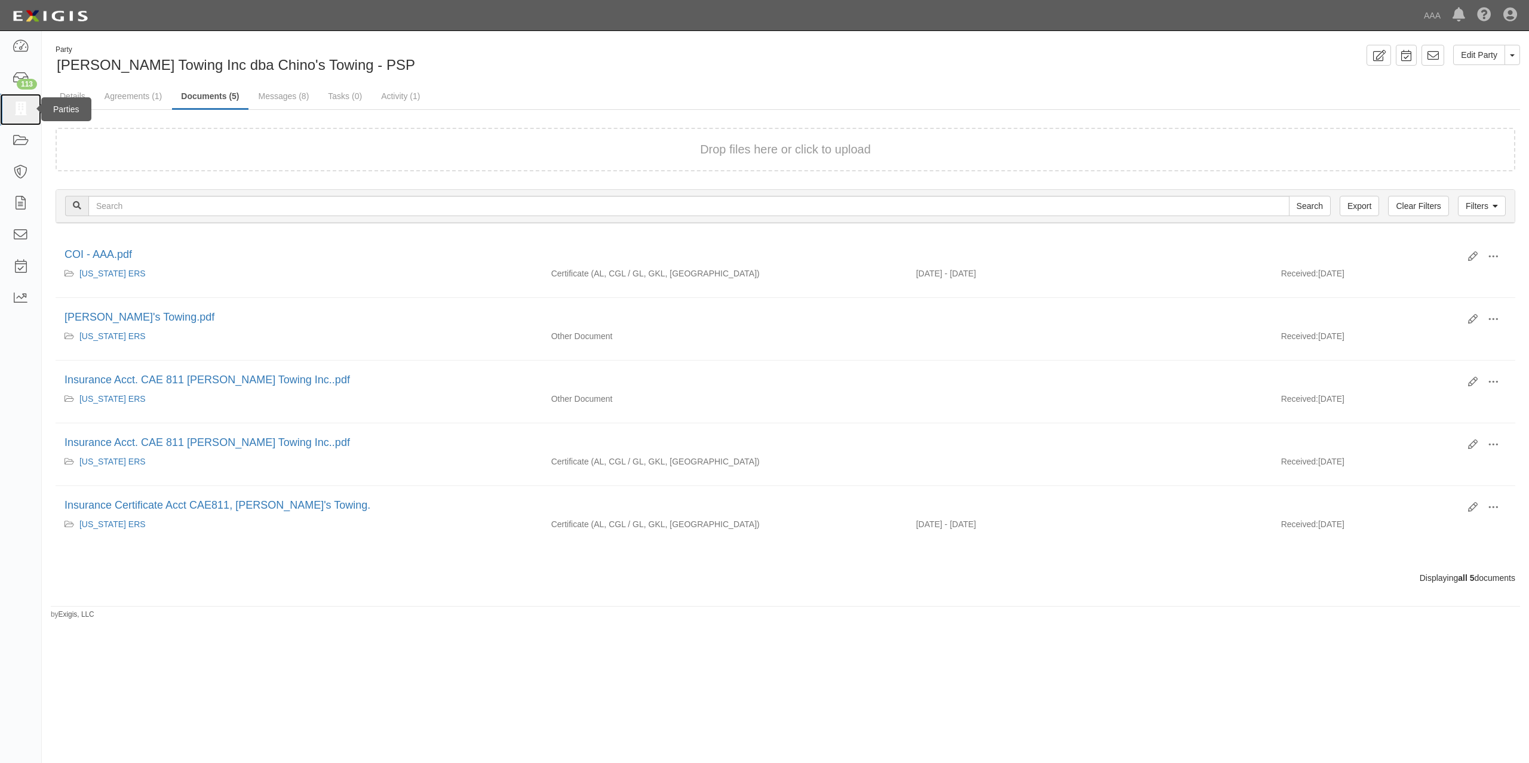
click at [25, 107] on icon at bounding box center [20, 110] width 17 height 14
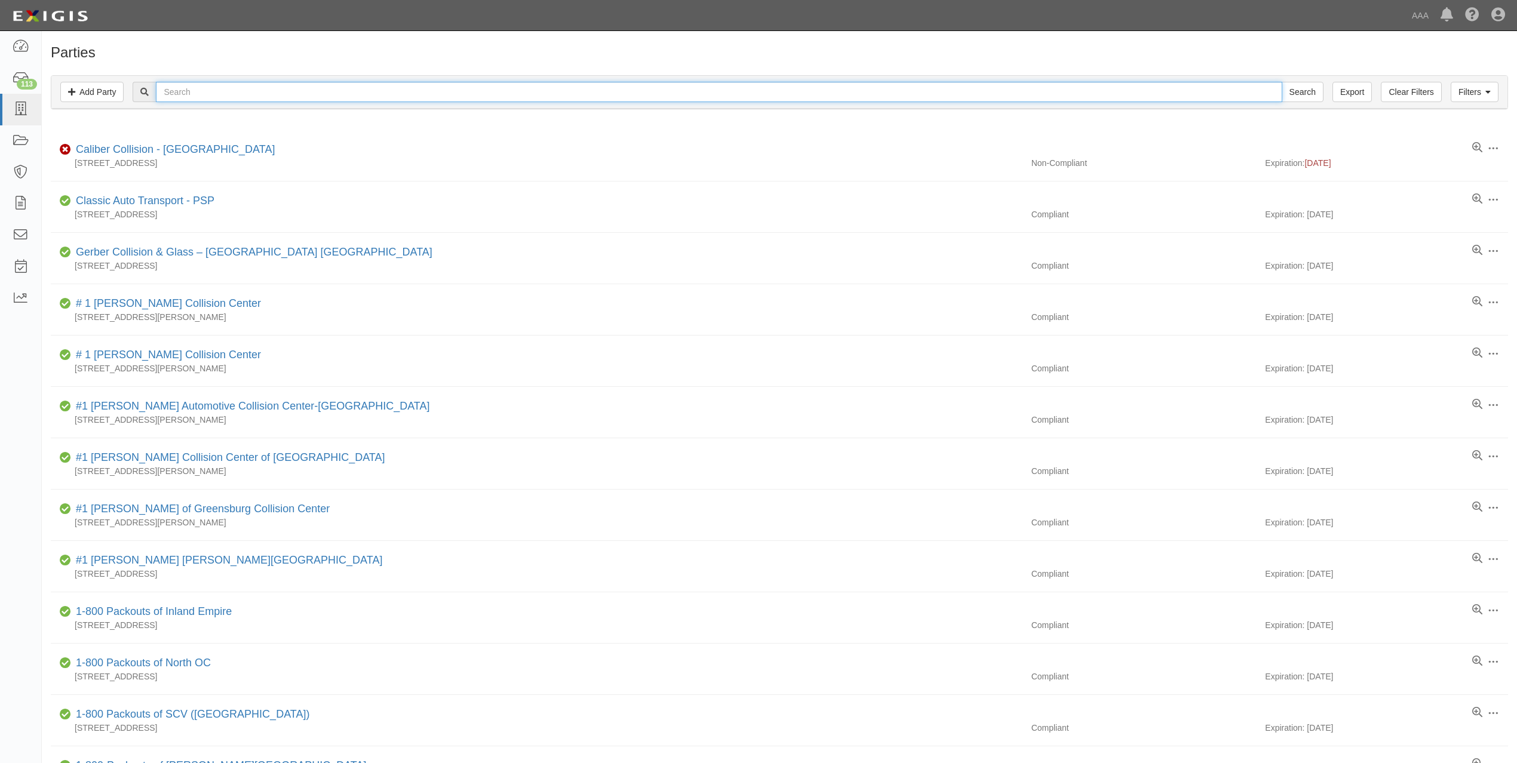
click at [214, 96] on input "text" at bounding box center [719, 92] width 1126 height 20
paste input "AMERICAN TOWING & RECOVERY"
type input "AMERICAN TOWING & RECOVERY"
click at [1281, 82] on input "Search" at bounding box center [1302, 92] width 42 height 20
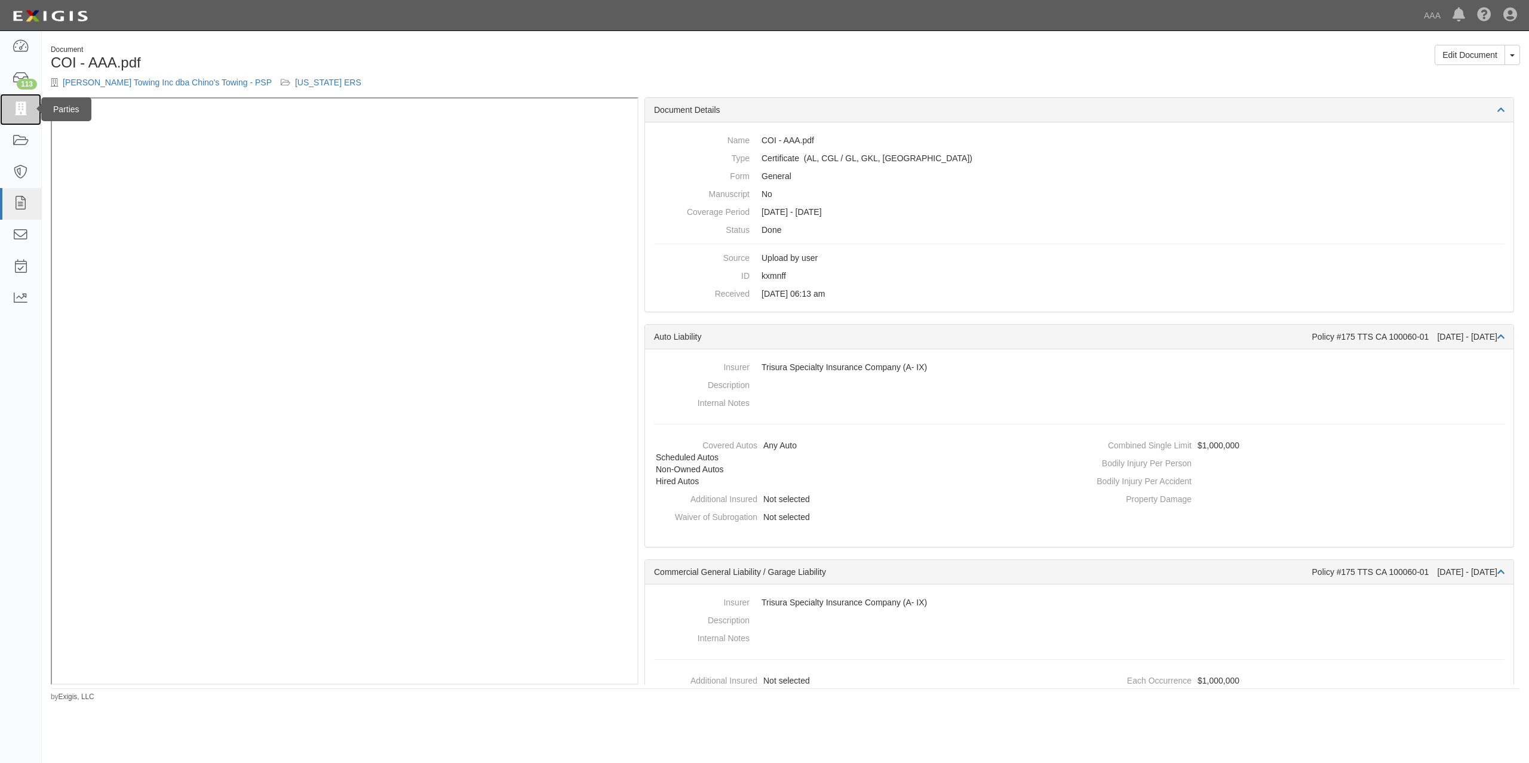
click at [11, 107] on link at bounding box center [20, 110] width 41 height 32
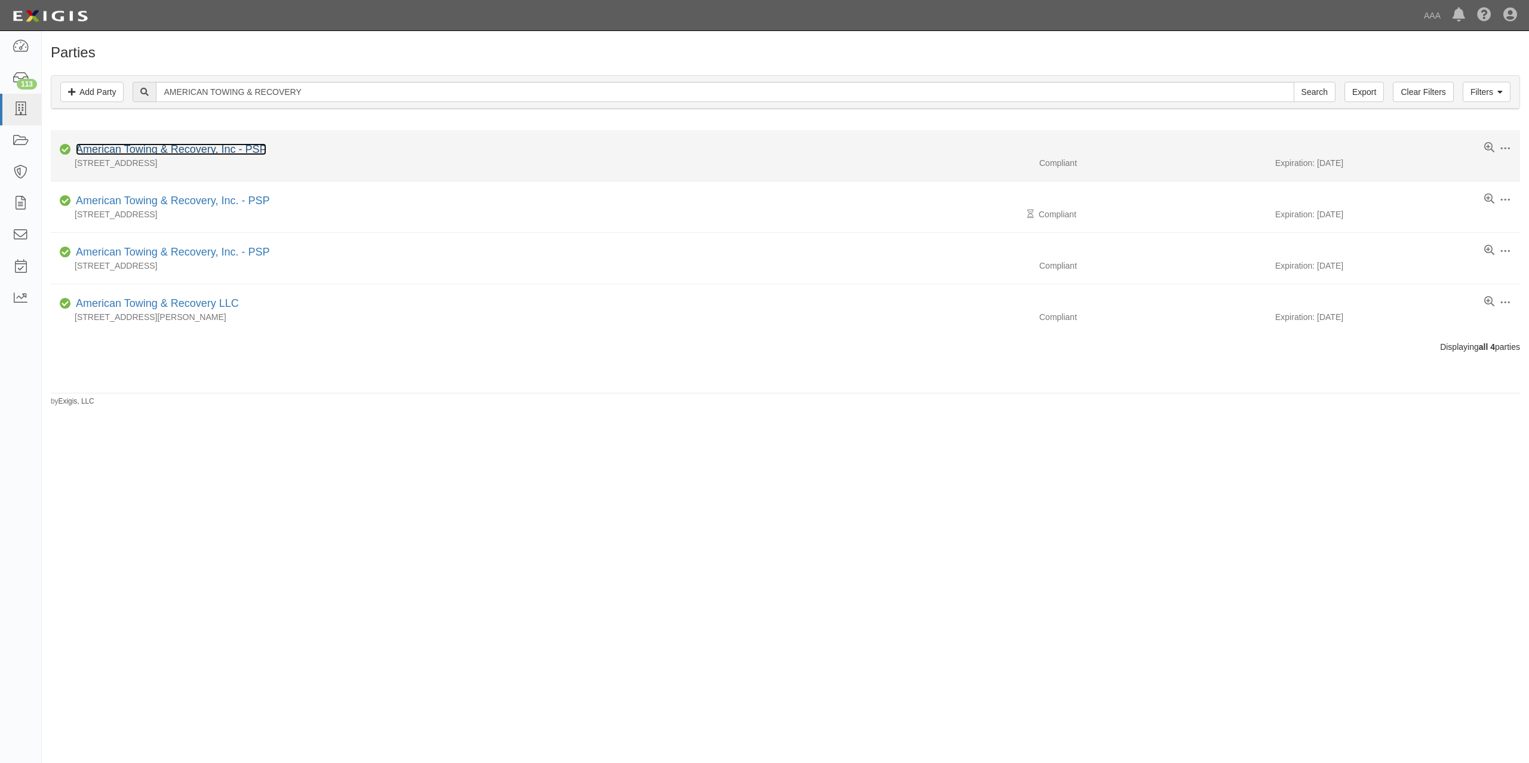
click at [204, 154] on link "American Towing & Recovery, Inc - PSP" at bounding box center [171, 149] width 190 height 12
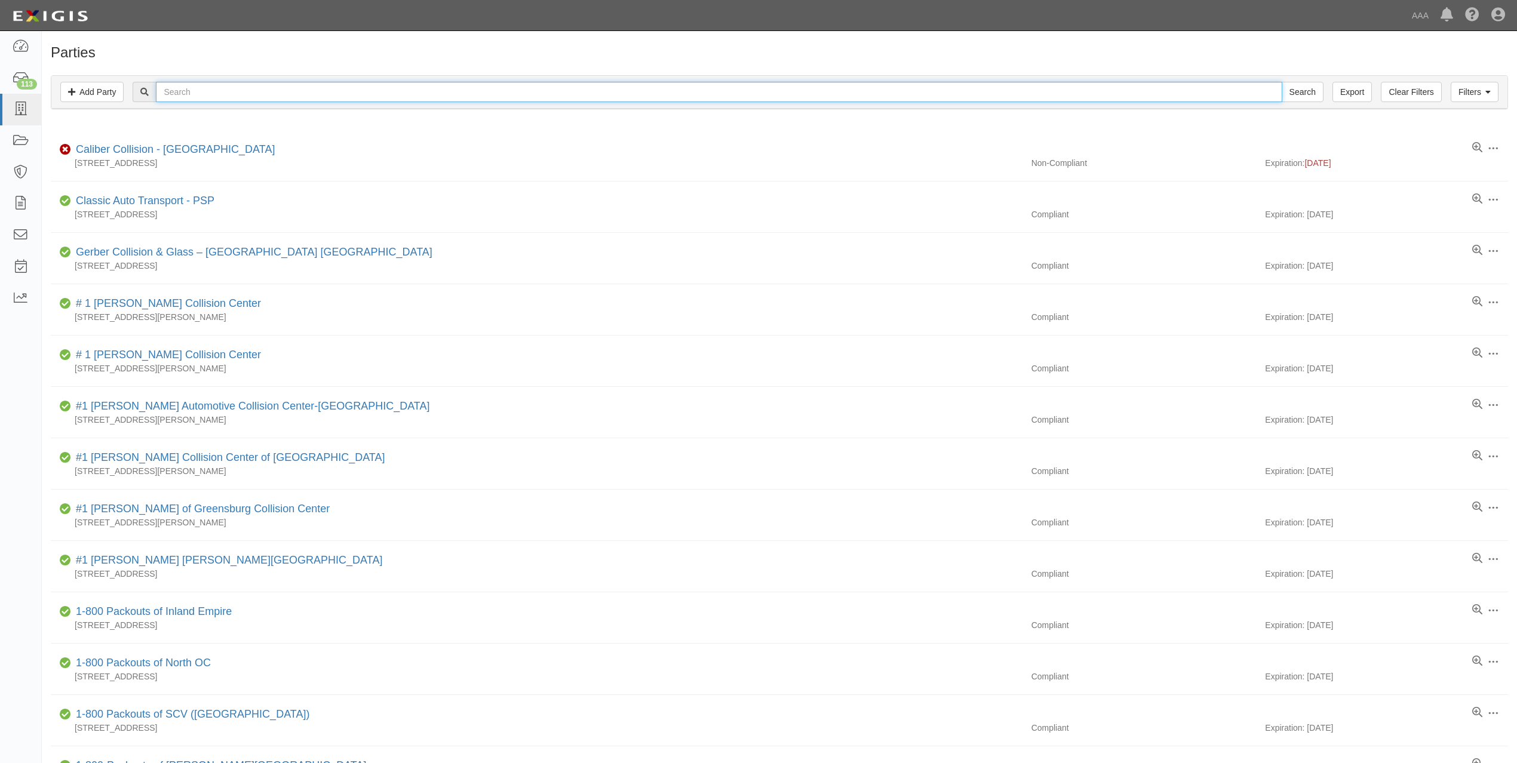
click at [325, 92] on input "text" at bounding box center [719, 92] width 1126 height 20
paste input "160880 KELLEY'S TOWING, INC."
drag, startPoint x: 204, startPoint y: 91, endPoint x: 44, endPoint y: 92, distance: 160.0
click at [45, 92] on div "Filters Add Party Clear Filters Export 160880 KELLEY'S TOWING, INC. Search Filt…" at bounding box center [779, 93] width 1475 height 55
type input "KELLEY'S TOWING, INC."
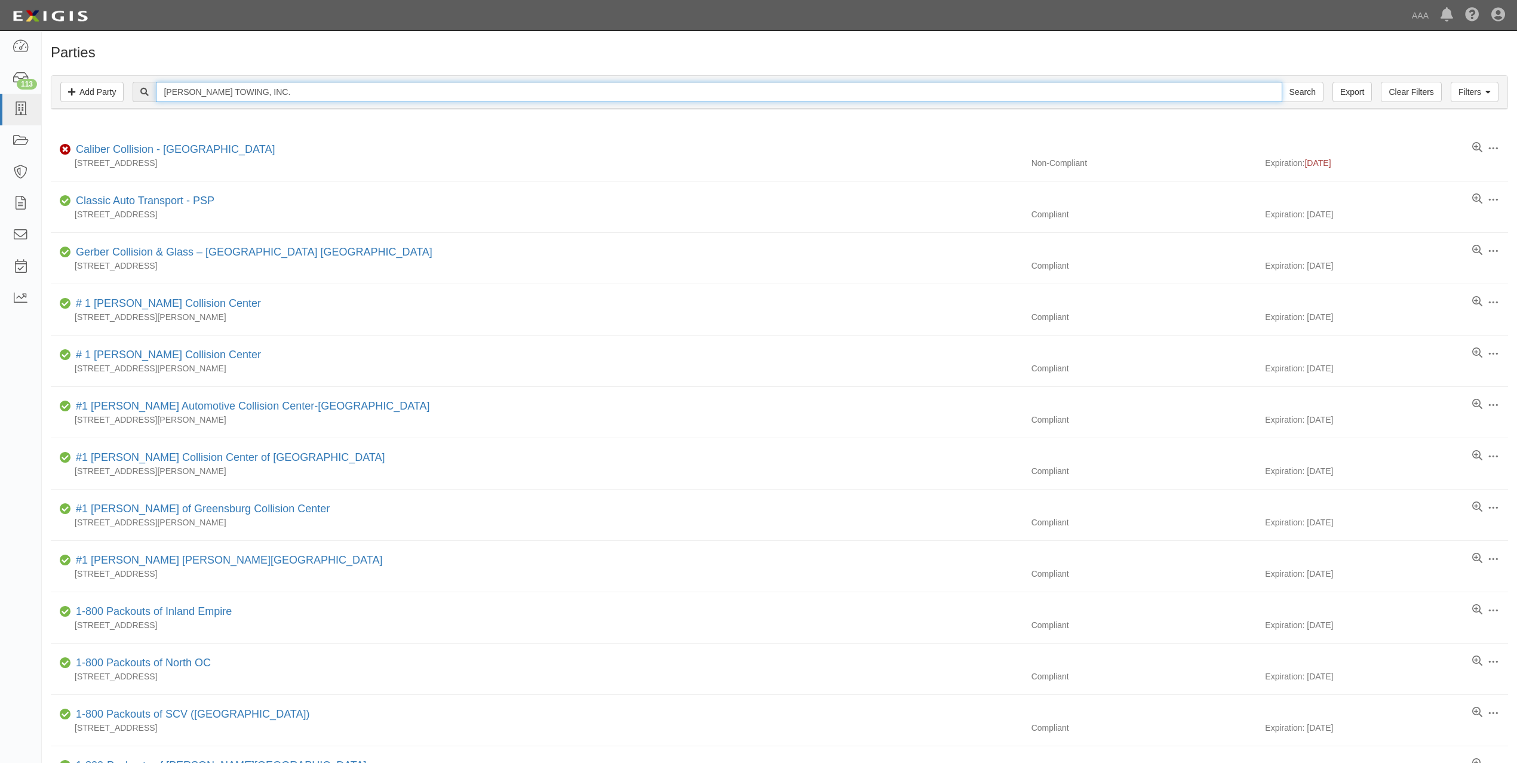
click at [1281, 82] on input "Search" at bounding box center [1302, 92] width 42 height 20
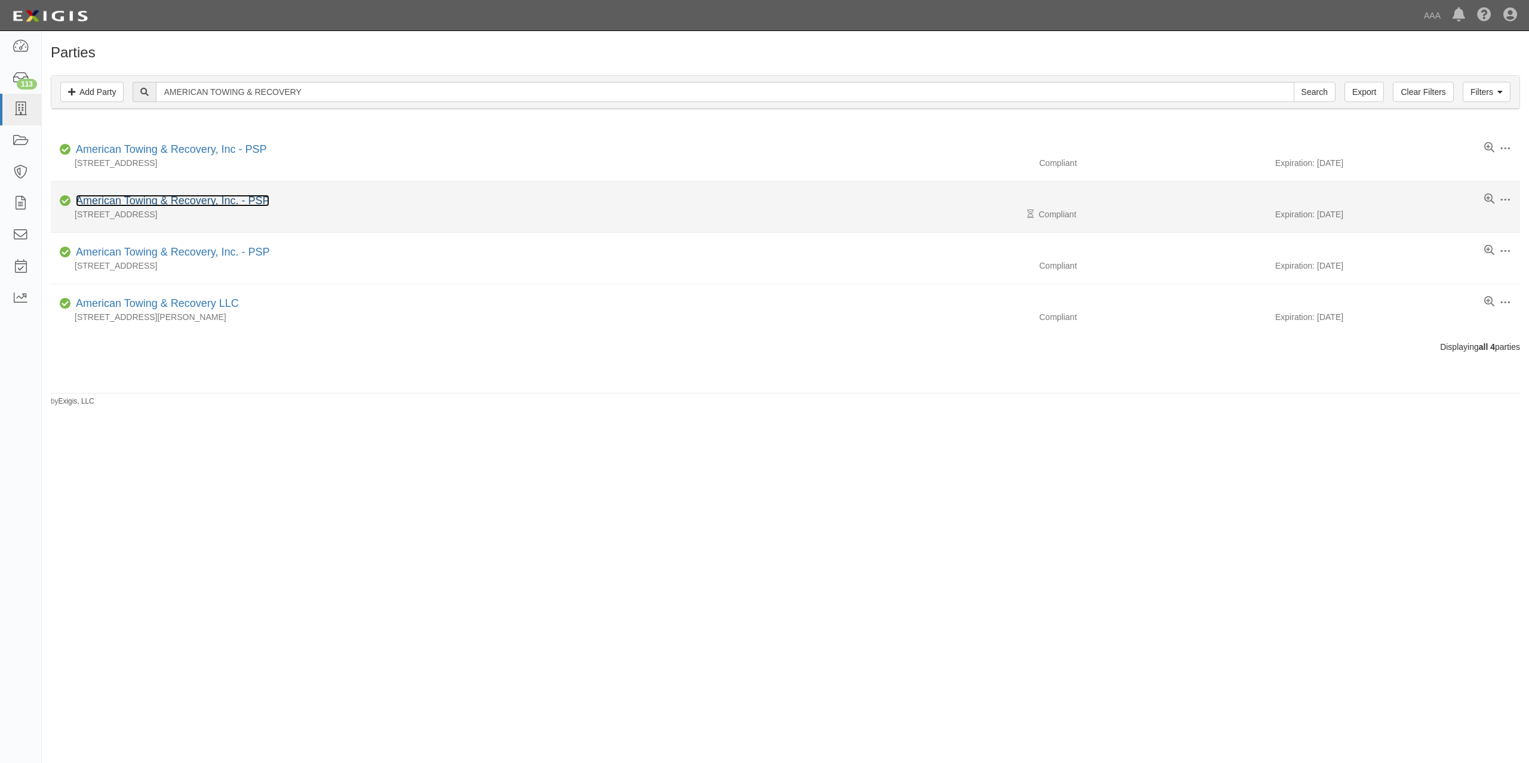
click at [256, 203] on link "American Towing & Recovery, Inc. - PSP" at bounding box center [172, 201] width 193 height 12
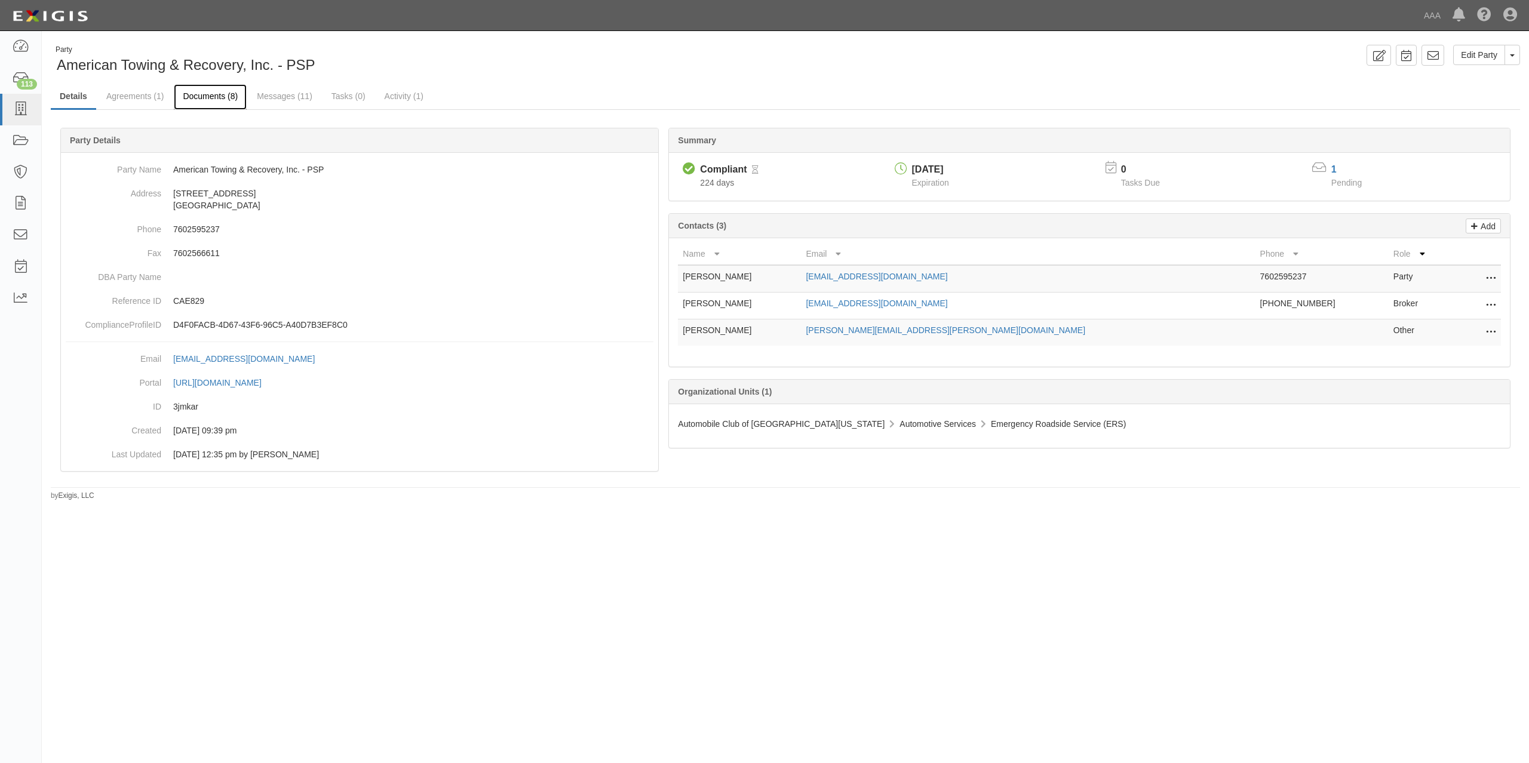
click at [238, 108] on link "Documents (8)" at bounding box center [210, 97] width 73 height 26
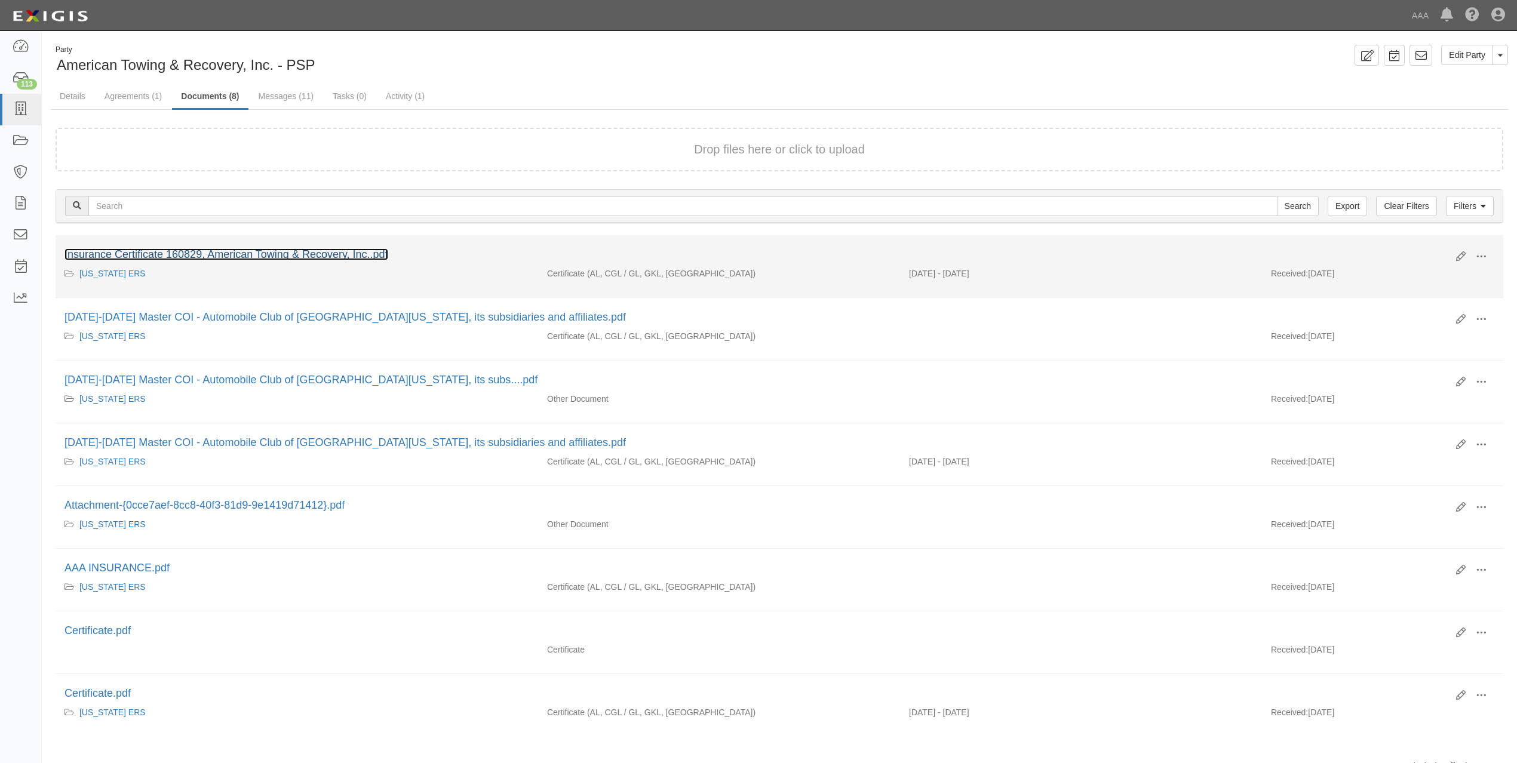
click at [321, 254] on link "Insurance Certificate 160829, American Towing & Recovery, Inc..pdf" at bounding box center [226, 254] width 324 height 12
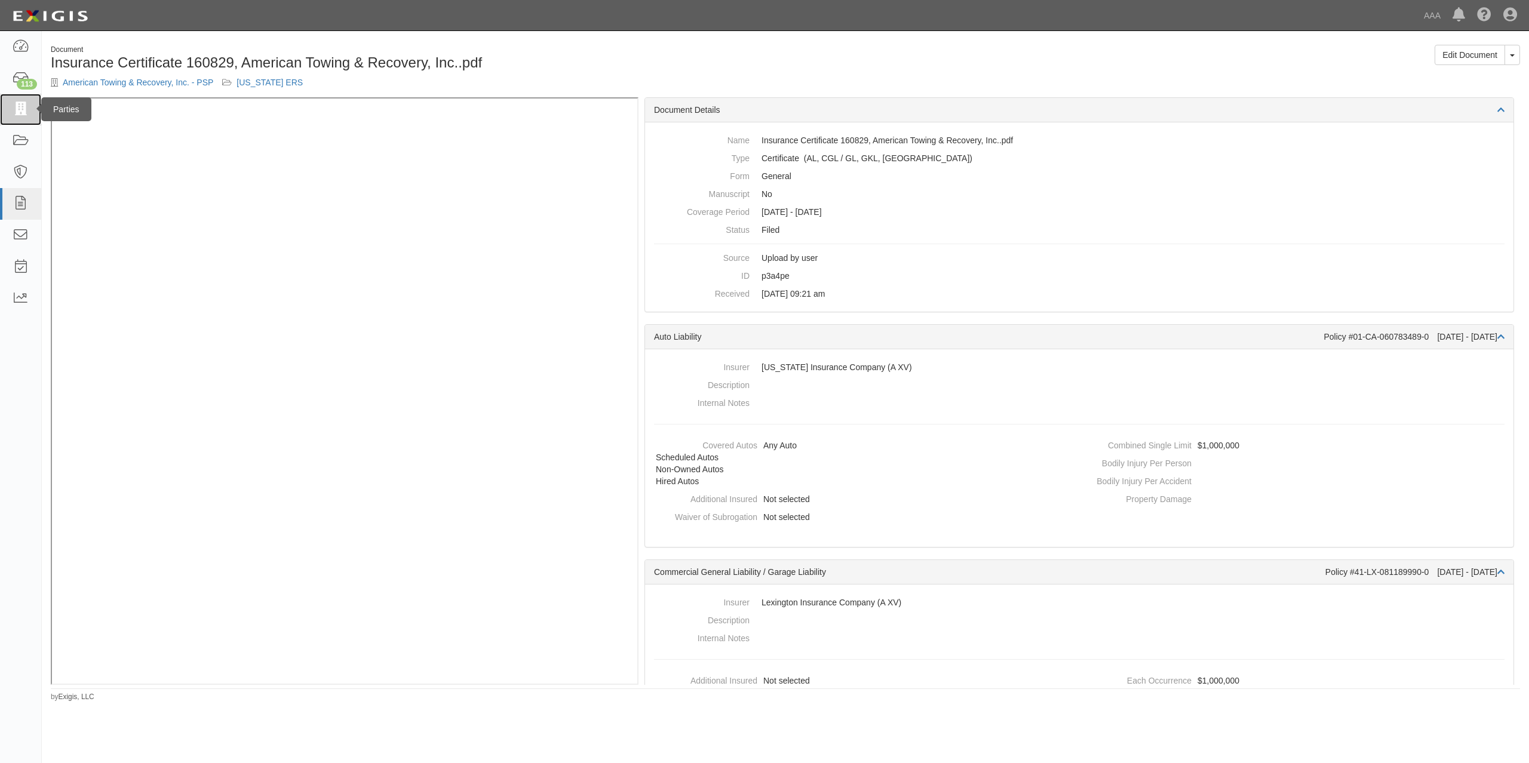
click at [24, 106] on icon at bounding box center [20, 110] width 17 height 14
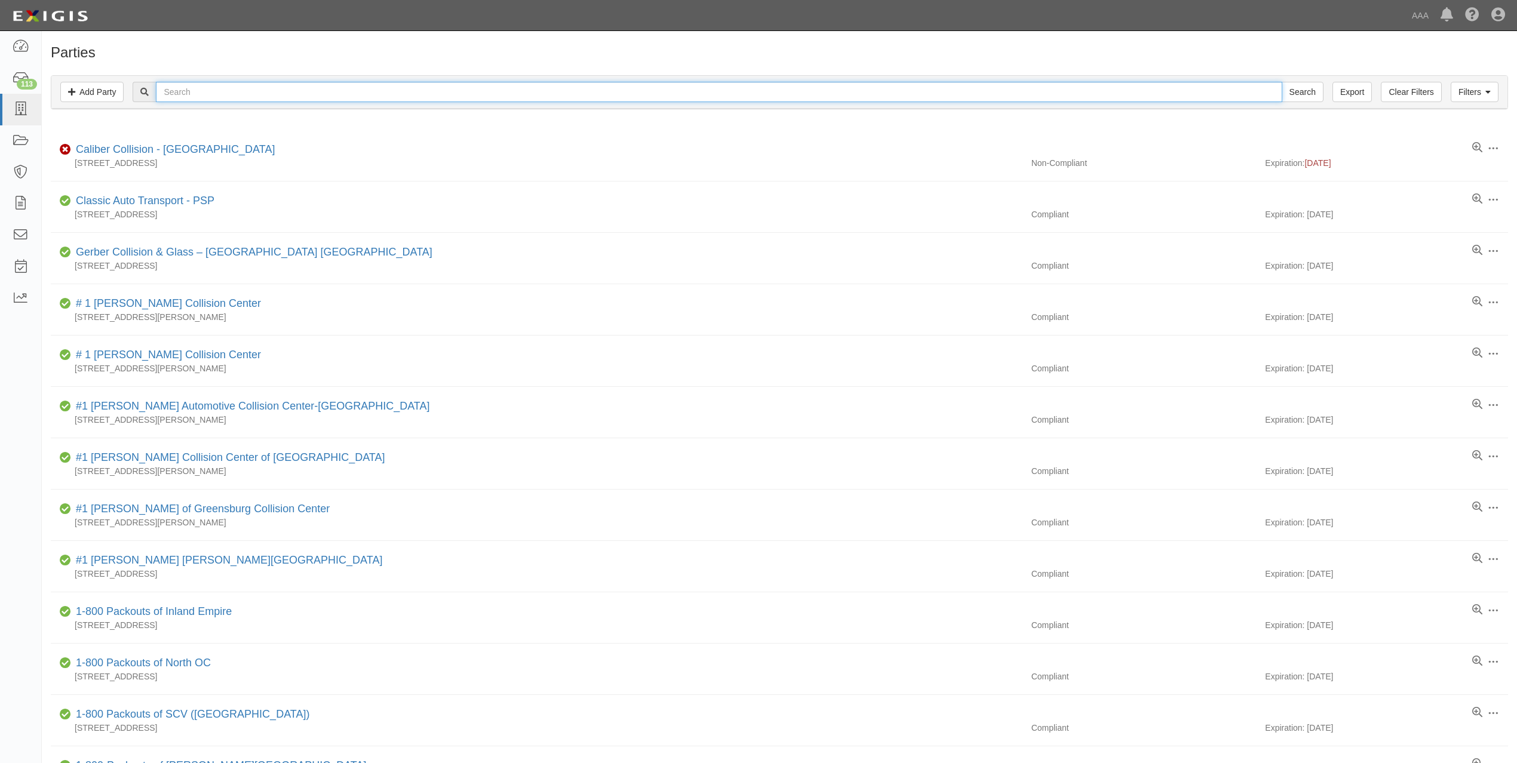
click at [368, 90] on input "text" at bounding box center [719, 92] width 1126 height 20
click at [361, 92] on input "text" at bounding box center [719, 92] width 1126 height 20
paste input "MR. K AUTOMOTIVE, INC."
type input "MR. K AUTOMOTIVE, INC."
click at [1281, 82] on input "Search" at bounding box center [1302, 92] width 42 height 20
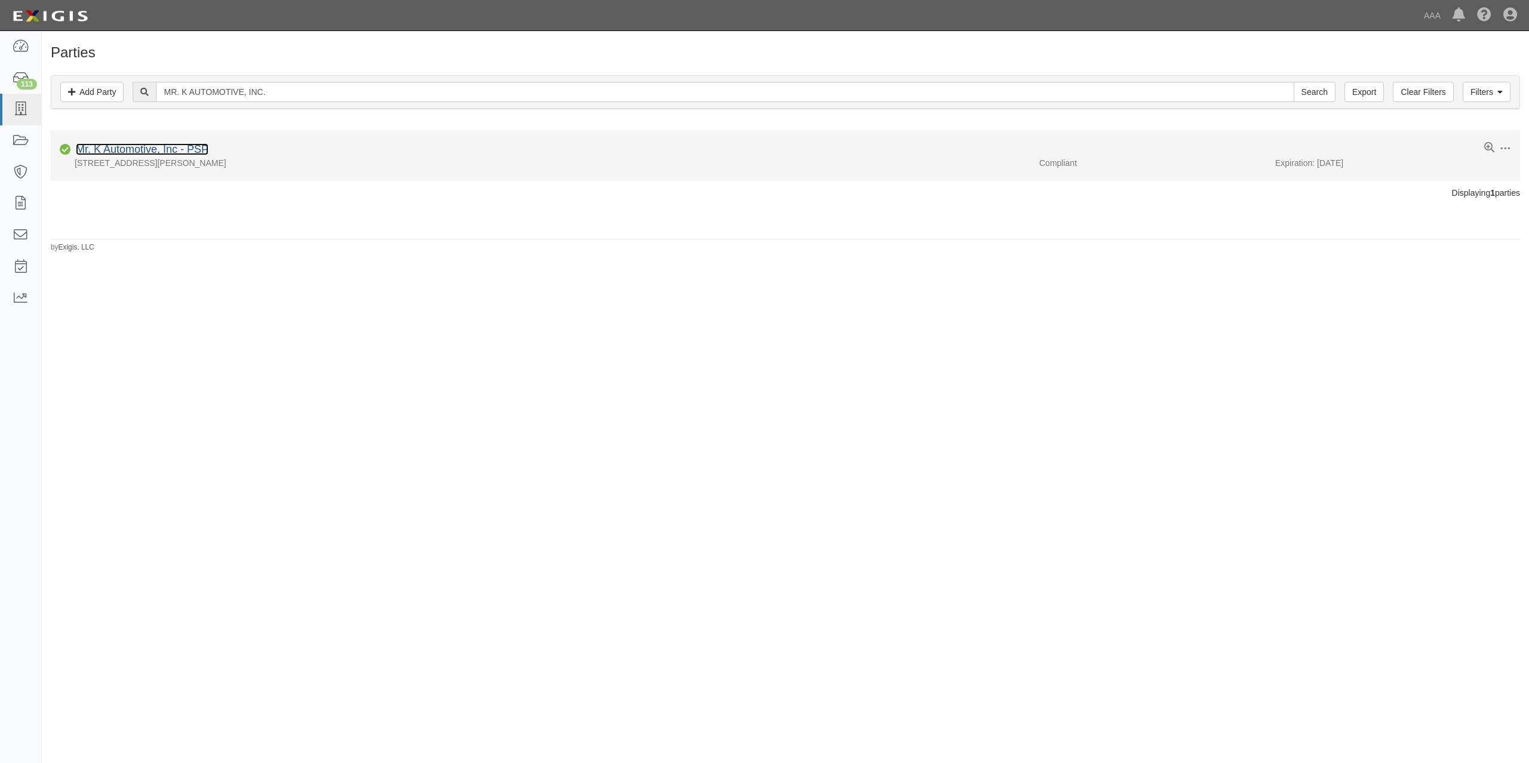
click at [146, 151] on link "Mr. K Automotive, Inc - PSP" at bounding box center [142, 149] width 133 height 12
click at [149, 153] on link "[PERSON_NAME] Towing, Inc. - PSP" at bounding box center [165, 149] width 179 height 12
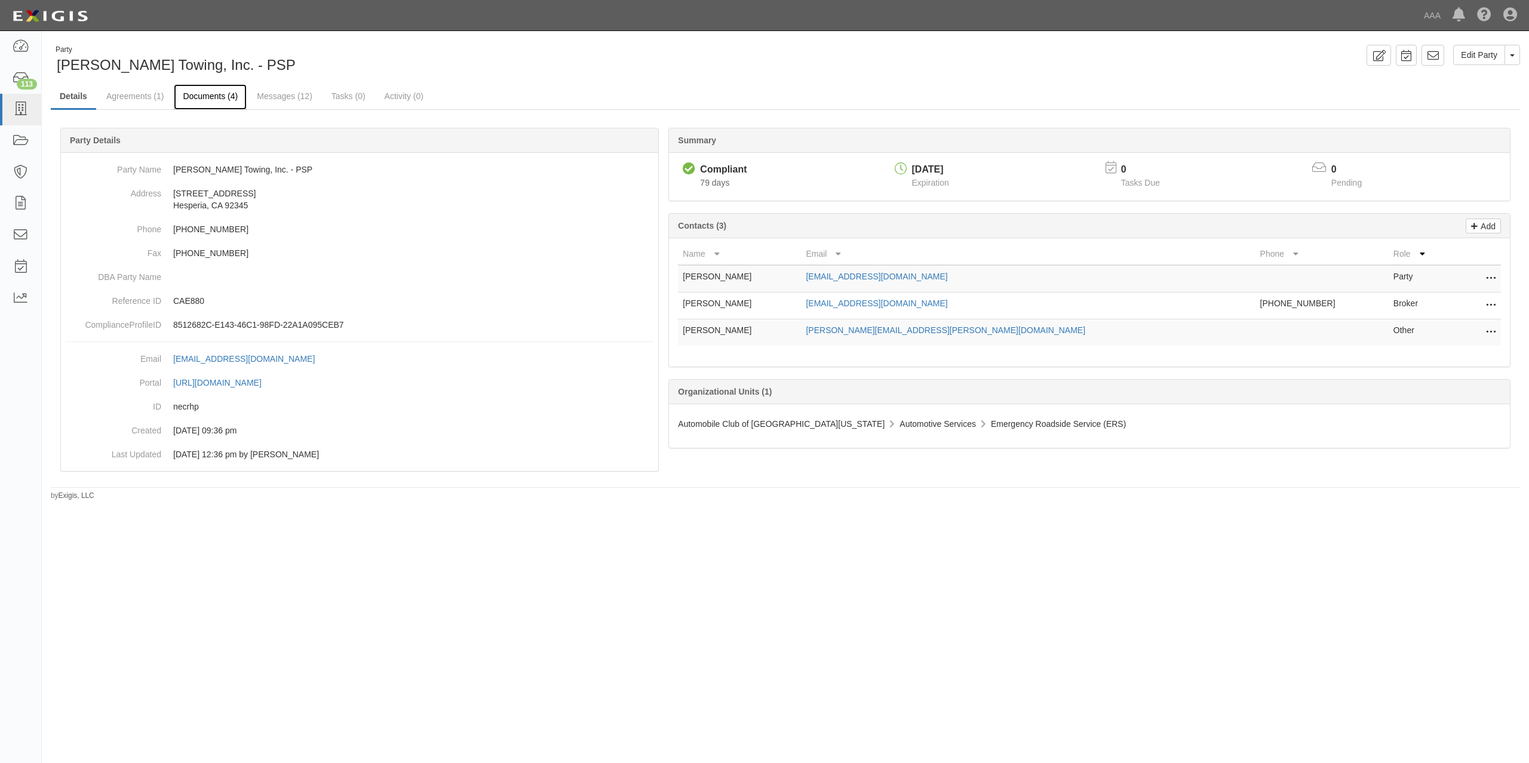
click at [213, 100] on link "Documents (4)" at bounding box center [210, 97] width 73 height 26
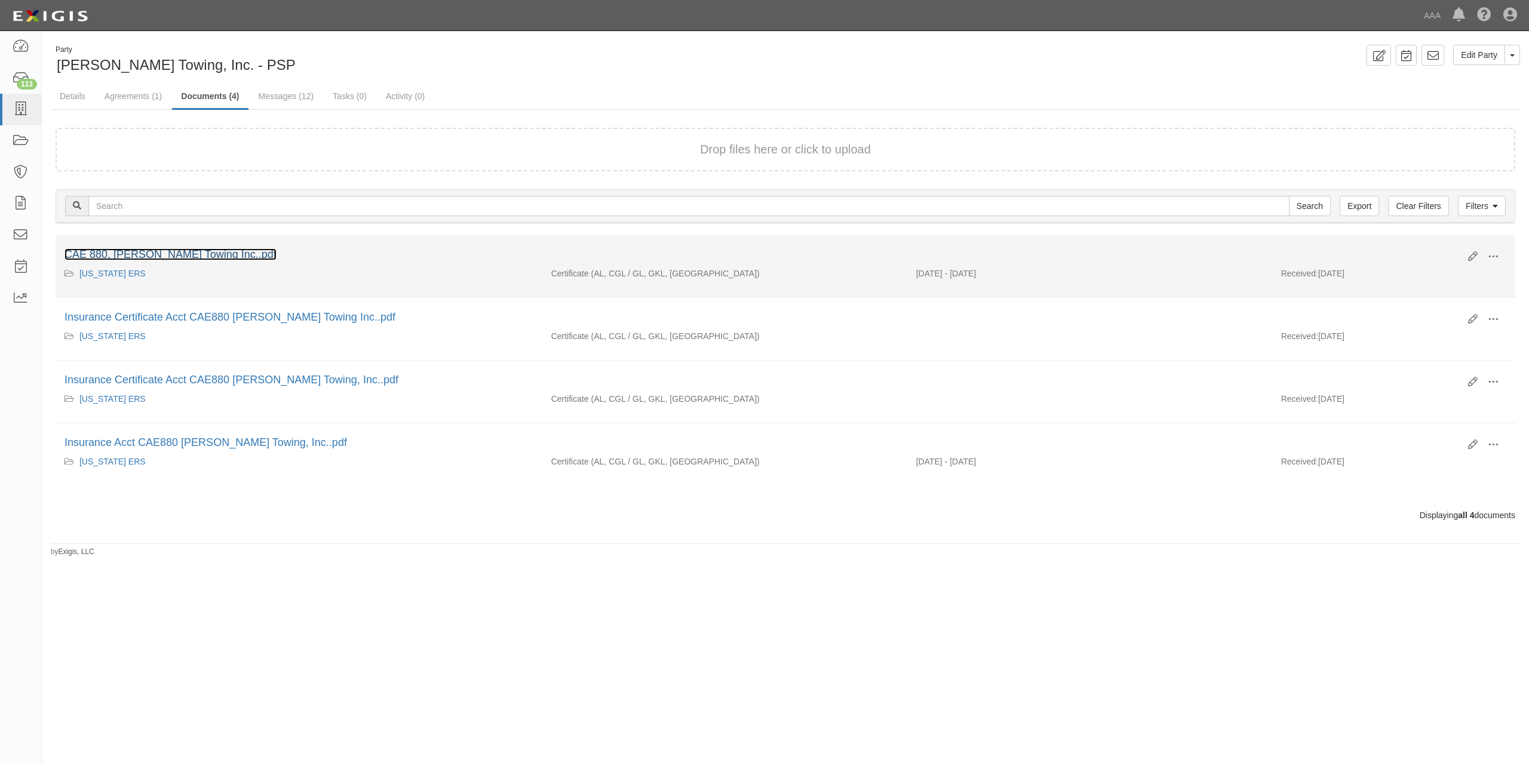
click at [199, 253] on link "CAE 880, [PERSON_NAME] Towing Inc..pdf" at bounding box center [170, 254] width 212 height 12
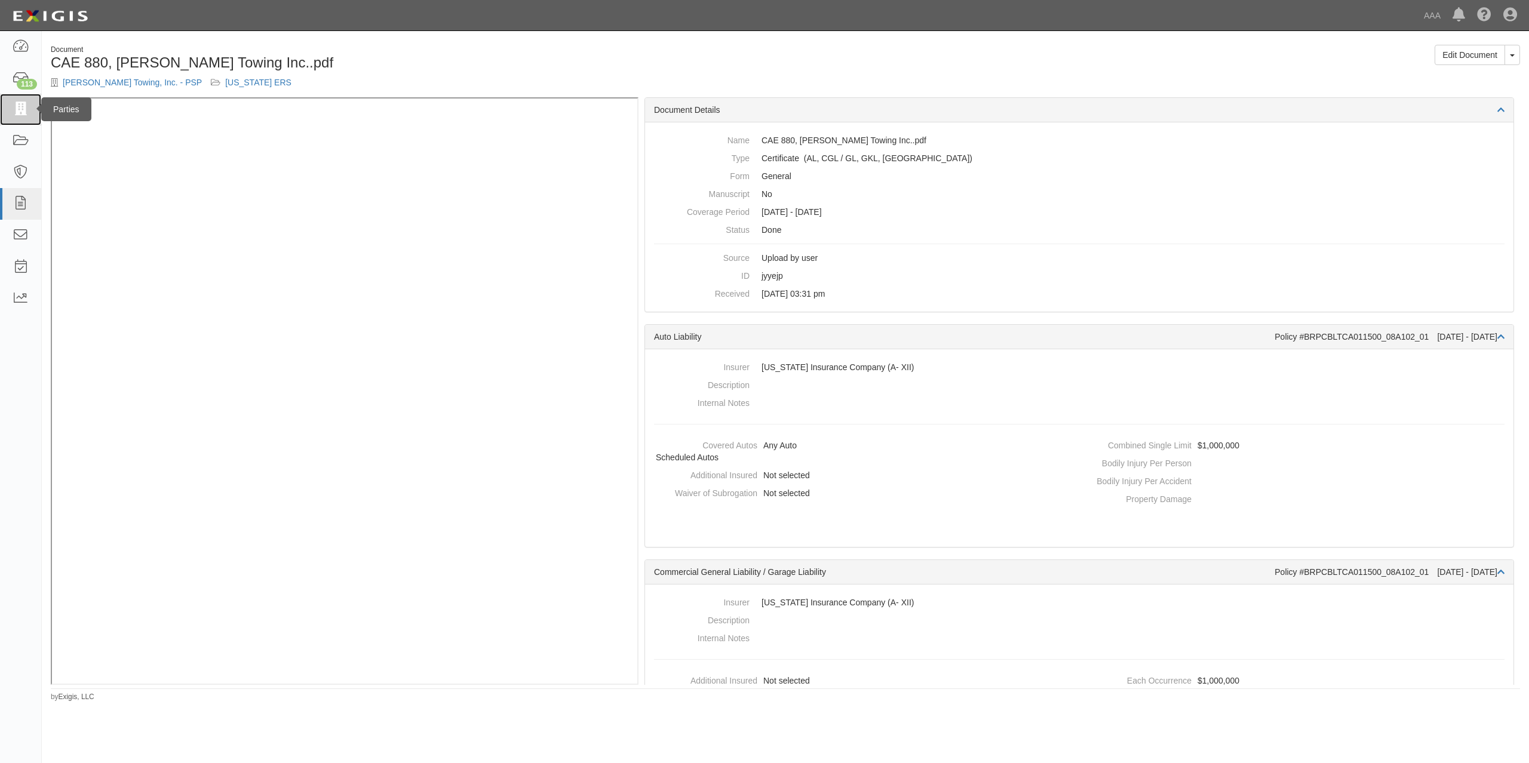
click at [25, 112] on icon at bounding box center [20, 110] width 17 height 14
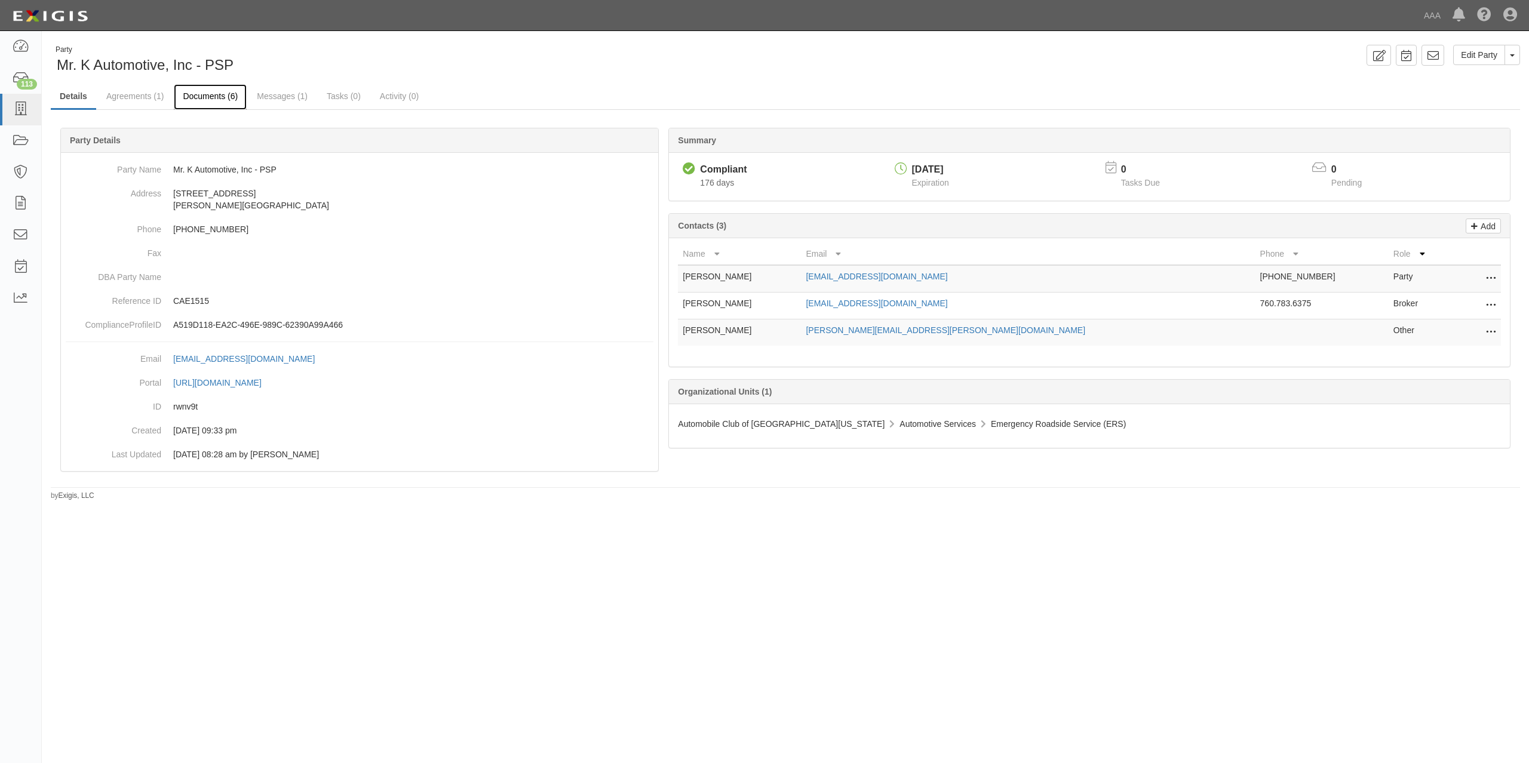
click at [227, 86] on link "Documents (6)" at bounding box center [210, 97] width 73 height 26
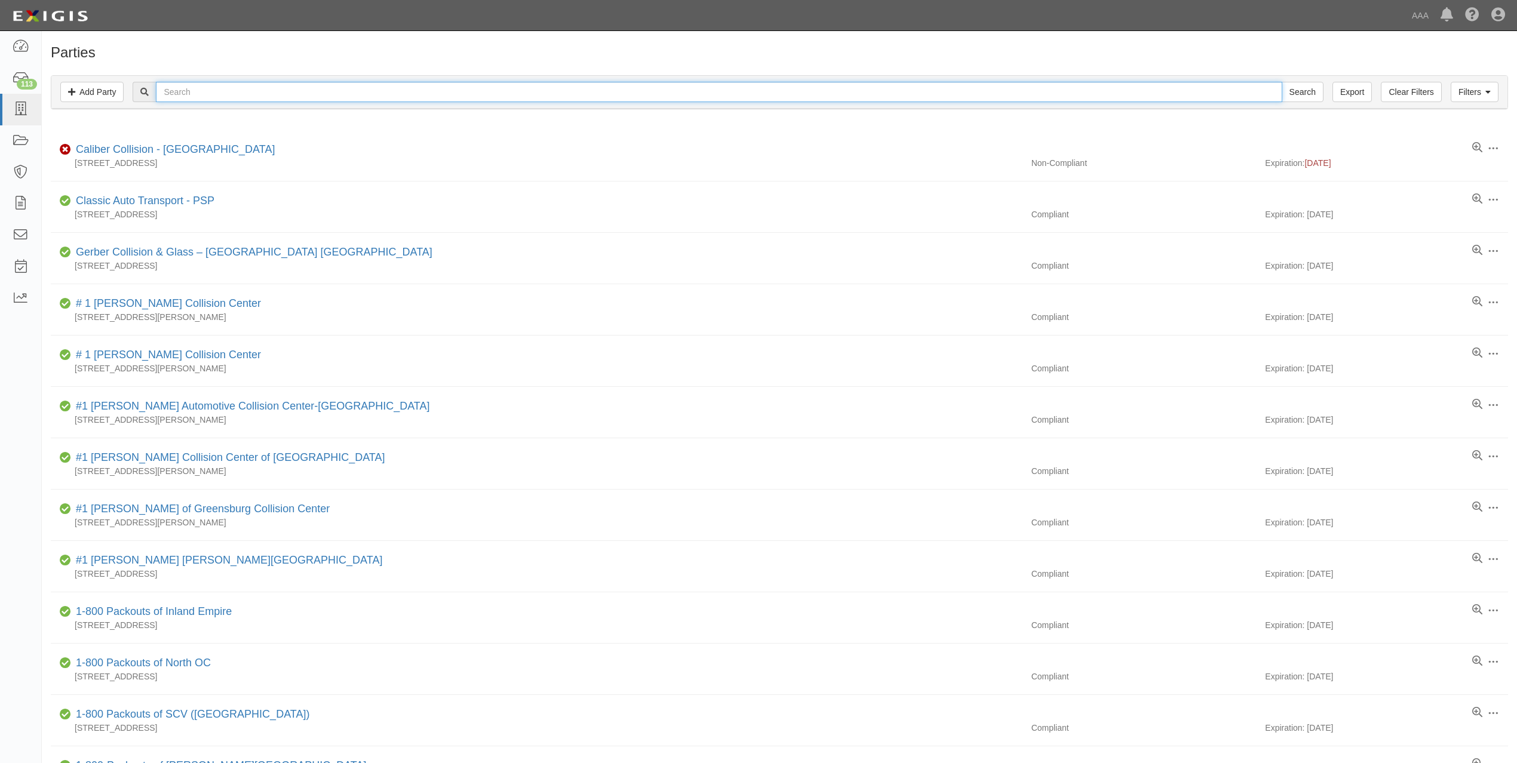
click at [560, 90] on input "text" at bounding box center [719, 92] width 1126 height 20
paste input "CHALLENGE TOWING, INC."
type input "CHALLENGE TOWING, INC."
click at [1281, 82] on input "Search" at bounding box center [1302, 92] width 42 height 20
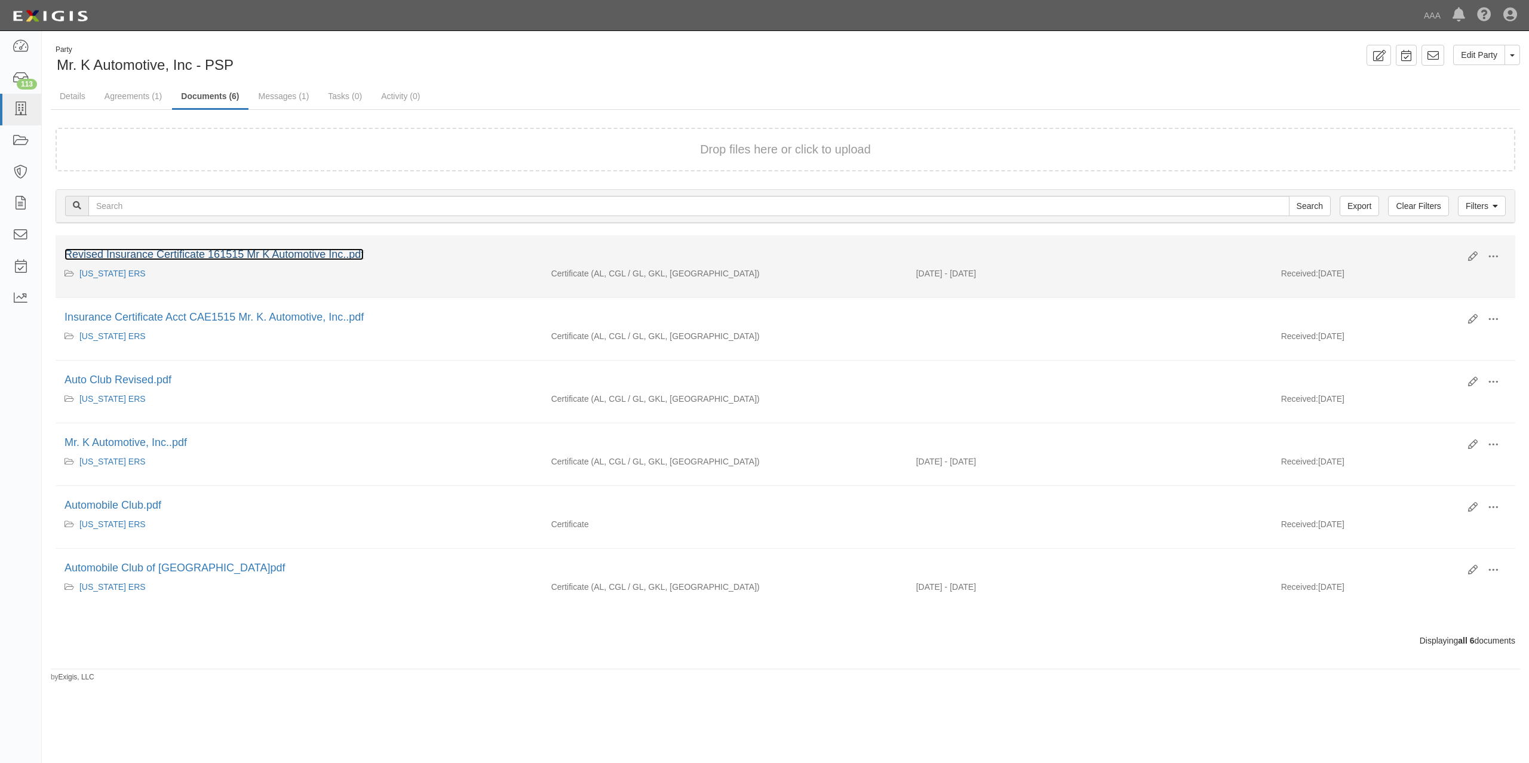
click at [313, 253] on link "Revised Insurance Certificate 161515 Mr K Automotive Inc..pdf" at bounding box center [213, 254] width 299 height 12
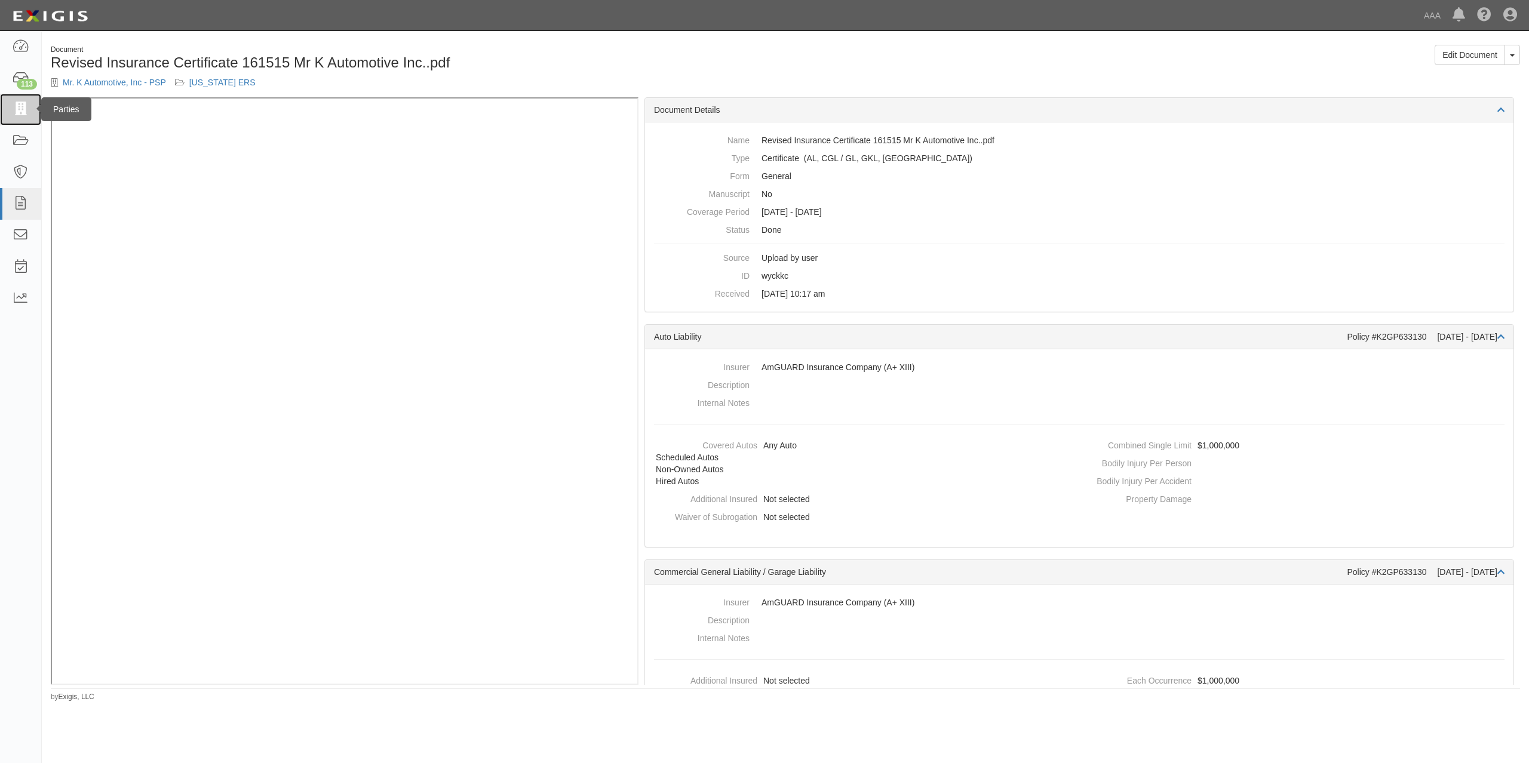
click at [18, 108] on icon at bounding box center [20, 110] width 17 height 14
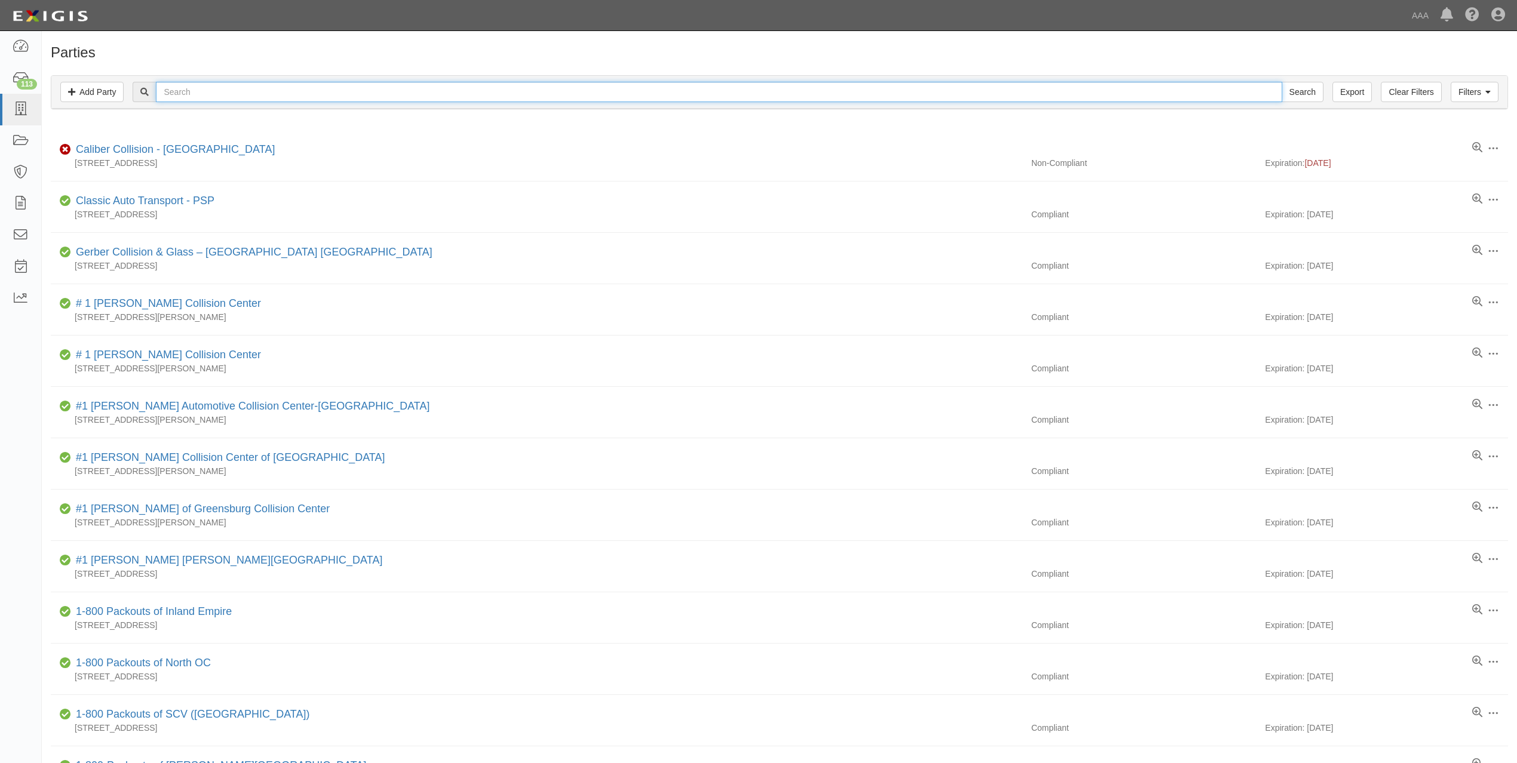
click at [244, 94] on input "text" at bounding box center [719, 92] width 1126 height 20
paste input "IDEAL MOBILE LOCKSMITH"
type input "IDEAL MOBILE LOCKSMITH"
click at [1281, 82] on input "Search" at bounding box center [1302, 92] width 42 height 20
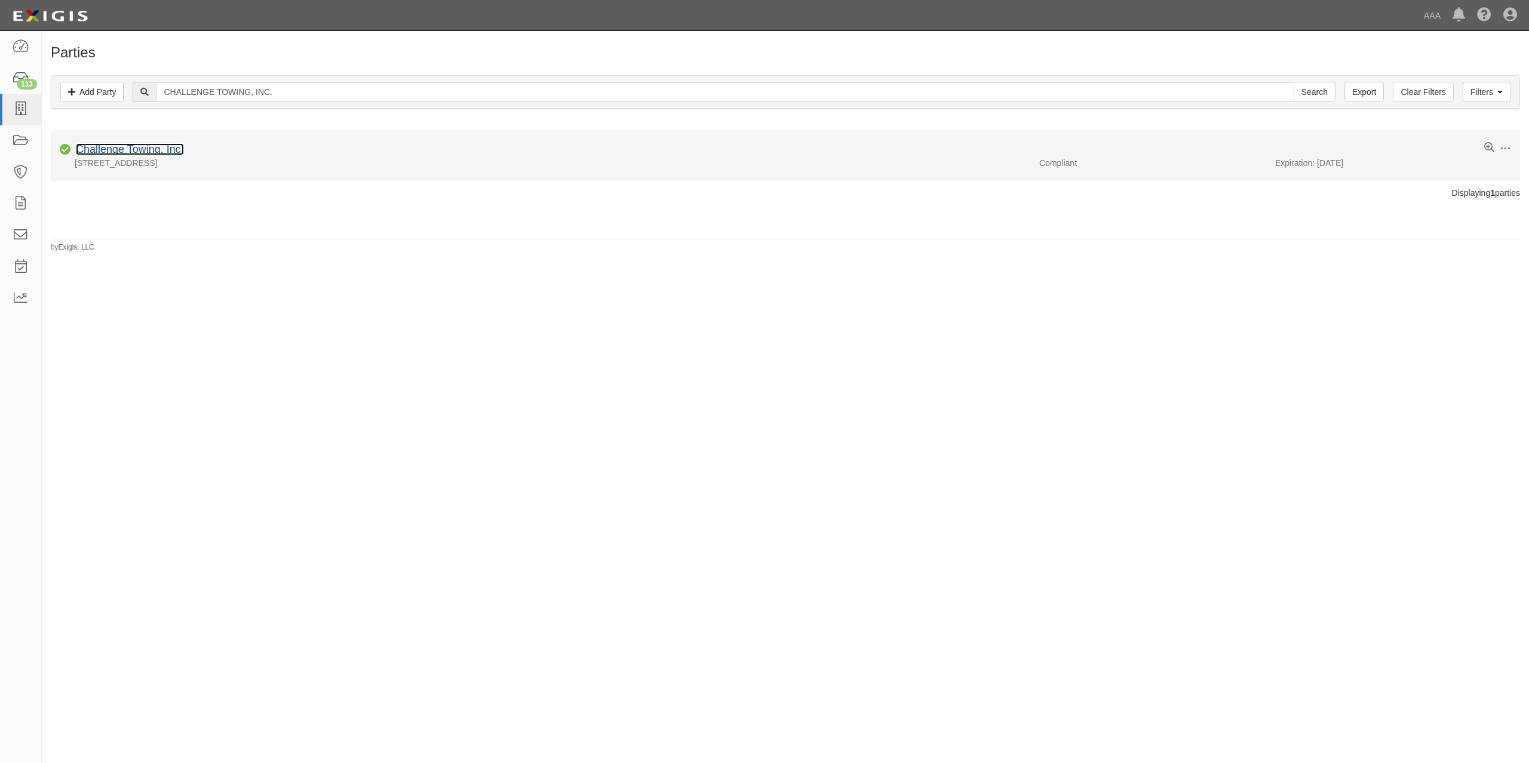
click at [134, 151] on link "Challenge Towing, Inc." at bounding box center [130, 149] width 108 height 12
click at [156, 150] on link "Ideal Mobile Locksmith" at bounding box center [130, 149] width 109 height 12
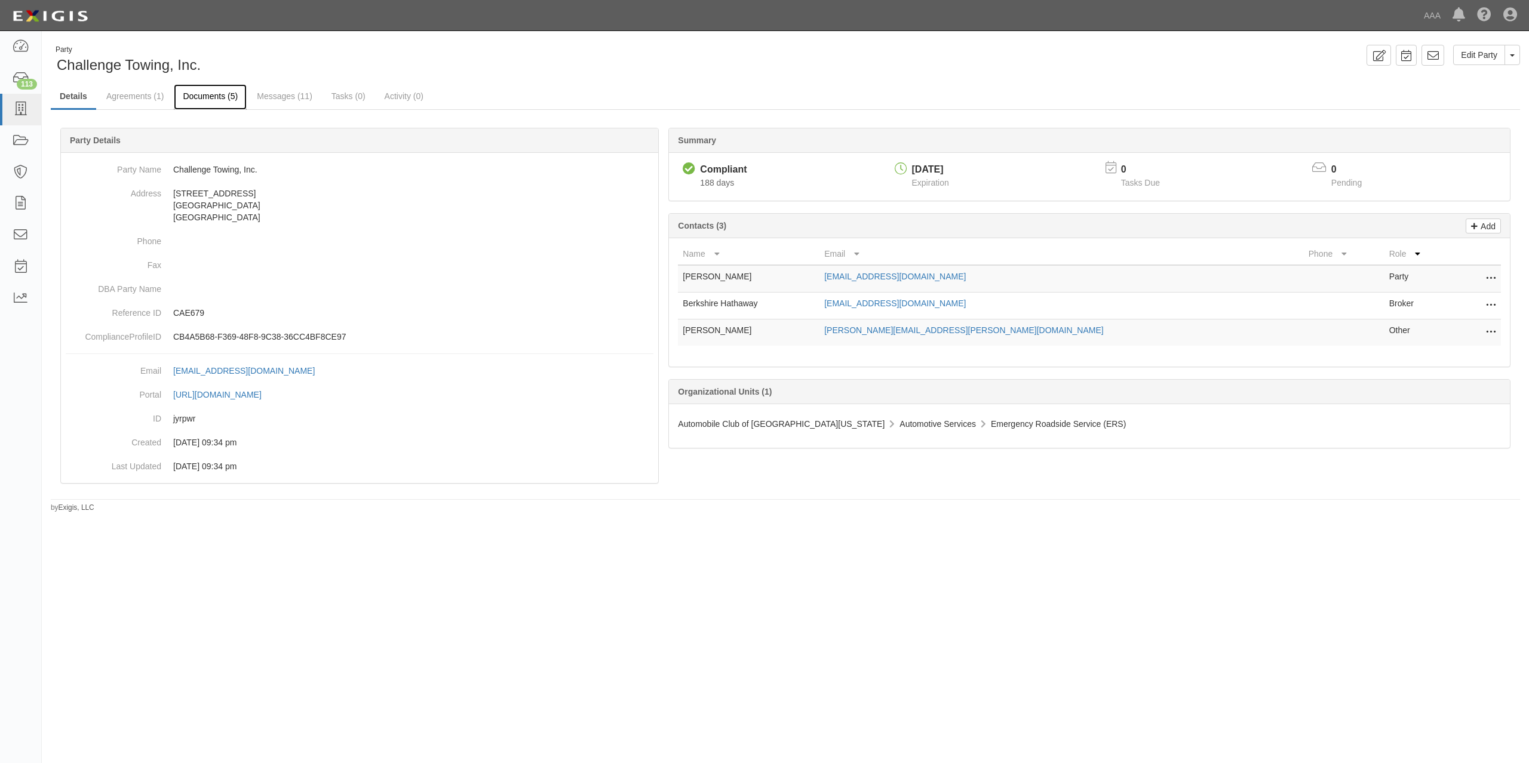
click at [222, 93] on link "Documents (5)" at bounding box center [210, 97] width 73 height 26
click at [220, 94] on link "Documents (4)" at bounding box center [210, 97] width 73 height 26
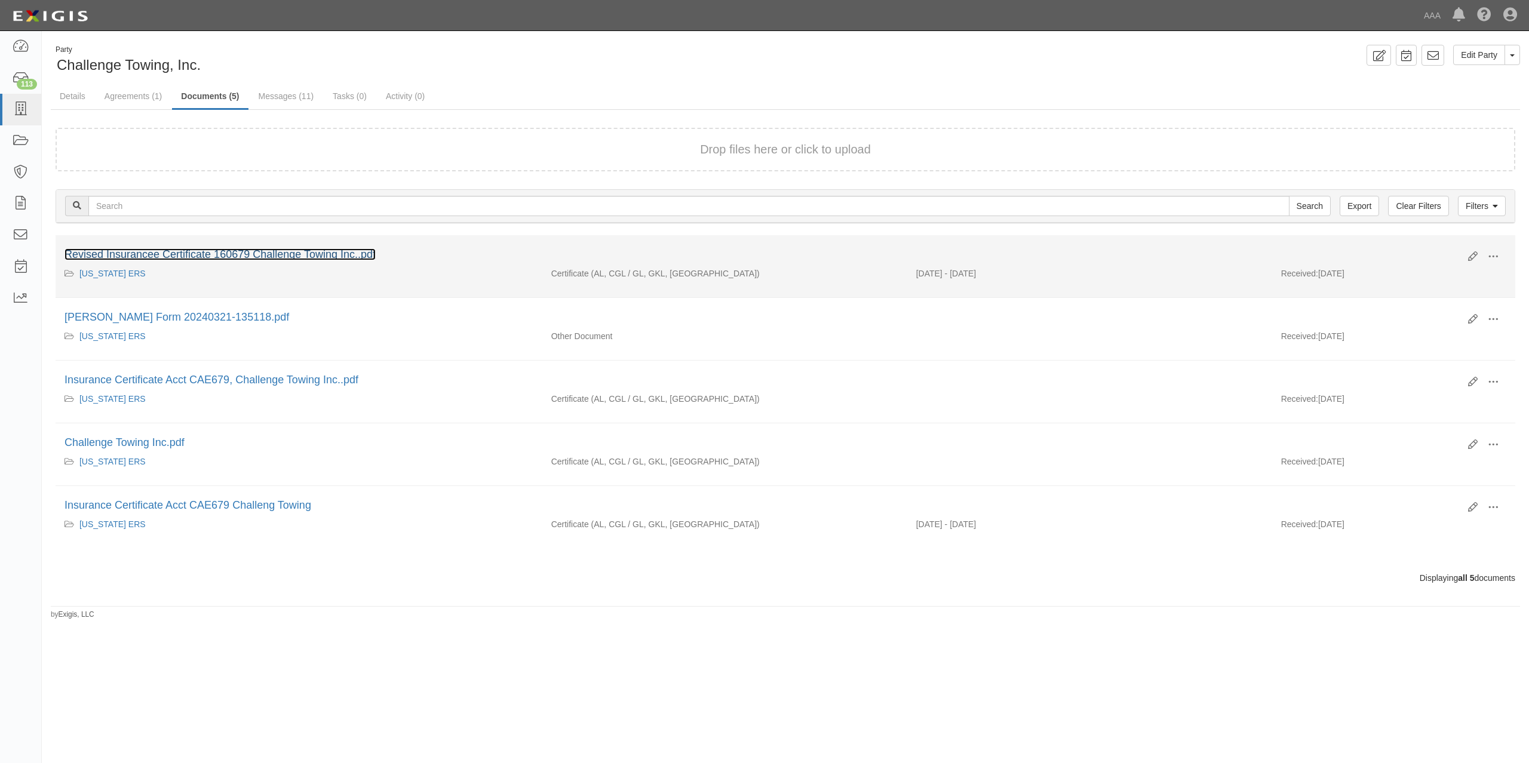
click at [249, 256] on link "Revised Insurancee Certificate 160679 Challenge Towing Inc..pdf" at bounding box center [219, 254] width 311 height 12
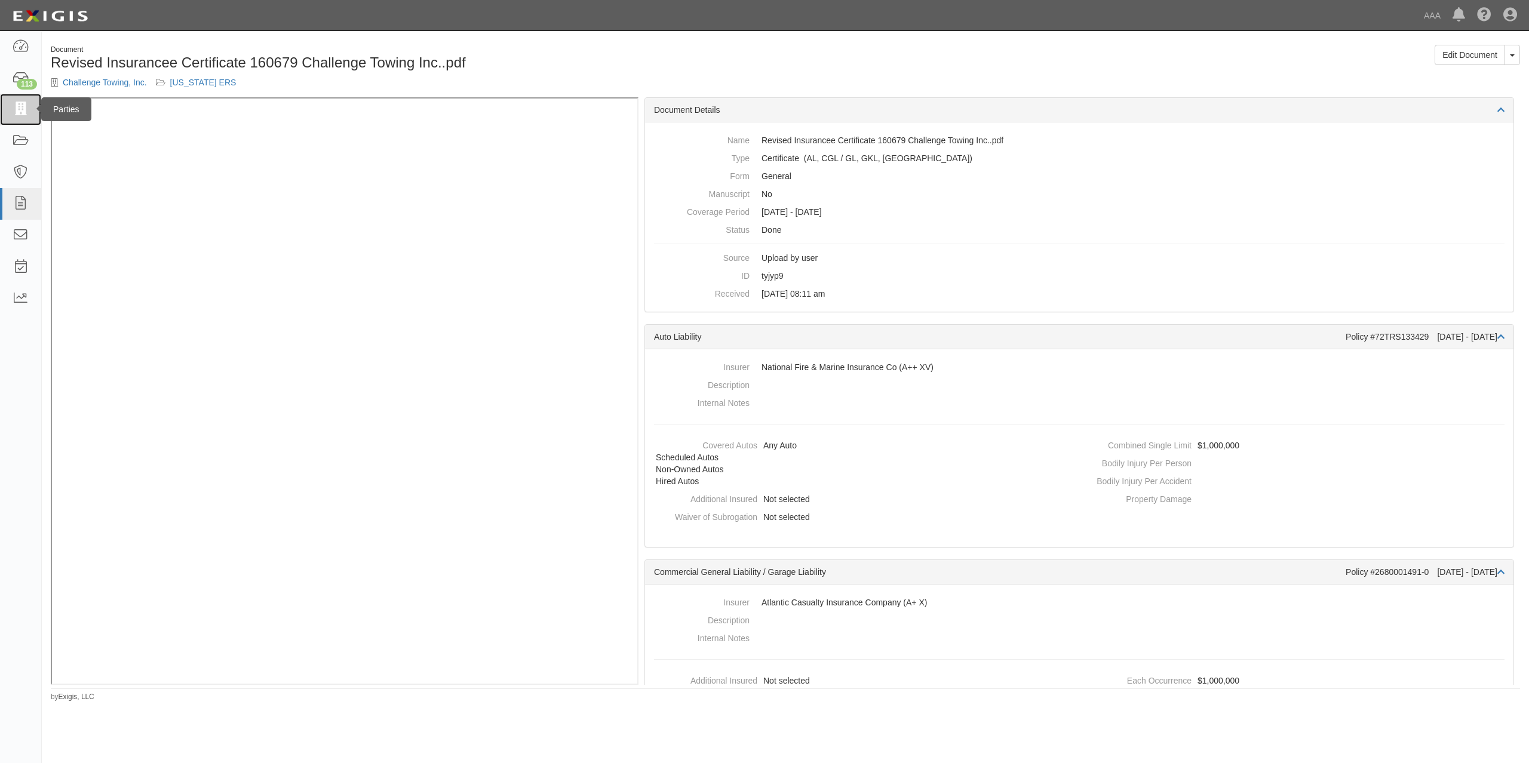
click at [25, 108] on icon at bounding box center [20, 110] width 17 height 14
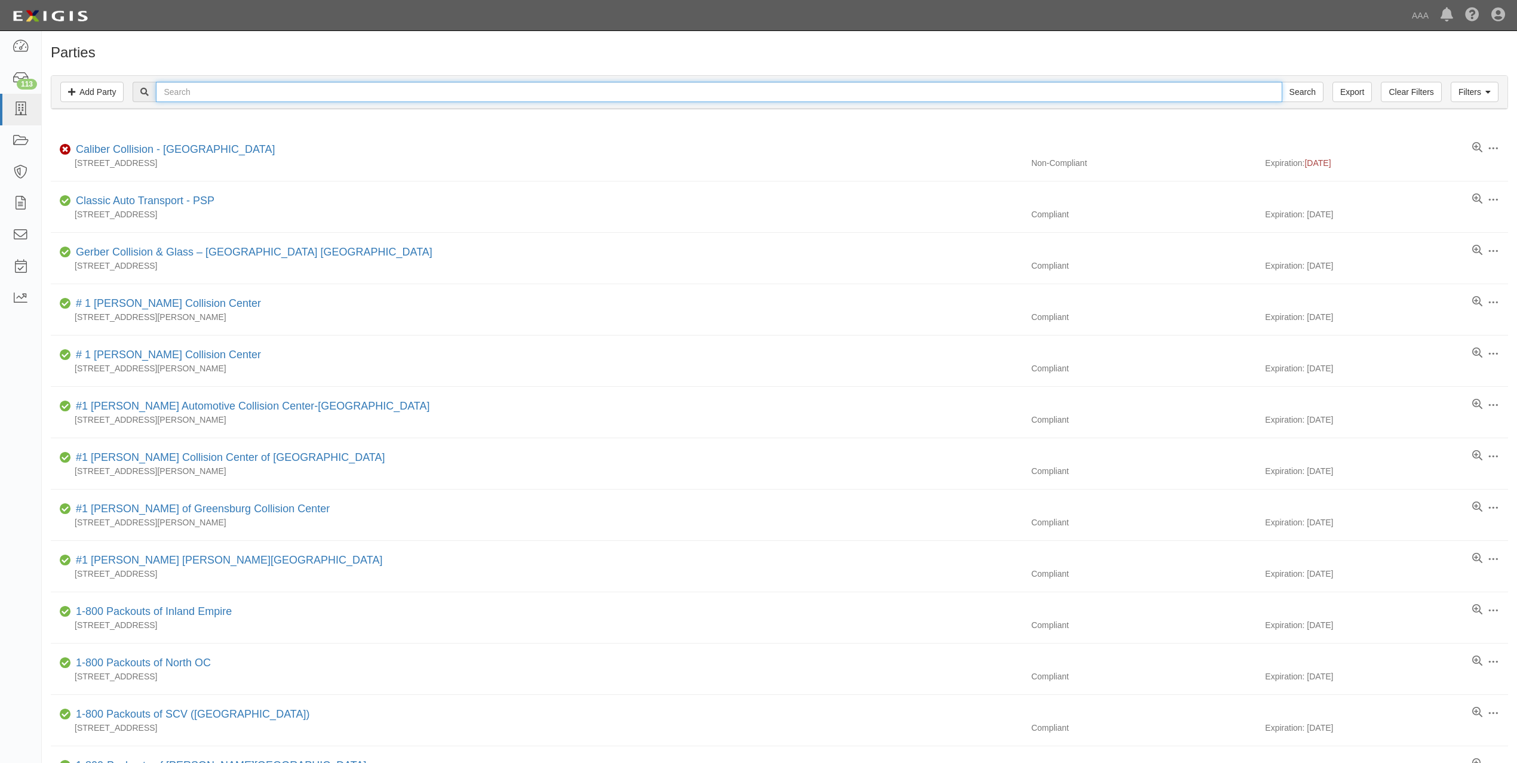
click at [375, 93] on input "text" at bounding box center [719, 92] width 1126 height 20
paste input "A-1 ALL NIGHT SERVICE"
click at [1281, 82] on input "Search" at bounding box center [1302, 92] width 42 height 20
type input "A-1 ALL NIGHT SERVICE."
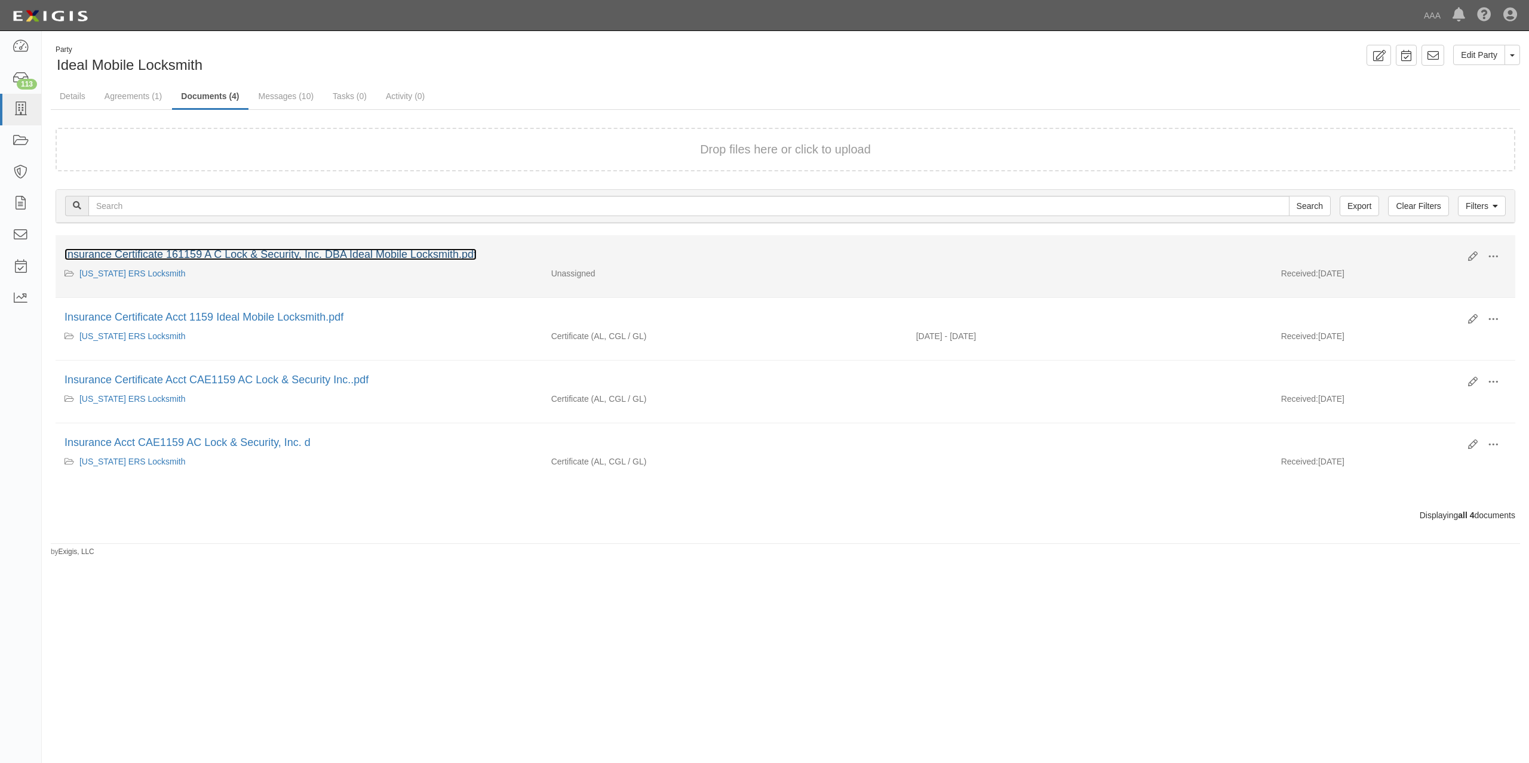
click at [246, 253] on link "Insurance Certificate 161159 A C Lock & Security, Inc. DBA Ideal Mobile Locksmi…" at bounding box center [270, 254] width 412 height 12
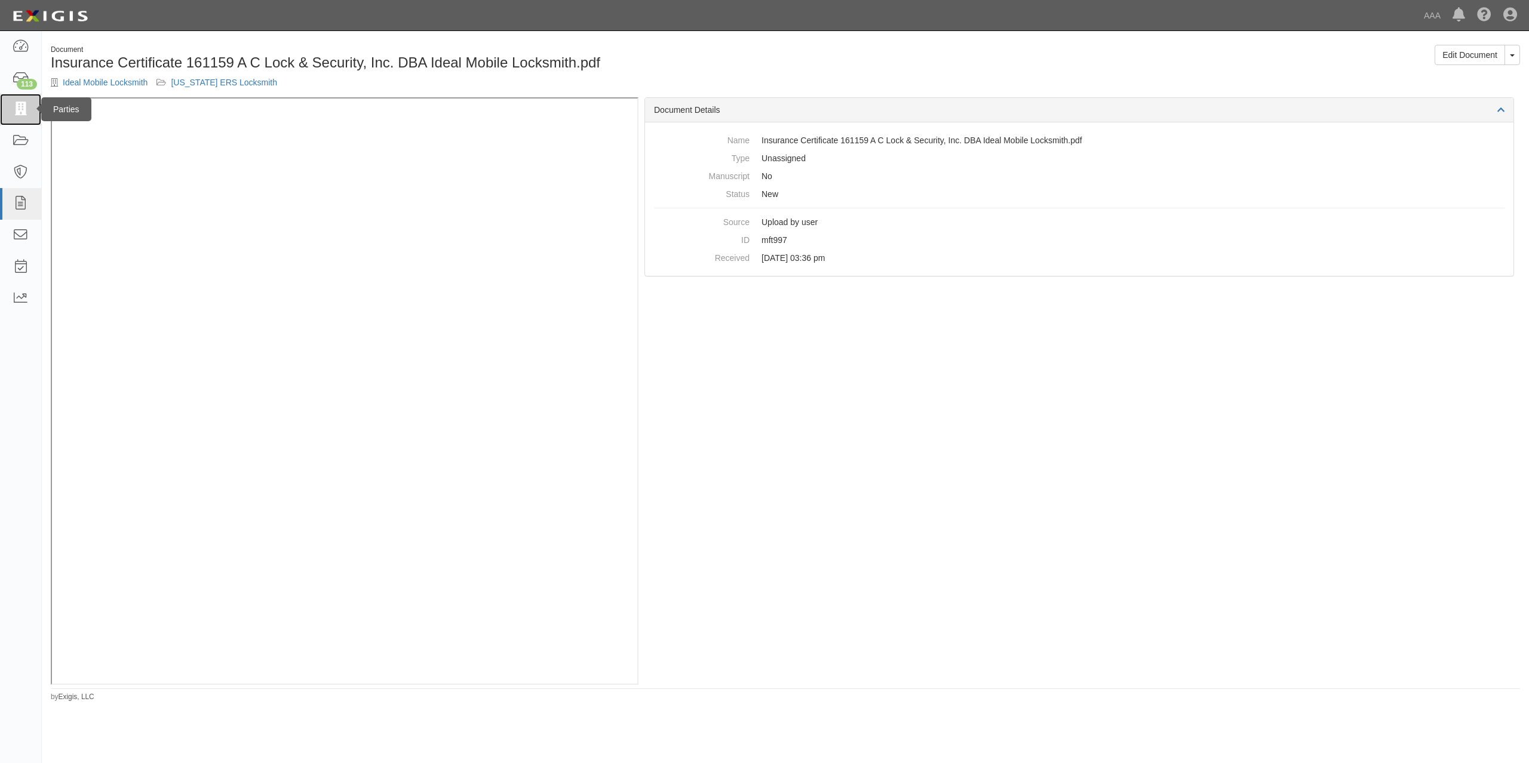
click at [29, 103] on icon at bounding box center [20, 110] width 17 height 14
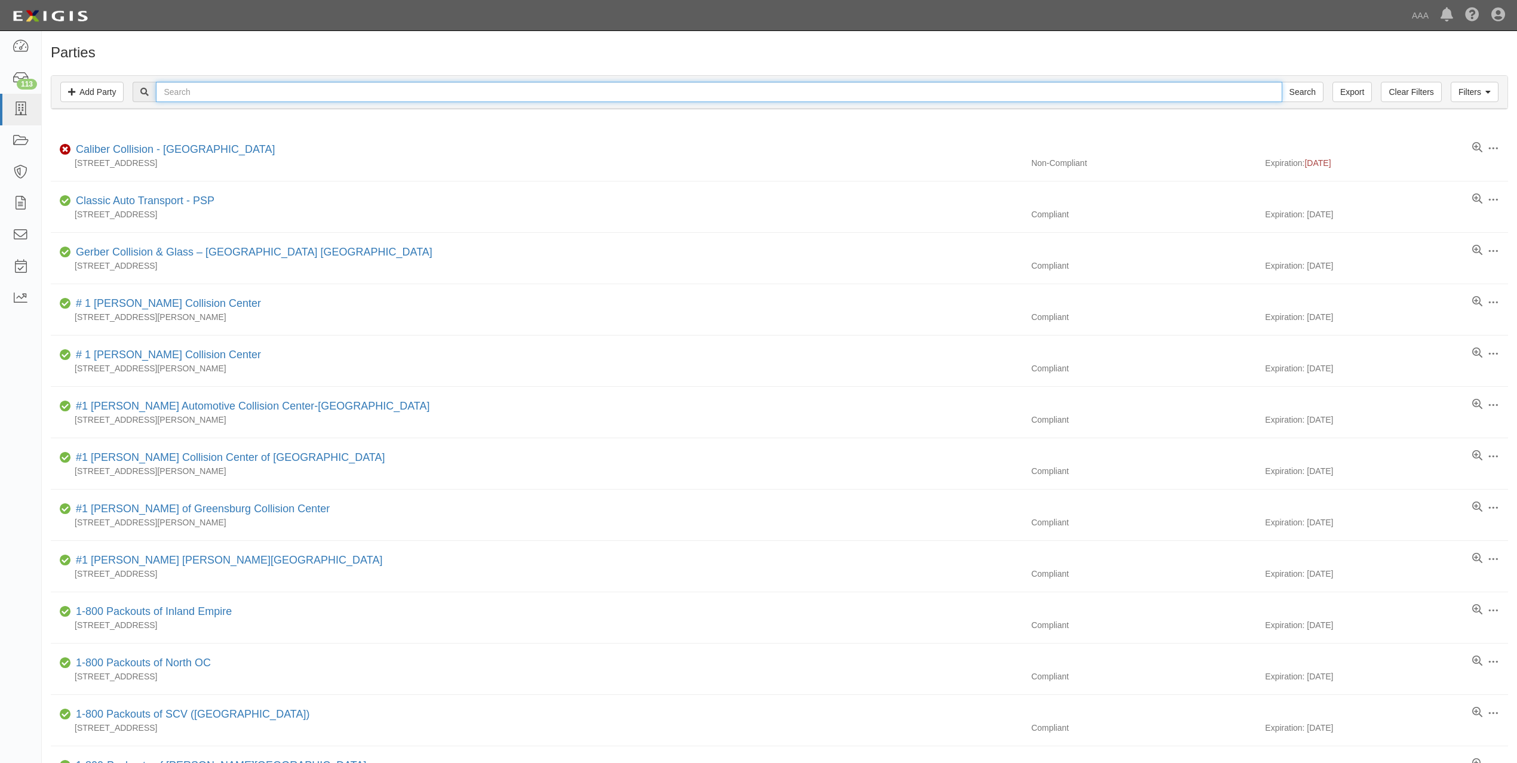
click at [185, 93] on input "text" at bounding box center [719, 92] width 1126 height 20
paste input "AIR EXPRESSWAY TOWING, INC."
type input "AIR EXPRESSWAY TOWING, INC."
click at [1281, 82] on input "Search" at bounding box center [1302, 92] width 42 height 20
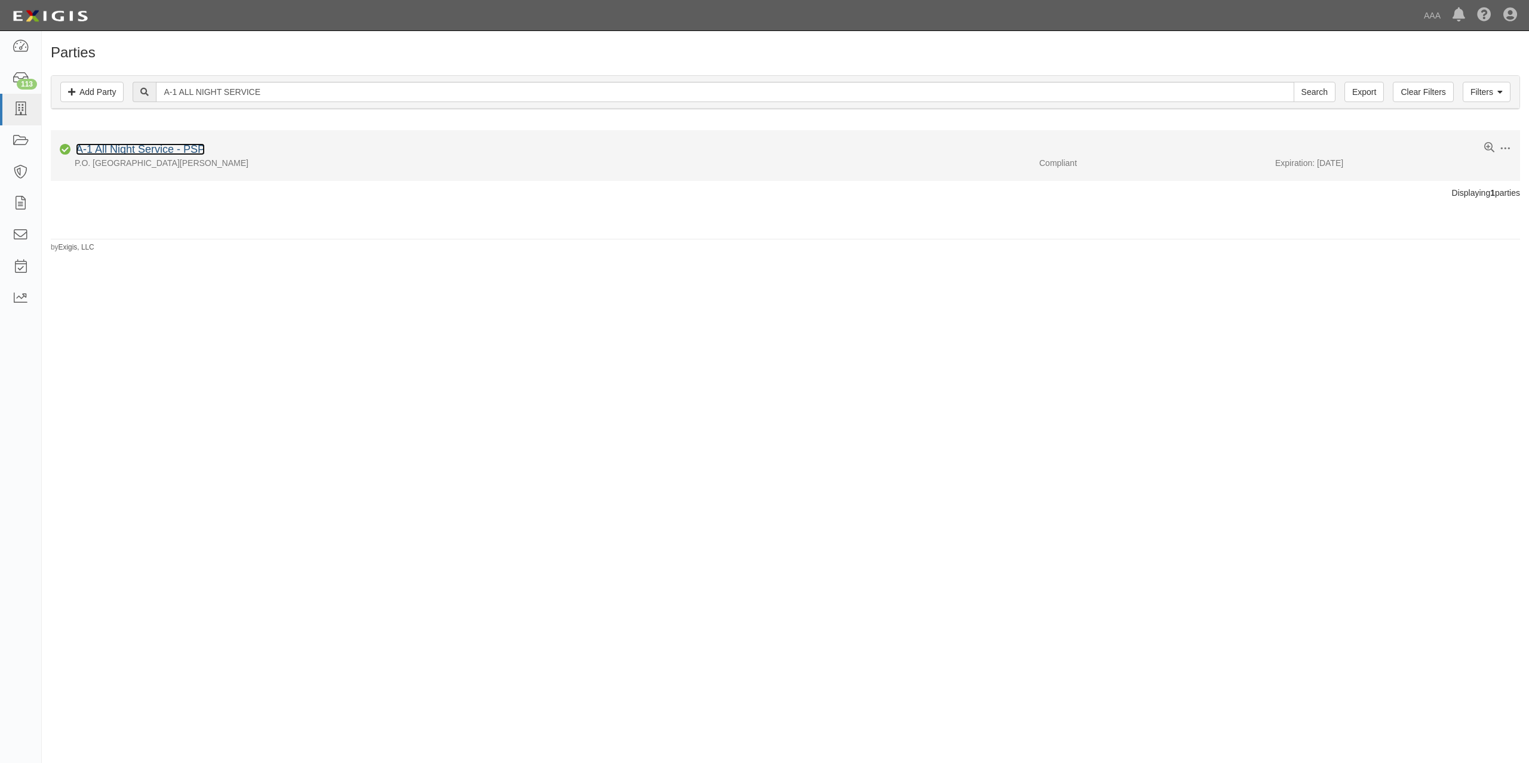
click at [182, 152] on link "A-1 All Night Service - PSP" at bounding box center [140, 149] width 129 height 12
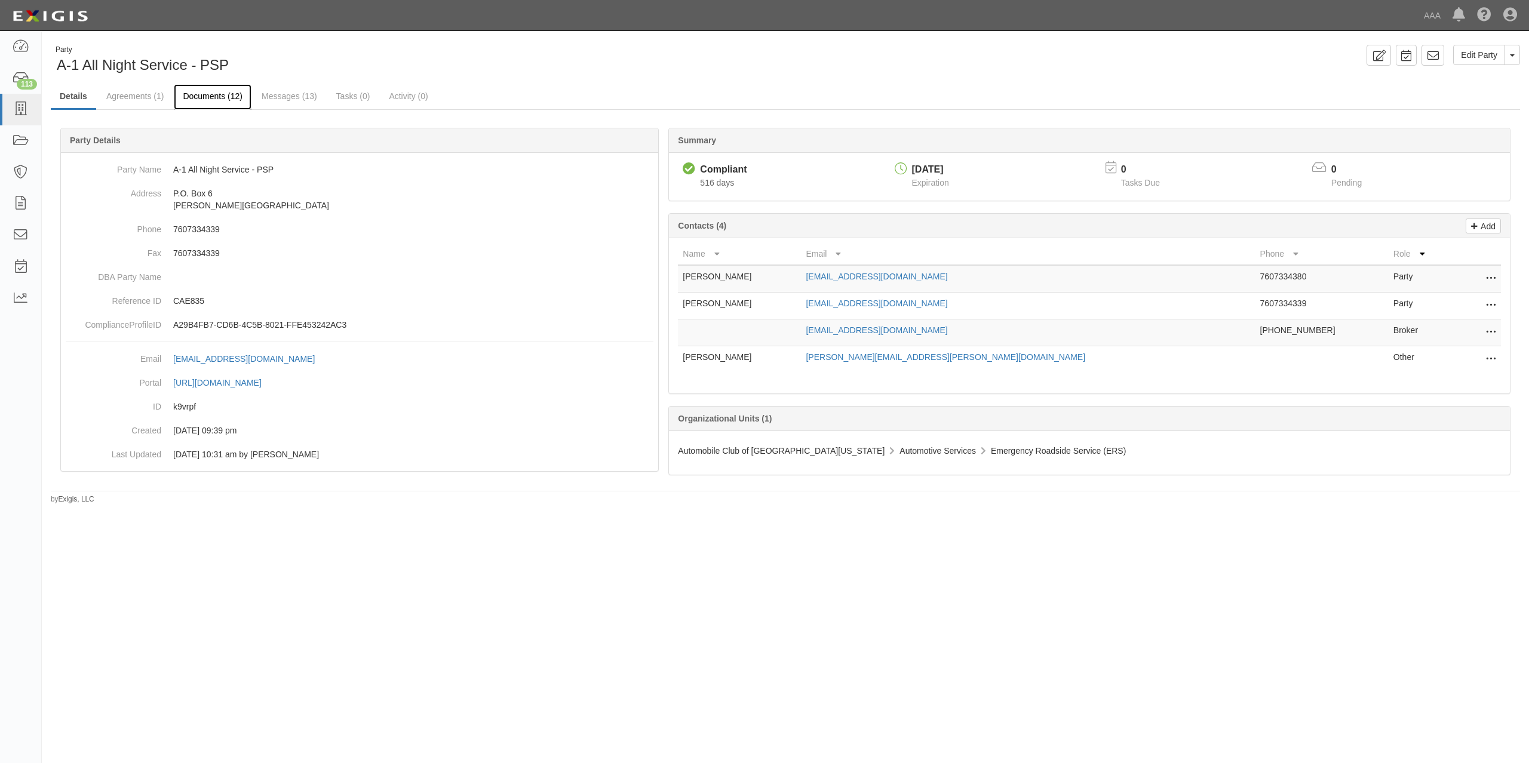
click at [223, 96] on link "Documents (12)" at bounding box center [213, 97] width 78 height 26
click at [199, 90] on link "Documents (12)" at bounding box center [213, 97] width 78 height 26
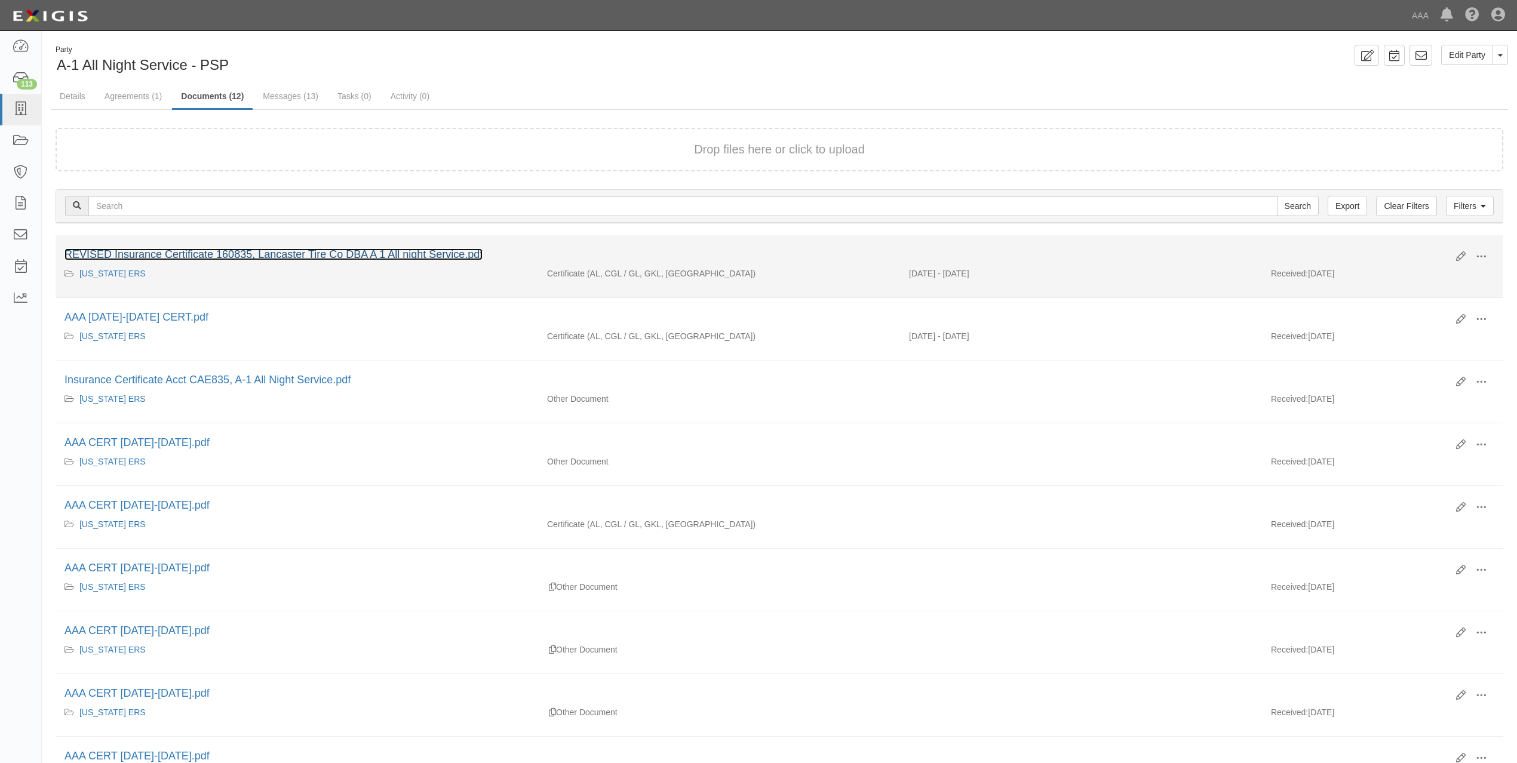
click at [229, 250] on link "REVISED Insurance Certificate 160835, Lancaster Tire Co DBA A 1 All night Servi…" at bounding box center [273, 254] width 418 height 12
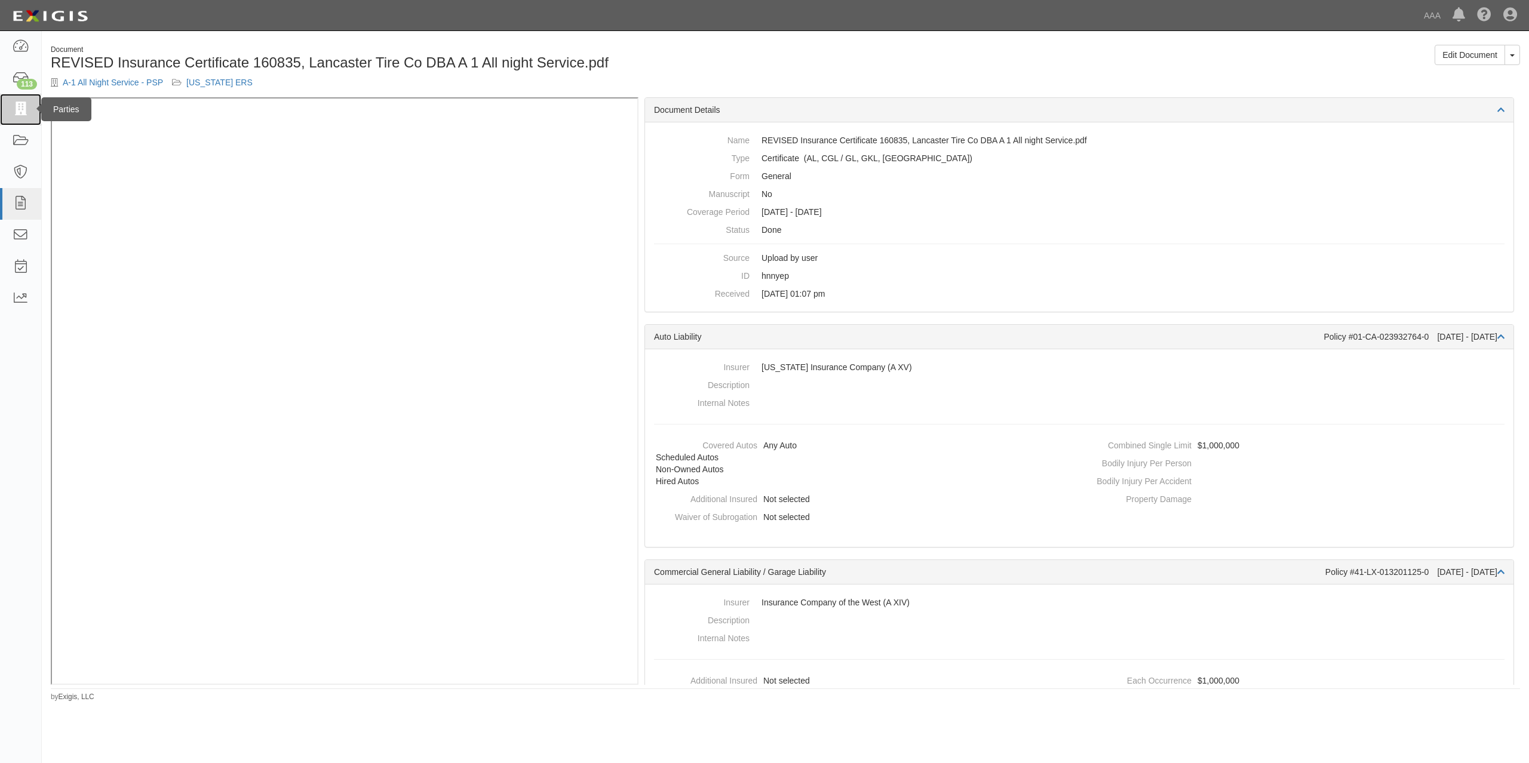
click at [22, 103] on icon at bounding box center [20, 110] width 17 height 14
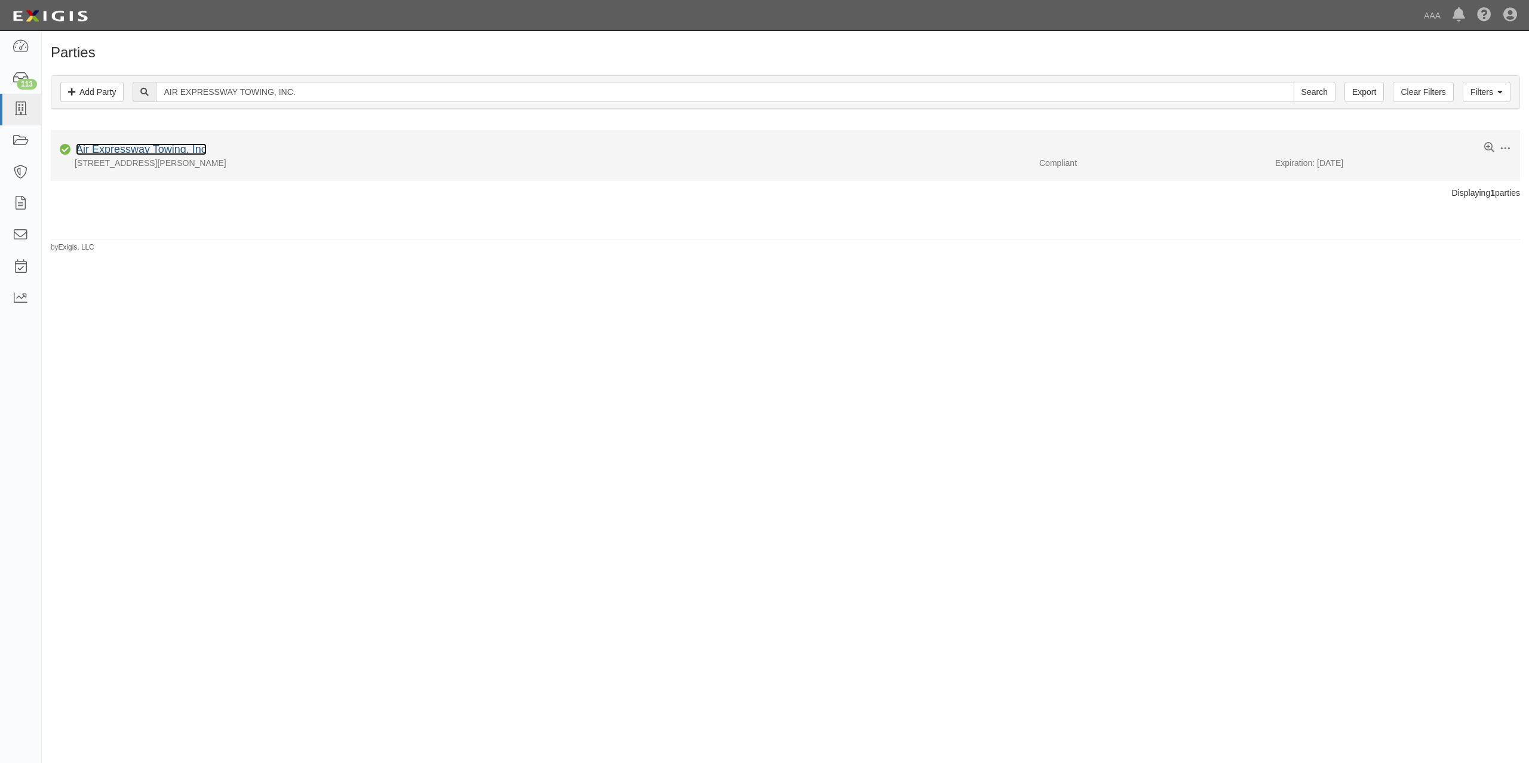
click at [173, 146] on link "Air Expressway Towing, Inc" at bounding box center [141, 149] width 131 height 12
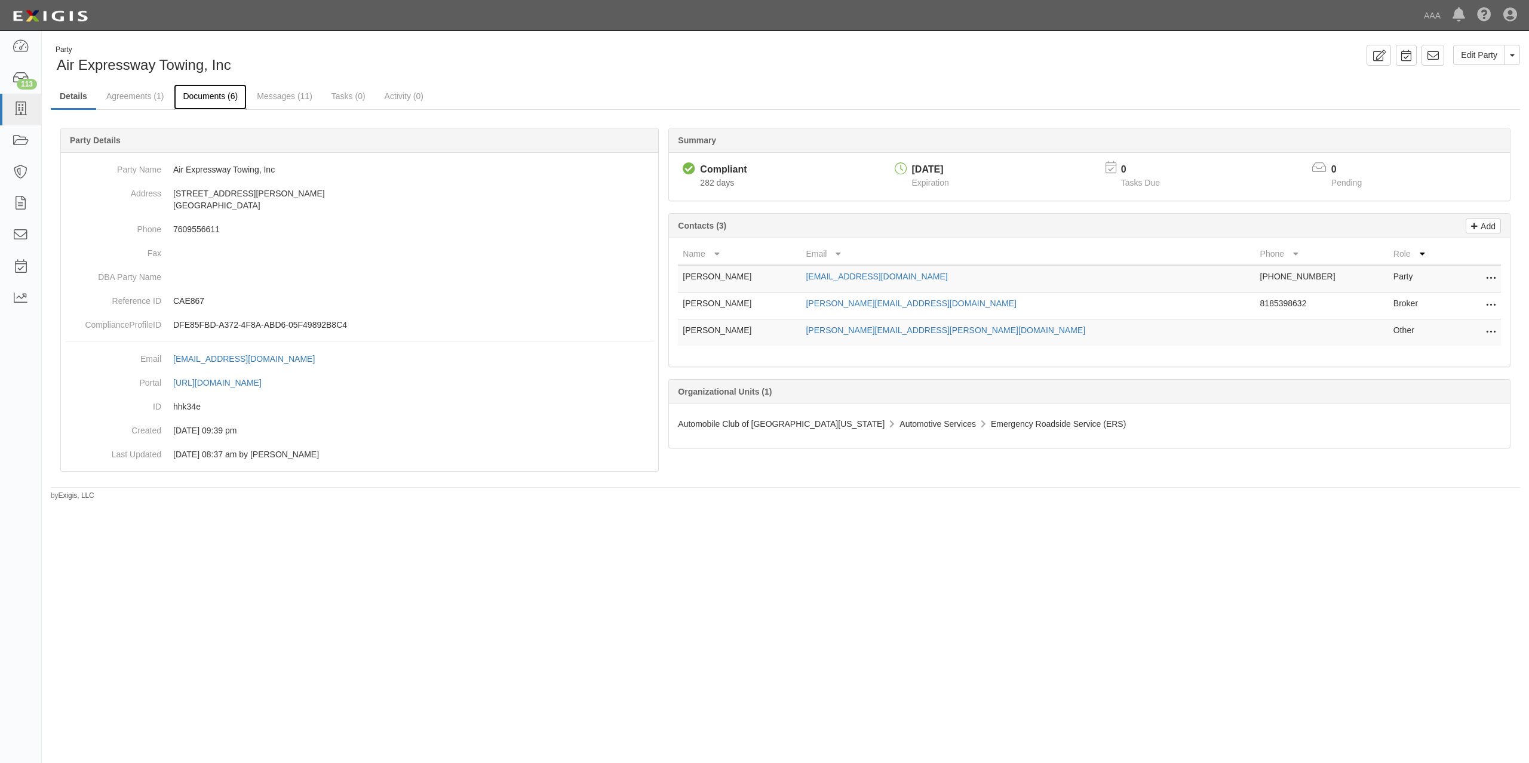
click at [207, 96] on link "Documents (6)" at bounding box center [210, 97] width 73 height 26
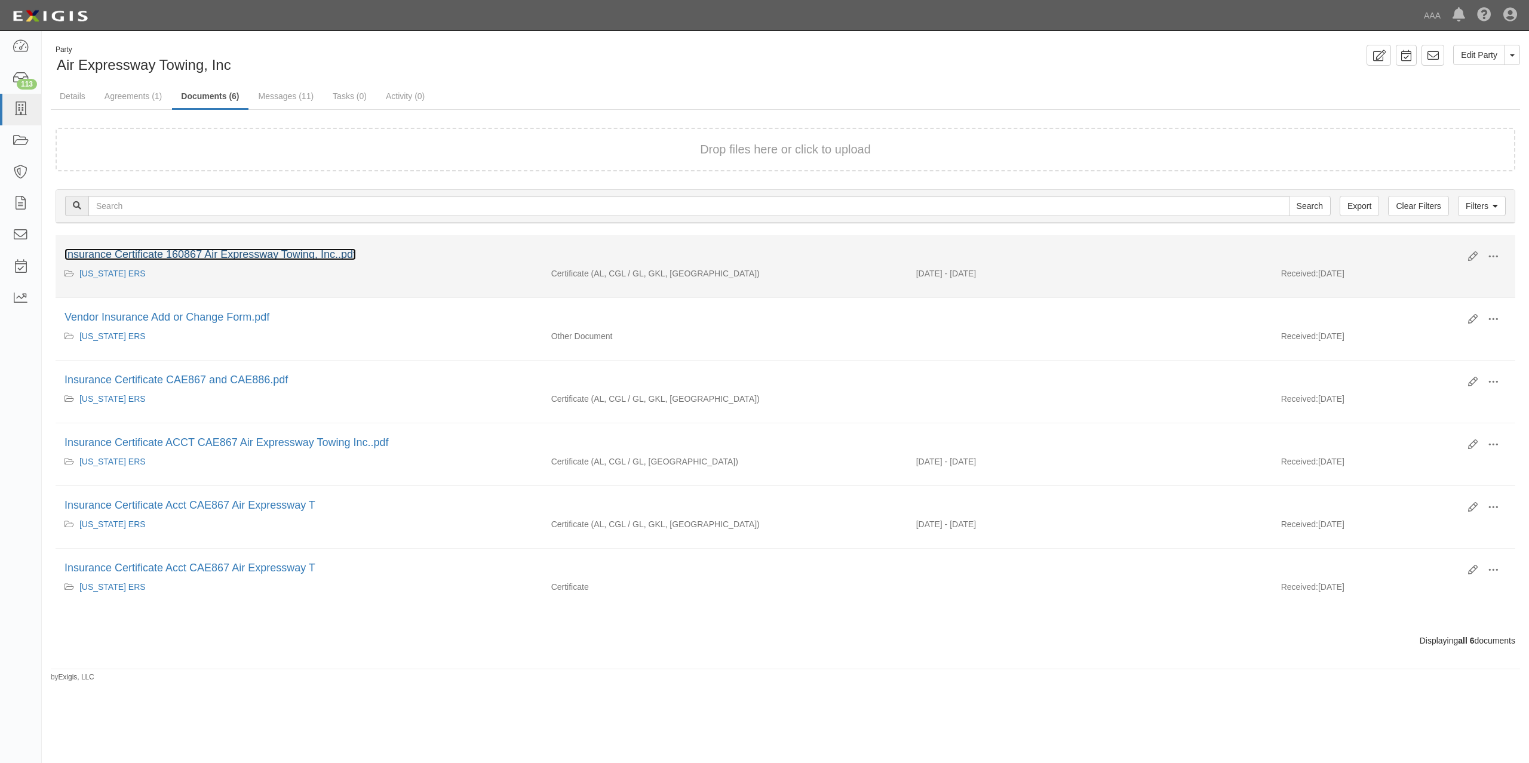
click at [206, 256] on link "Insurance Certificate 160867 Air Expressway Towing, Inc..pdf" at bounding box center [209, 254] width 291 height 12
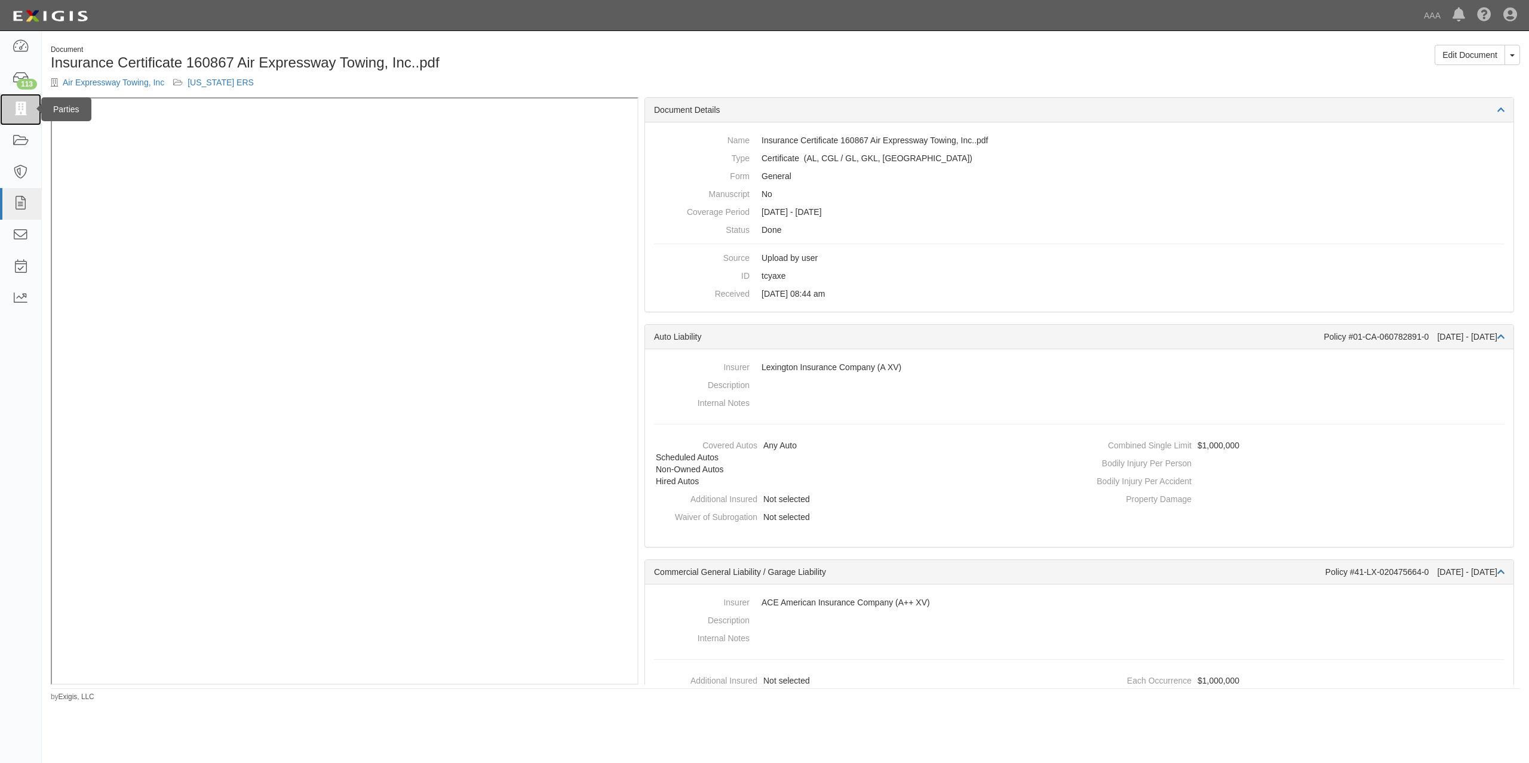
click at [19, 103] on icon at bounding box center [20, 110] width 17 height 14
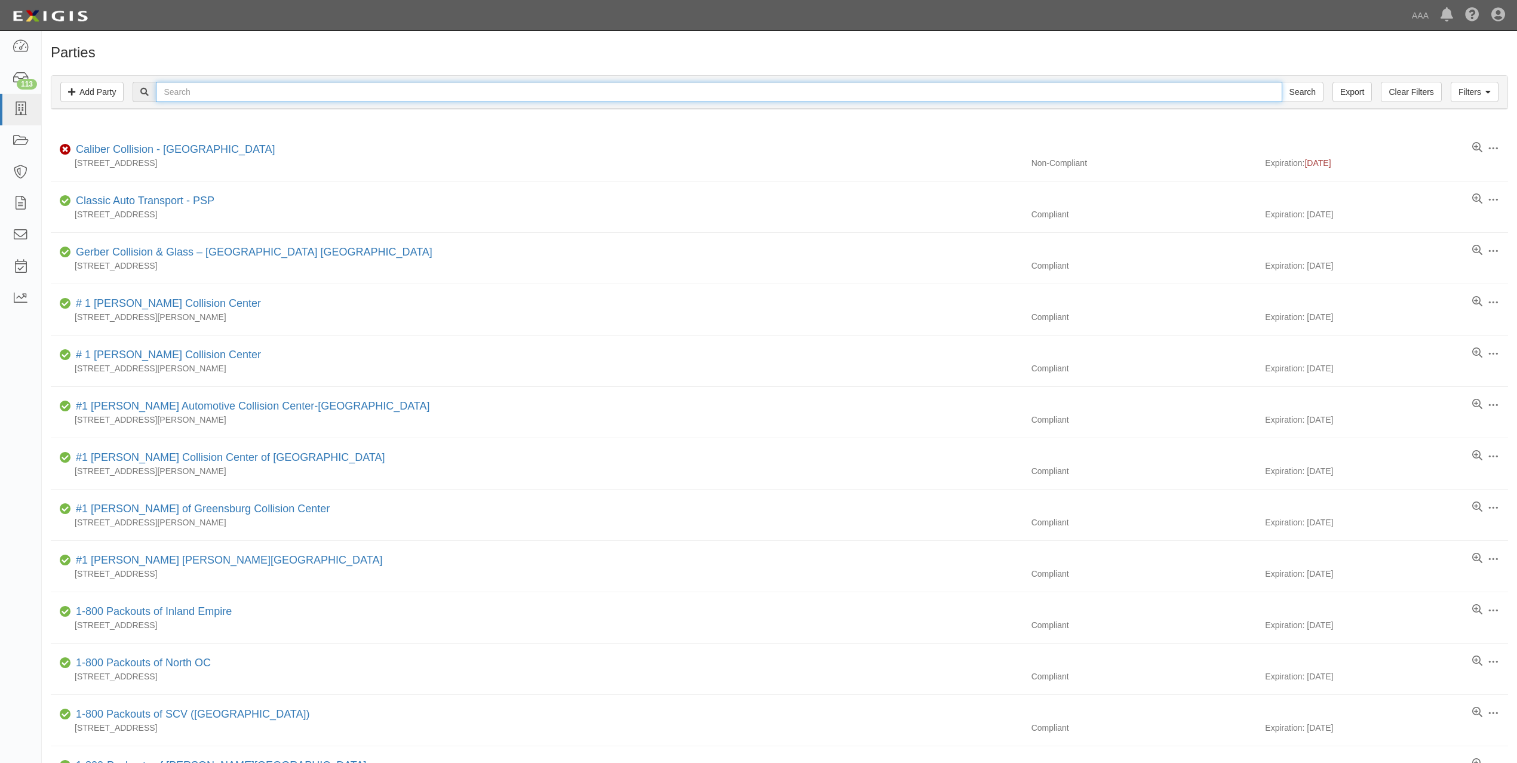
click at [419, 91] on input "text" at bounding box center [719, 92] width 1126 height 20
paste input "CHANNEL UNION 76, INC."
type input "CHANNEL UNION 76, INC."
click at [1281, 82] on input "Search" at bounding box center [1302, 92] width 42 height 20
click at [494, 93] on input "text" at bounding box center [719, 92] width 1126 height 20
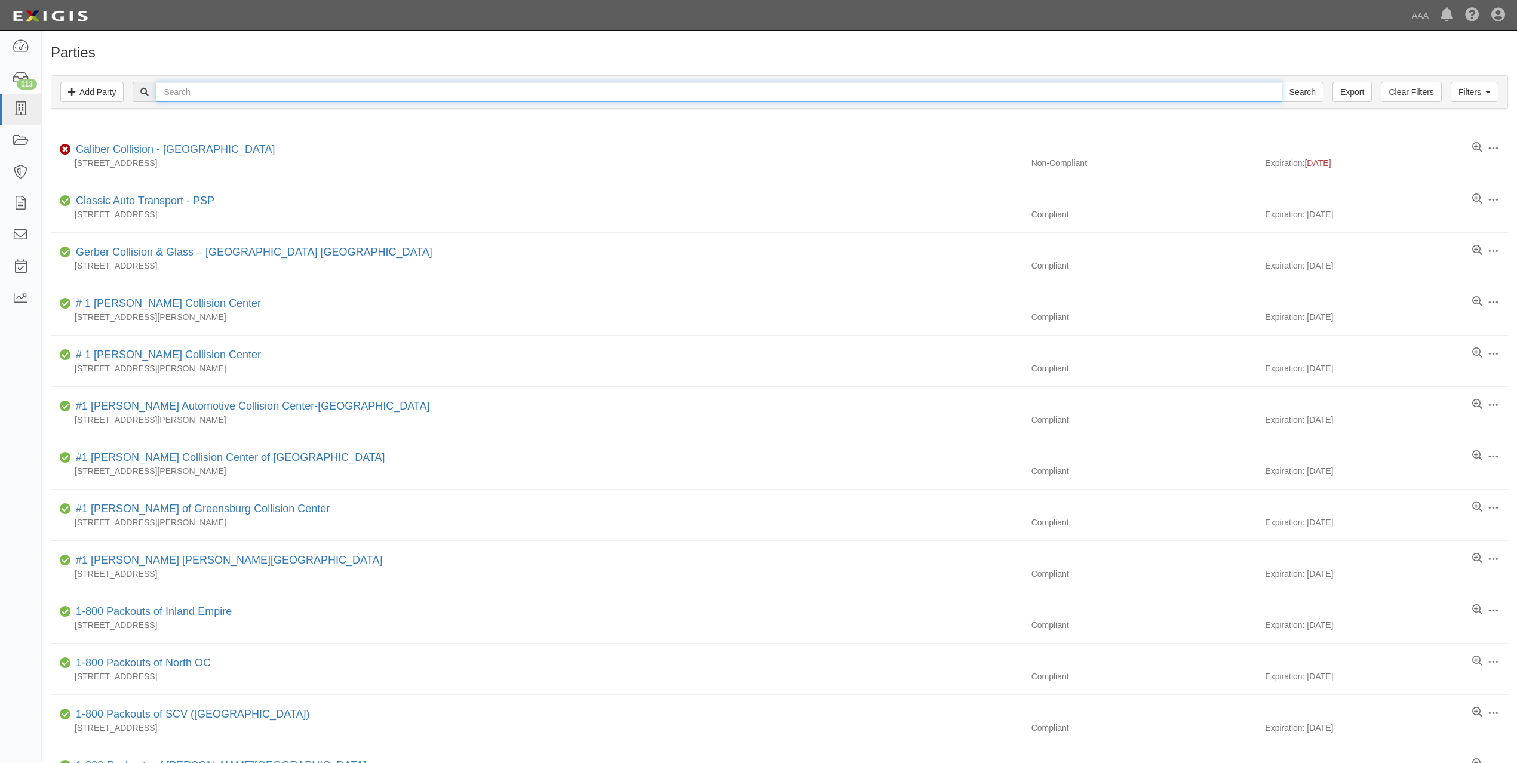
paste input "THE TOW TRUCK COMPANY"
type input "THE TOW TRUCK COMPANY"
click at [1281, 82] on input "Search" at bounding box center [1302, 92] width 42 height 20
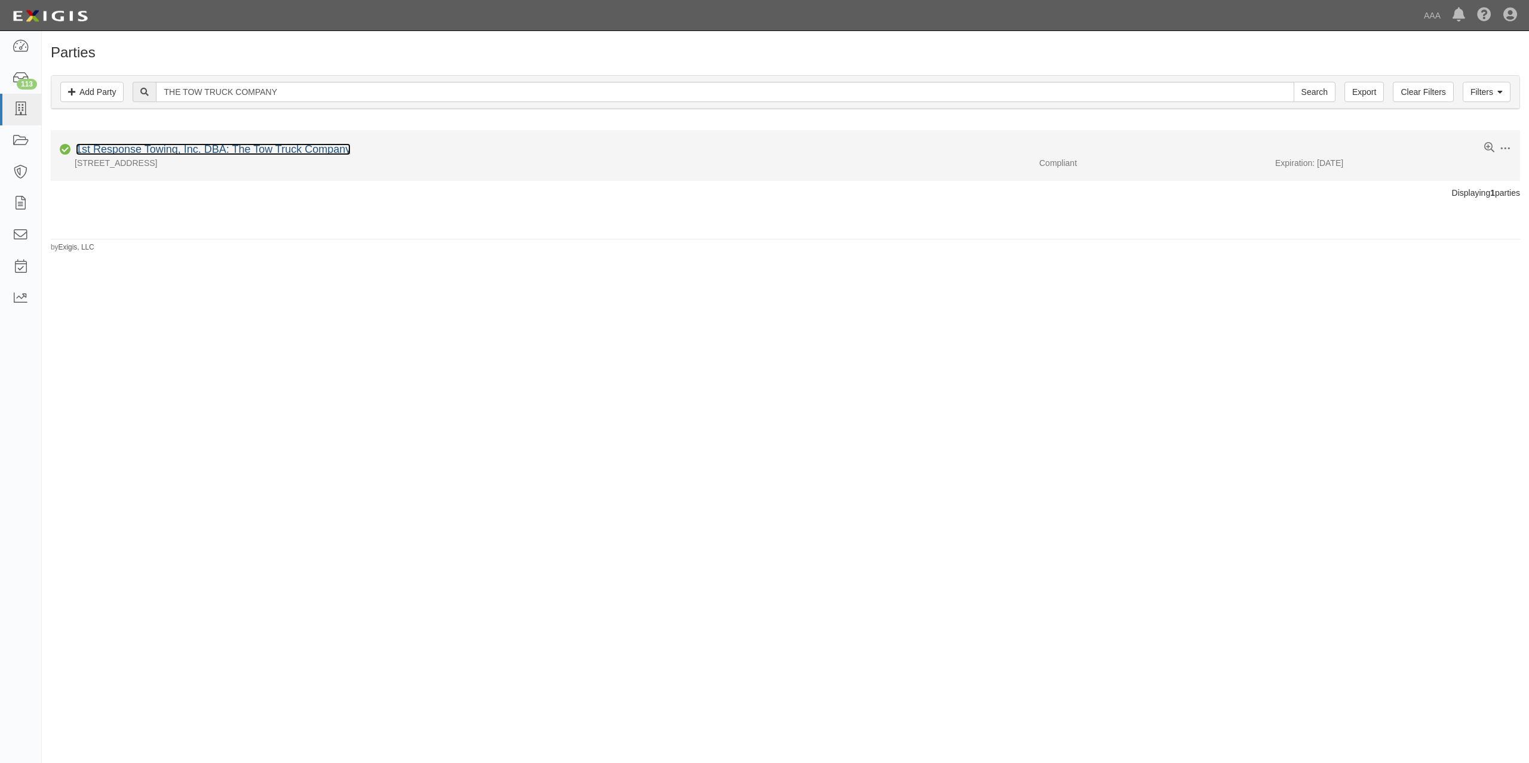
click at [184, 149] on link "1st Response Towing, Inc. DBA: The Tow Truck Company" at bounding box center [213, 149] width 275 height 12
click at [154, 149] on link "Channel Union 76, Inc. - PSP" at bounding box center [146, 149] width 140 height 12
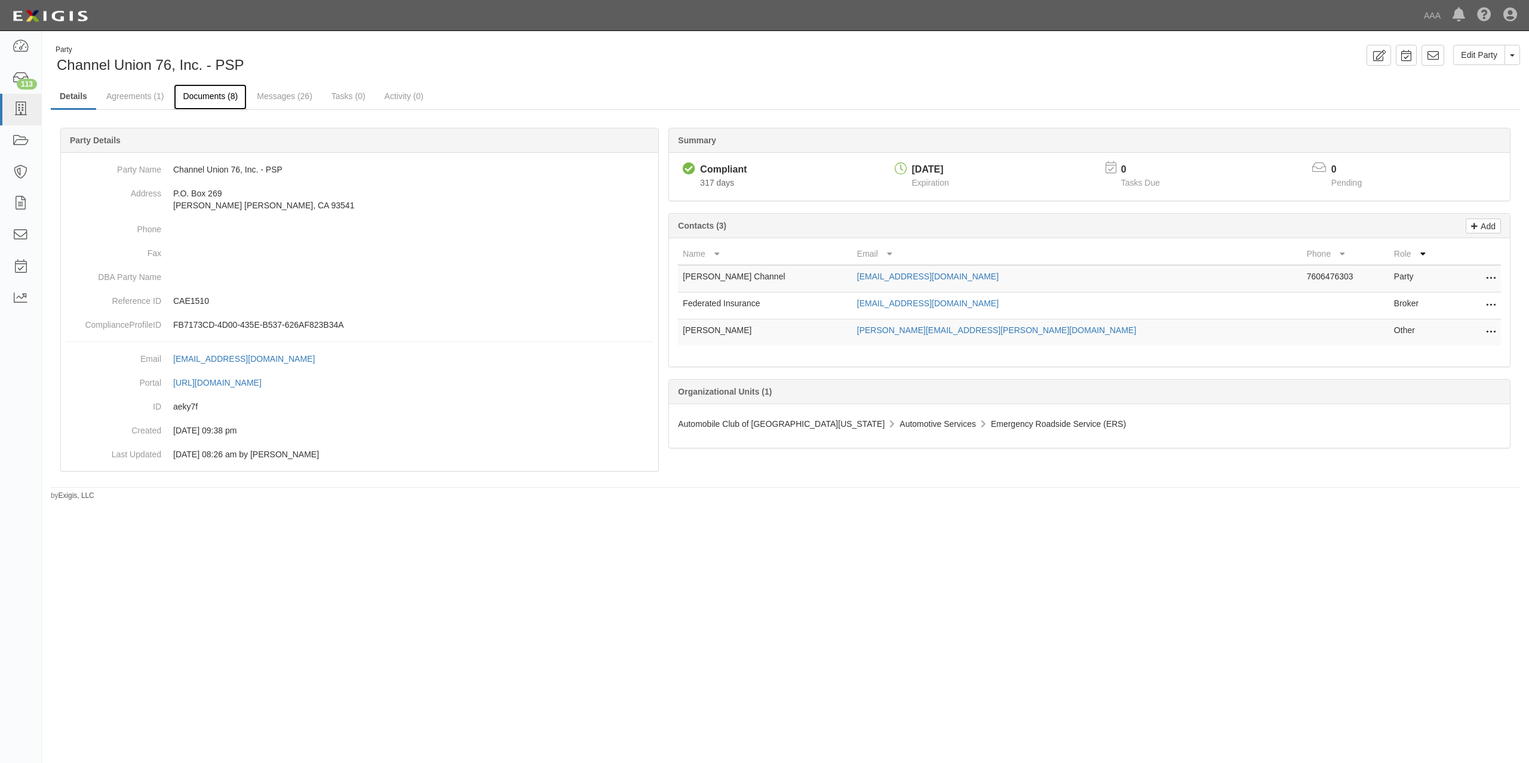
click at [225, 101] on link "Documents (8)" at bounding box center [210, 97] width 73 height 26
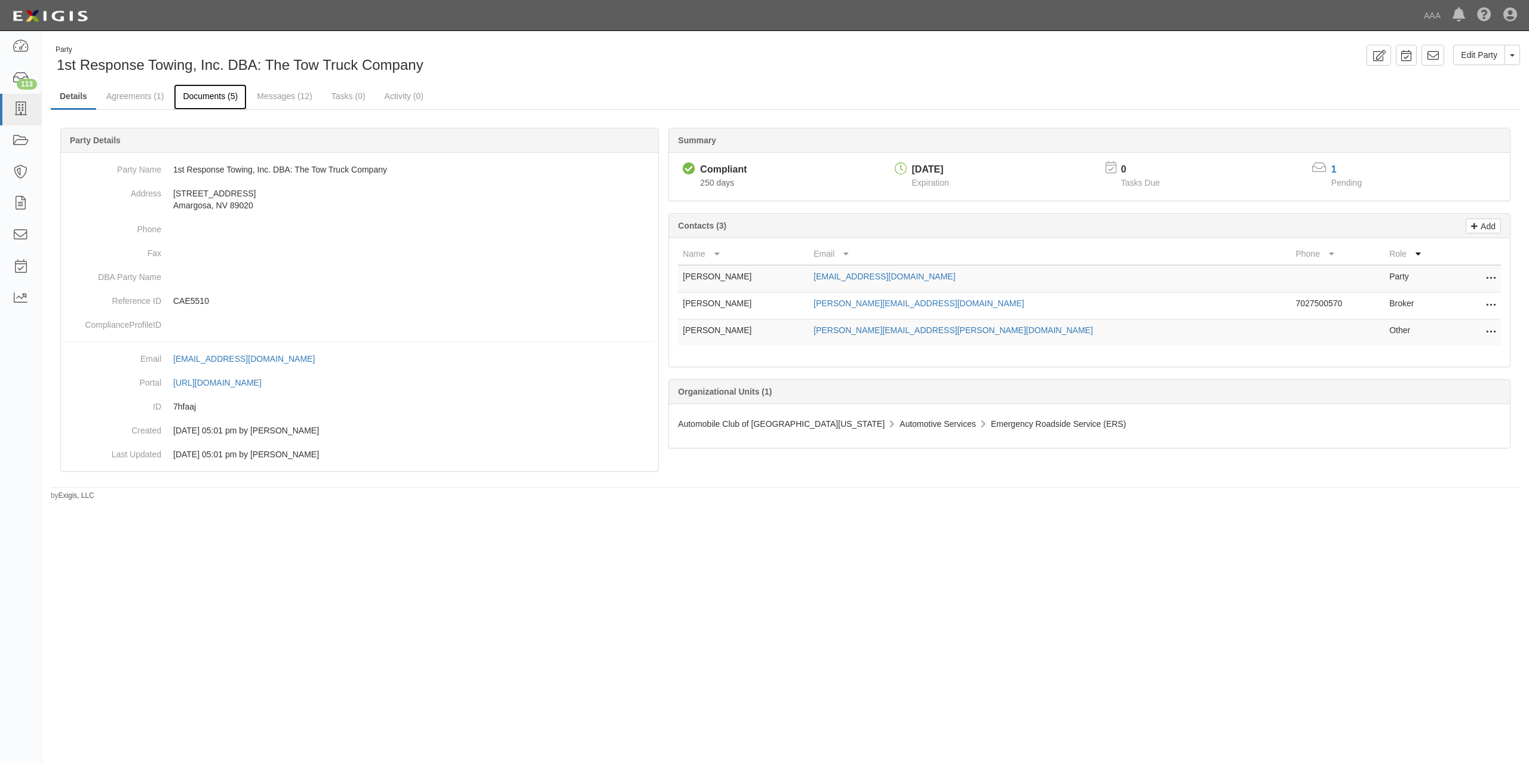
click at [203, 99] on link "Documents (5)" at bounding box center [210, 97] width 73 height 26
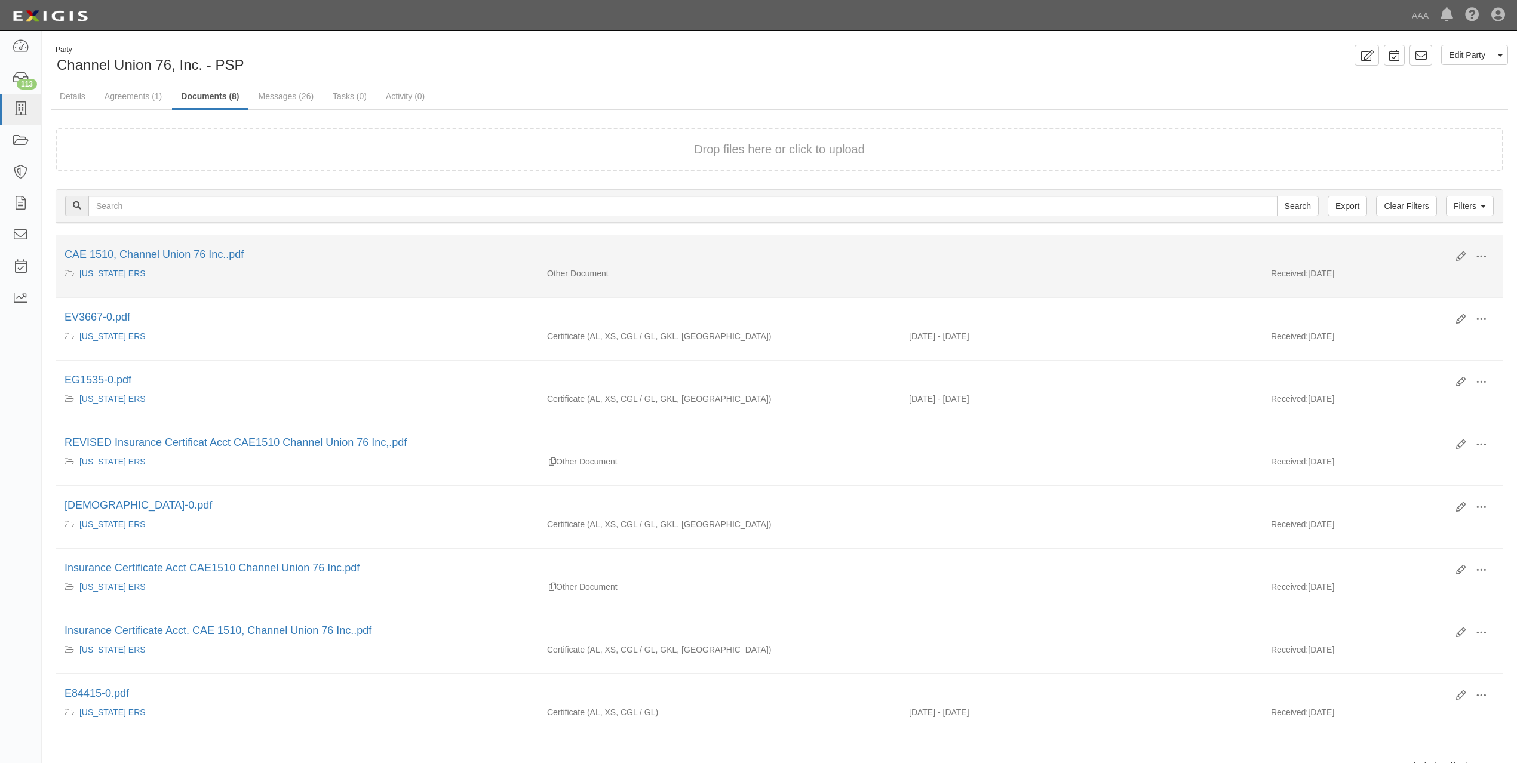
click at [131, 261] on div "CAE 1510, Channel Union 76 Inc..pdf" at bounding box center [755, 255] width 1382 height 16
click at [139, 254] on link "CAE 1510, Channel Union 76 Inc..pdf" at bounding box center [153, 254] width 179 height 12
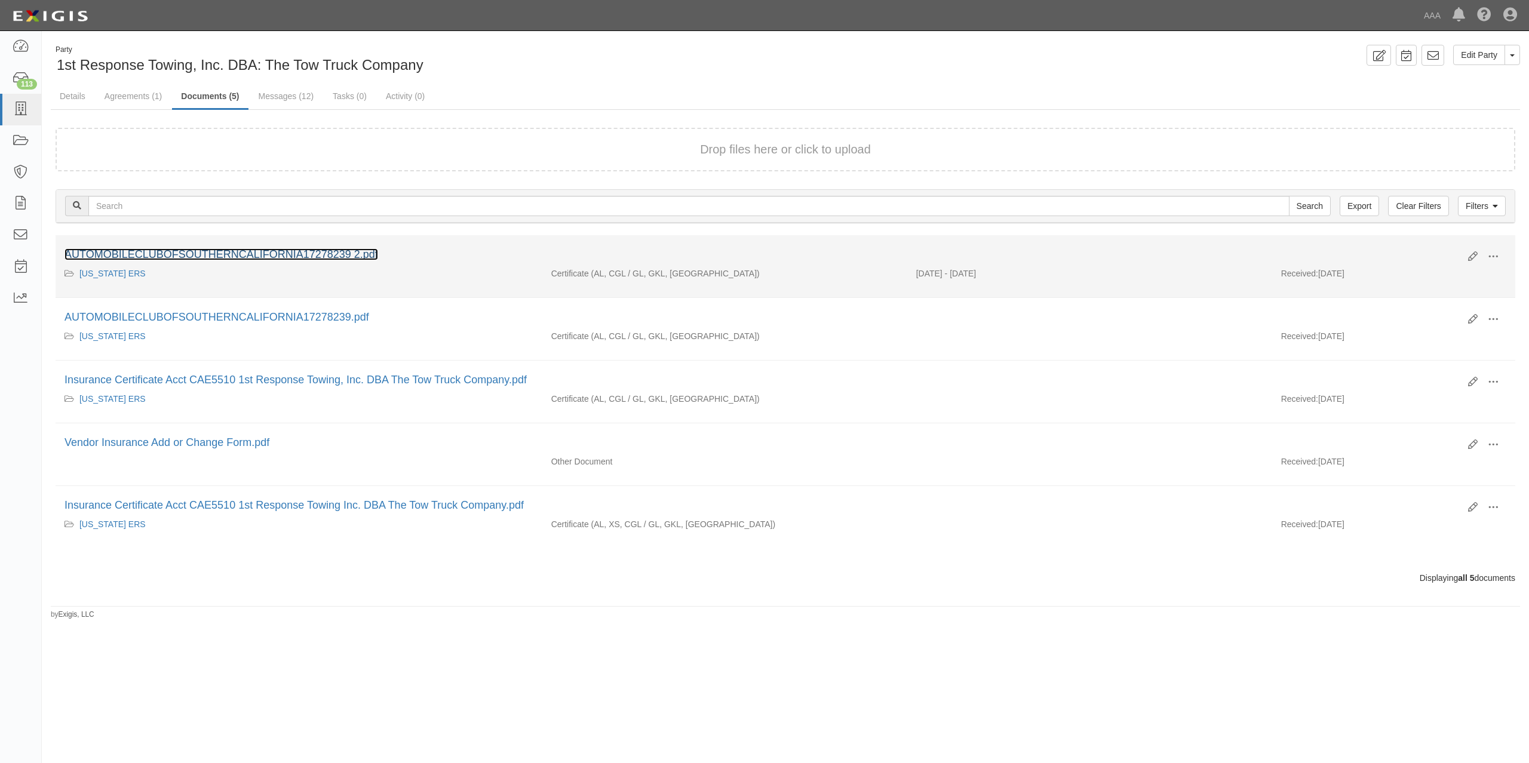
click at [142, 253] on link "AUTOMOBILECLUBOFSOUTHERNCALIFORNIA17278239 2.pdf" at bounding box center [220, 254] width 313 height 12
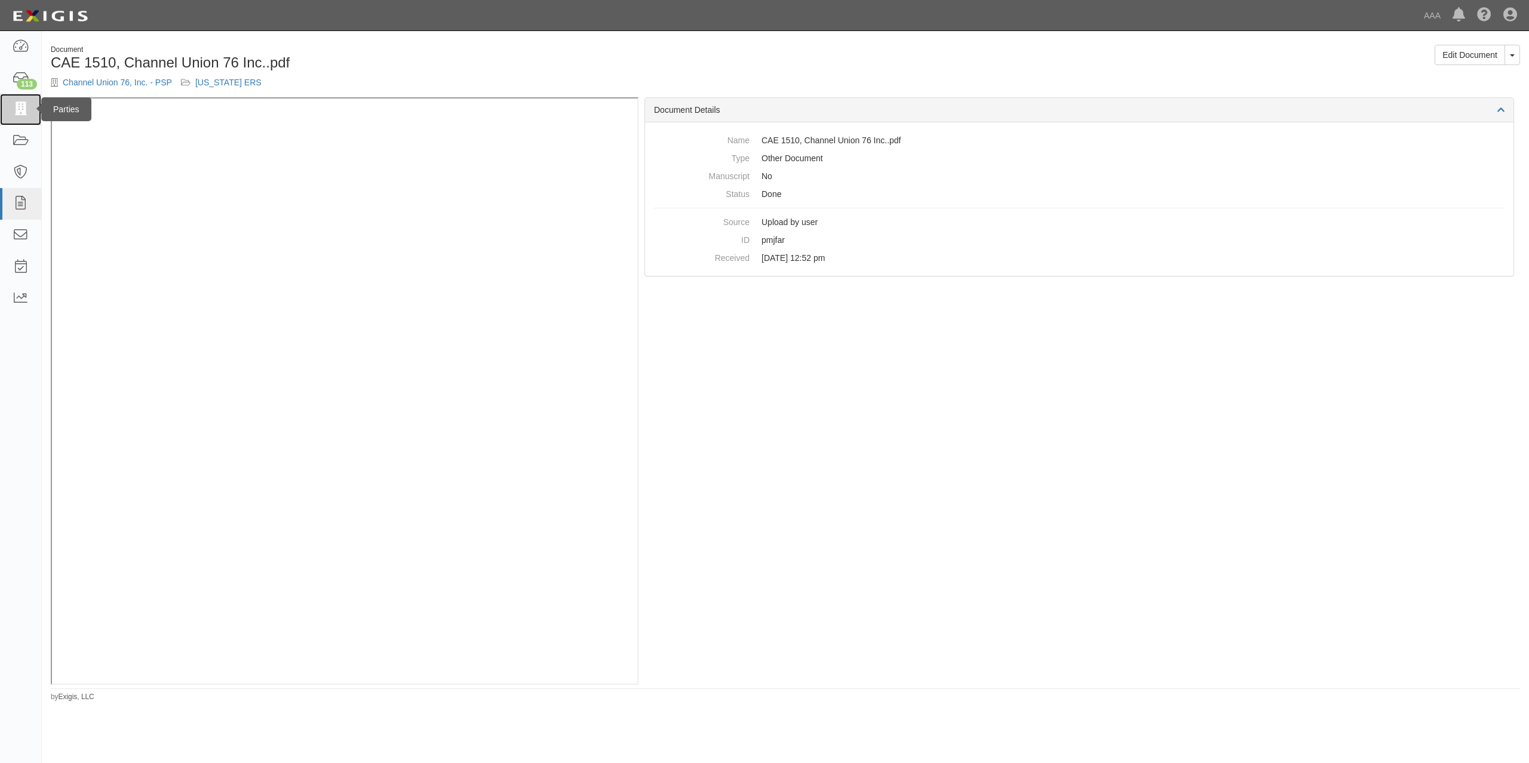
click at [29, 106] on link at bounding box center [20, 110] width 41 height 32
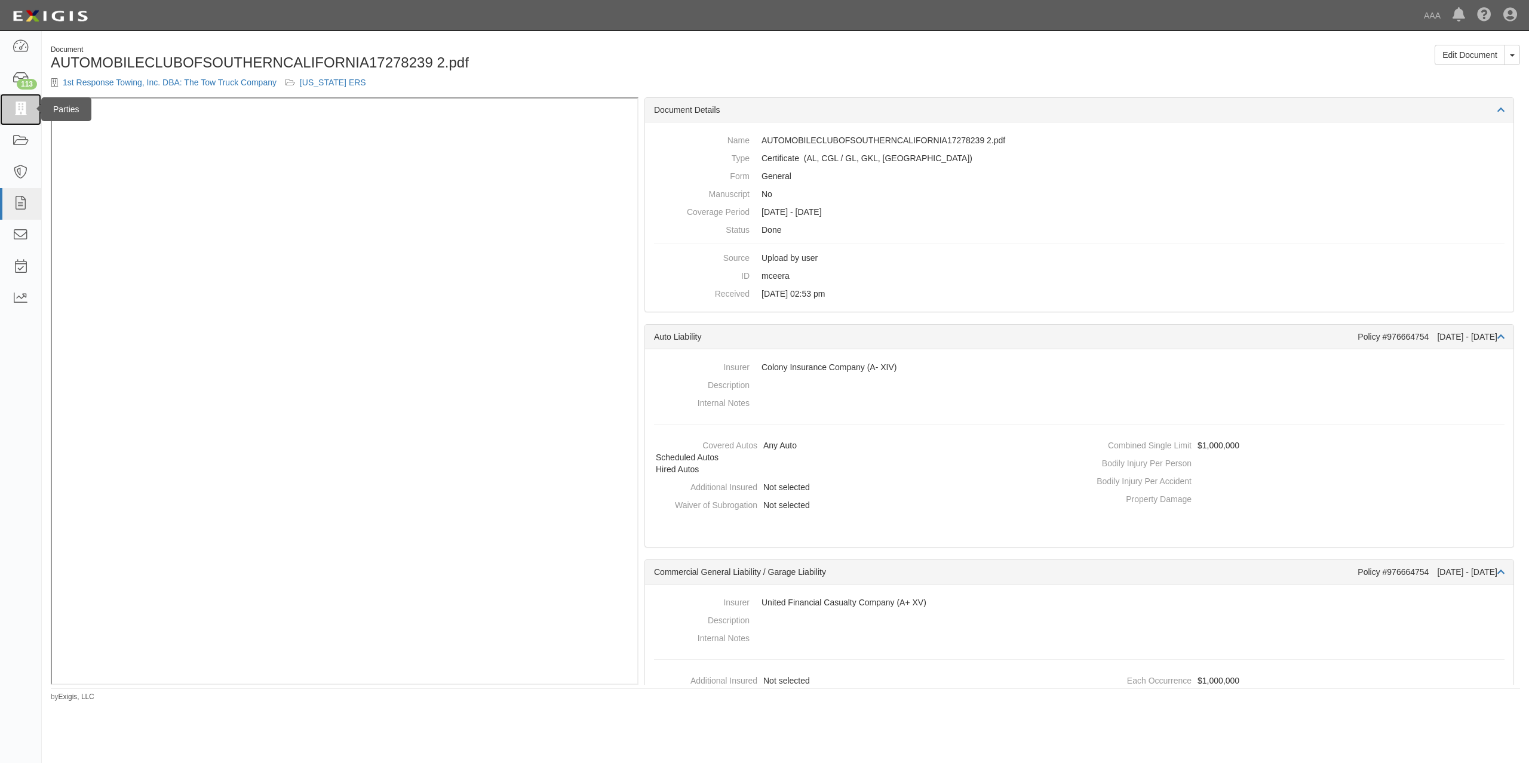
click at [13, 106] on icon at bounding box center [20, 110] width 17 height 14
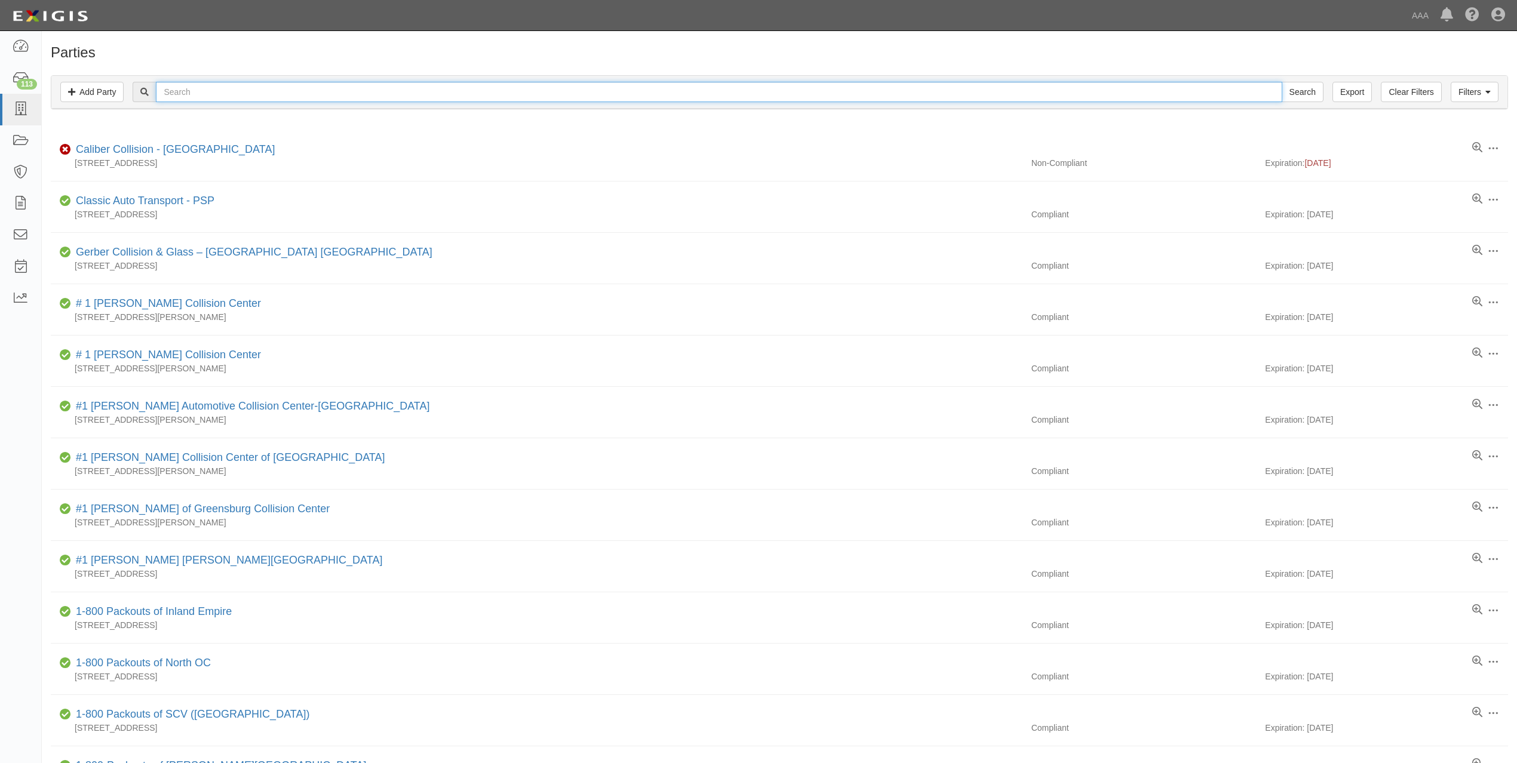
click at [196, 92] on input "text" at bounding box center [719, 92] width 1126 height 20
paste input "NIck and Sons Towing Inc."
type input "NIck and Sons Towing Inc."
click at [1281, 82] on input "Search" at bounding box center [1302, 92] width 42 height 20
click at [346, 87] on input "text" at bounding box center [719, 92] width 1126 height 20
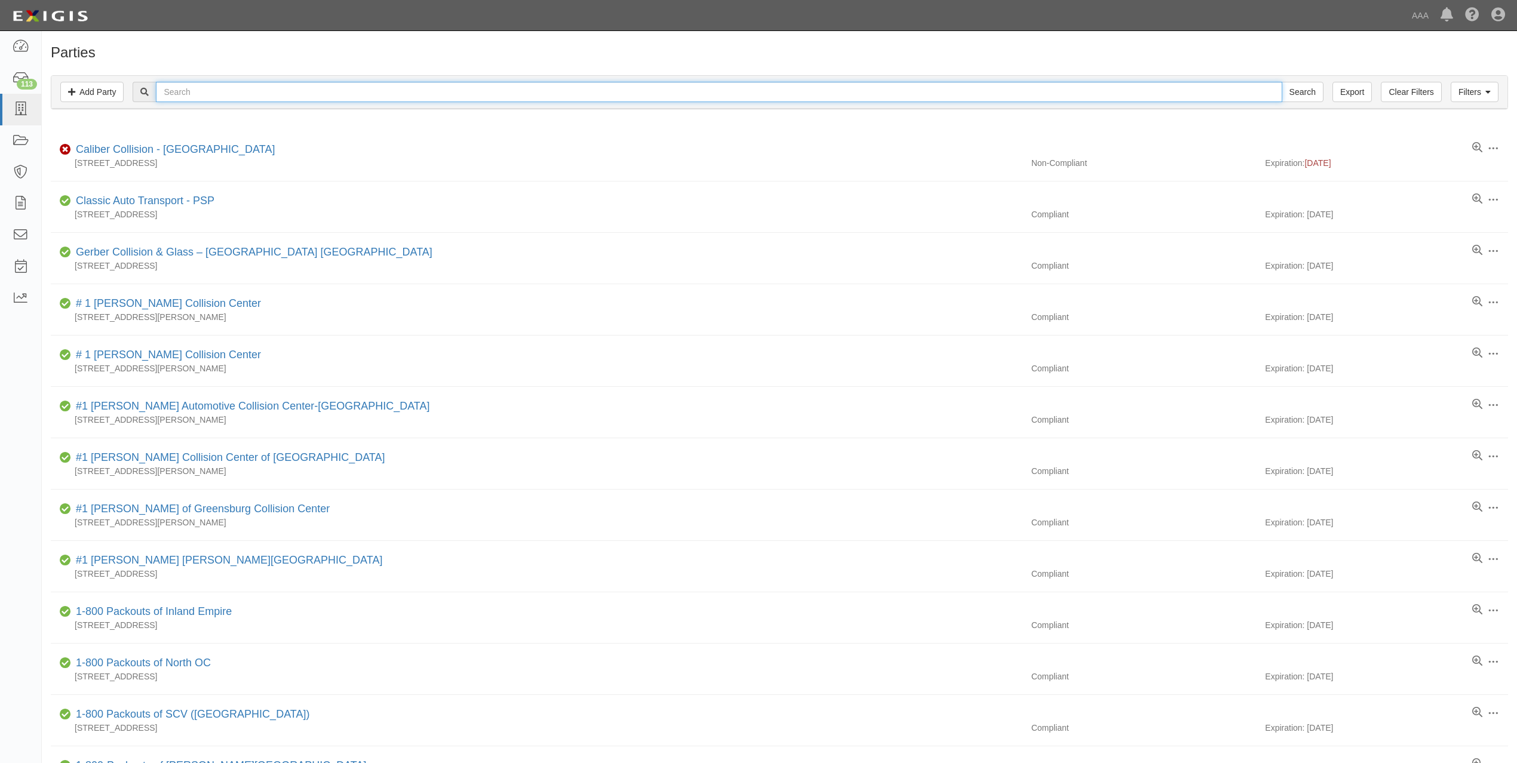
paste input "PERFORMANCE TOWING"
type input "PERFORMANCE TOWING"
click at [1281, 82] on input "Search" at bounding box center [1302, 92] width 42 height 20
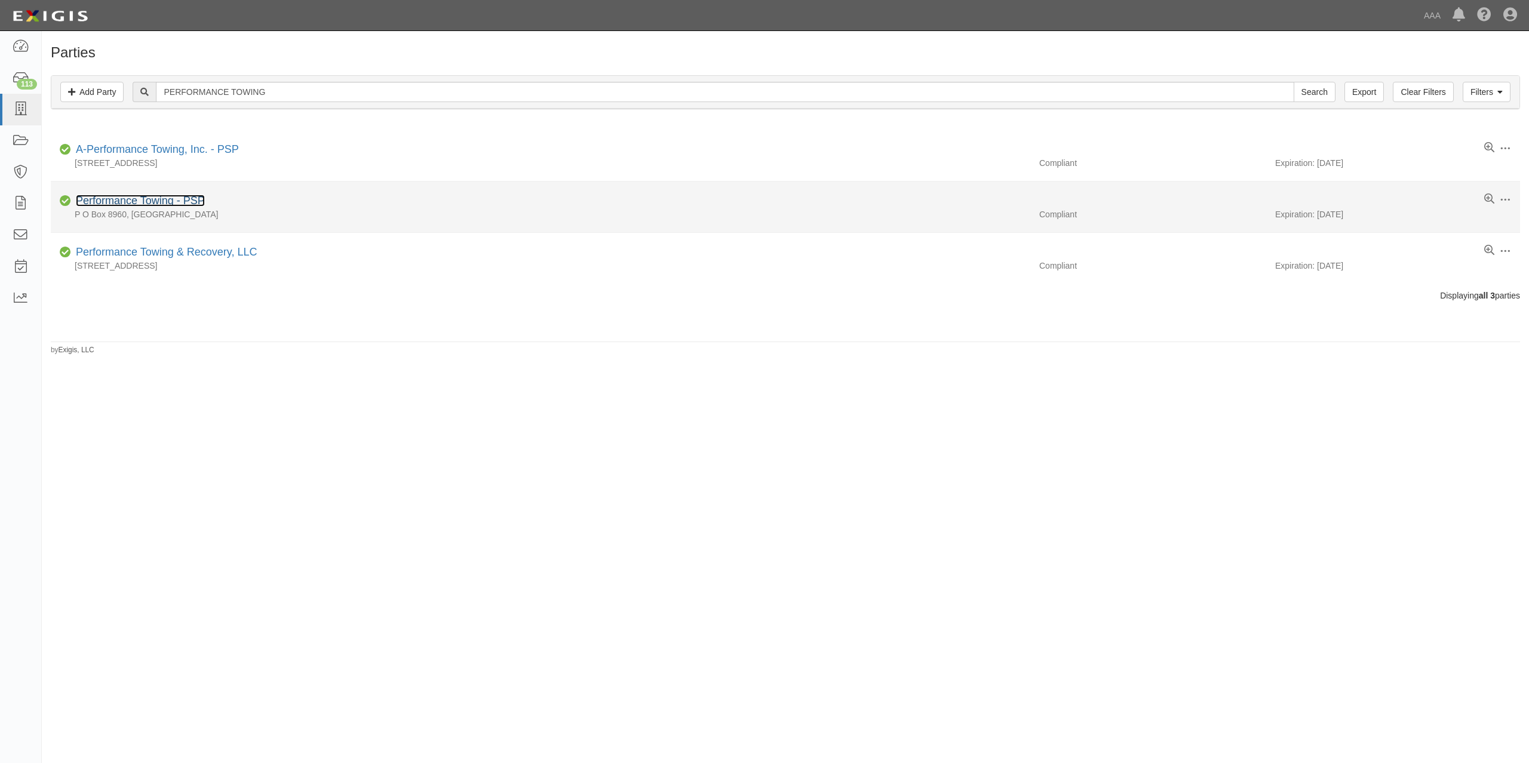
click at [171, 201] on link "Performance Towing - PSP" at bounding box center [140, 201] width 129 height 12
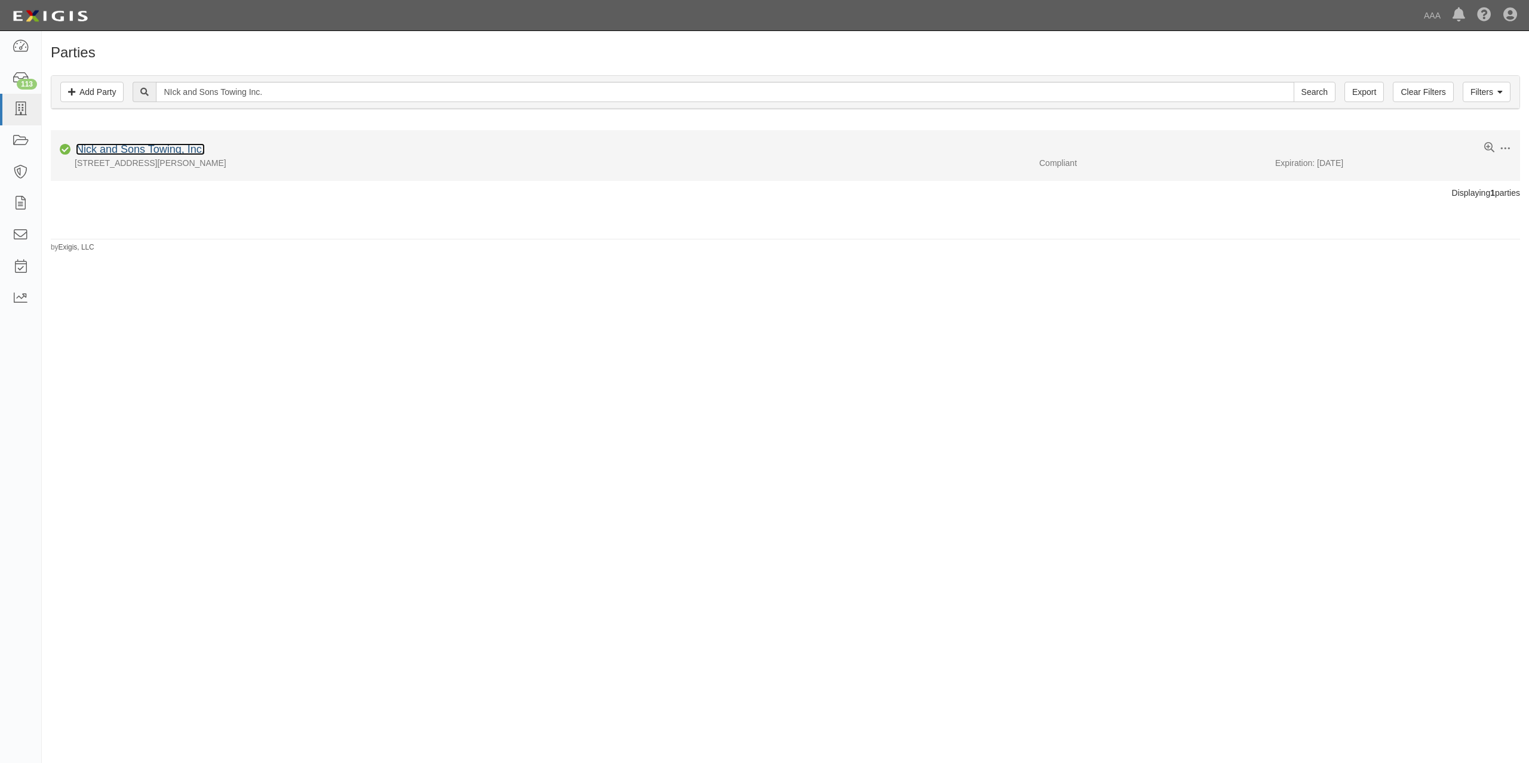
click at [180, 150] on link "Nick and Sons Towing, Inc." at bounding box center [140, 149] width 129 height 12
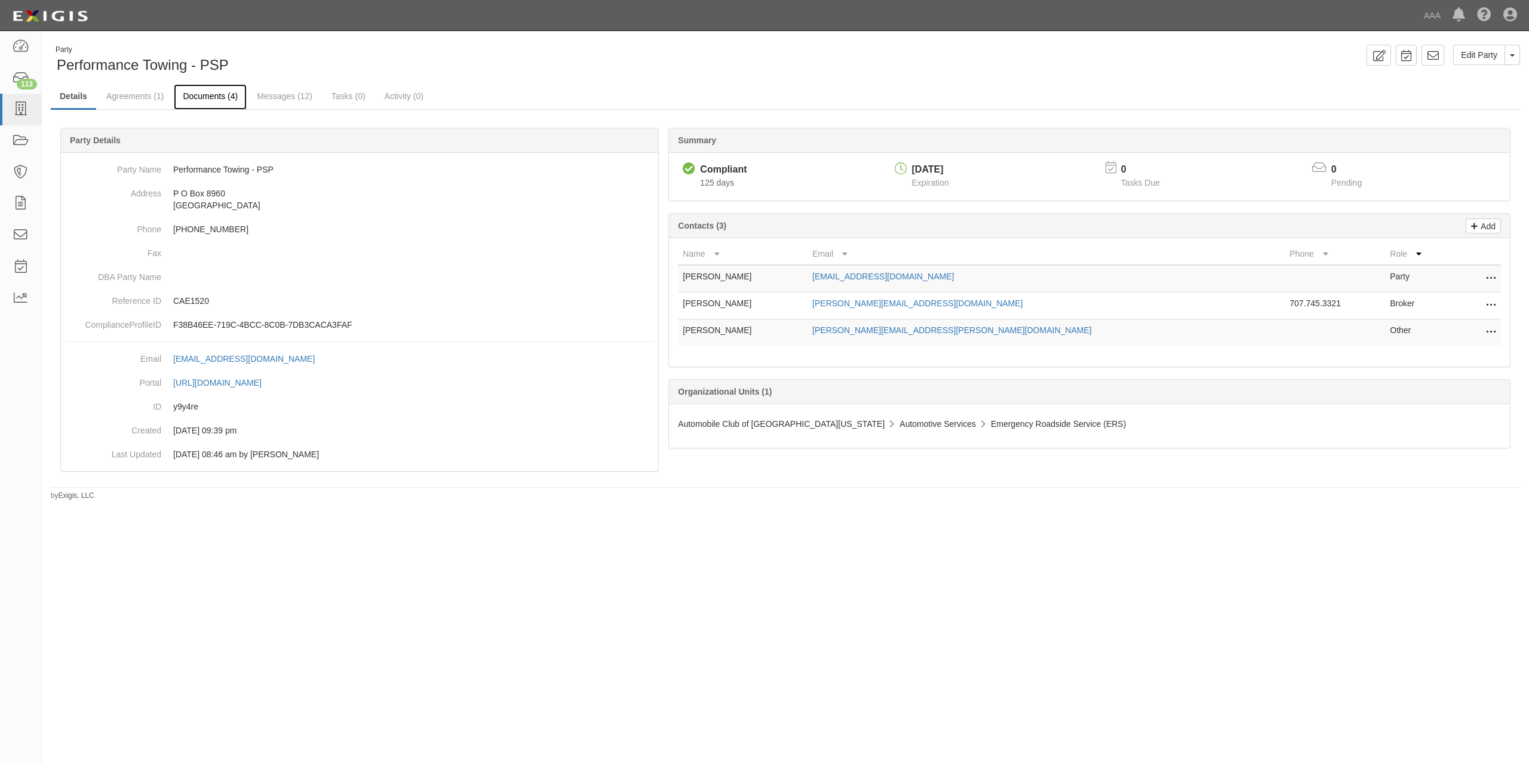
click at [223, 103] on link "Documents (4)" at bounding box center [210, 97] width 73 height 26
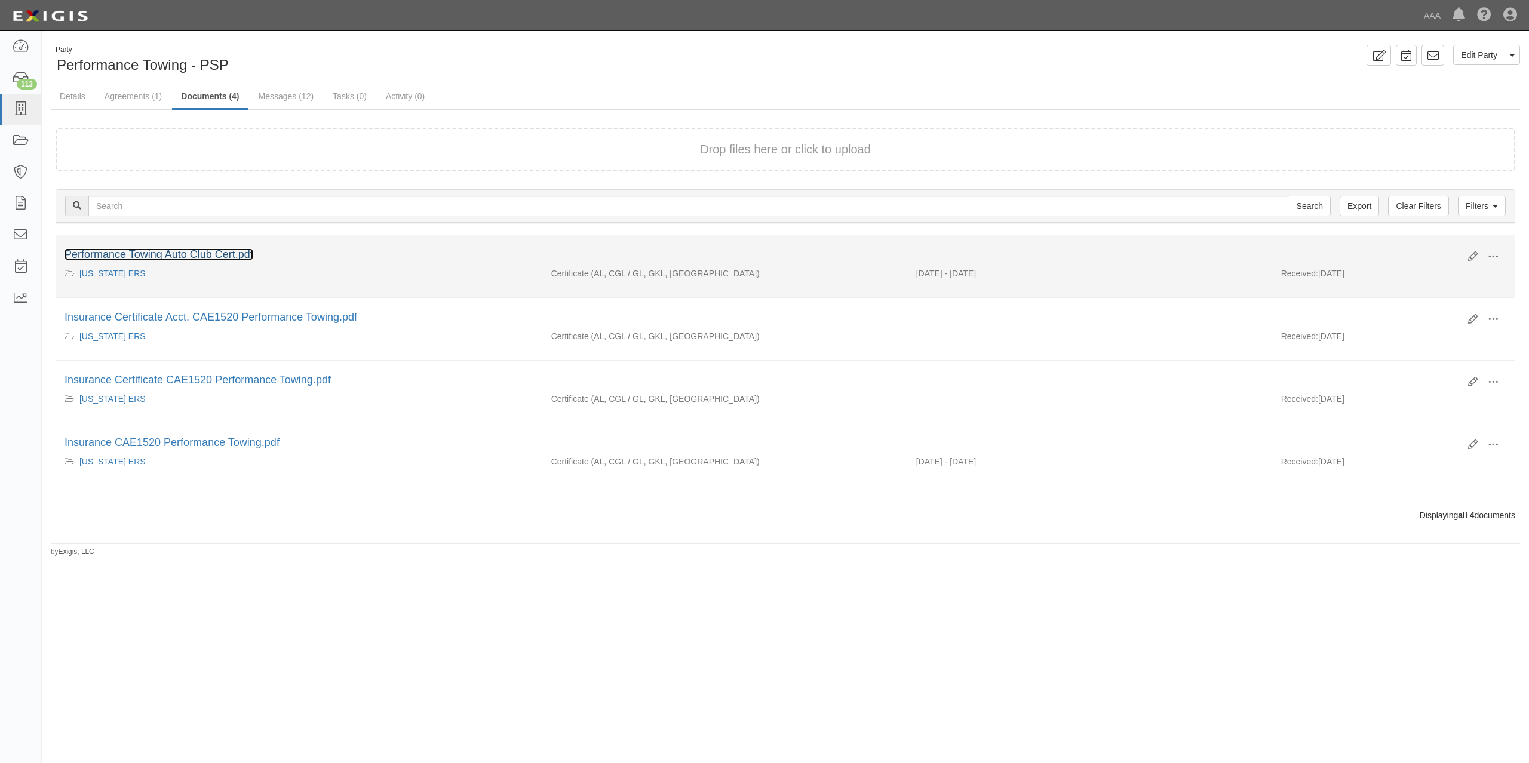
click at [235, 251] on link "Performance Towing Auto Club Cert.pdf" at bounding box center [158, 254] width 189 height 12
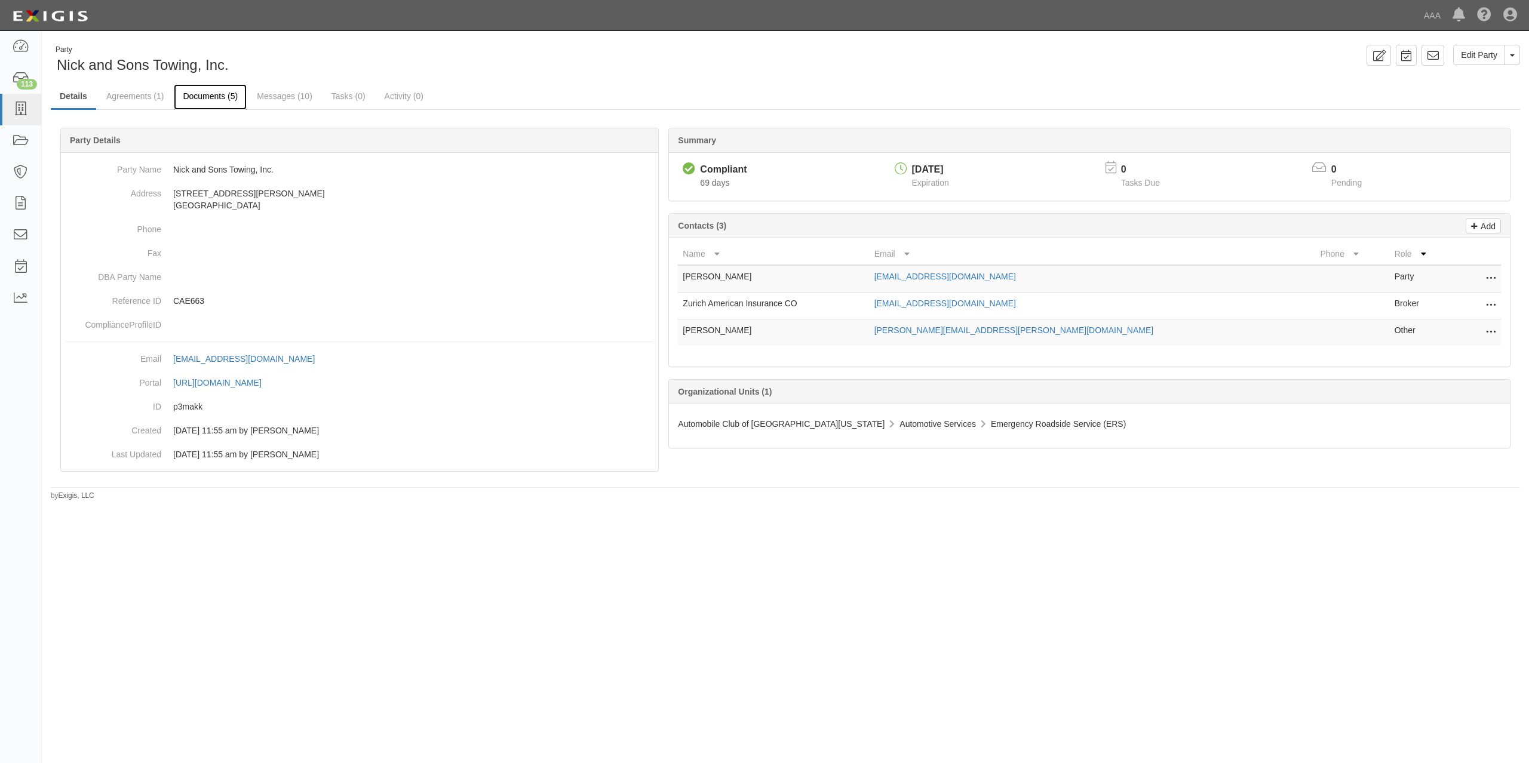
click at [207, 94] on link "Documents (5)" at bounding box center [210, 97] width 73 height 26
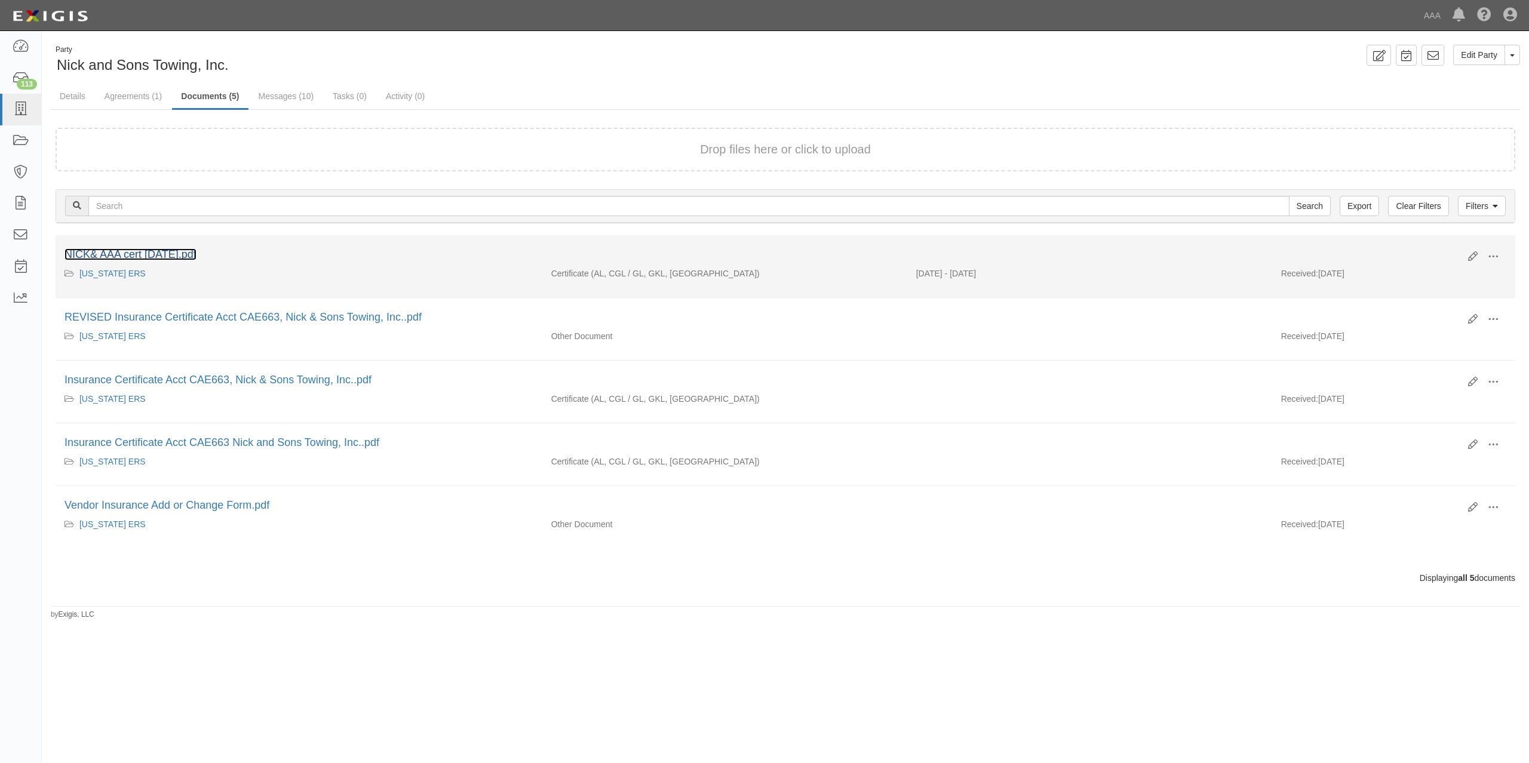
click at [175, 250] on link "NICK& AAA cert [DATE].pdf" at bounding box center [130, 254] width 132 height 12
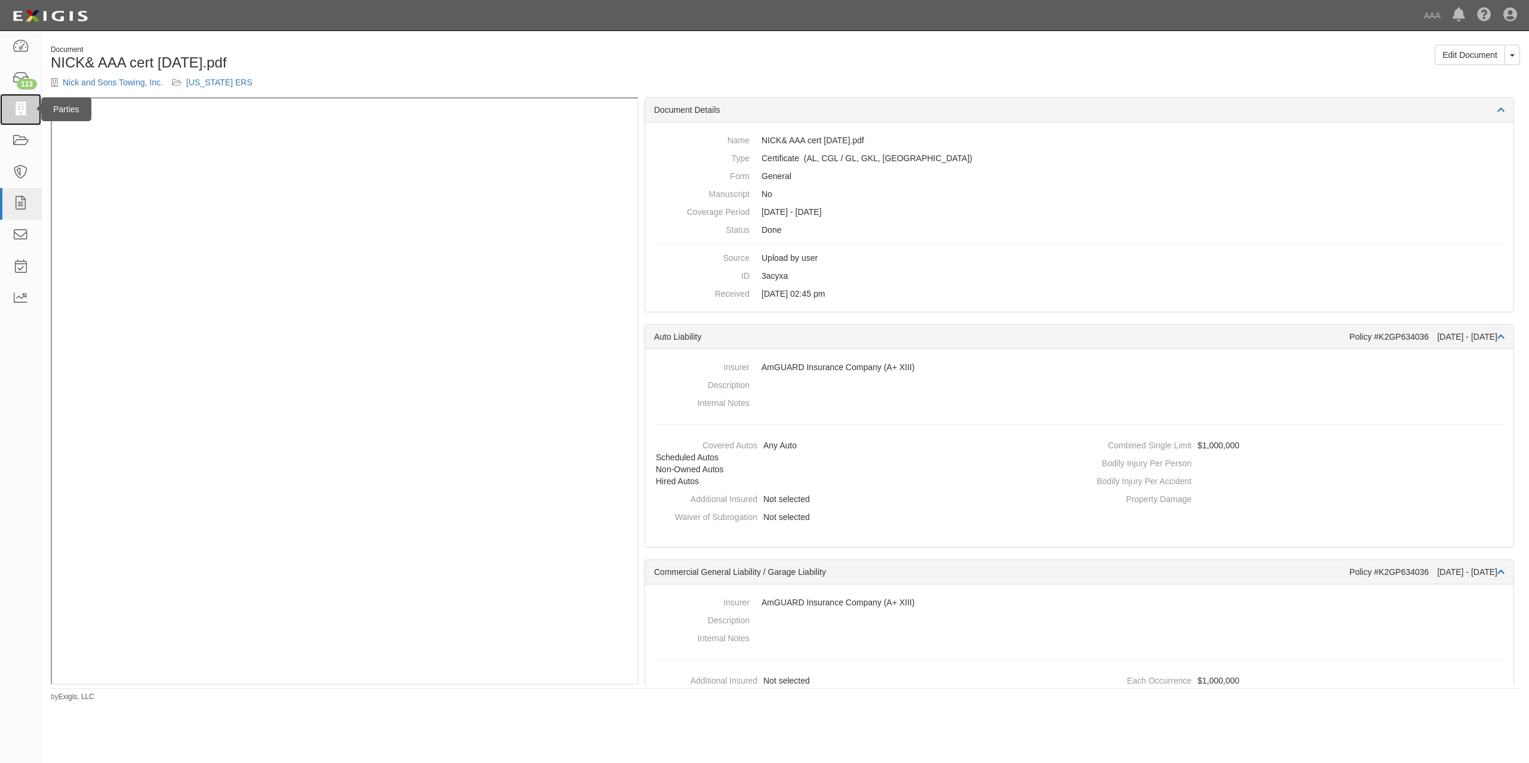
click at [24, 111] on icon at bounding box center [20, 110] width 17 height 14
click at [21, 118] on link at bounding box center [20, 110] width 41 height 32
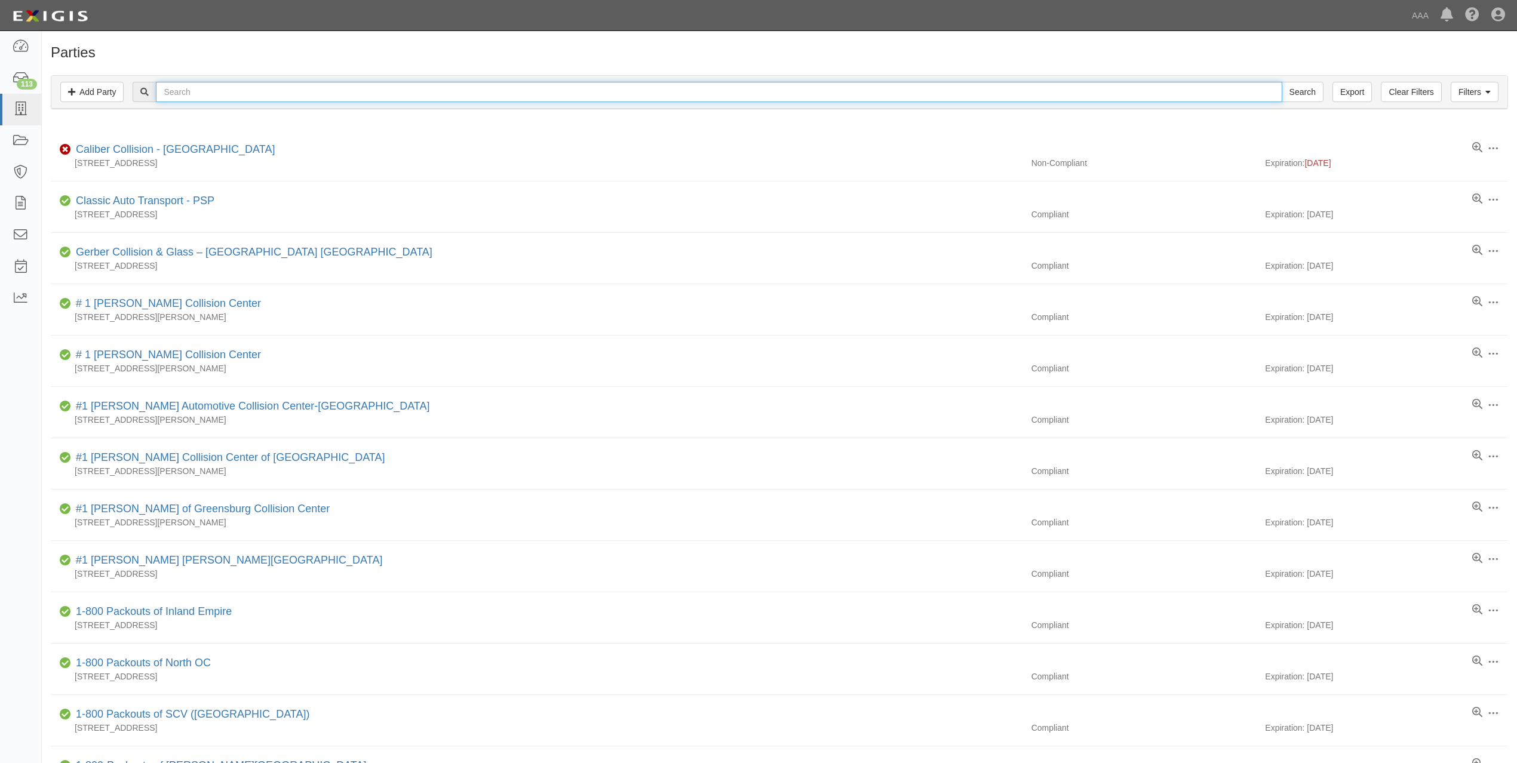
click at [261, 87] on input "text" at bounding box center [719, 92] width 1126 height 20
paste input "HOPE TOWING, INC."
type input "HOPE TOWING, INC."
click at [1281, 82] on input "Search" at bounding box center [1302, 92] width 42 height 20
click at [405, 94] on input "text" at bounding box center [719, 92] width 1126 height 20
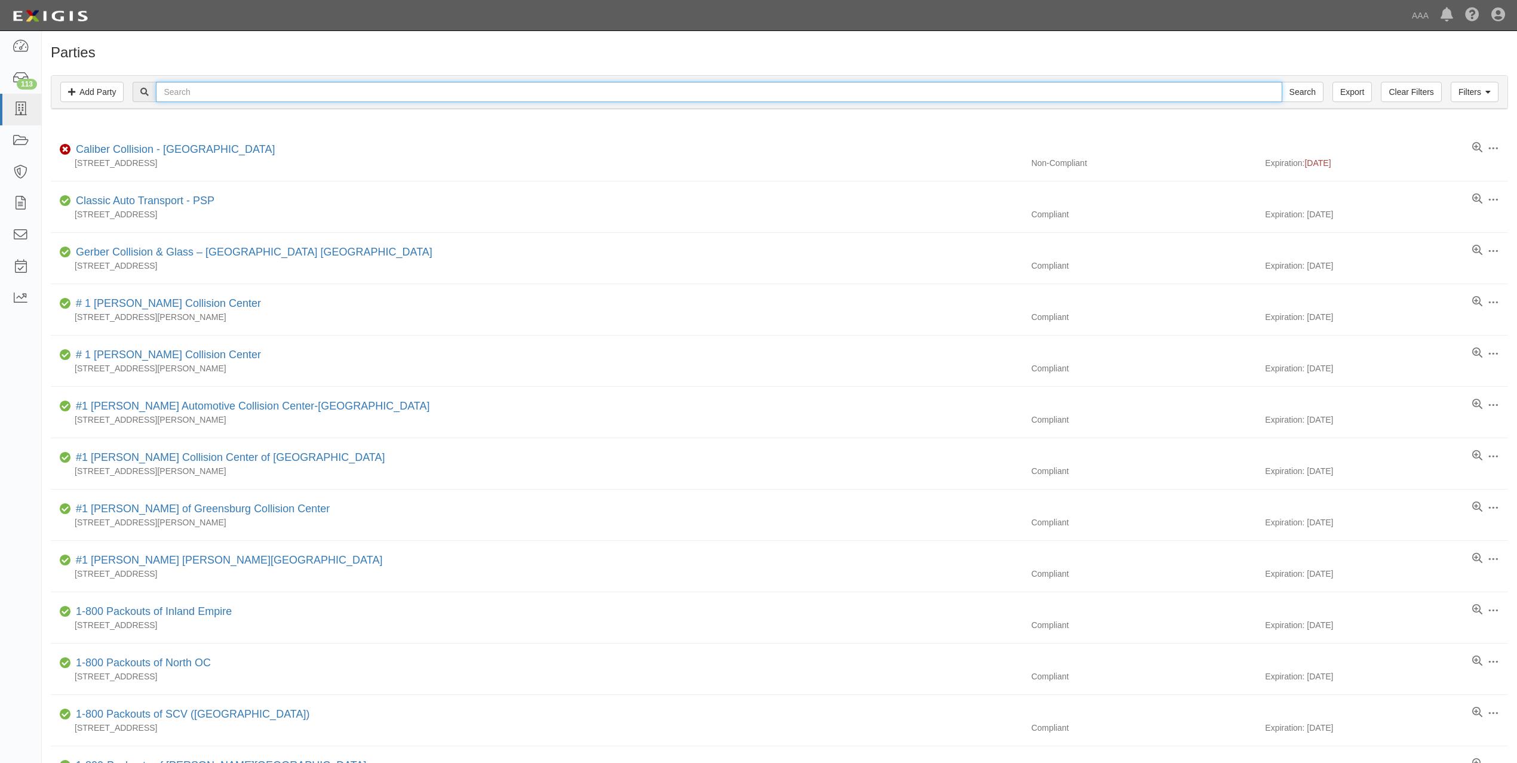
paste input "Diamond Towing and Recovery, LLC"
type input "Diamond Towing and Recovery, LLC"
click at [1281, 82] on input "Search" at bounding box center [1302, 92] width 42 height 20
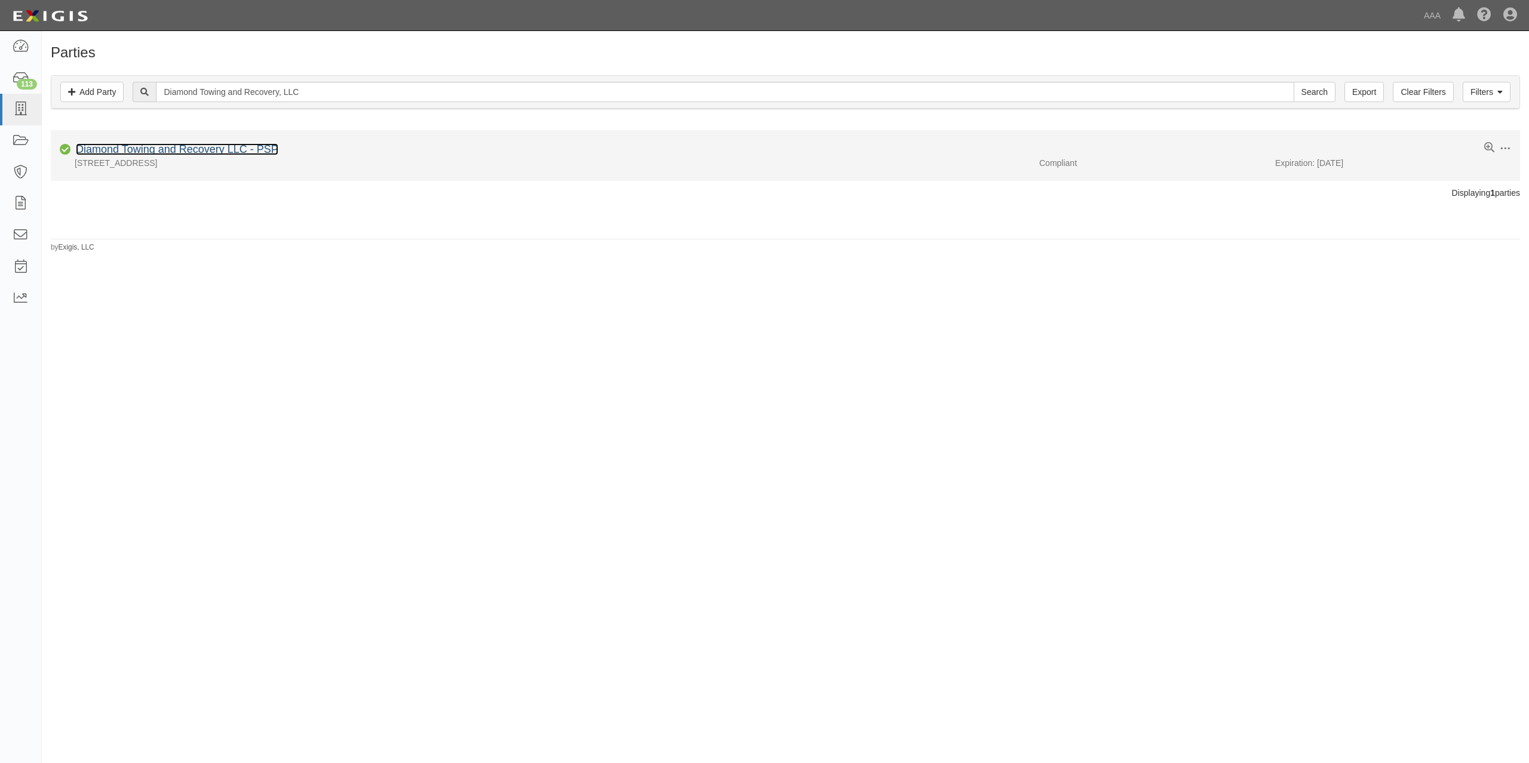
click at [226, 153] on link "Diamond Towing and Recovery LLC - PSP" at bounding box center [177, 149] width 202 height 12
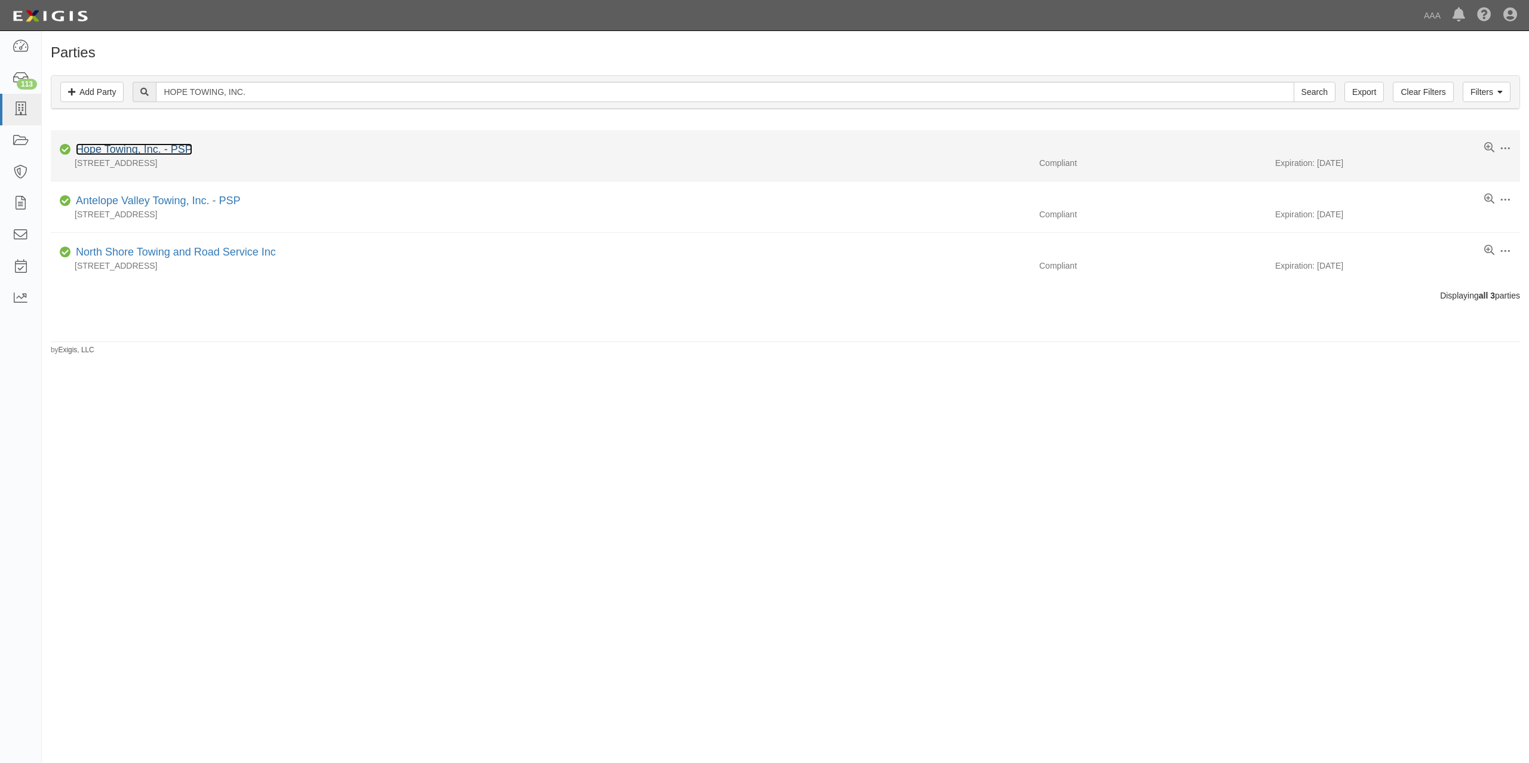
click at [160, 152] on link "Hope Towing, Inc. - PSP" at bounding box center [134, 149] width 116 height 12
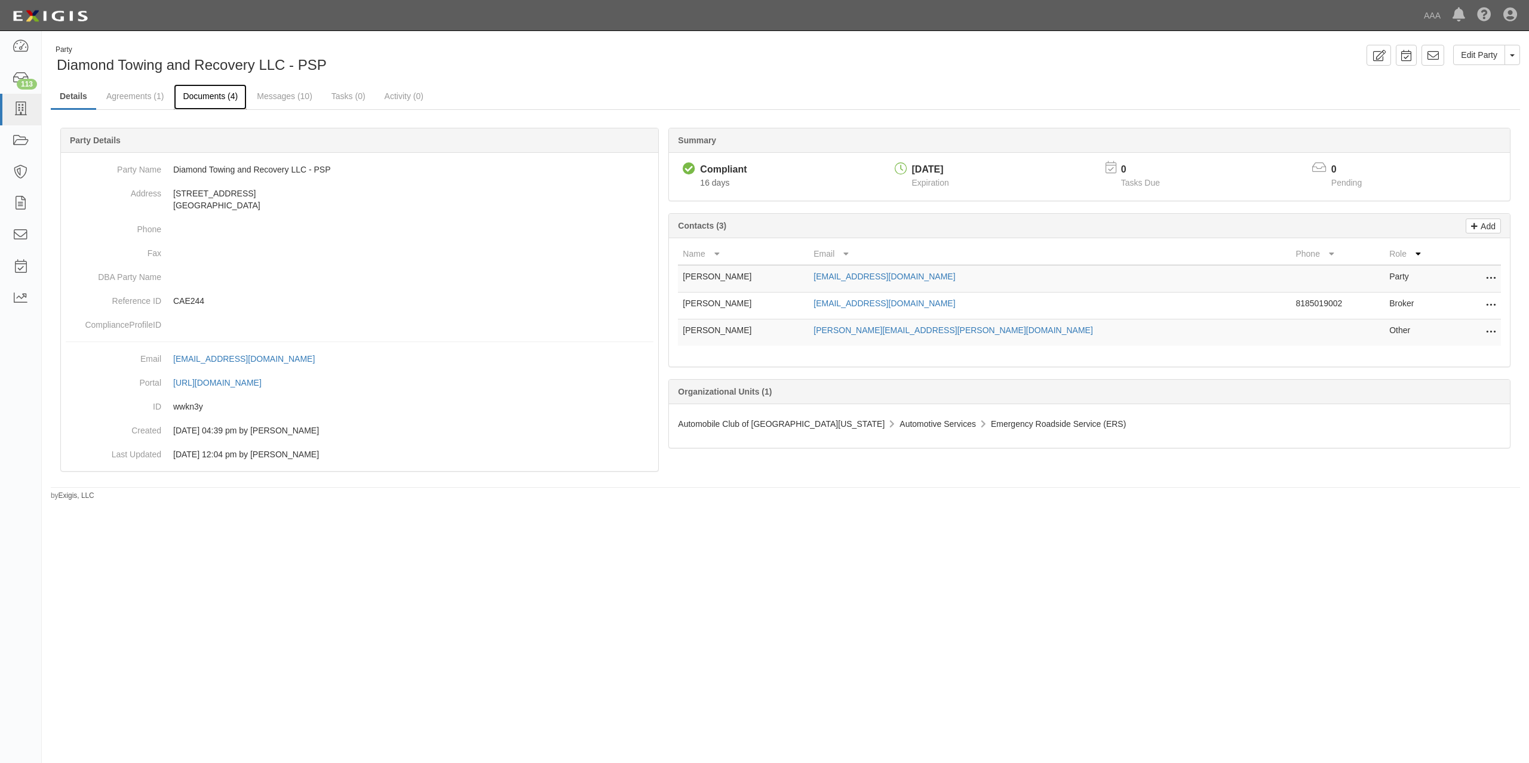
click at [220, 93] on link "Documents (4)" at bounding box center [210, 97] width 73 height 26
click at [210, 94] on link "Documents (8)" at bounding box center [210, 97] width 73 height 26
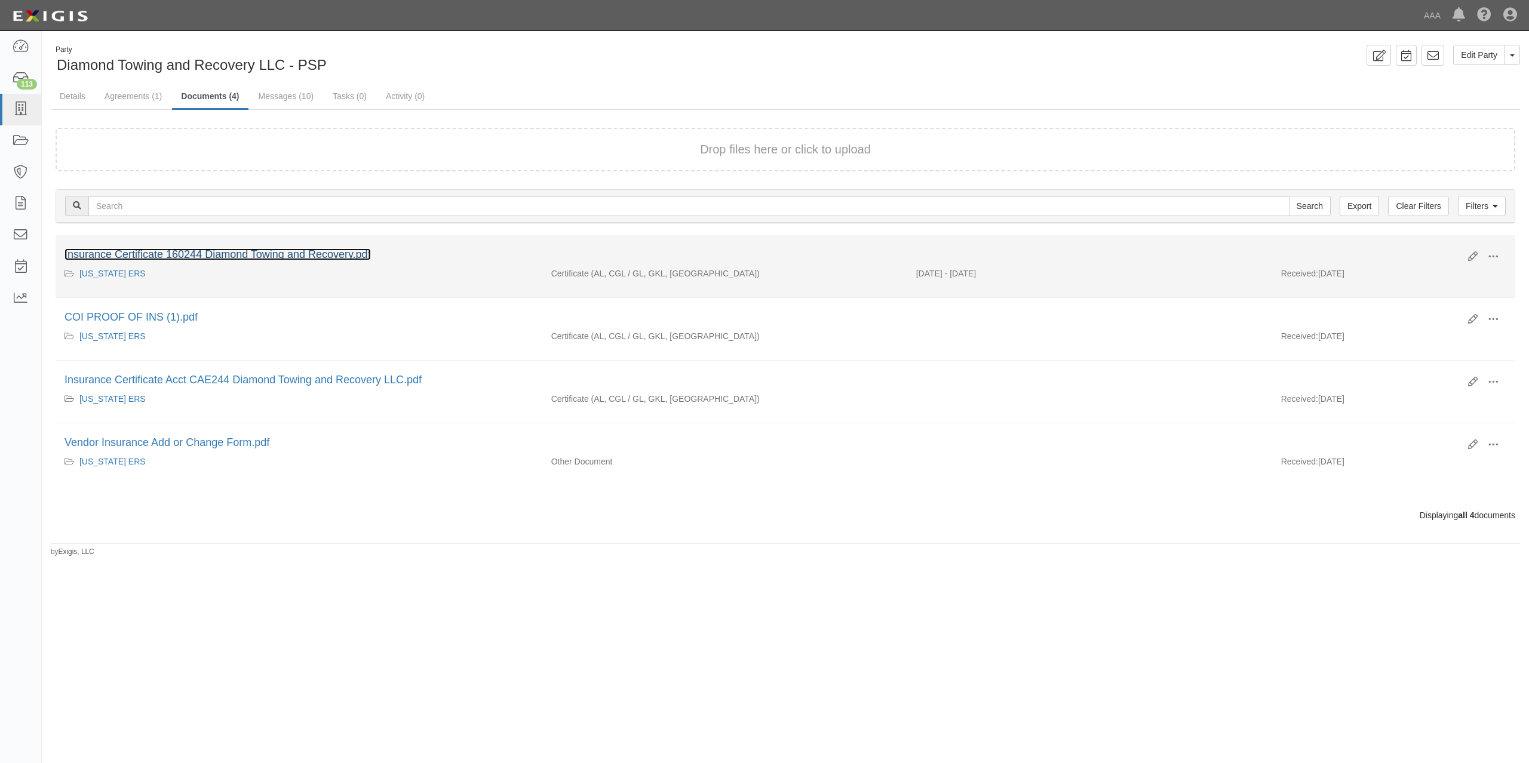
click at [184, 259] on link "Insurance Certificate 160244 Diamond Towing and Recovery.pdf" at bounding box center [217, 254] width 306 height 12
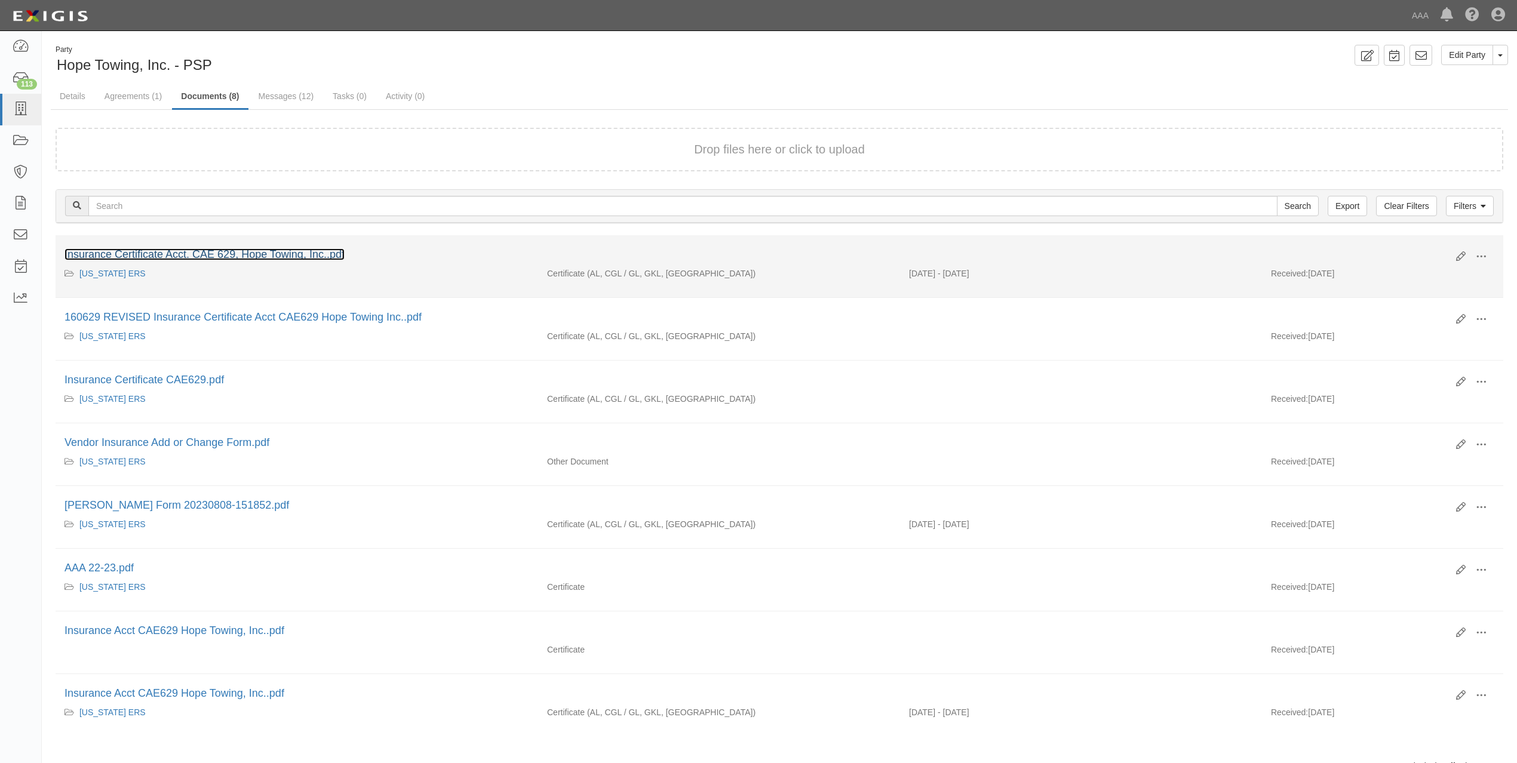
click at [223, 252] on link "Insurance Certificate Acct. CAE 629, Hope Towing, Inc..pdf" at bounding box center [204, 254] width 280 height 12
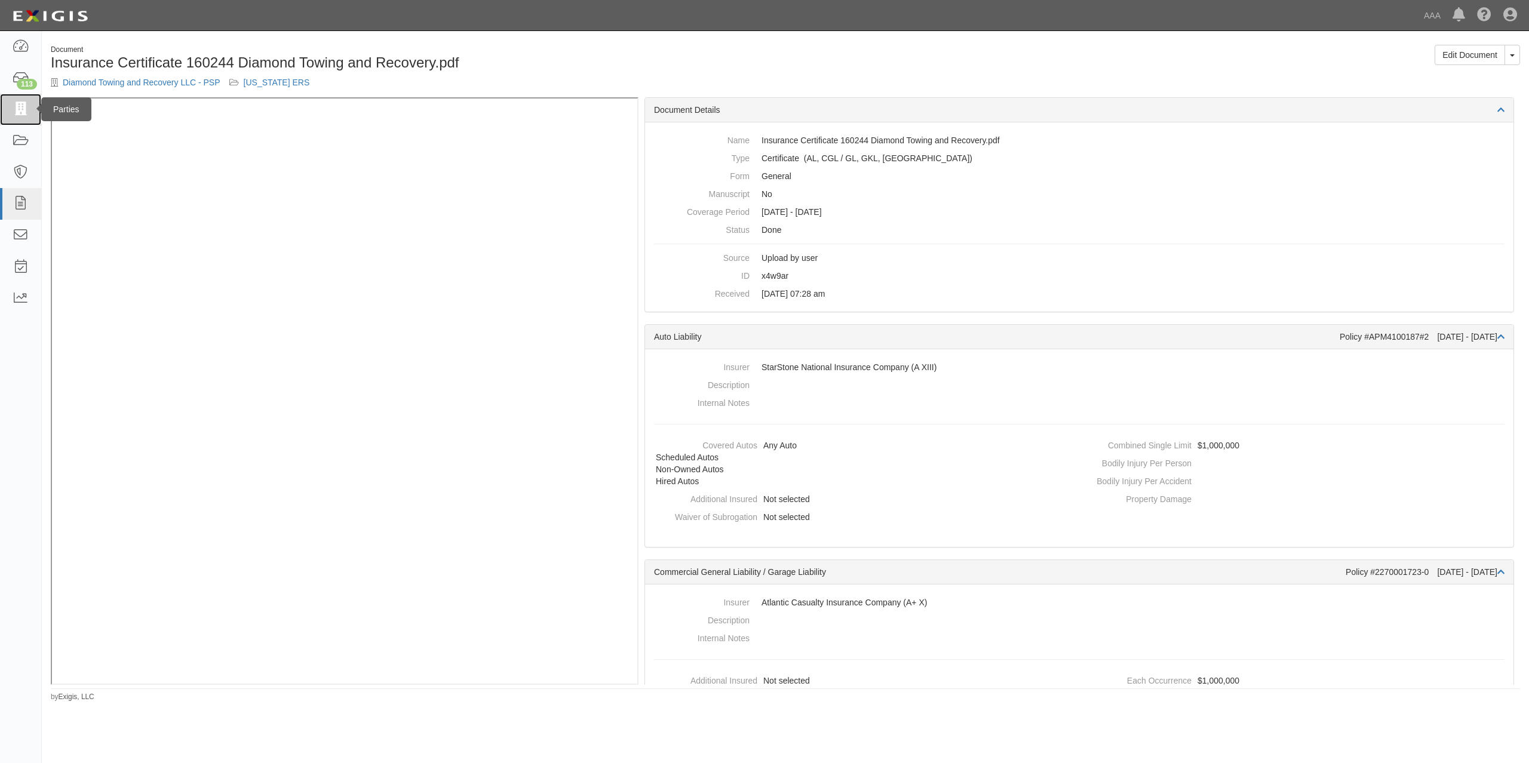
click at [17, 103] on icon at bounding box center [20, 110] width 17 height 14
click at [18, 110] on icon at bounding box center [20, 110] width 17 height 14
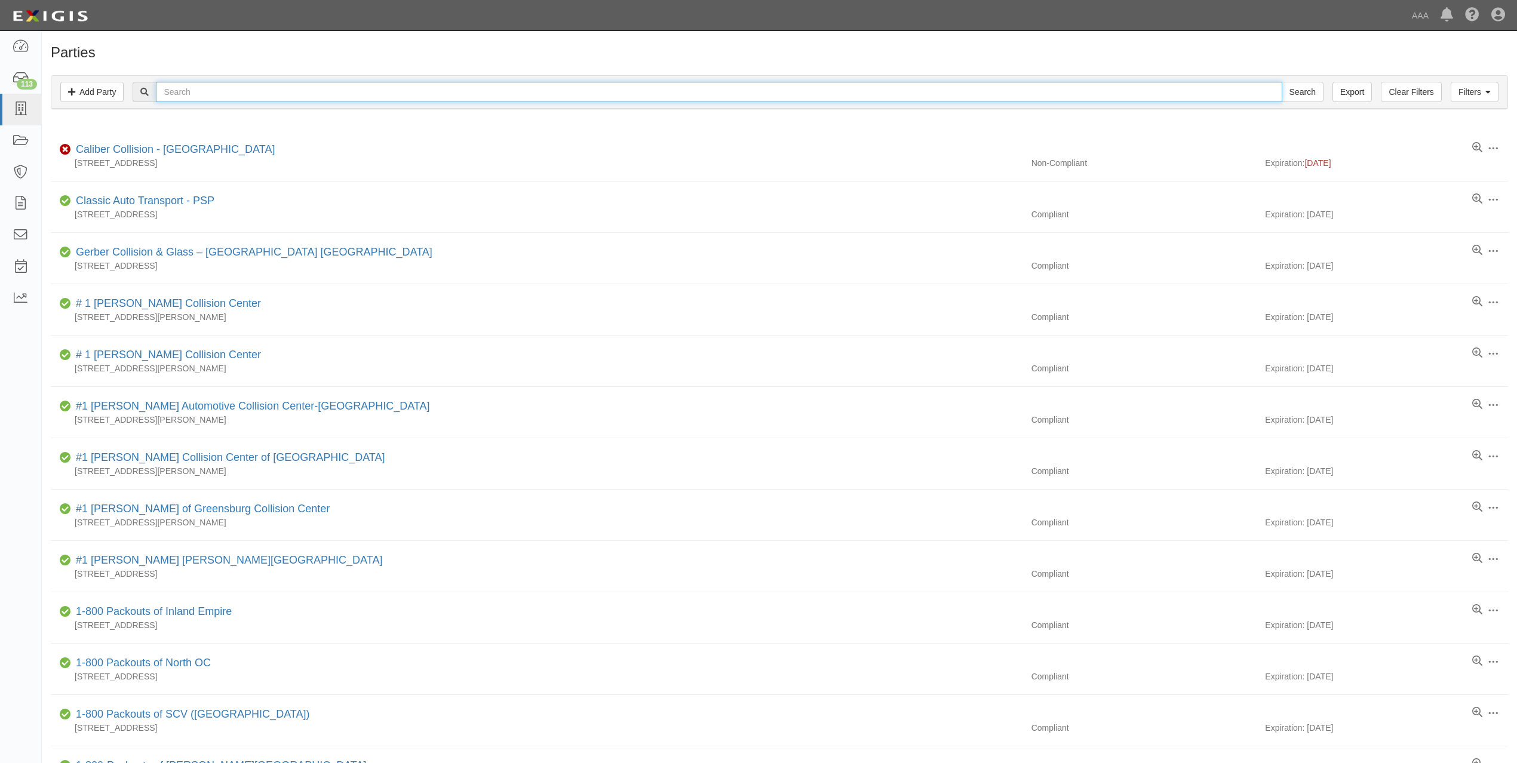
click at [312, 99] on input "text" at bounding box center [719, 92] width 1126 height 20
paste input "AMERICAN TOWING & RECOVERY, INC."
type input "AMERICAN TOWING & RECOVERY, INC."
click at [1281, 82] on input "Search" at bounding box center [1302, 92] width 42 height 20
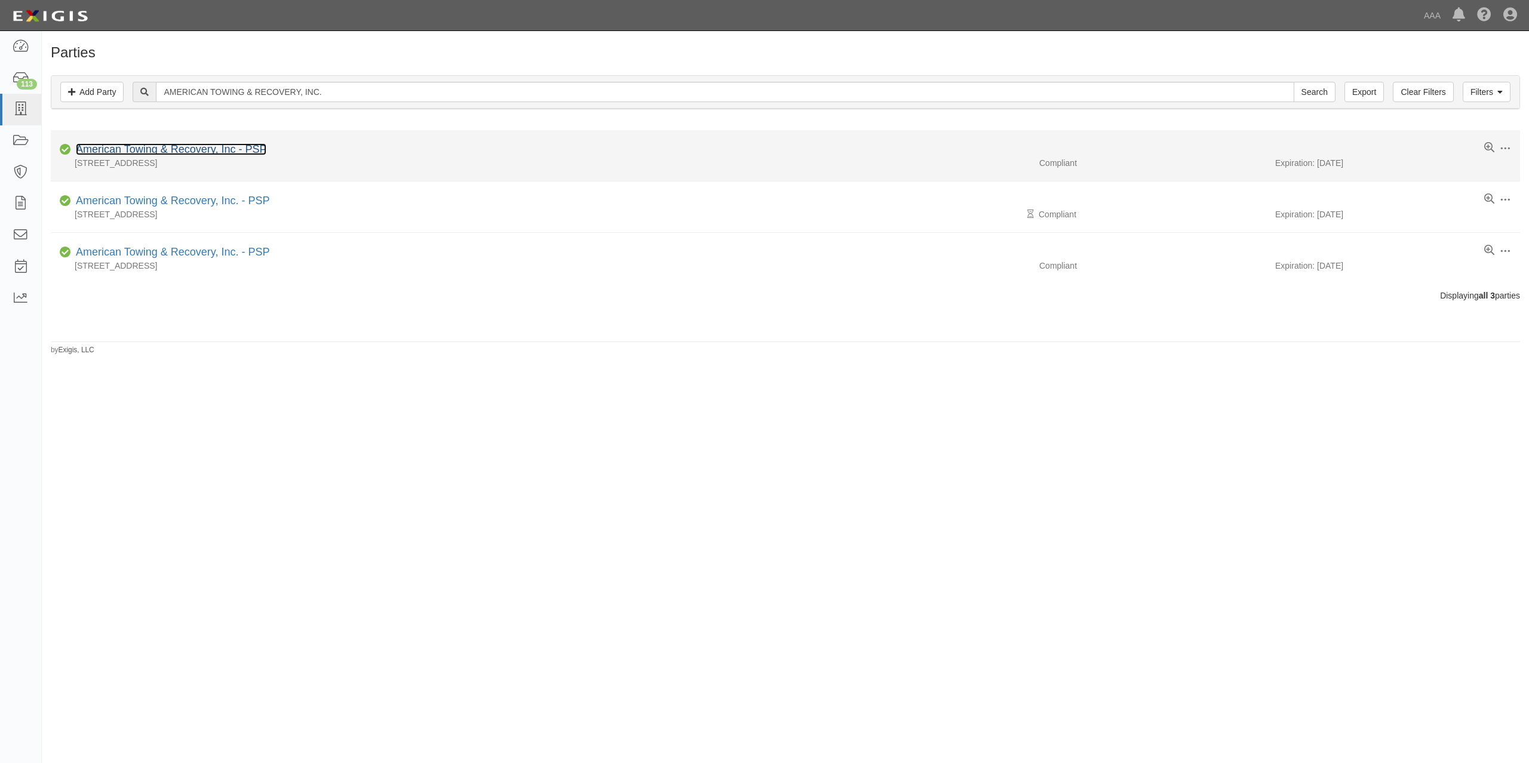
click at [215, 148] on link "American Towing & Recovery, Inc - PSP" at bounding box center [171, 149] width 190 height 12
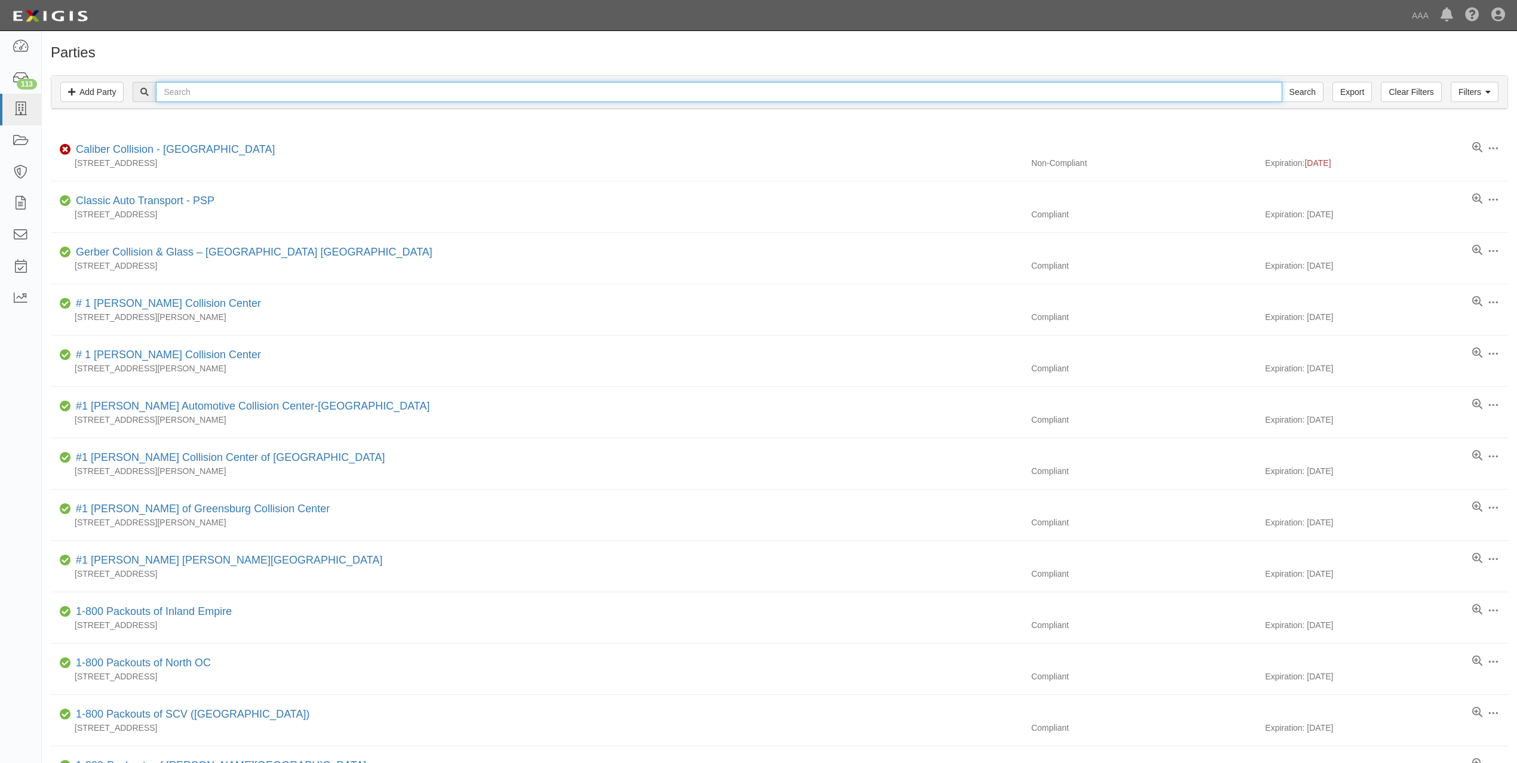
click at [350, 87] on input "text" at bounding box center [719, 92] width 1126 height 20
paste input "SILVER STATE TOWING OF NORTHERN NEVADA"
type input "SILVER STATE TOWING OF NORTHERN NEVADA"
click at [1281, 82] on input "Search" at bounding box center [1302, 92] width 42 height 20
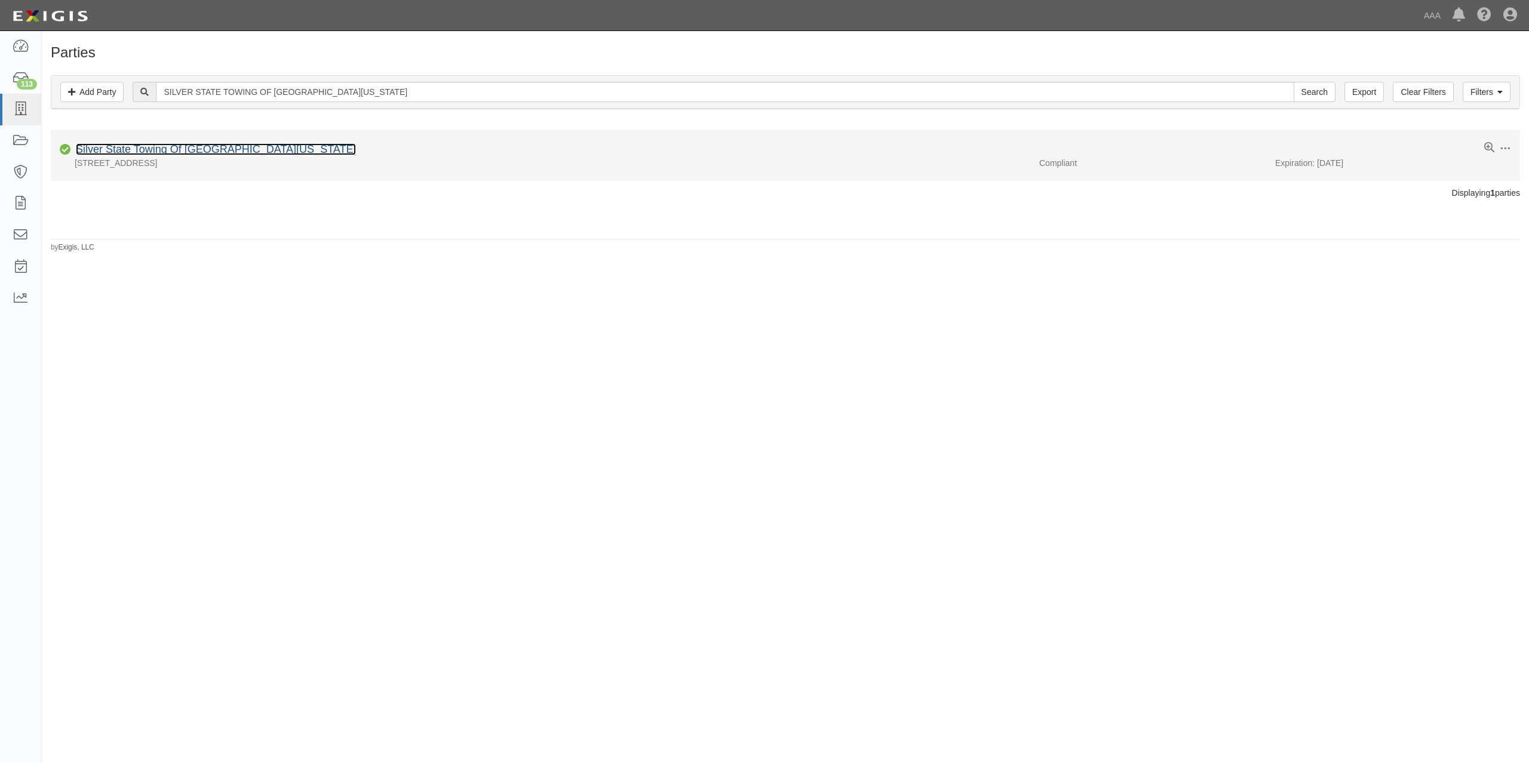
click at [182, 151] on link "Silver State Towing Of Northern Nevada" at bounding box center [216, 149] width 280 height 12
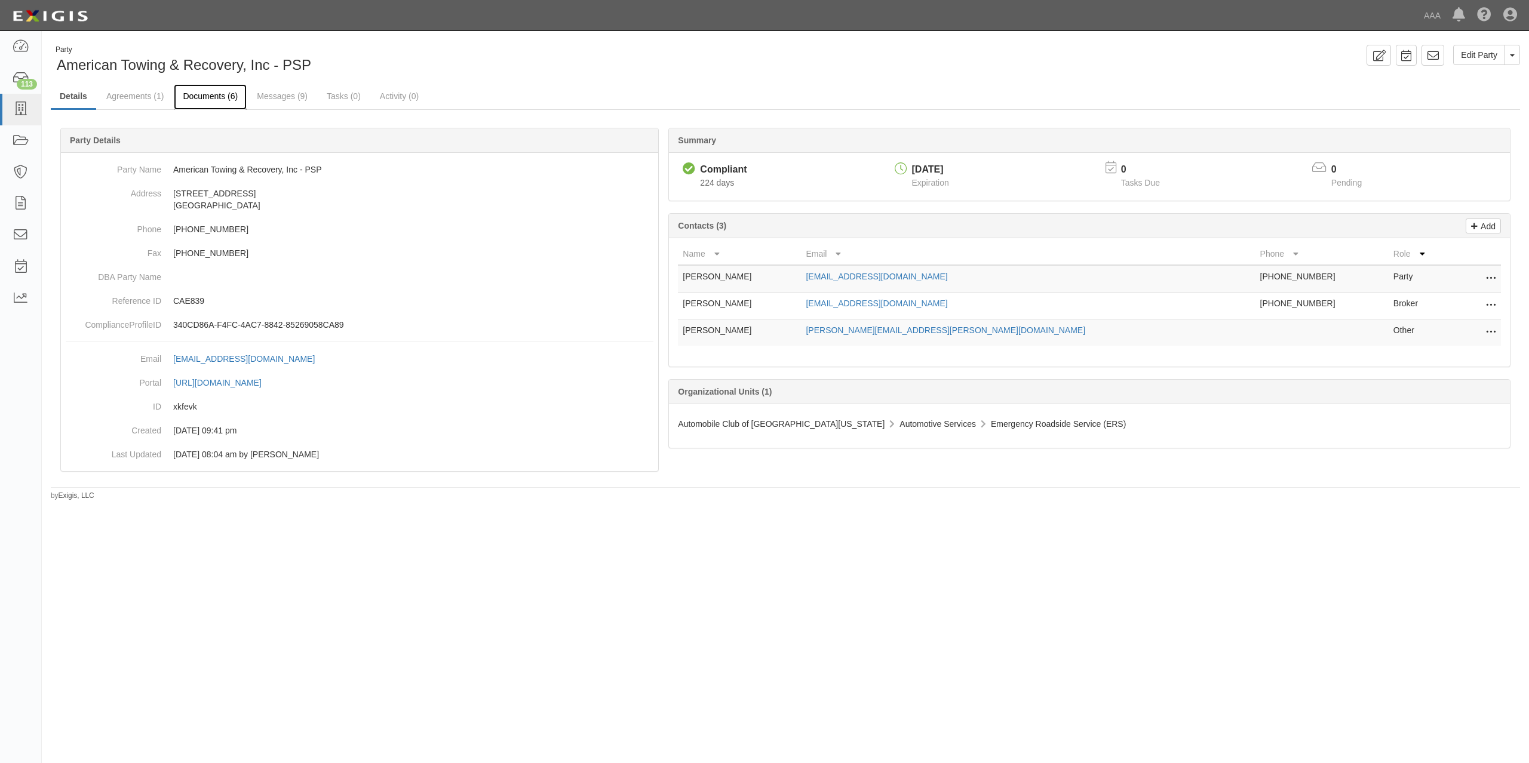
click at [221, 105] on link "Documents (6)" at bounding box center [210, 97] width 73 height 26
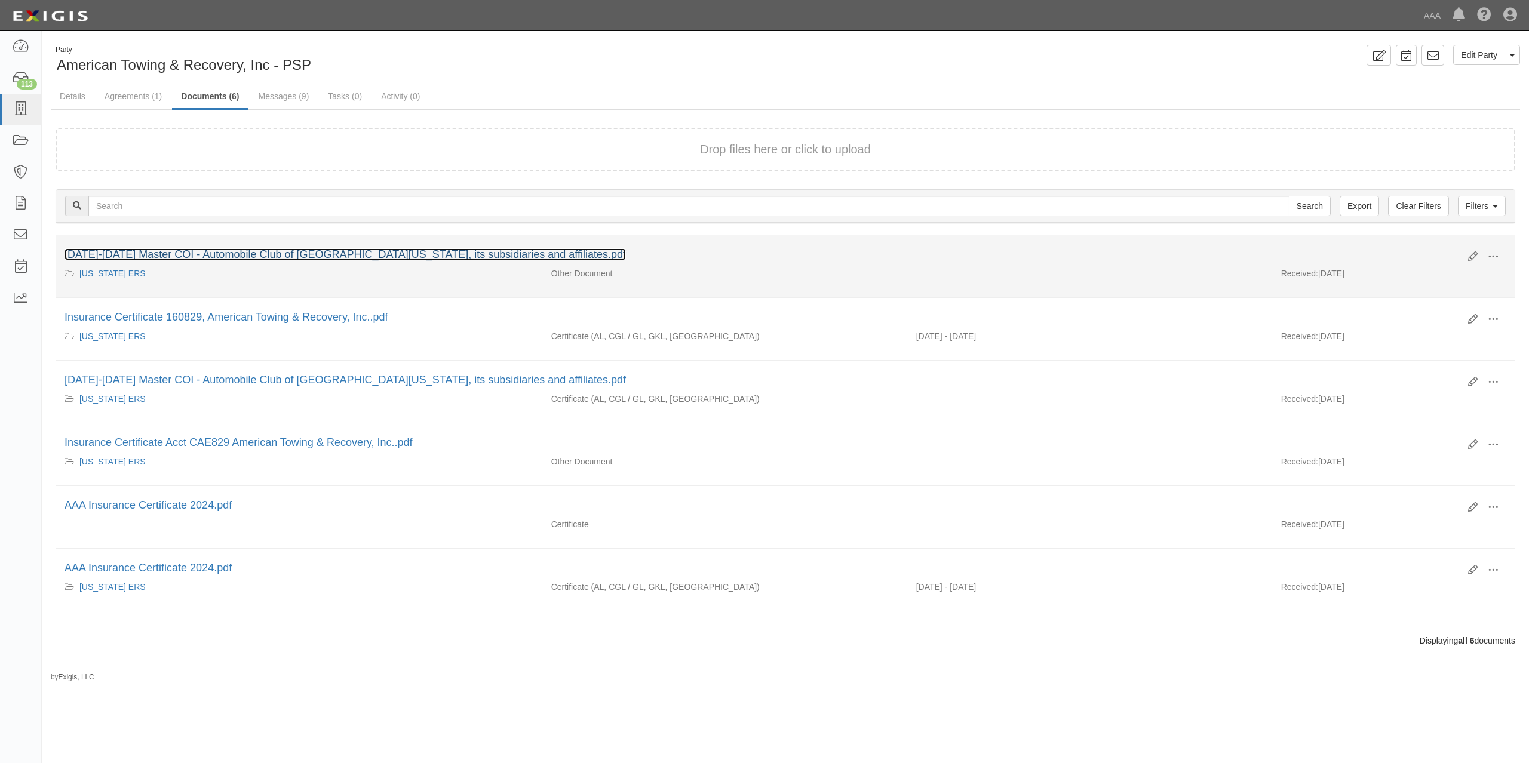
click at [247, 254] on link "2025-2026 Master COI - Automobile Club of Southern California, its subsidiaries…" at bounding box center [344, 254] width 561 height 12
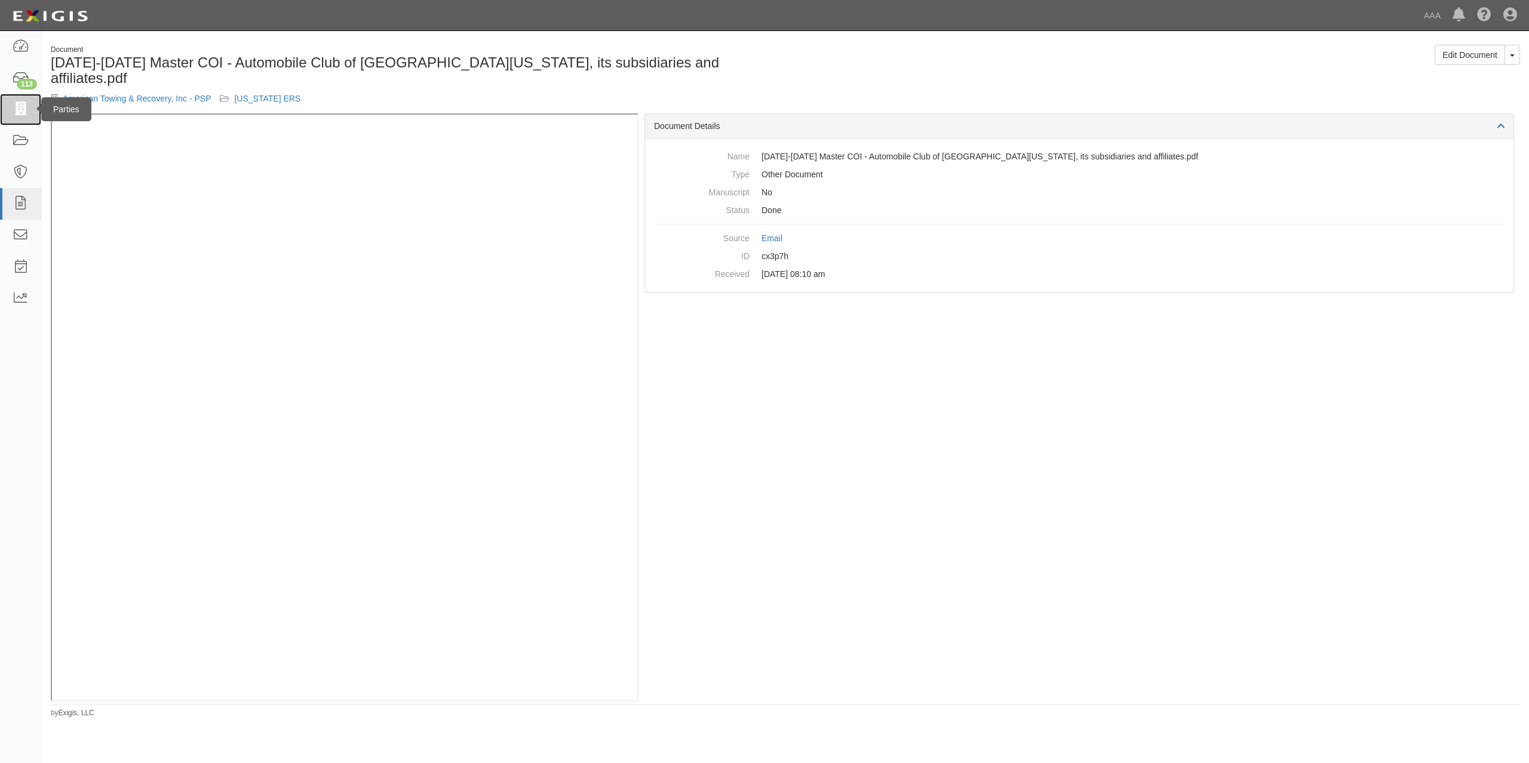
click at [14, 113] on icon at bounding box center [20, 110] width 17 height 14
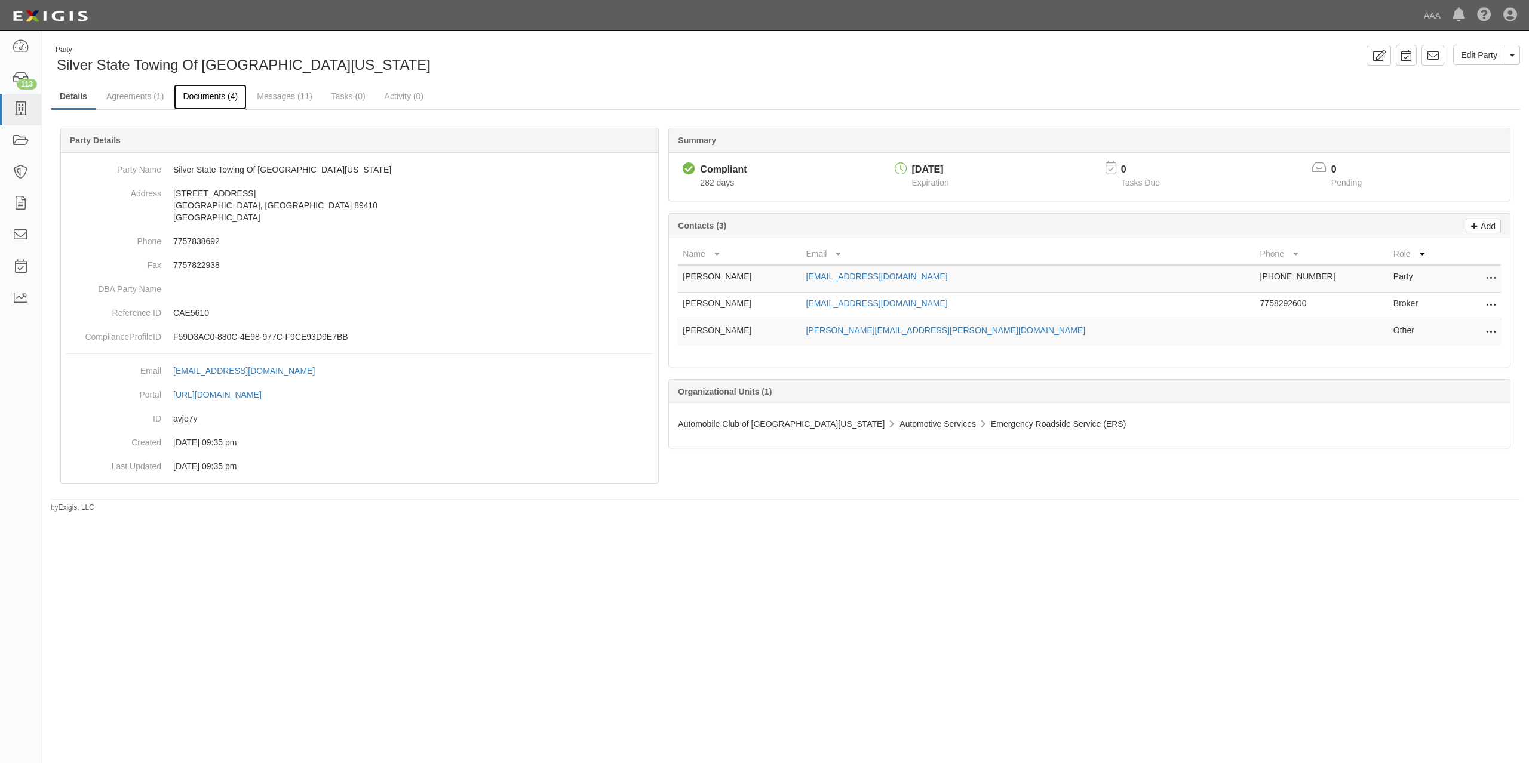
click at [219, 97] on link "Documents (4)" at bounding box center [210, 97] width 73 height 26
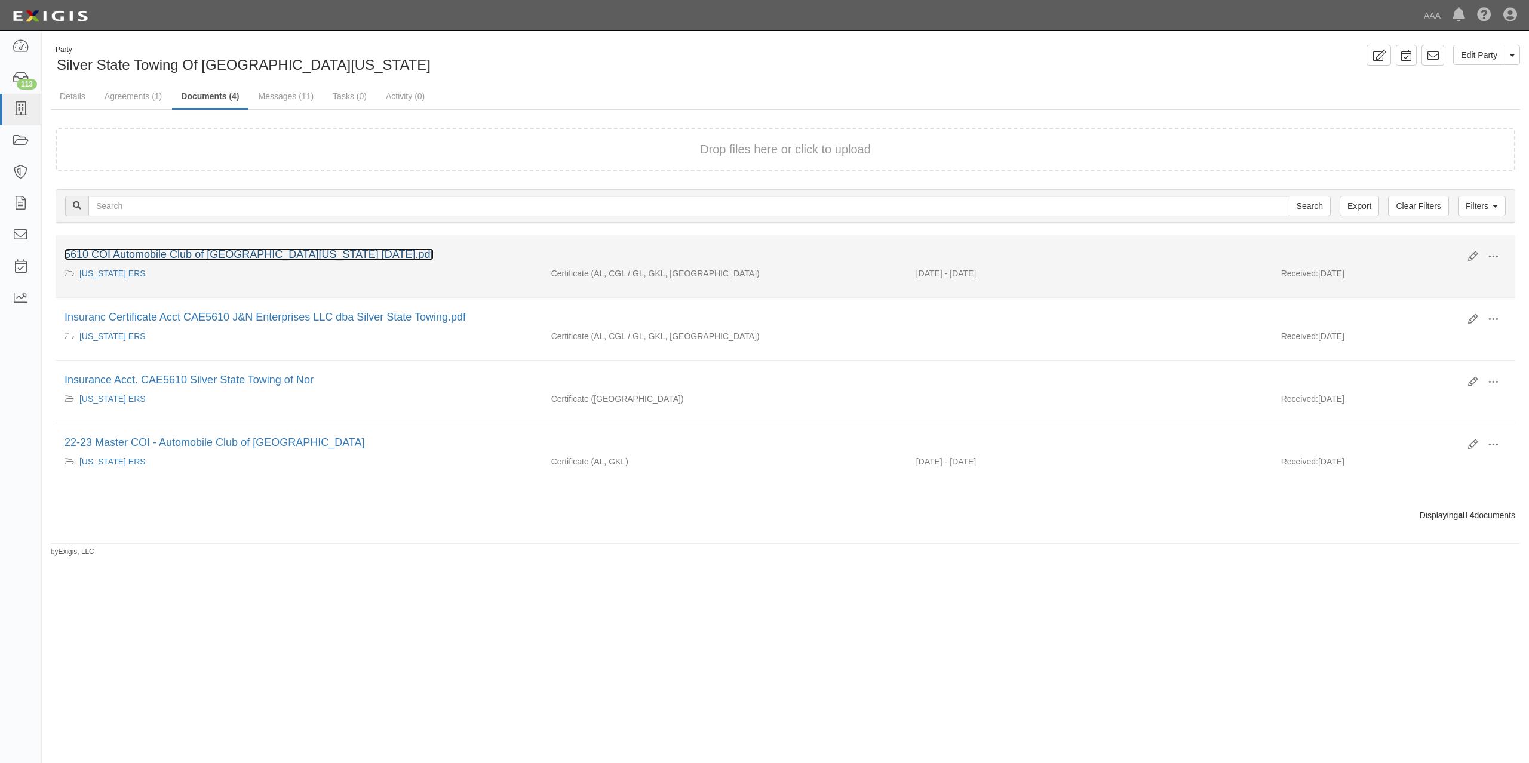
click at [194, 257] on link "5610 COI Automobile Club of [GEOGRAPHIC_DATA][US_STATE] [DATE].pdf" at bounding box center [248, 254] width 369 height 12
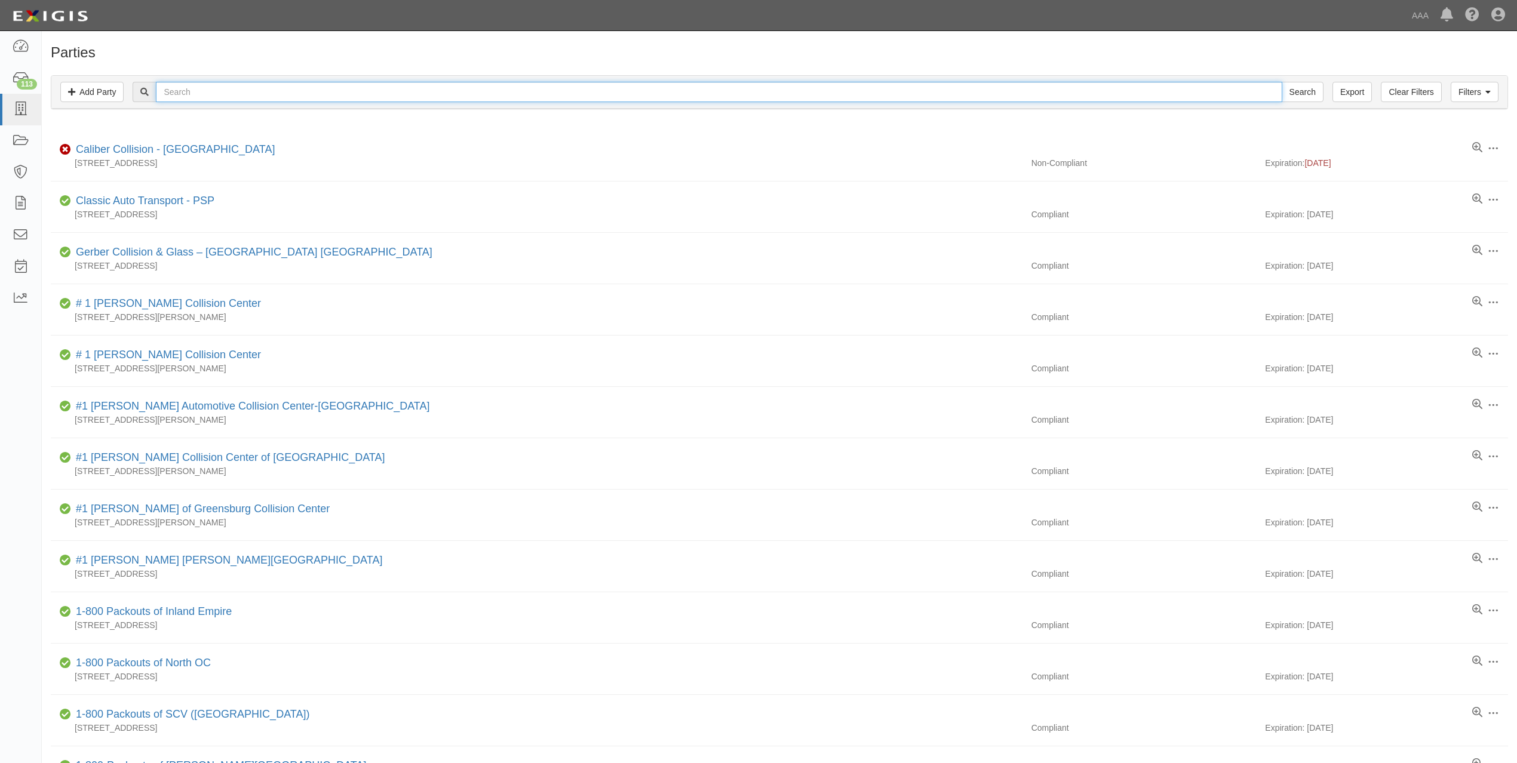
click at [219, 96] on input "text" at bounding box center [719, 92] width 1126 height 20
paste input "Top Tier Towing LLC"
type input "Top Tier Towing LLC"
click at [1281, 82] on input "Search" at bounding box center [1302, 92] width 42 height 20
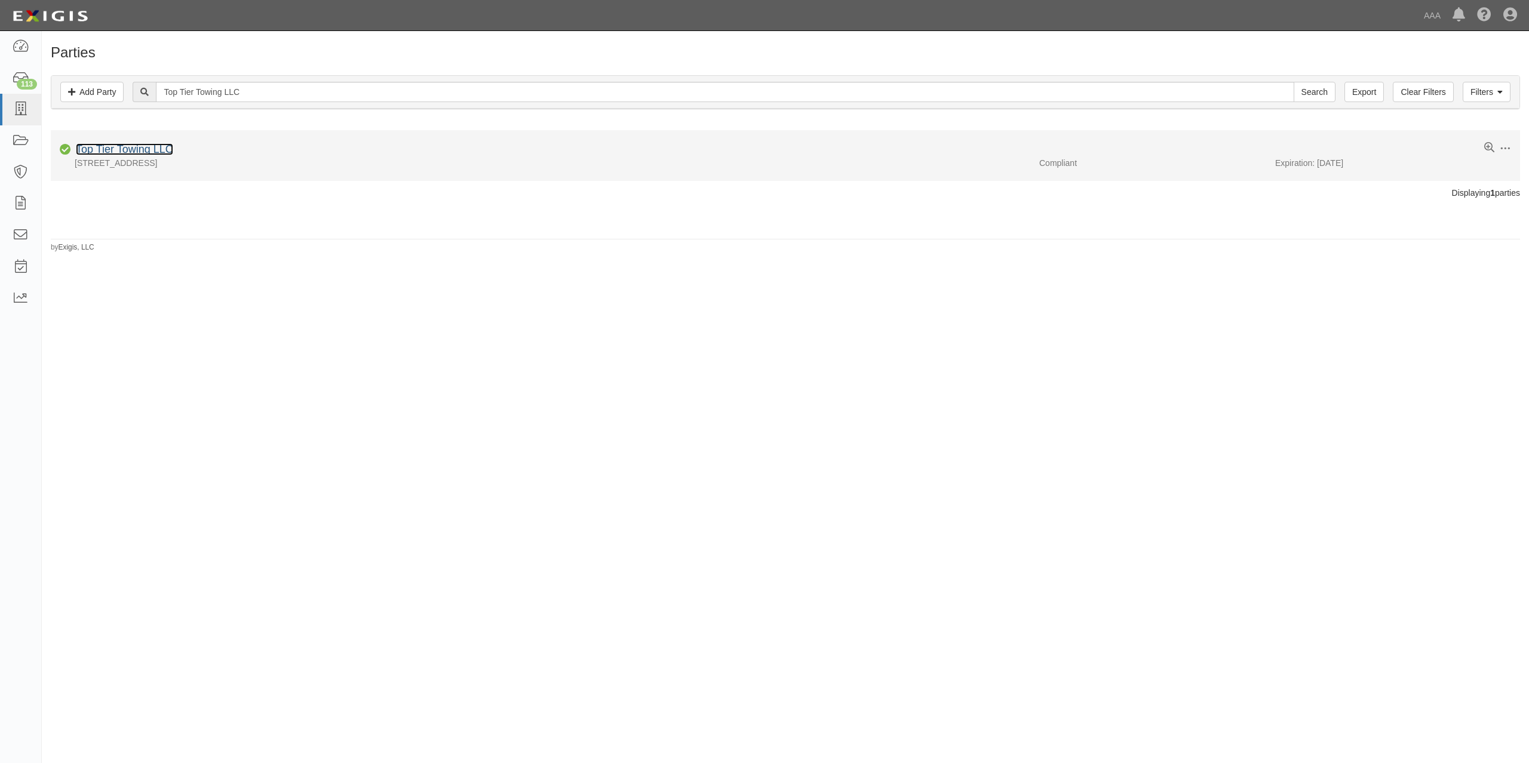
click at [115, 155] on link "Top Tier Towing LLC" at bounding box center [124, 149] width 97 height 12
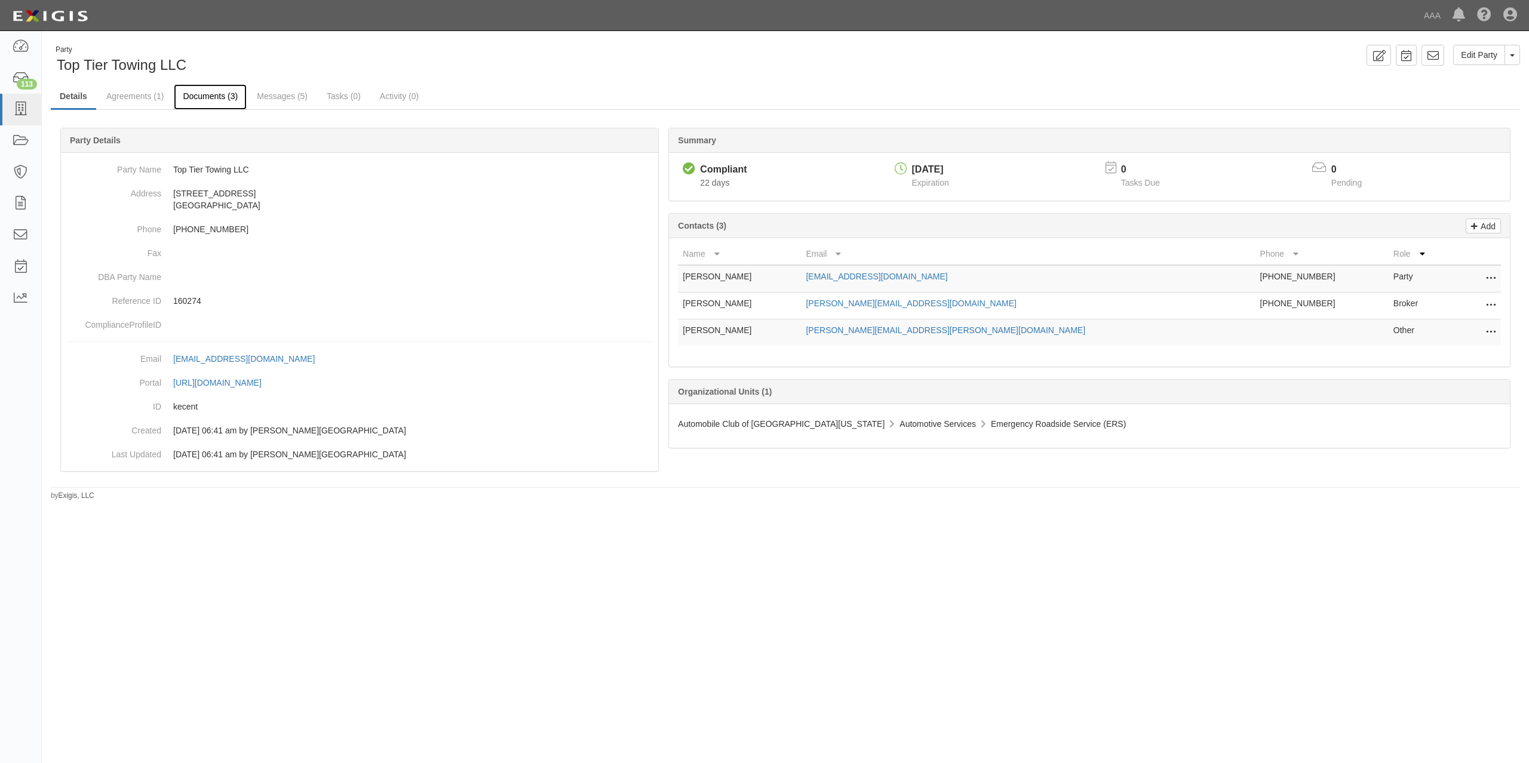
click at [215, 98] on link "Documents (3)" at bounding box center [210, 97] width 73 height 26
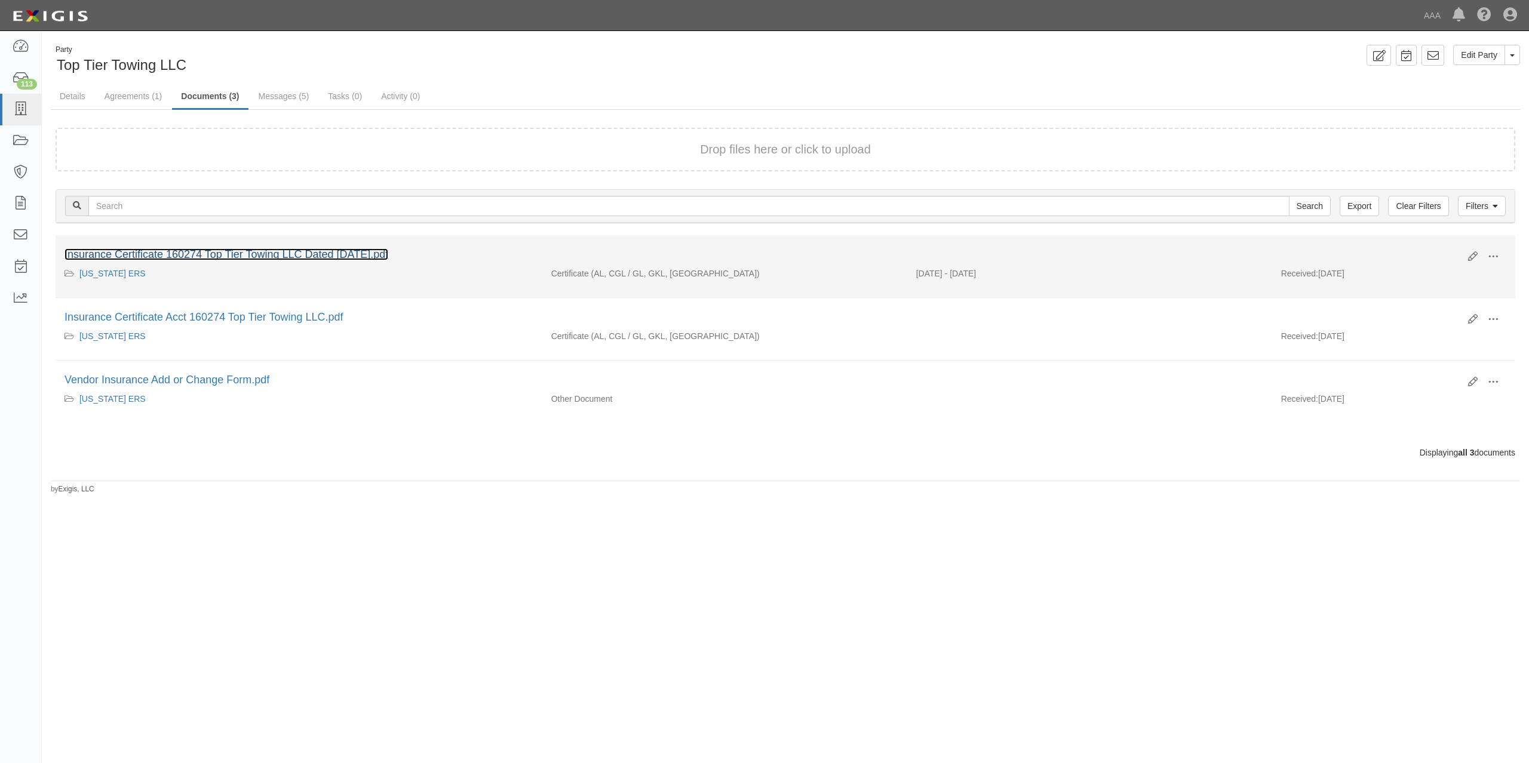
click at [238, 256] on link "Insurance Certificate 160274 Top Tier Towing LLC Dated [DATE].pdf" at bounding box center [226, 254] width 324 height 12
